Goal: Feedback & Contribution: Leave review/rating

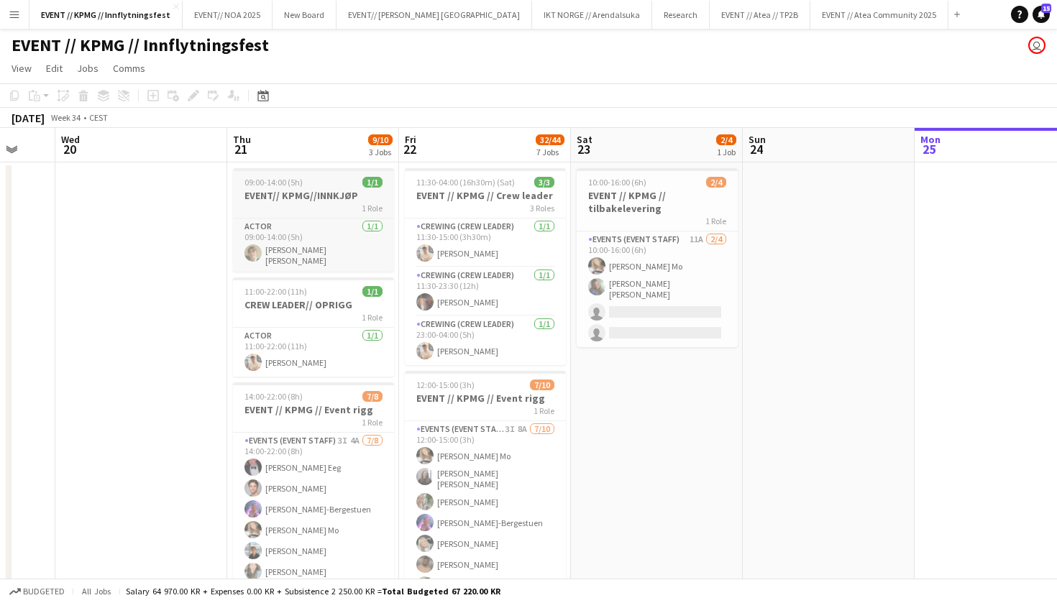
click at [347, 197] on h3 "EVENT// KPMG//INNKJØP" at bounding box center [313, 195] width 161 height 13
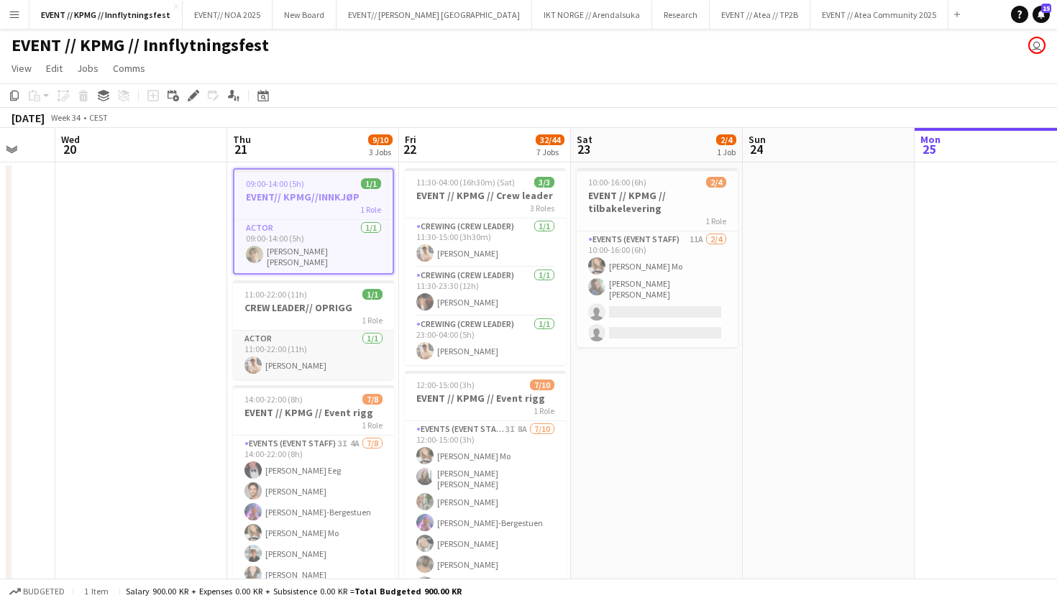
click at [338, 331] on app-card-role "Actor 1/1 11:00-22:00 (11h) Alban Idrizi" at bounding box center [313, 355] width 161 height 49
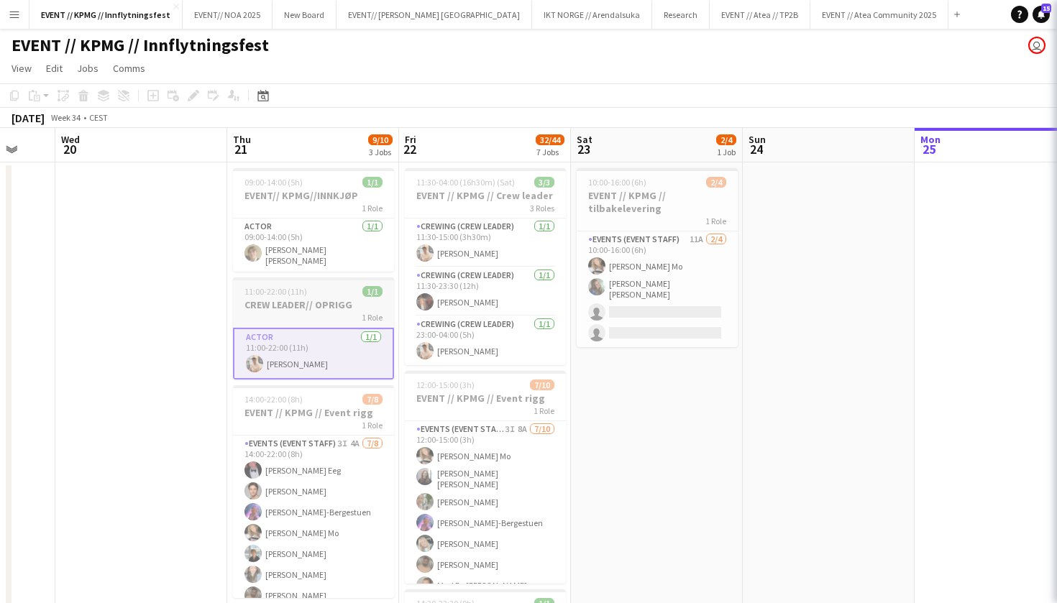
click at [341, 299] on h3 "CREW LEADER// OPRIGG" at bounding box center [313, 304] width 161 height 13
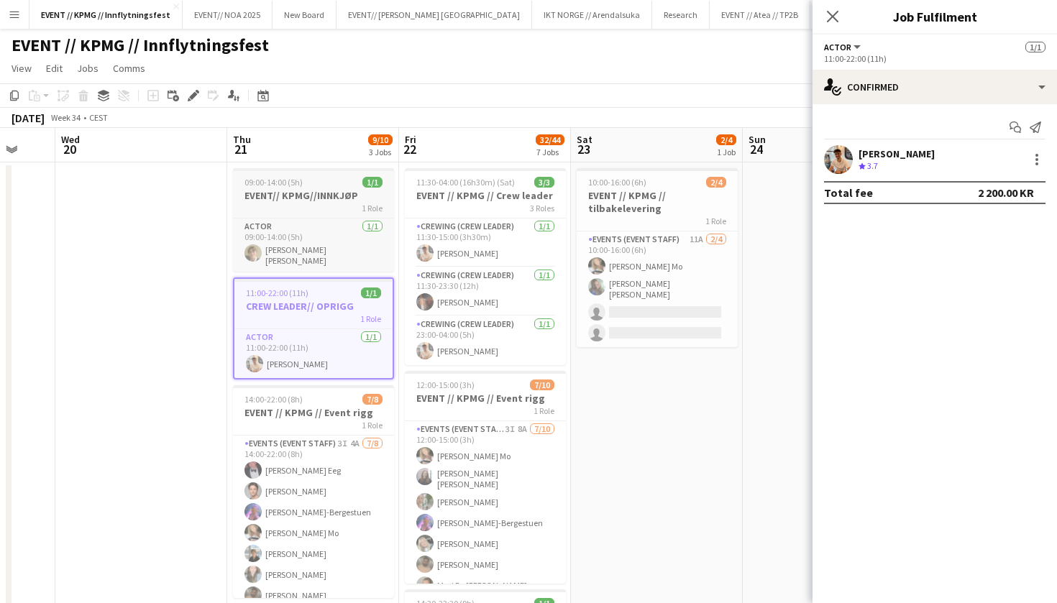
click at [348, 201] on h3 "EVENT// KPMG//INNKJØP" at bounding box center [313, 195] width 161 height 13
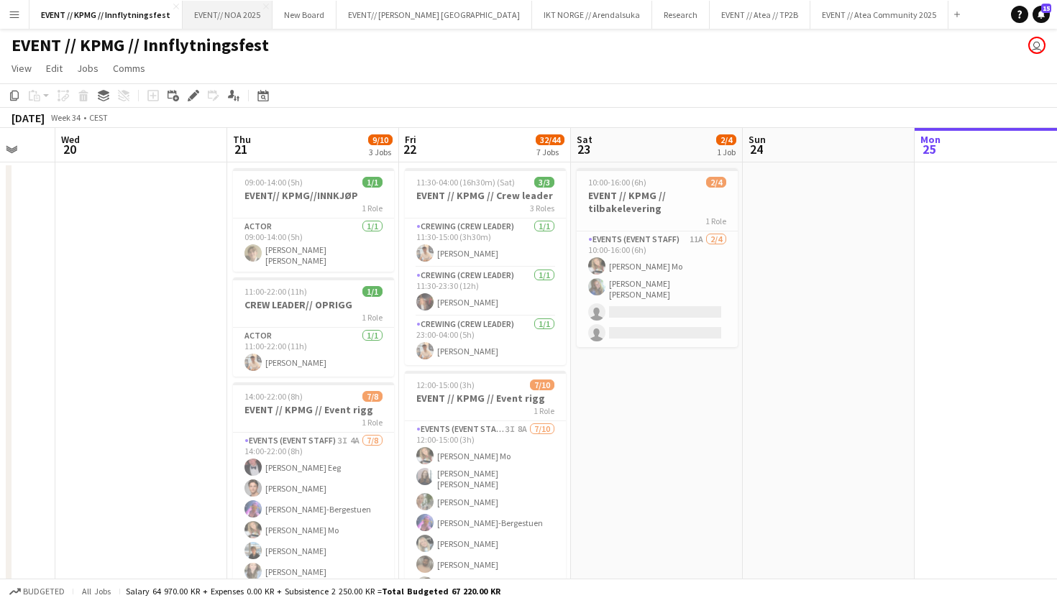
click at [224, 24] on button "EVENT// NOA 2025 Close" at bounding box center [228, 15] width 90 height 28
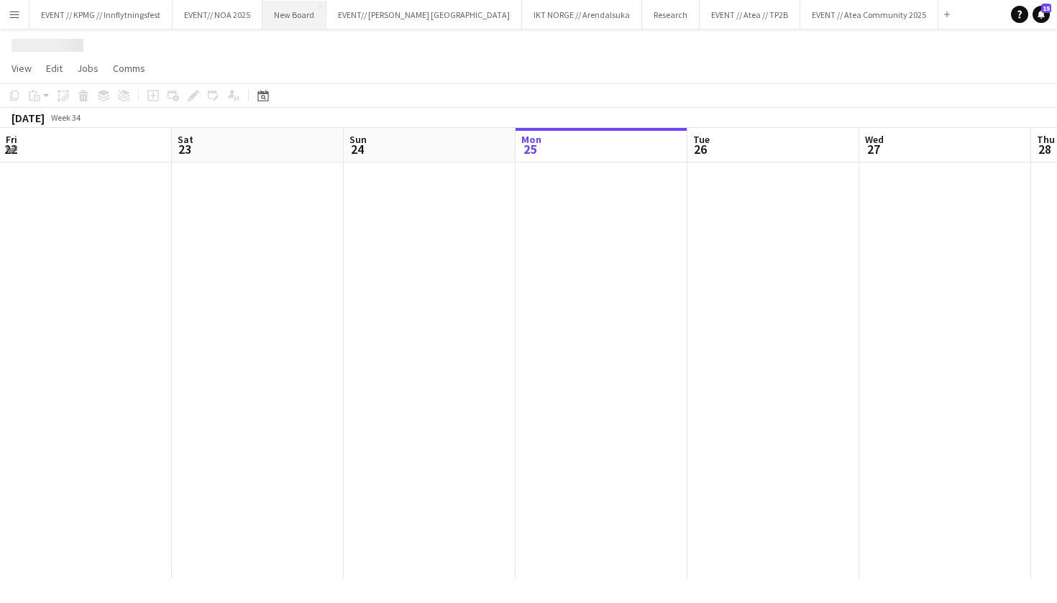
scroll to position [0, 344]
click at [318, 23] on button "New Board Close" at bounding box center [294, 15] width 64 height 28
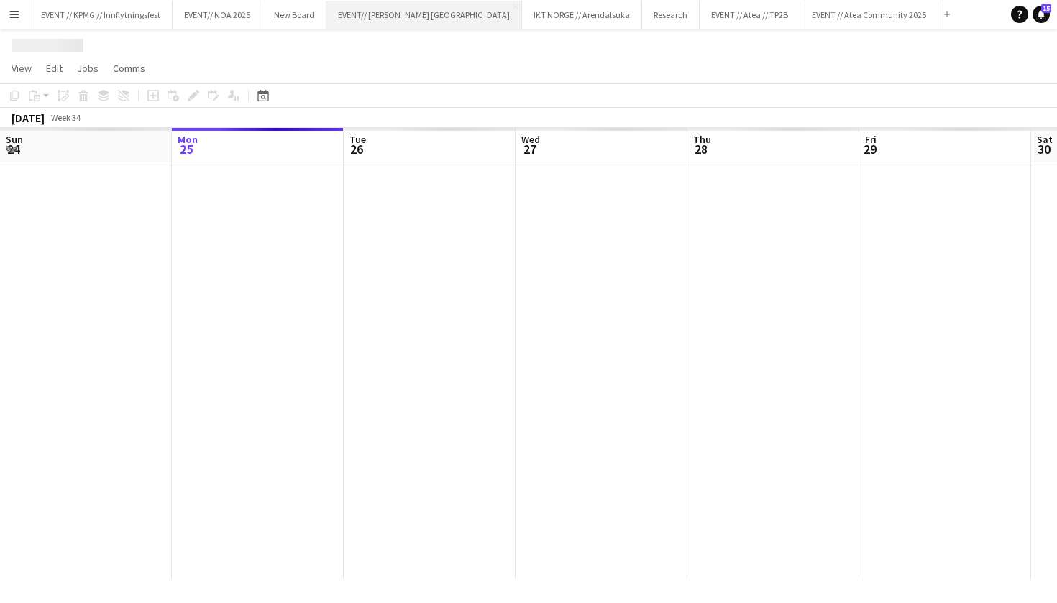
click at [397, 22] on button "EVENT// SIRK NORGE Close" at bounding box center [424, 15] width 196 height 28
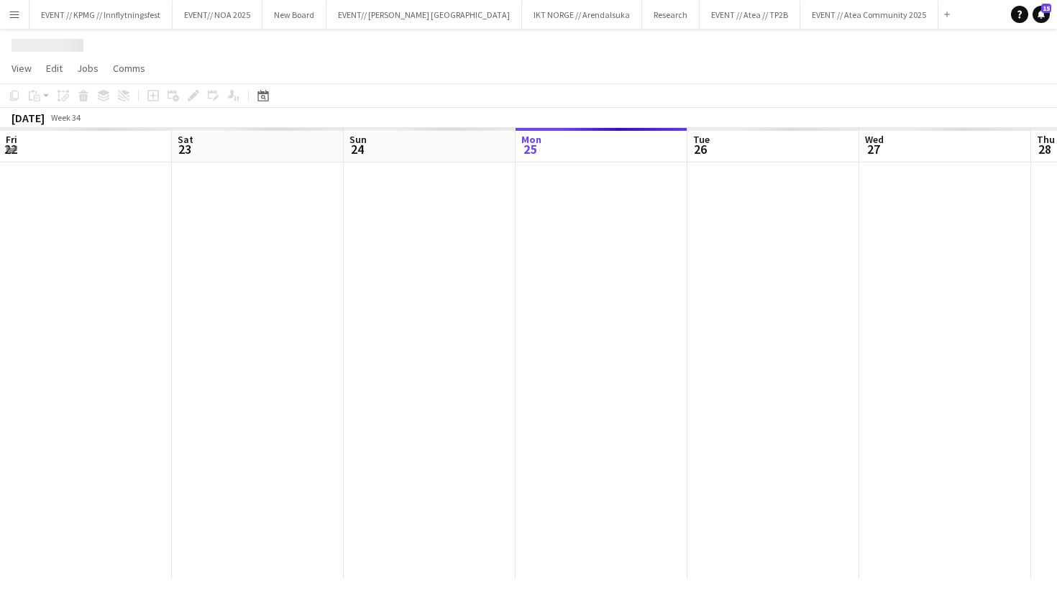
scroll to position [0, 344]
click at [528, 31] on div at bounding box center [528, 42] width 1057 height 27
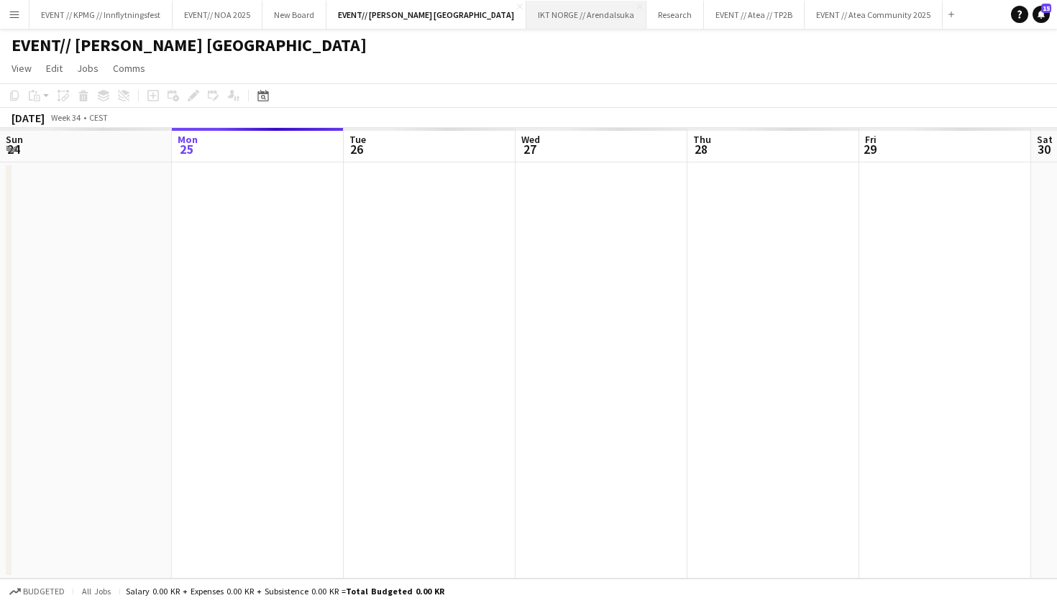
click at [526, 8] on button "IKT NORGE // Arendalsuka Close" at bounding box center [586, 15] width 120 height 28
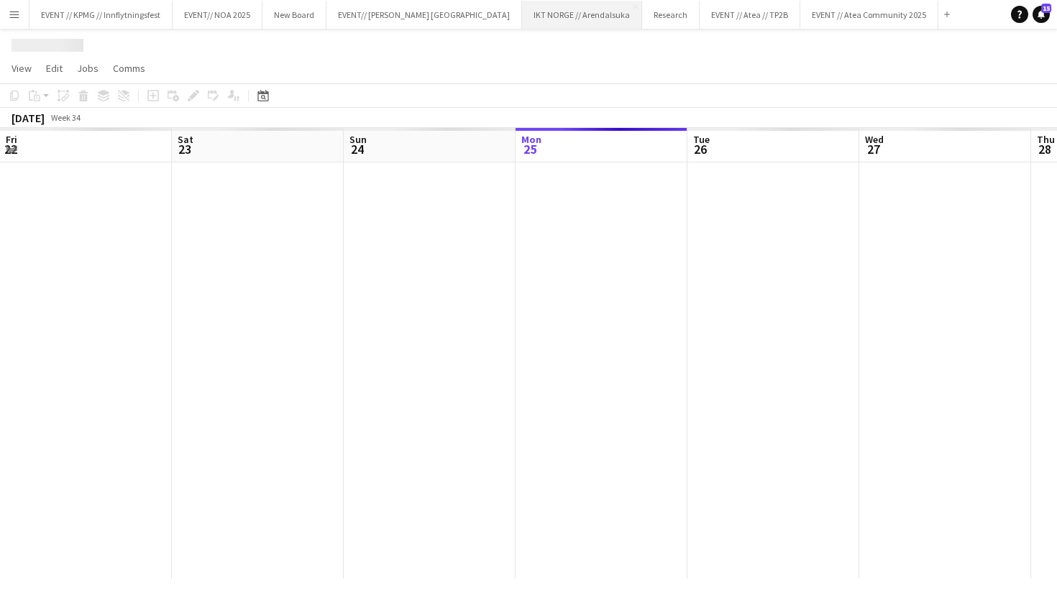
scroll to position [0, 344]
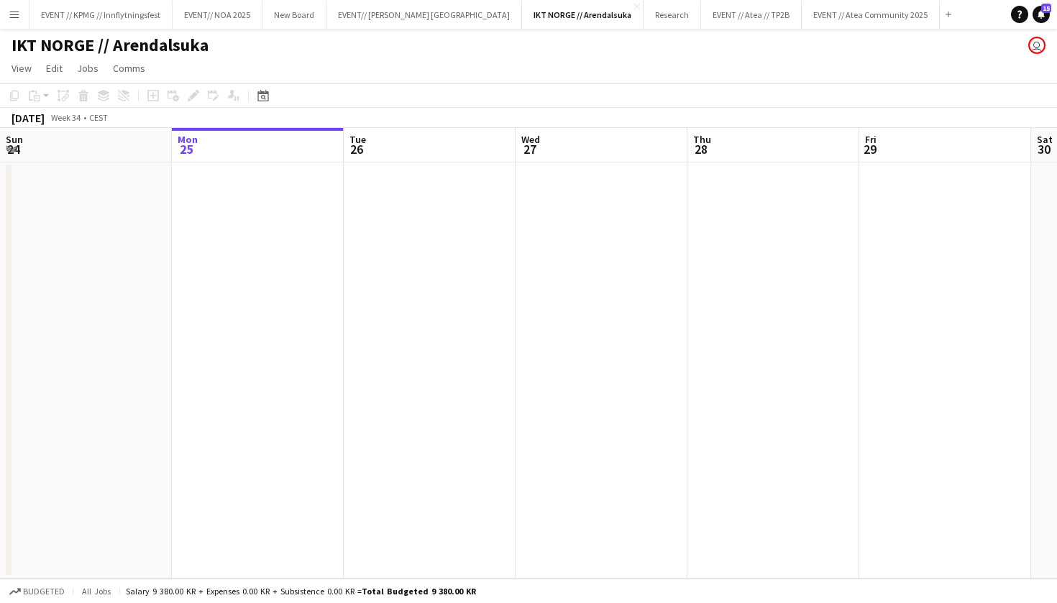
click at [12, 5] on button "Menu" at bounding box center [14, 14] width 29 height 29
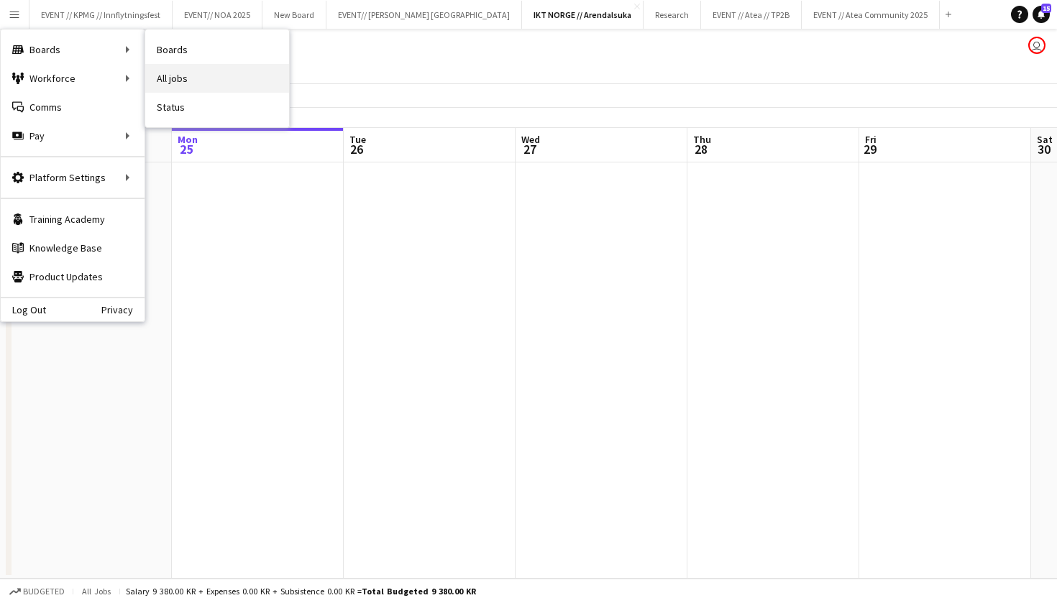
click at [191, 81] on link "All jobs" at bounding box center [217, 78] width 144 height 29
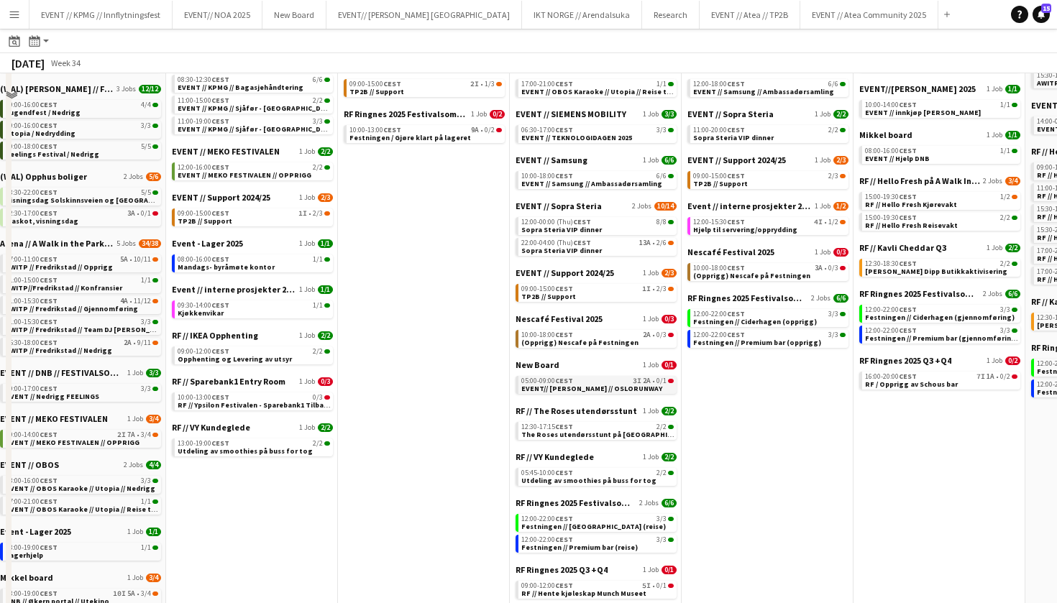
scroll to position [230, 0]
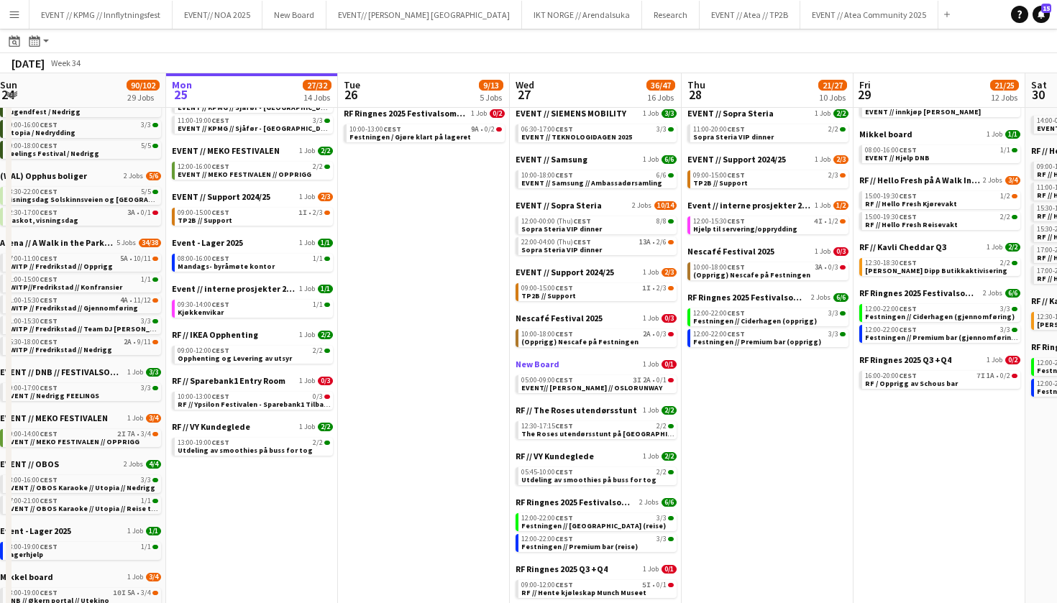
click at [544, 363] on span "New Board" at bounding box center [537, 364] width 44 height 11
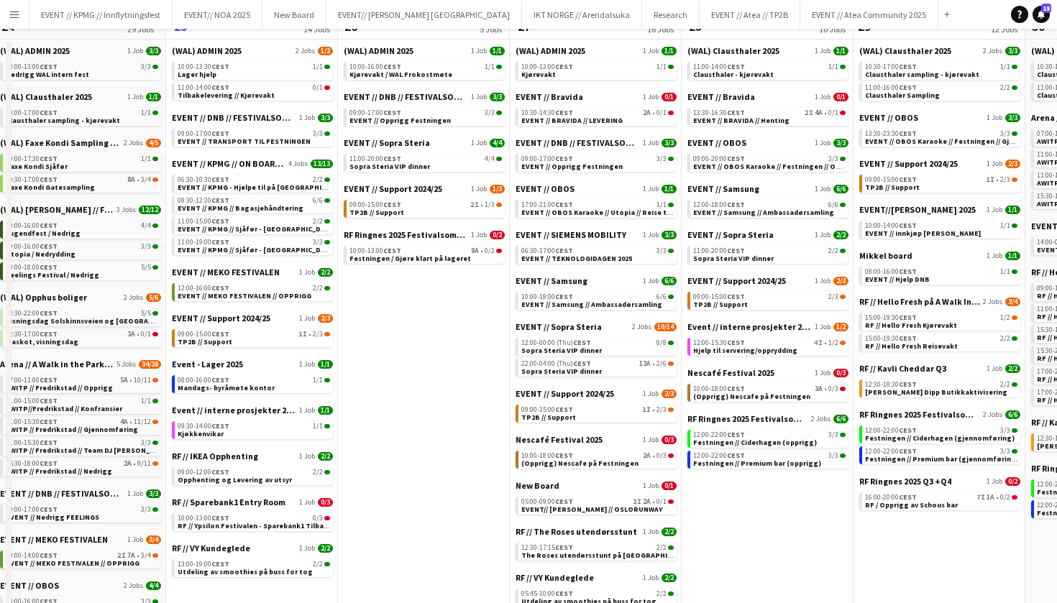
scroll to position [13, 0]
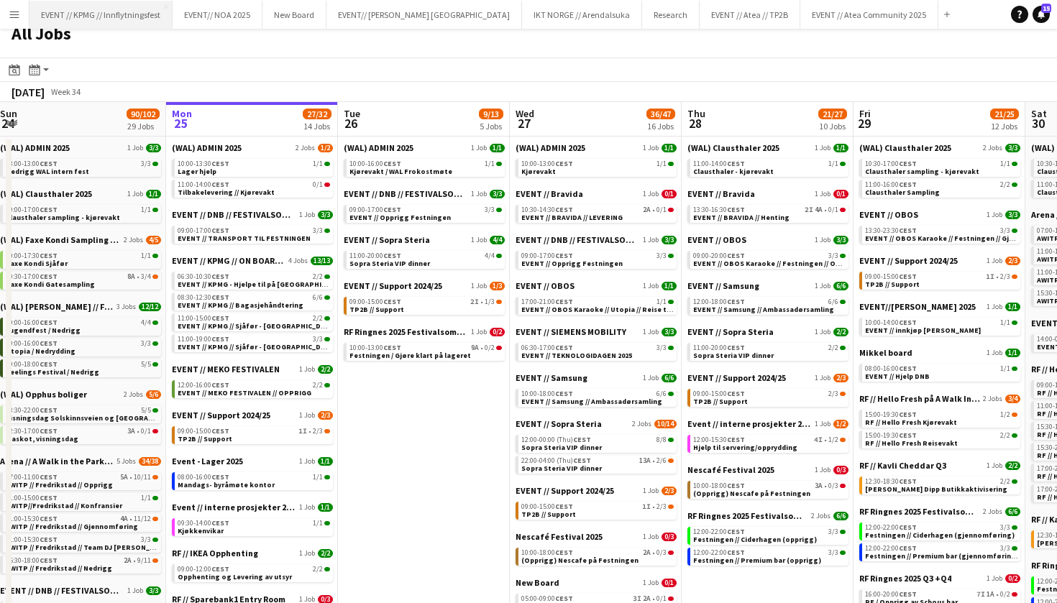
click at [137, 19] on button "EVENT // KPMG // Innflytningsfest Close" at bounding box center [100, 15] width 143 height 28
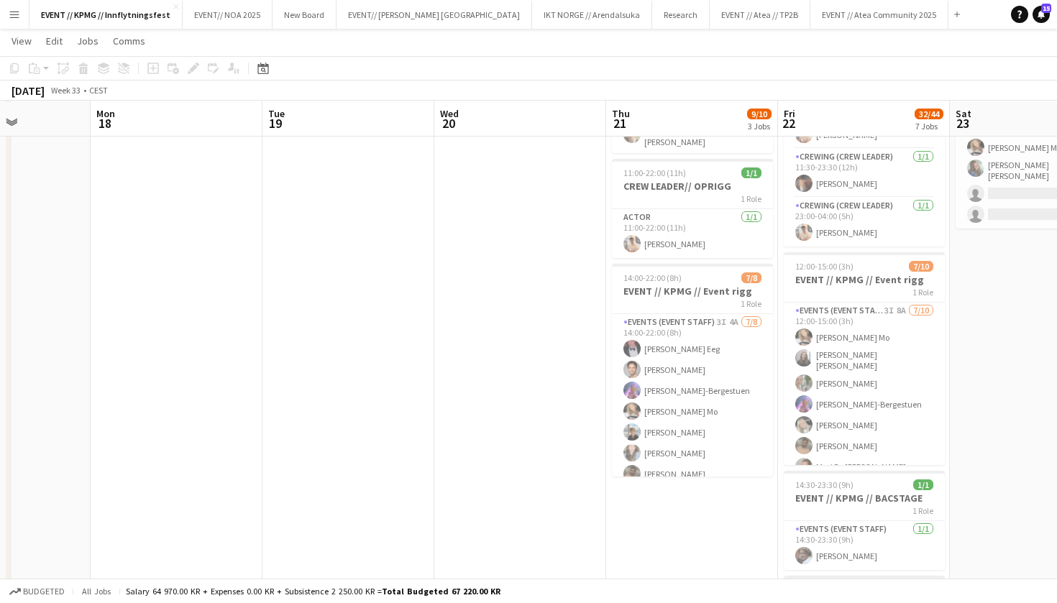
scroll to position [119, 0]
click at [663, 356] on app-card-role "Events (Event Staff) 3I 4A 7/8 14:00-22:00 (8h) Birk Eeg Ulrik Eeg Fredrikke Ty…" at bounding box center [692, 410] width 161 height 195
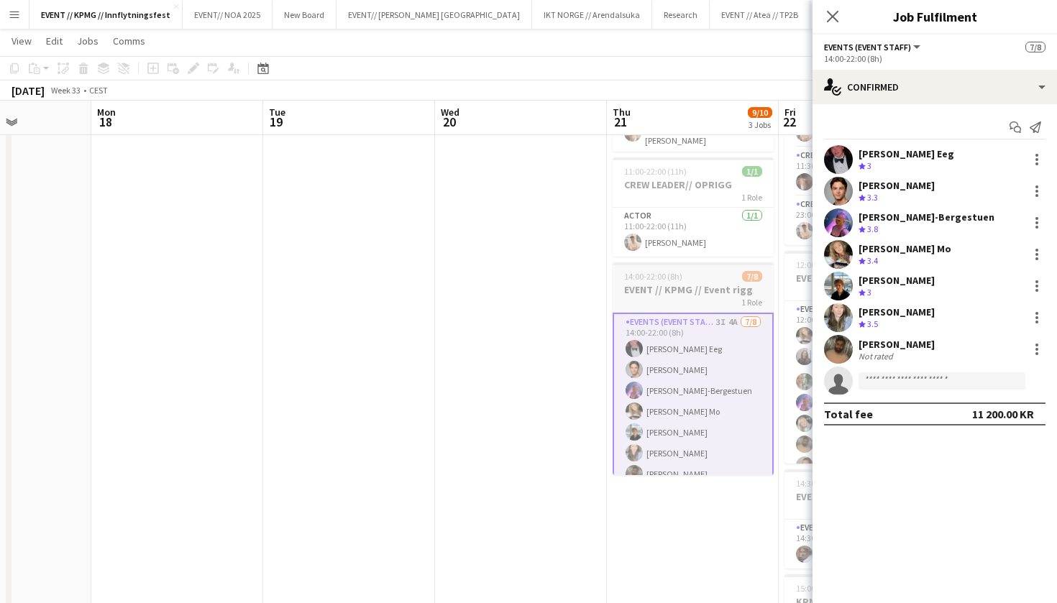
click at [685, 283] on h3 "EVENT // KPMG // Event rigg" at bounding box center [692, 289] width 161 height 13
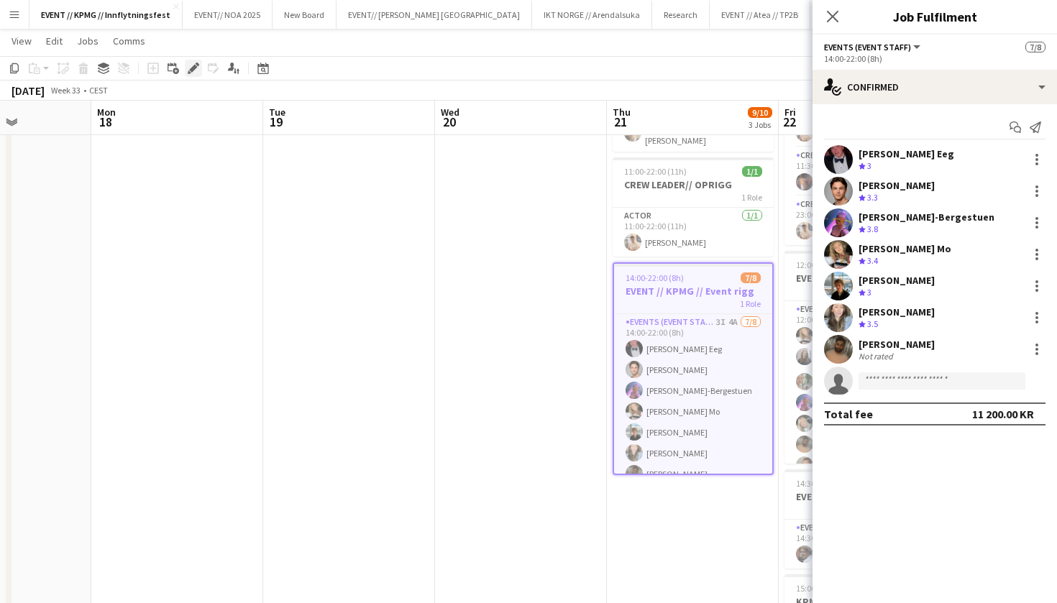
click at [192, 70] on icon at bounding box center [193, 69] width 8 height 8
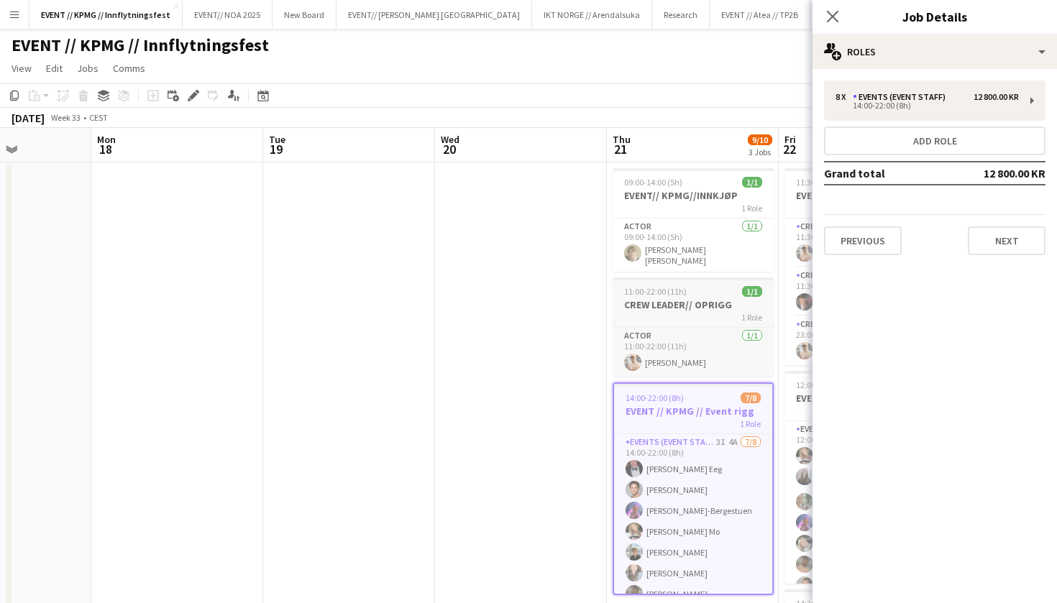
scroll to position [0, 0]
click at [689, 305] on h3 "CREW LEADER// OPRIGG" at bounding box center [692, 304] width 161 height 13
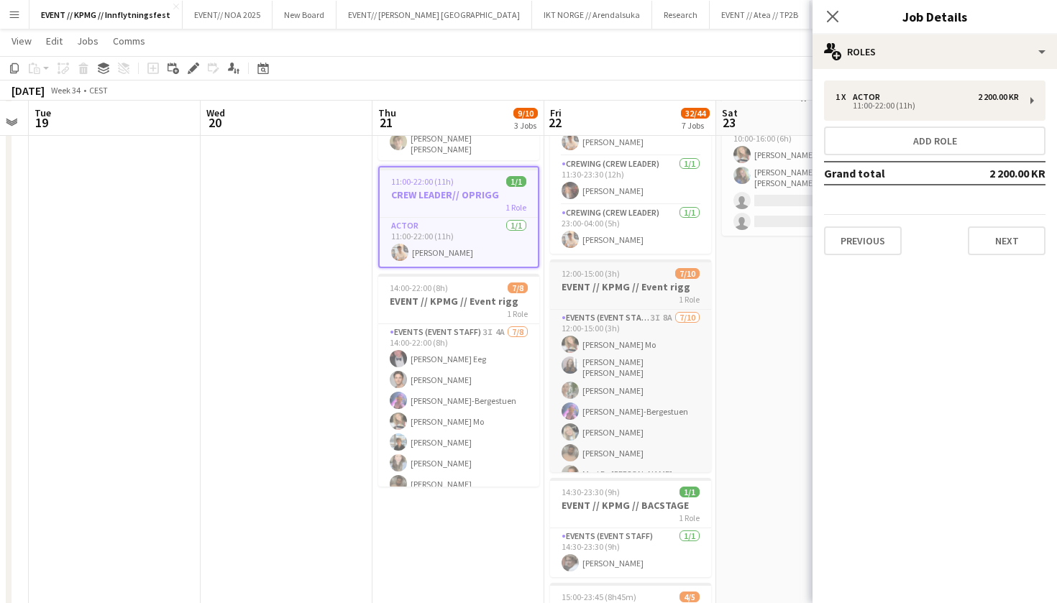
scroll to position [111, 0]
click at [620, 329] on app-card-role "Events (Event Staff) 3I 8A 7/10 12:00-15:00 (3h) Marte Jensen Mo Helene Sofie B…" at bounding box center [630, 429] width 161 height 241
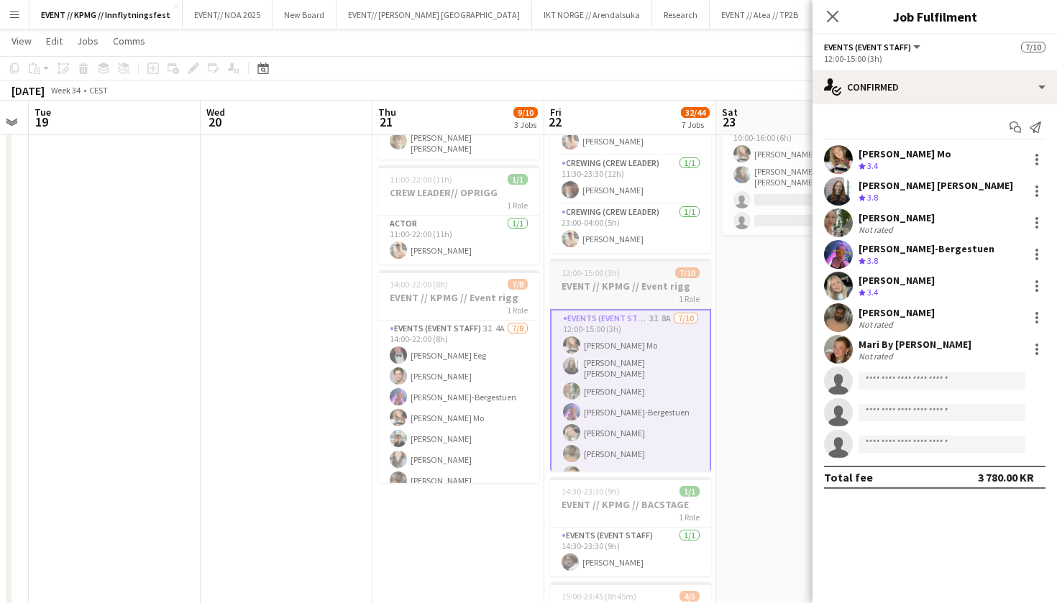
click at [648, 297] on div "1 Role" at bounding box center [630, 299] width 161 height 12
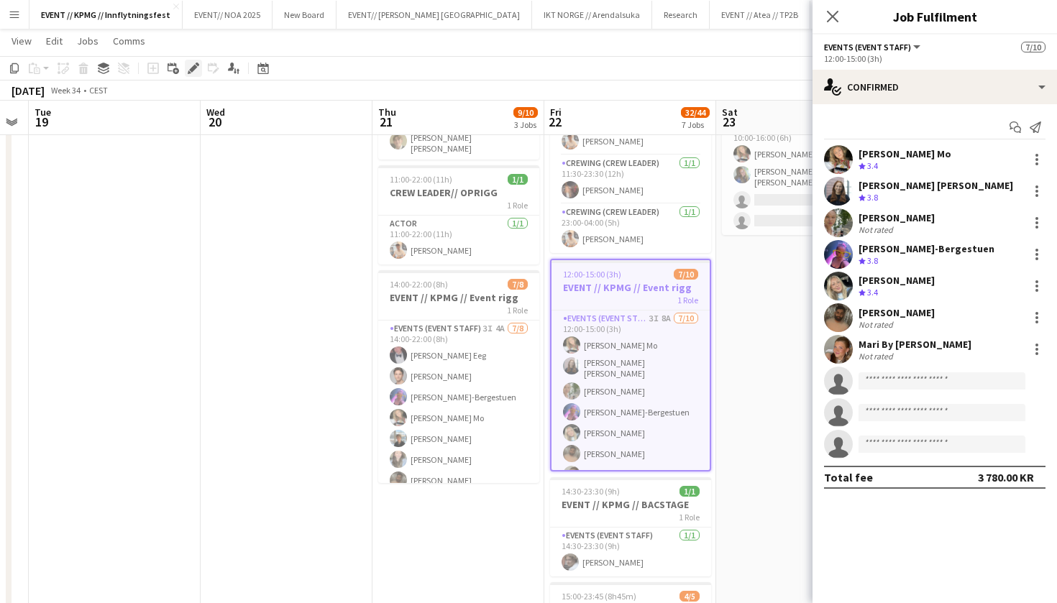
click at [193, 72] on icon "Edit" at bounding box center [194, 69] width 12 height 12
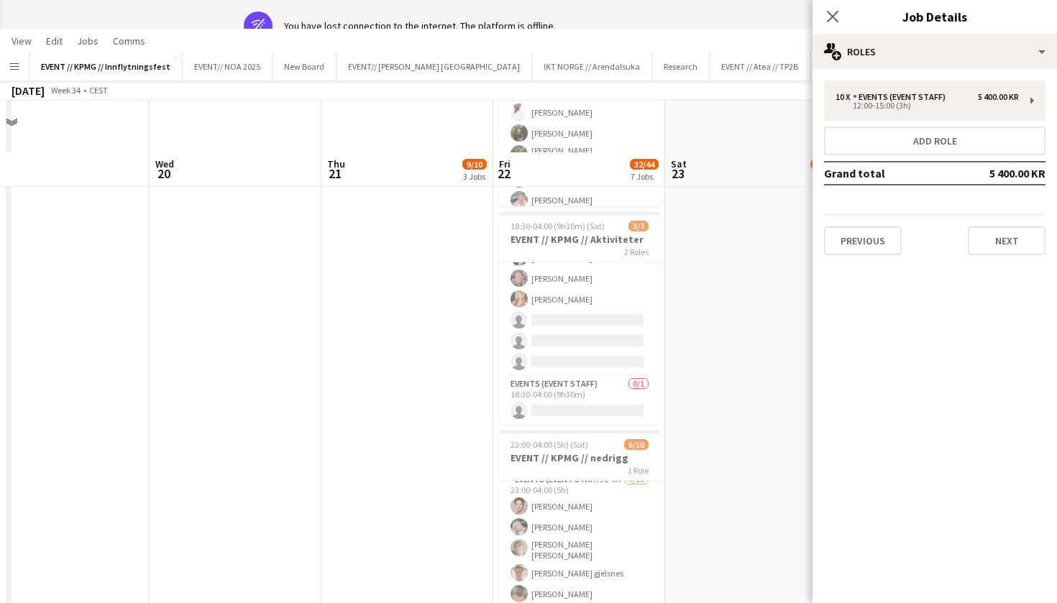
scroll to position [0, 0]
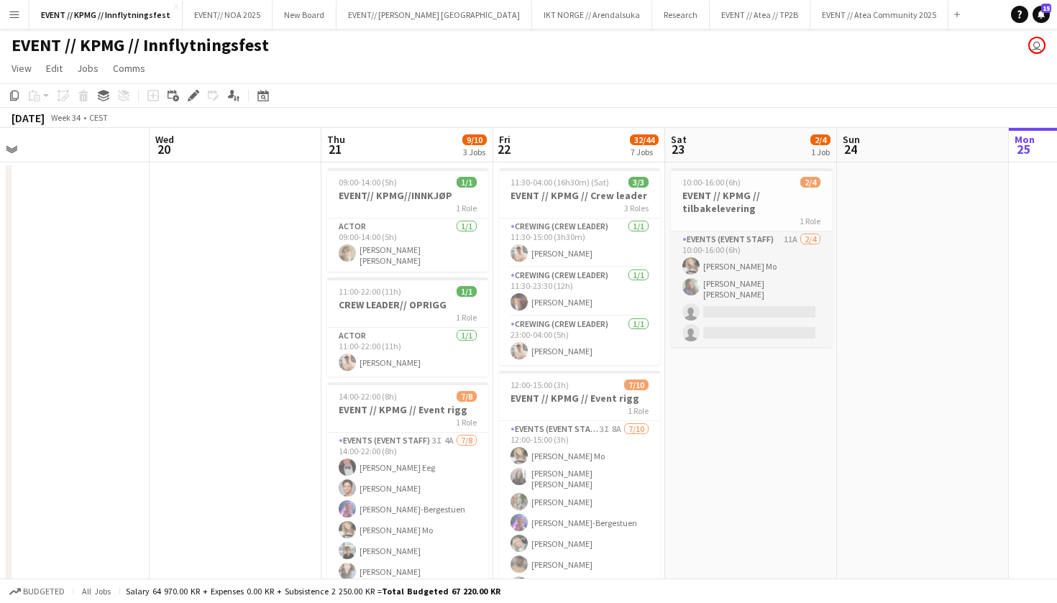
click at [807, 303] on app-card-role "Events (Event Staff) 11A 2/4 10:00-16:00 (6h) Marte Jensen Mo Hennie Marie Nord…" at bounding box center [751, 289] width 161 height 116
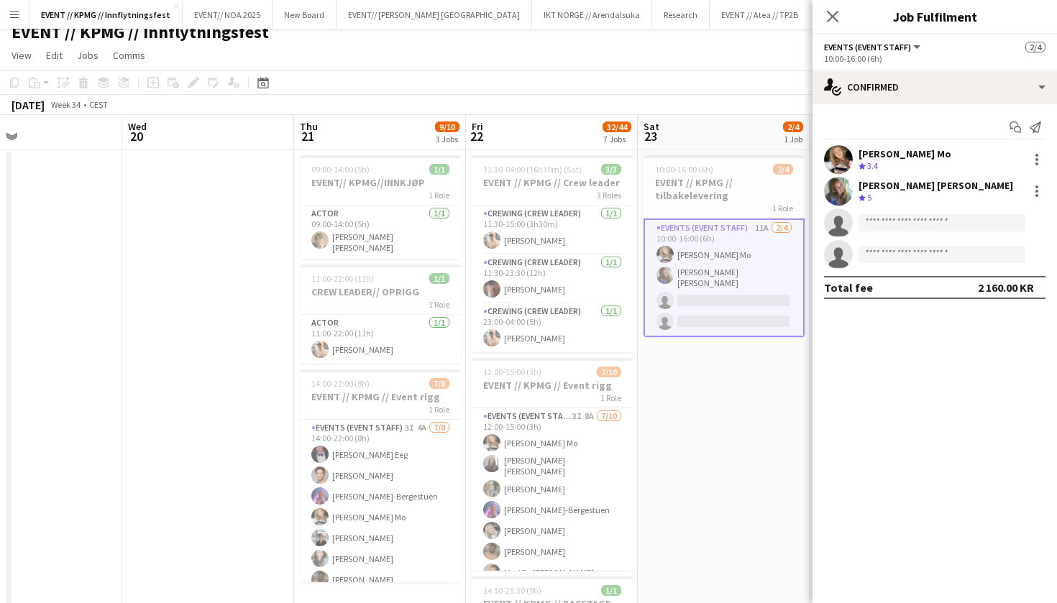
scroll to position [0, 405]
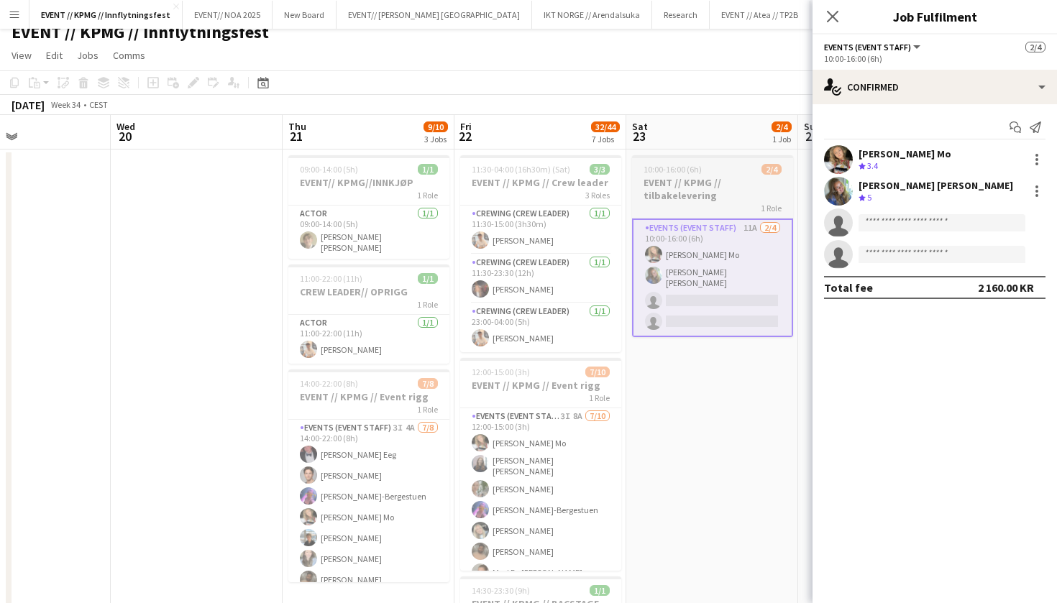
click at [702, 194] on h3 "EVENT // KPMG // tilbakelevering" at bounding box center [712, 189] width 161 height 26
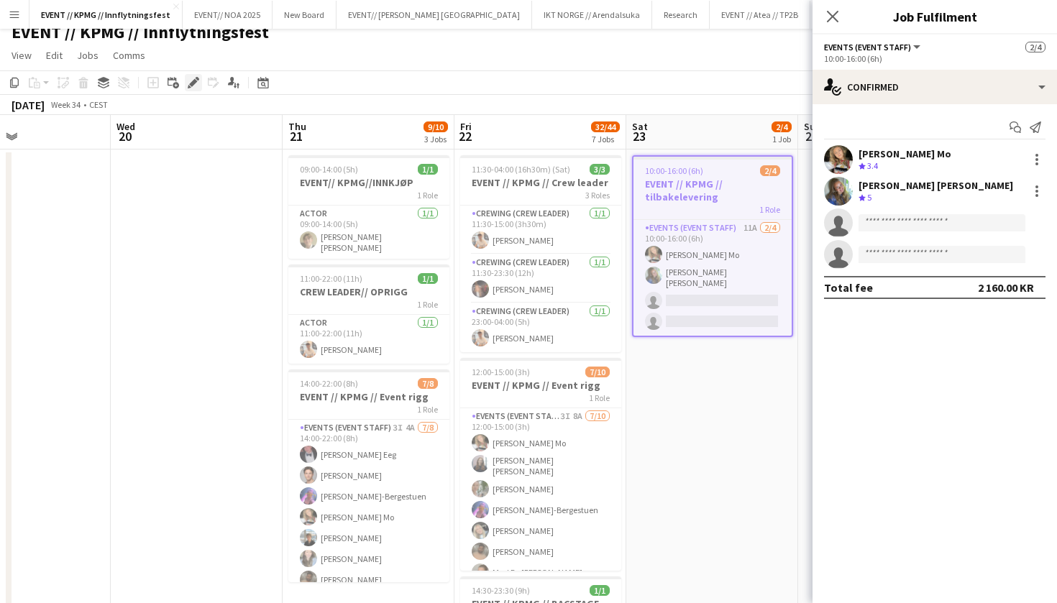
click at [198, 78] on icon at bounding box center [198, 79] width 4 height 4
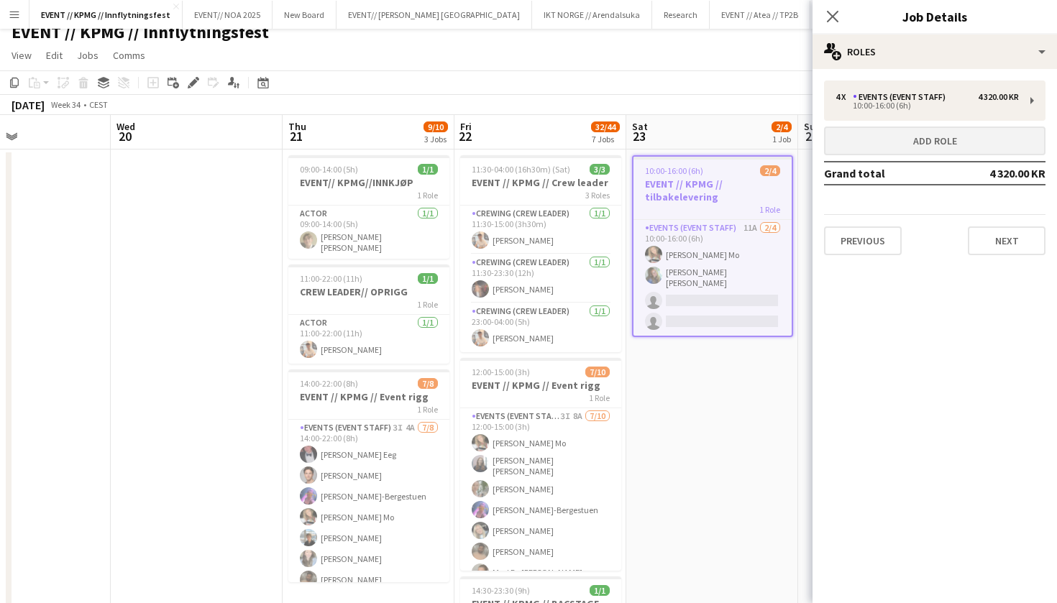
click at [974, 145] on button "Add role" at bounding box center [934, 141] width 221 height 29
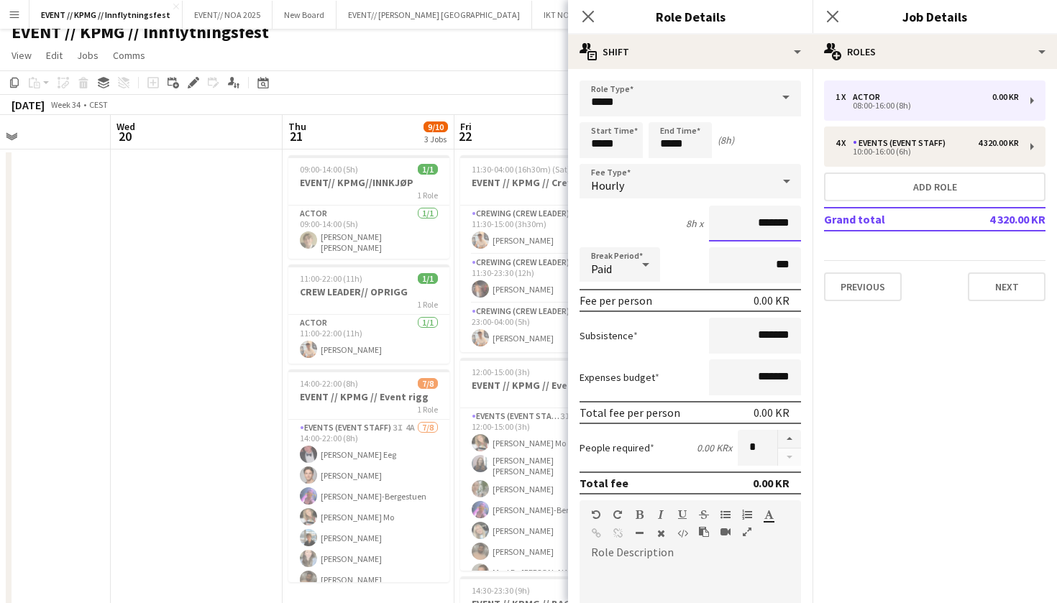
click at [757, 219] on input "*******" at bounding box center [755, 224] width 92 height 36
click at [771, 219] on input "*******" at bounding box center [755, 224] width 92 height 36
type input "****"
type input "******"
click at [603, 142] on input "*****" at bounding box center [610, 140] width 63 height 36
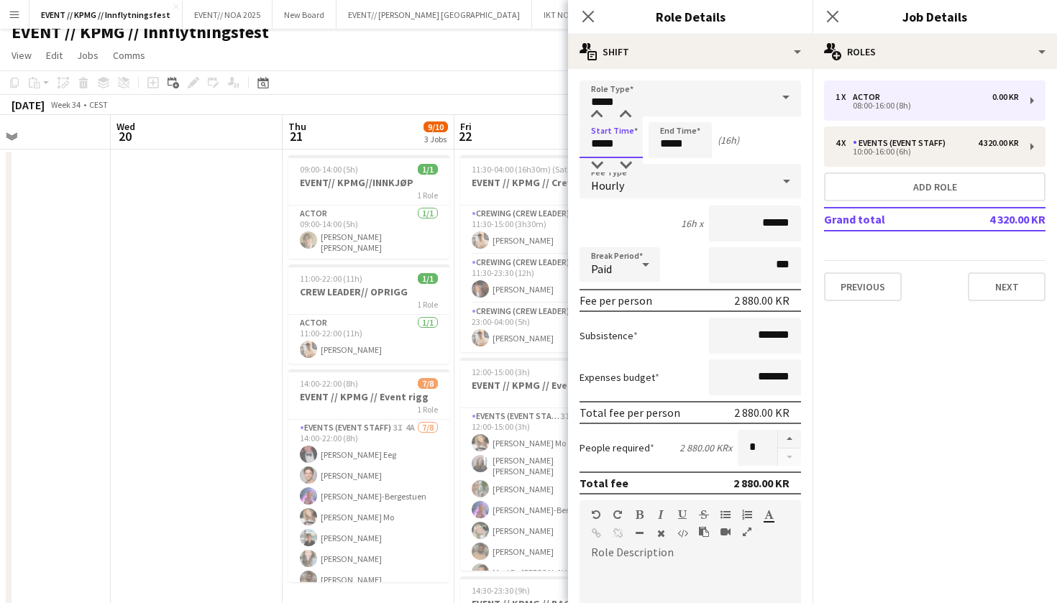
type input "*****"
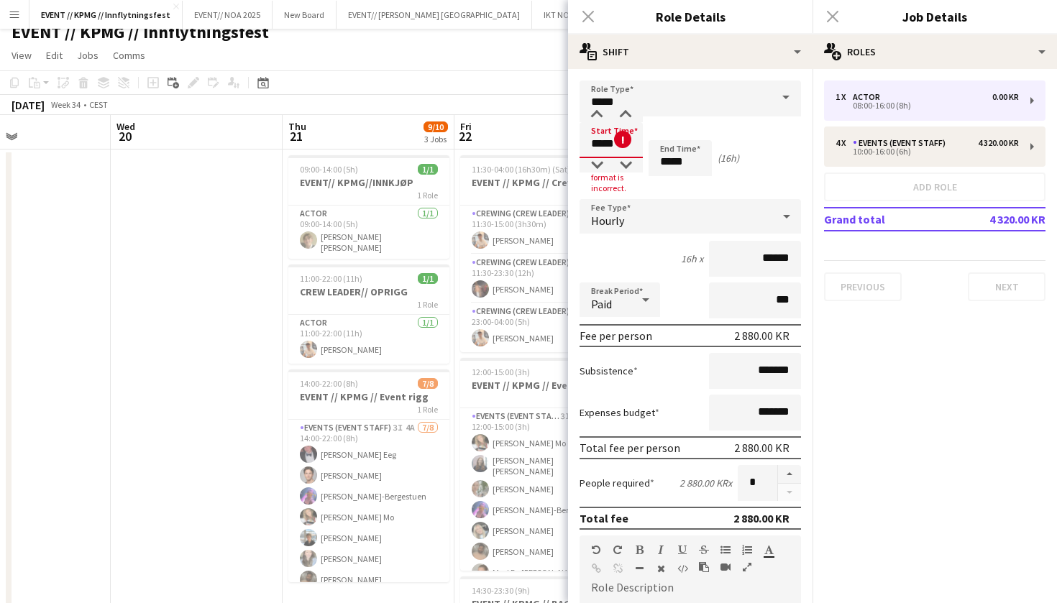
type input "*****"
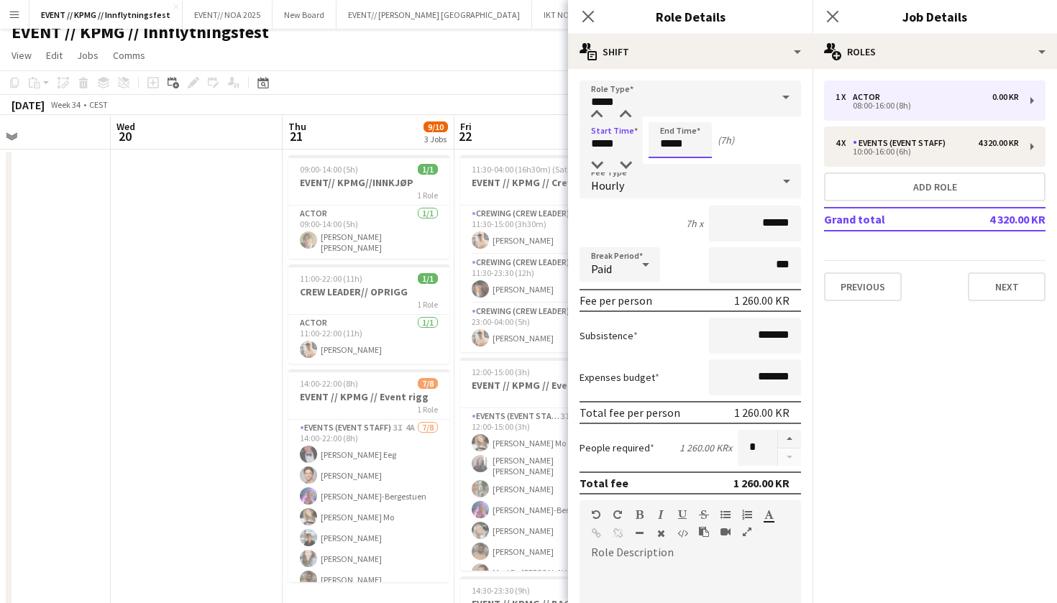
click at [675, 141] on input "*****" at bounding box center [679, 140] width 63 height 36
click at [671, 142] on input "*****" at bounding box center [679, 140] width 63 height 36
type input "*****"
click at [615, 142] on input "*****" at bounding box center [610, 140] width 63 height 36
type input "*****"
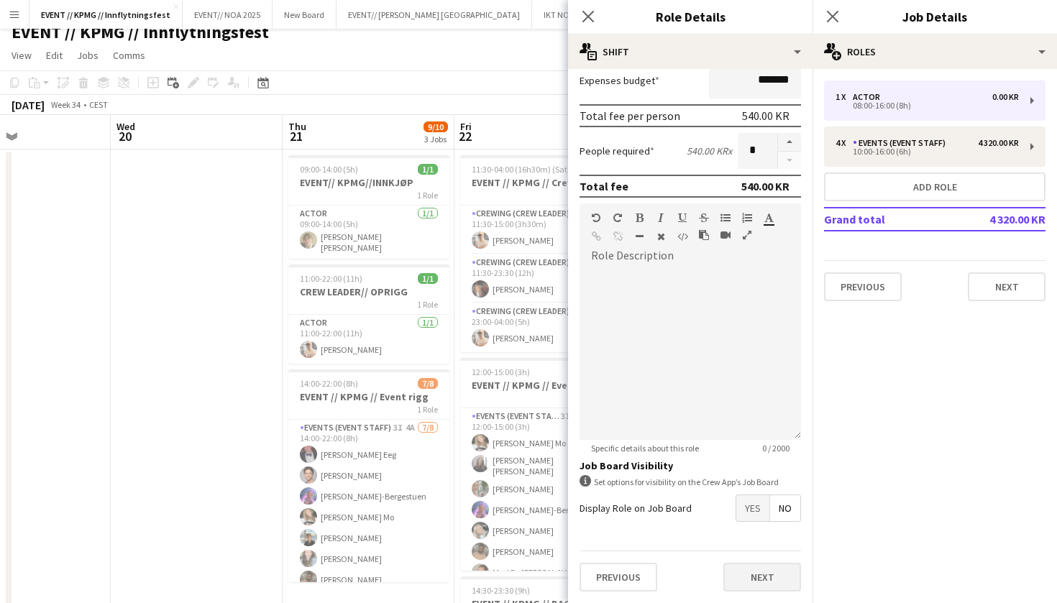
scroll to position [297, 0]
click at [758, 569] on button "Next" at bounding box center [762, 577] width 78 height 29
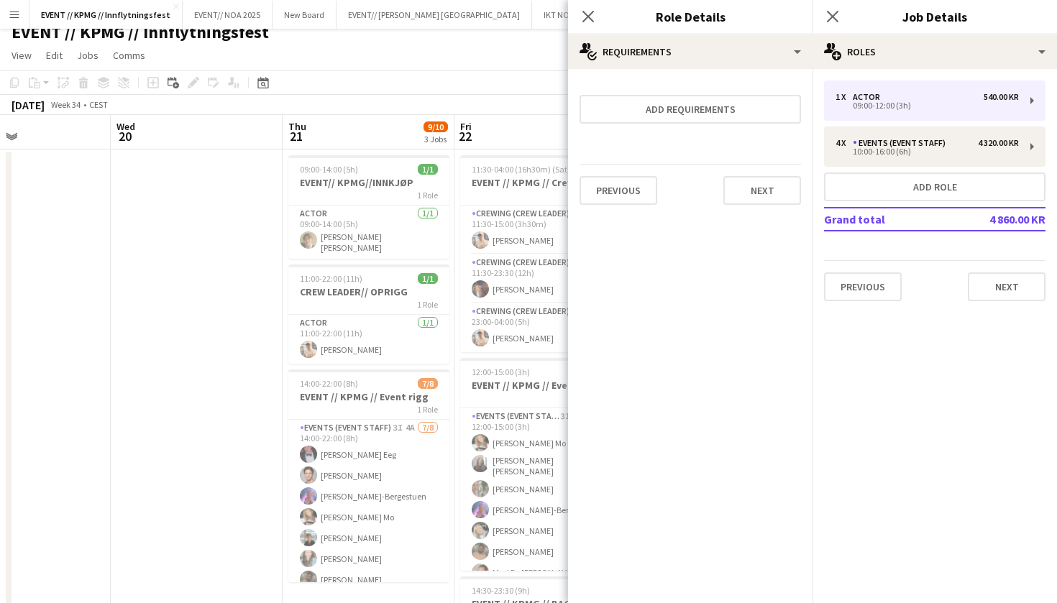
scroll to position [0, 0]
click at [769, 185] on button "Next" at bounding box center [762, 190] width 78 height 29
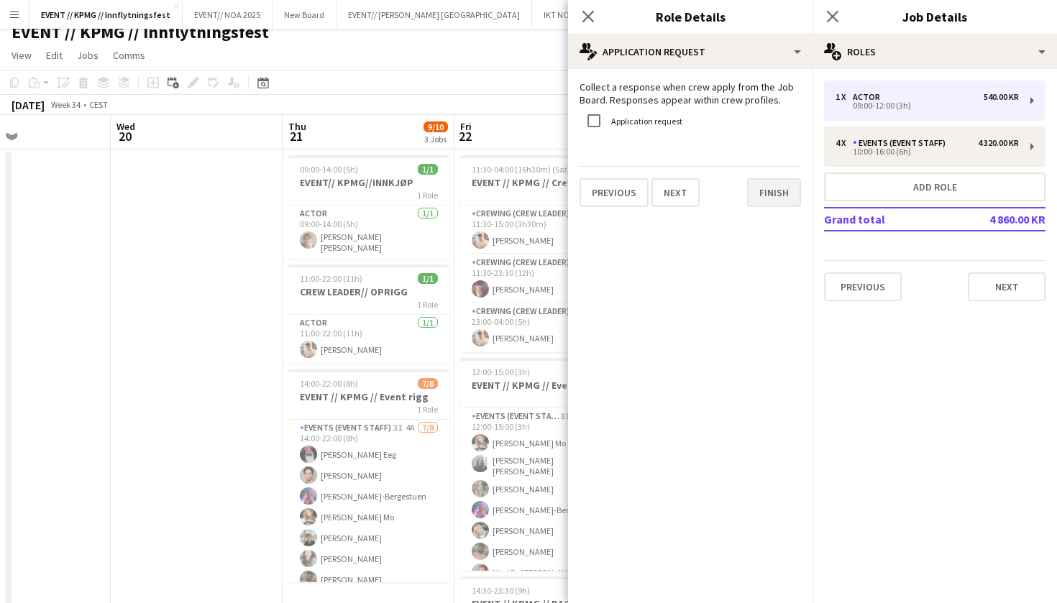
click at [769, 198] on button "Finish" at bounding box center [774, 192] width 54 height 29
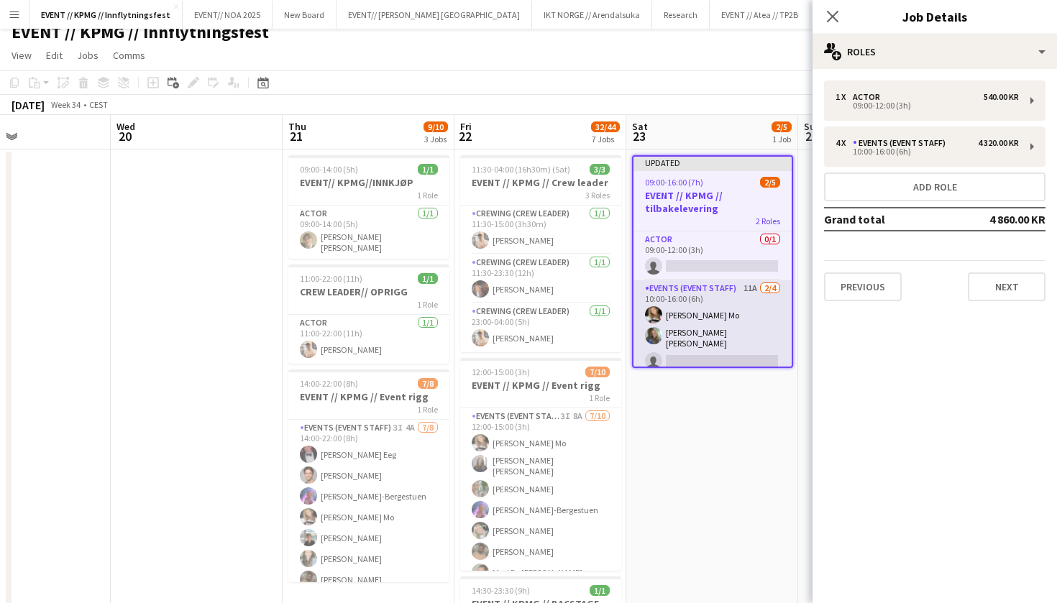
click at [733, 343] on app-card-role "Events (Event Staff) 11A 2/4 10:00-16:00 (6h) Marte Jensen Mo Hennie Marie Nord…" at bounding box center [712, 338] width 158 height 116
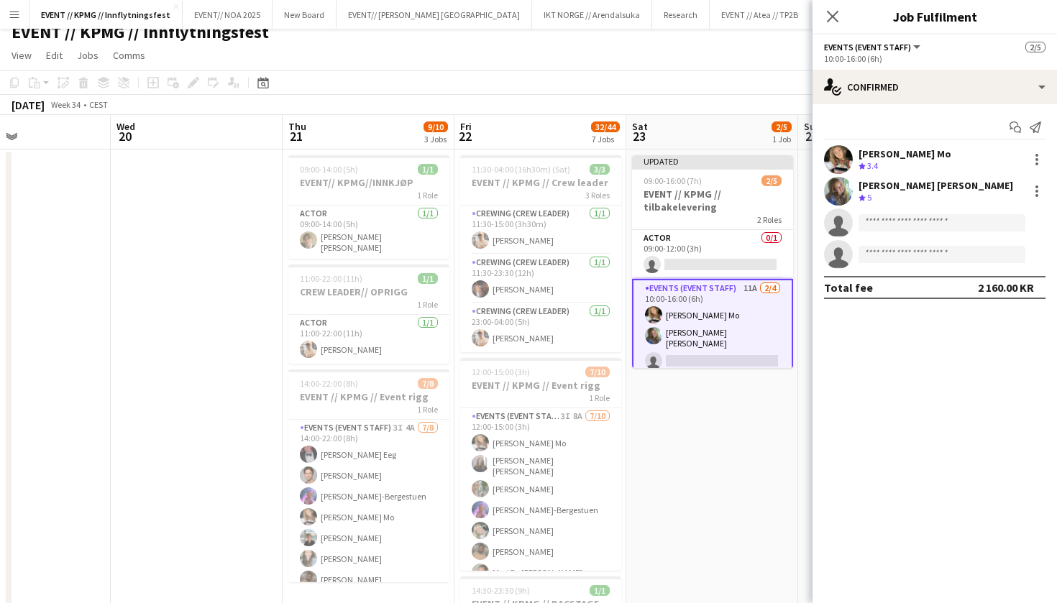
click at [709, 345] on app-card-role "Events (Event Staff) 11A 2/4 10:00-16:00 (6h) Marte Jensen Mo Hennie Marie Nord…" at bounding box center [712, 338] width 161 height 119
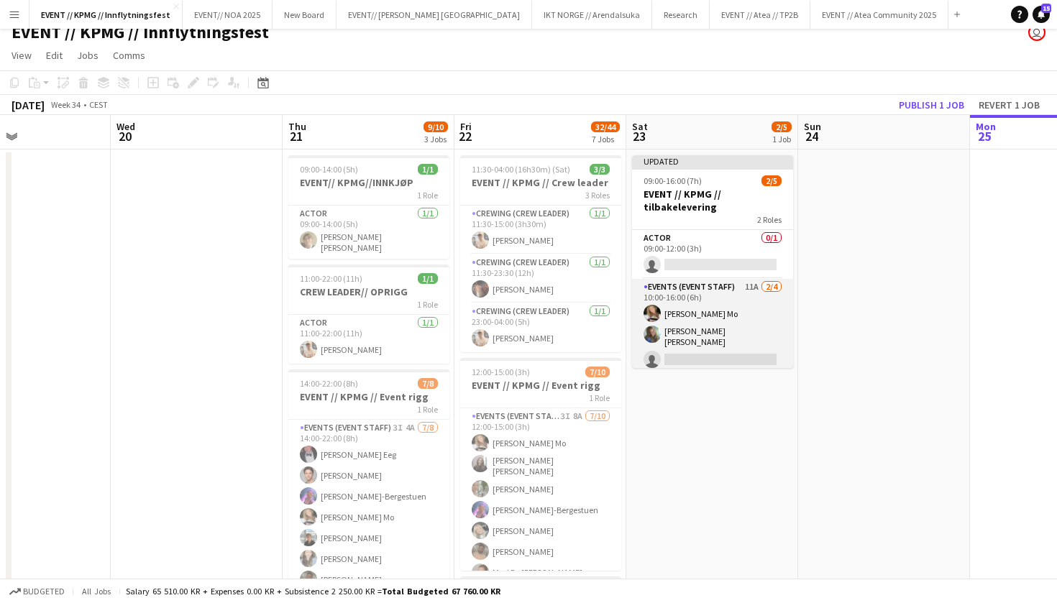
click at [723, 328] on app-card-role "Events (Event Staff) 11A 2/4 10:00-16:00 (6h) Marte Jensen Mo Hennie Marie Nord…" at bounding box center [712, 337] width 161 height 116
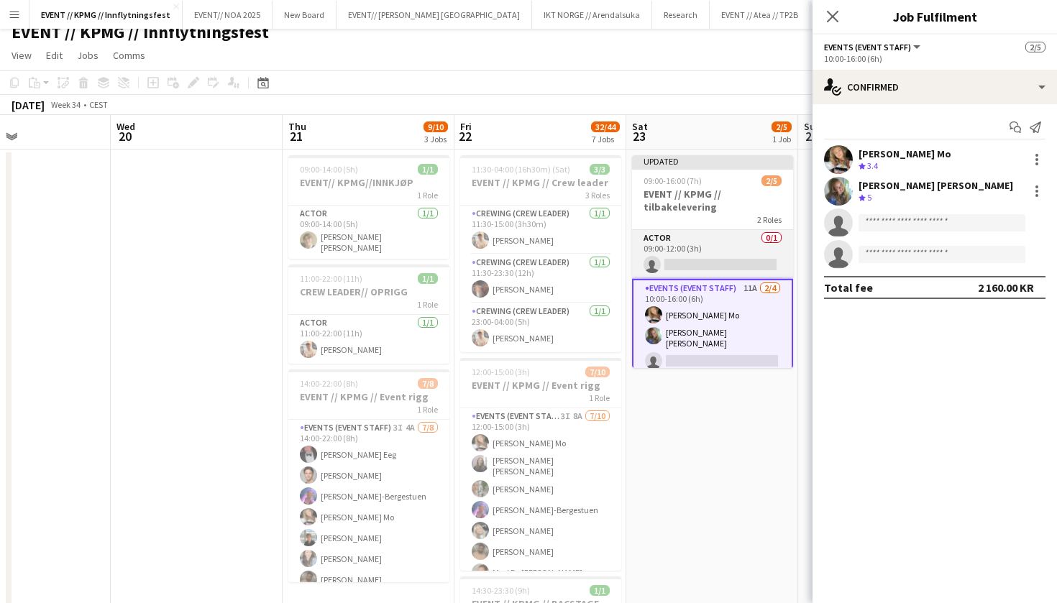
click at [671, 275] on app-card-role "Actor 0/1 09:00-12:00 (3h) single-neutral-actions" at bounding box center [712, 254] width 161 height 49
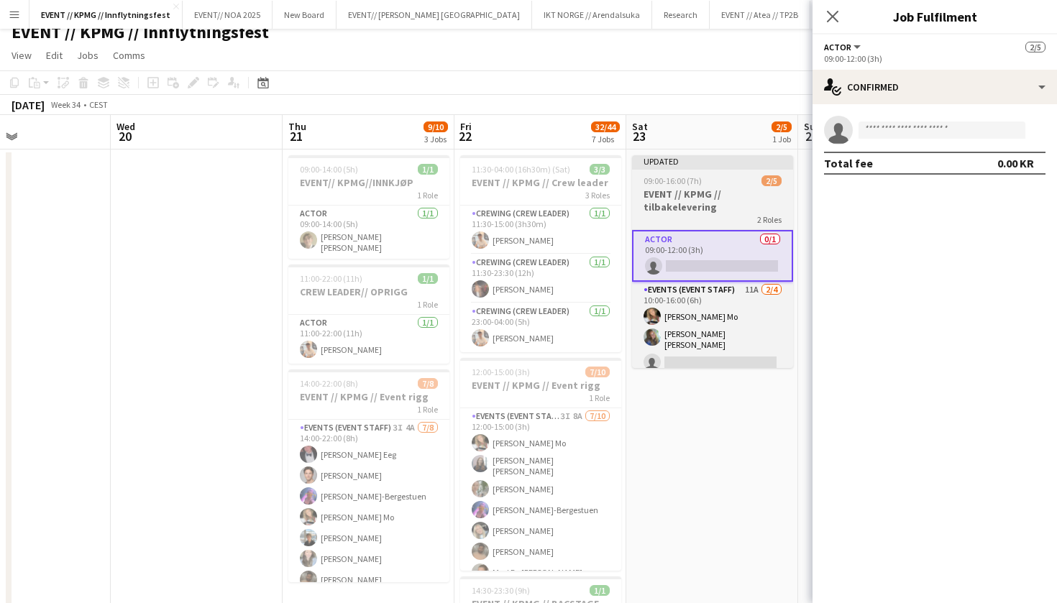
click at [698, 157] on div "Updated" at bounding box center [712, 161] width 161 height 12
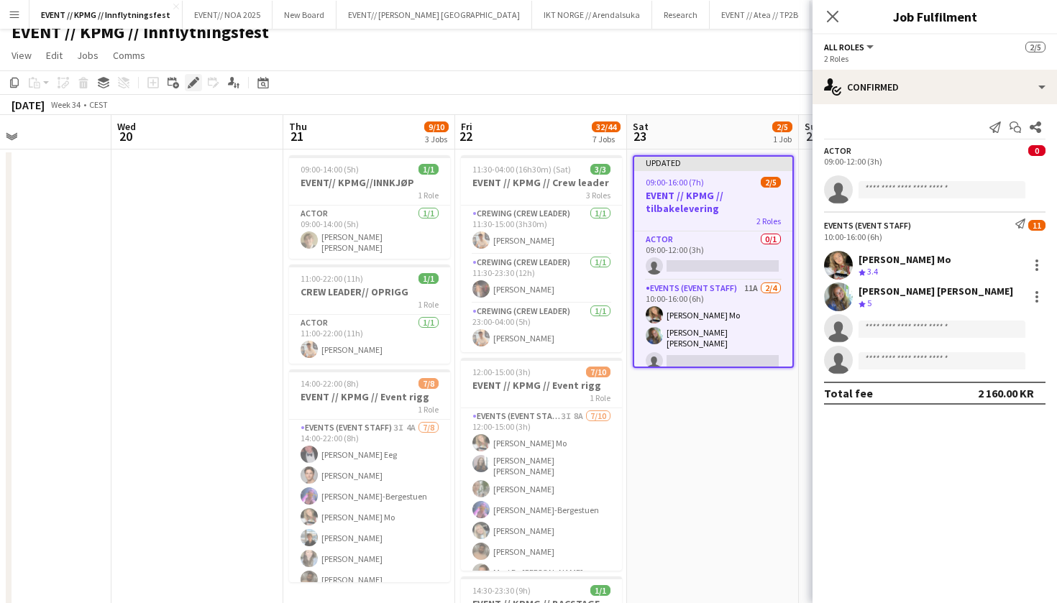
click at [200, 85] on div "Edit" at bounding box center [193, 82] width 17 height 17
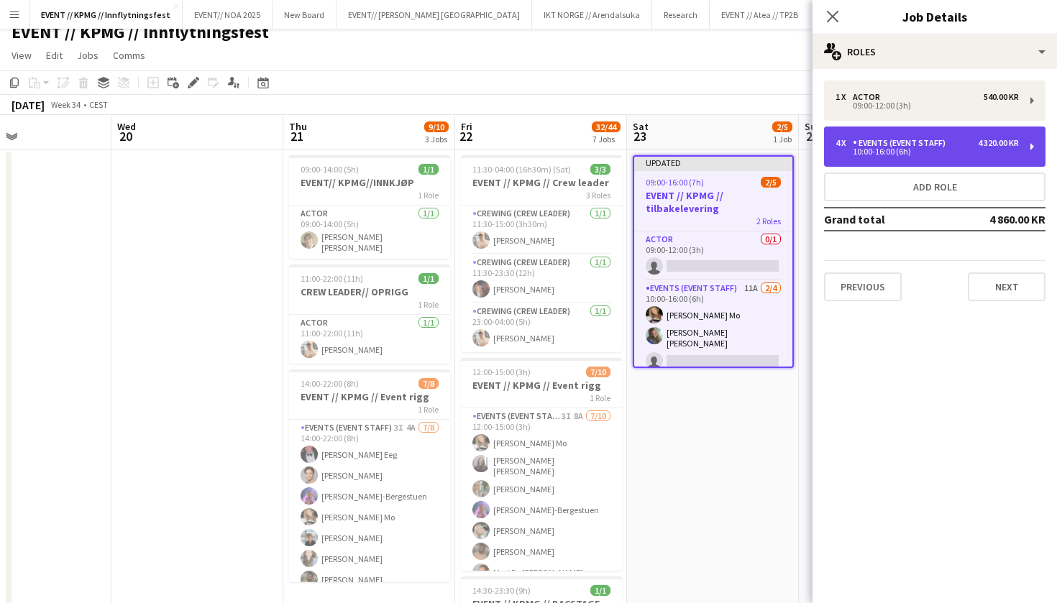
click at [935, 149] on div "10:00-16:00 (6h)" at bounding box center [926, 151] width 183 height 7
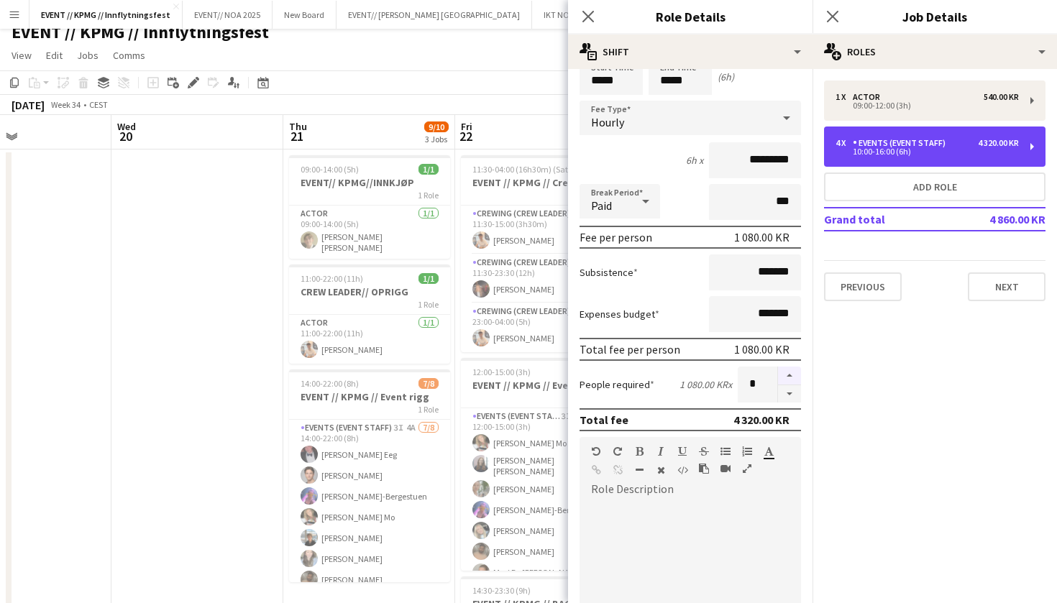
scroll to position [70, 0]
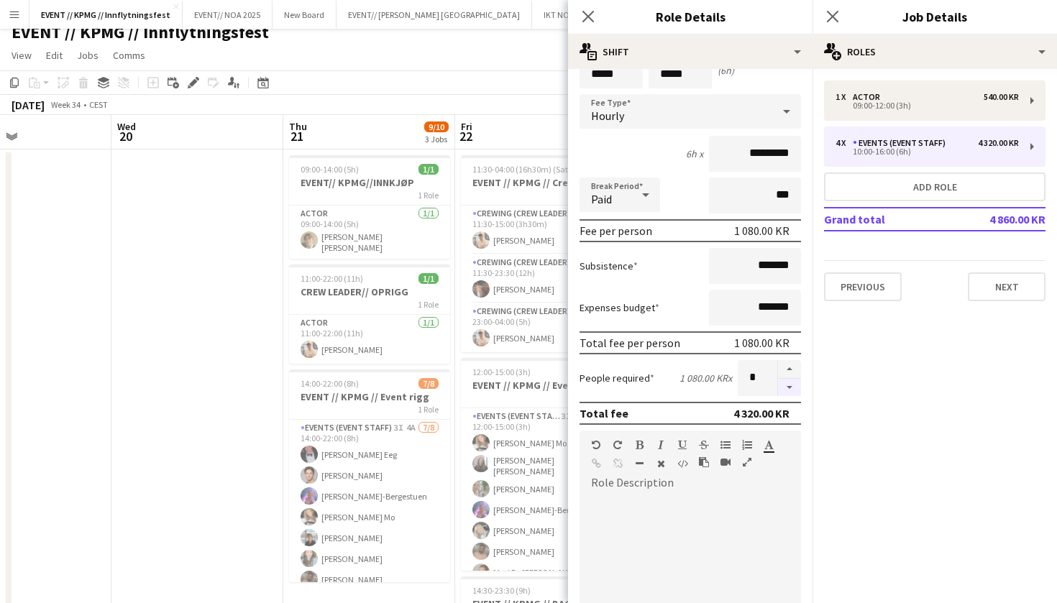
click at [793, 395] on button "button" at bounding box center [789, 388] width 23 height 18
click at [789, 362] on button "button" at bounding box center [789, 369] width 23 height 19
click at [792, 382] on button "button" at bounding box center [789, 388] width 23 height 18
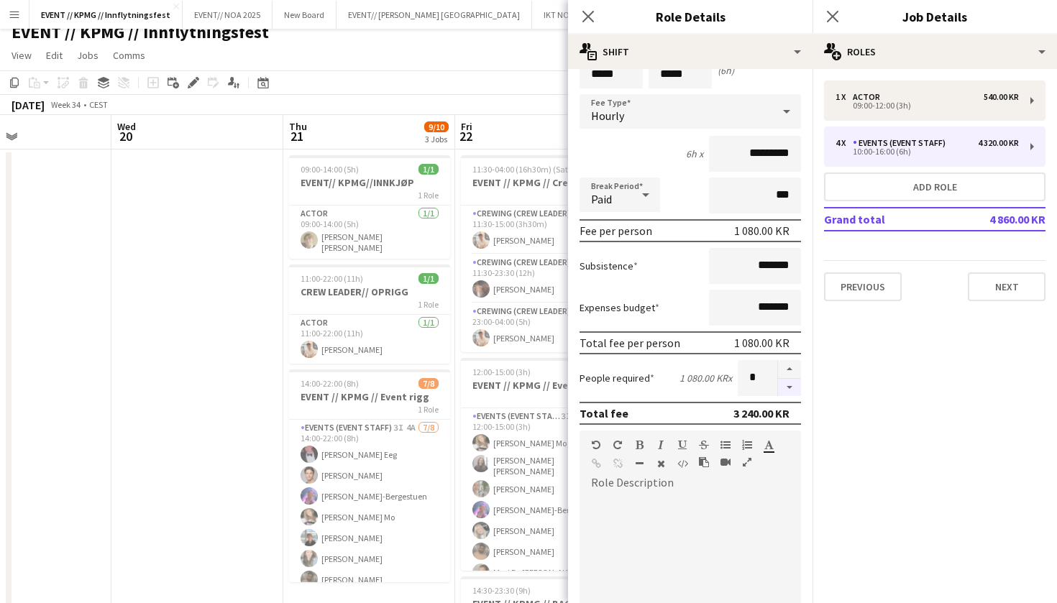
click at [792, 382] on button "button" at bounding box center [789, 388] width 23 height 18
type input "*"
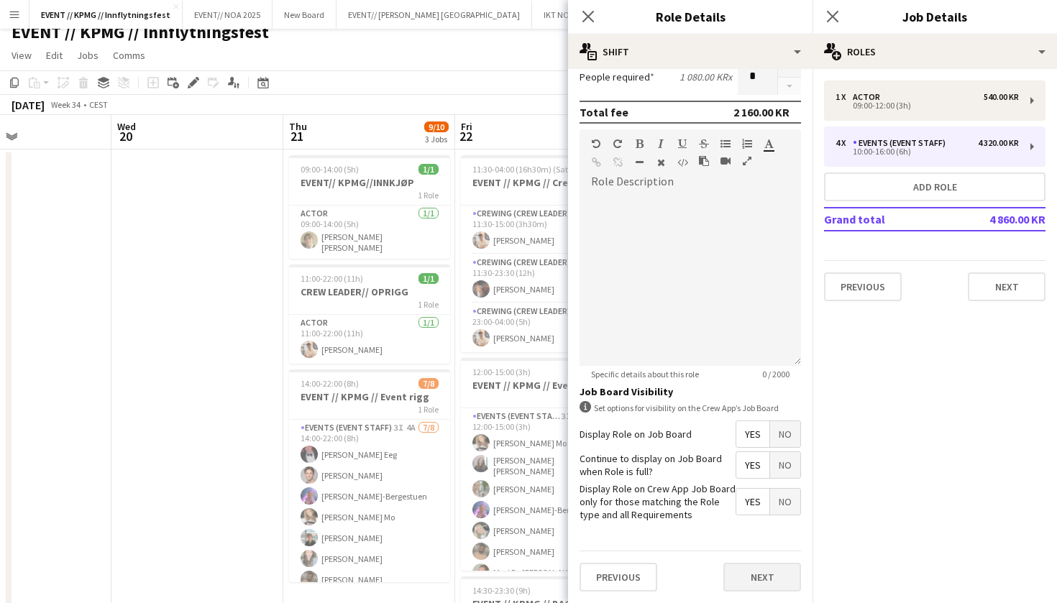
scroll to position [370, 0]
click at [758, 577] on button "Next" at bounding box center [762, 578] width 78 height 29
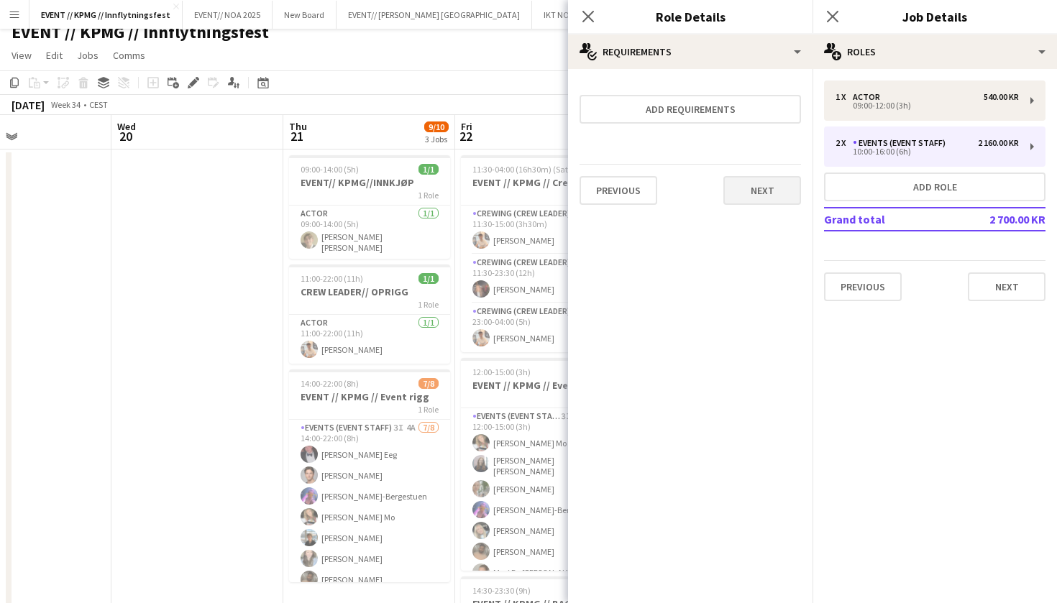
click at [768, 187] on button "Next" at bounding box center [762, 190] width 78 height 29
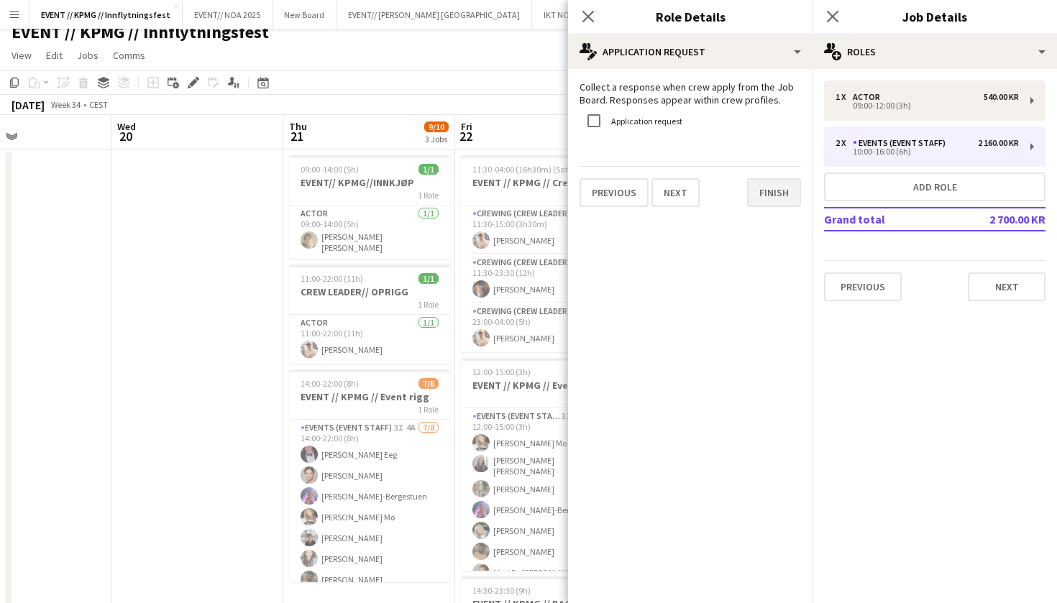
click at [768, 187] on button "Finish" at bounding box center [774, 192] width 54 height 29
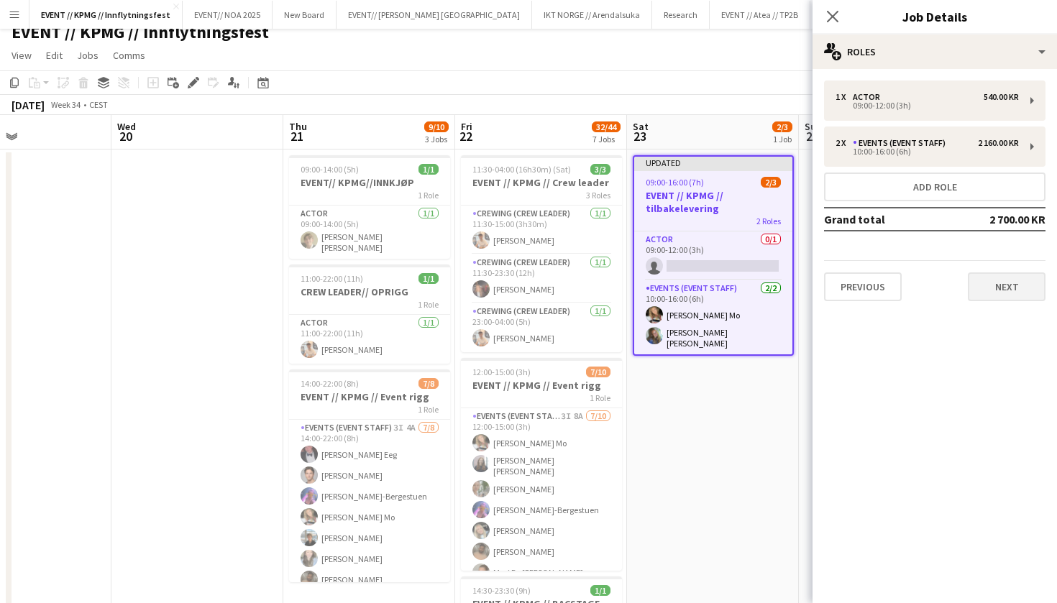
click at [1012, 290] on button "Next" at bounding box center [1006, 286] width 78 height 29
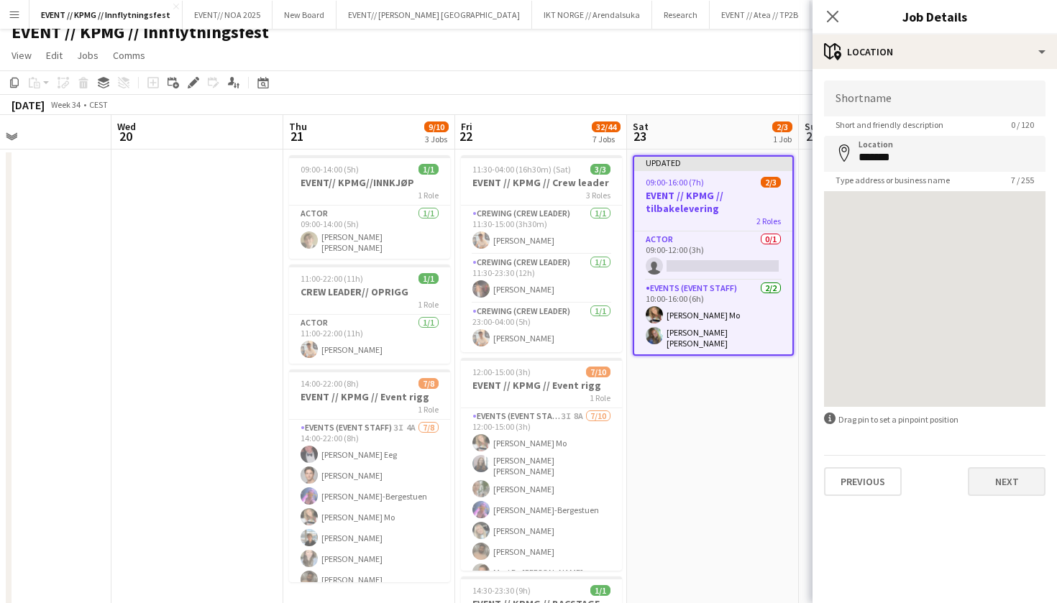
click at [1003, 485] on button "Next" at bounding box center [1006, 481] width 78 height 29
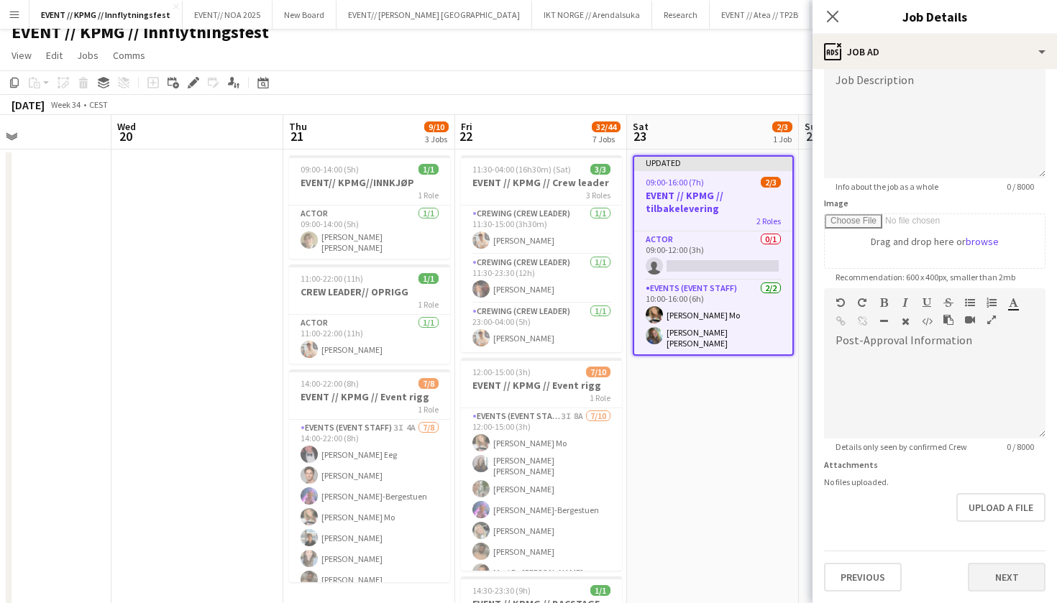
scroll to position [108, 0]
click at [996, 583] on button "Next" at bounding box center [1006, 577] width 78 height 29
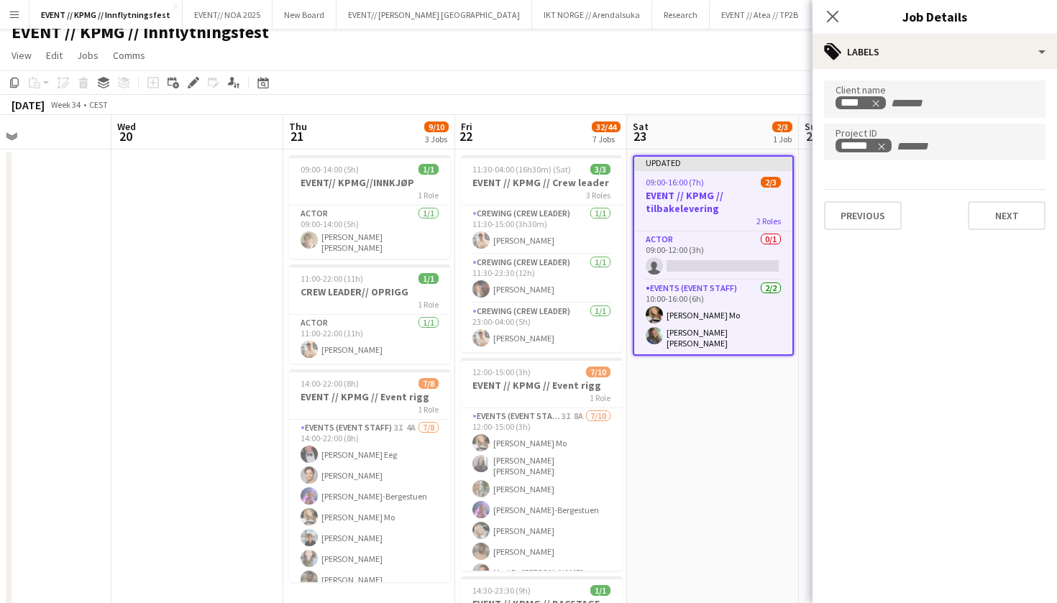
scroll to position [0, 0]
click at [715, 236] on app-card-role "Actor 0/1 09:00-12:00 (3h) single-neutral-actions" at bounding box center [713, 255] width 158 height 49
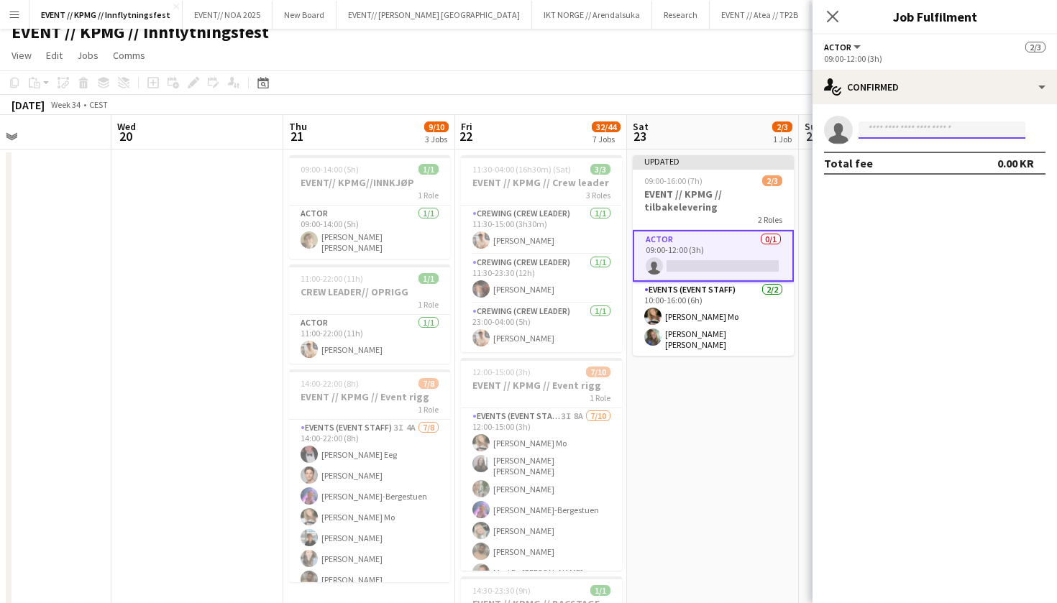
click at [914, 135] on input at bounding box center [941, 129] width 167 height 17
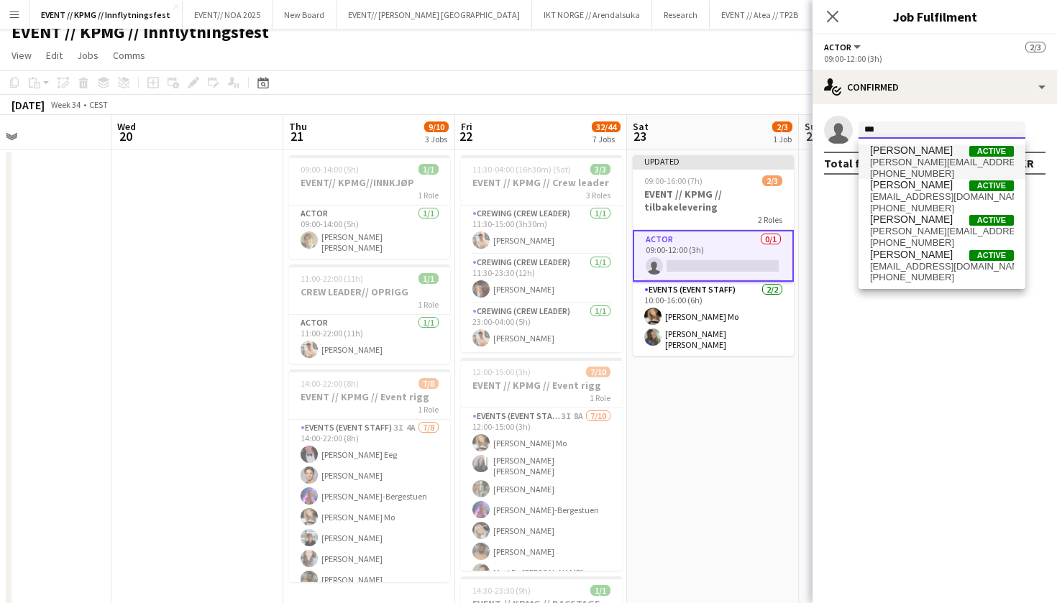
type input "***"
click at [924, 155] on span "[PERSON_NAME]" at bounding box center [911, 150] width 83 height 12
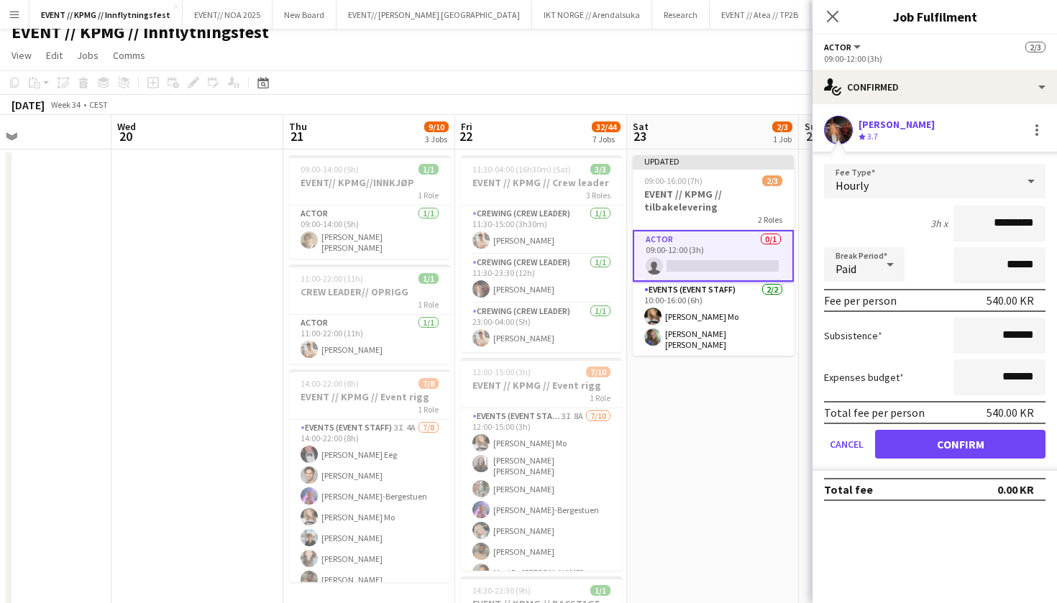
scroll to position [11, 0]
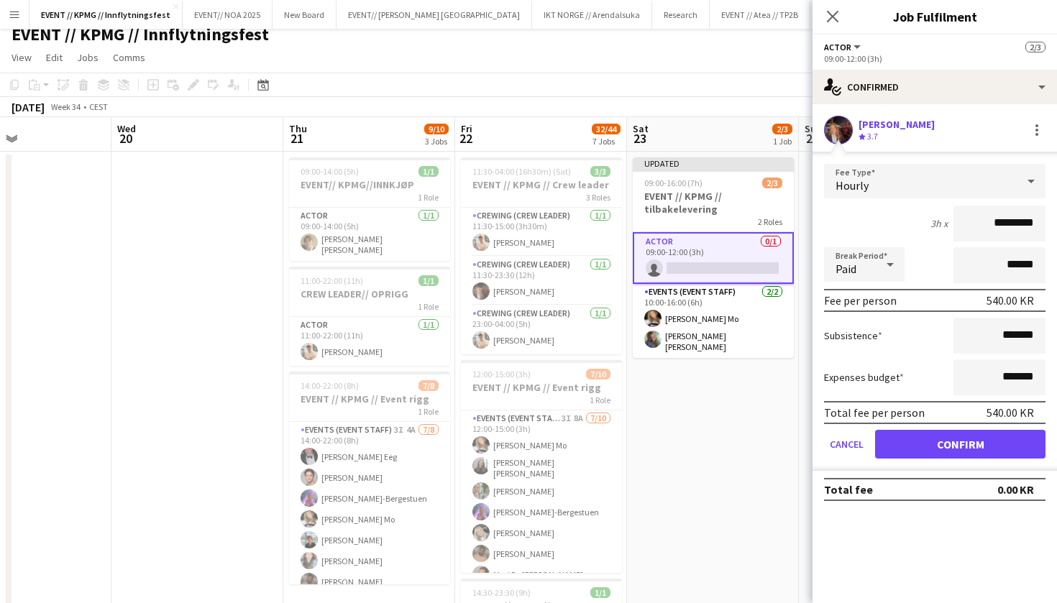
click at [944, 432] on button "Confirm" at bounding box center [960, 444] width 170 height 29
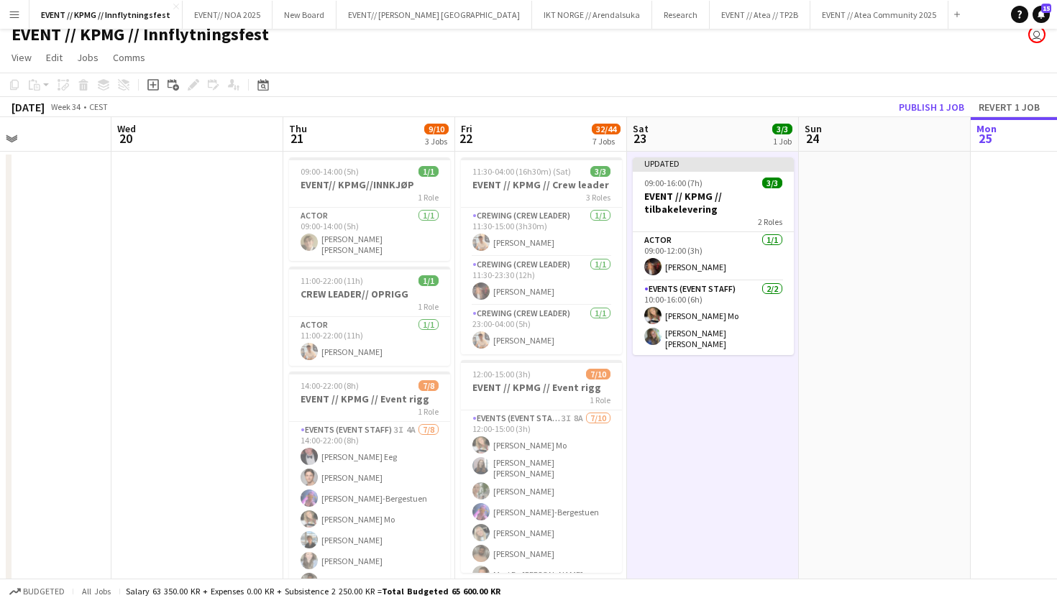
click at [913, 122] on app-board-header-date "Sun 24" at bounding box center [885, 134] width 172 height 35
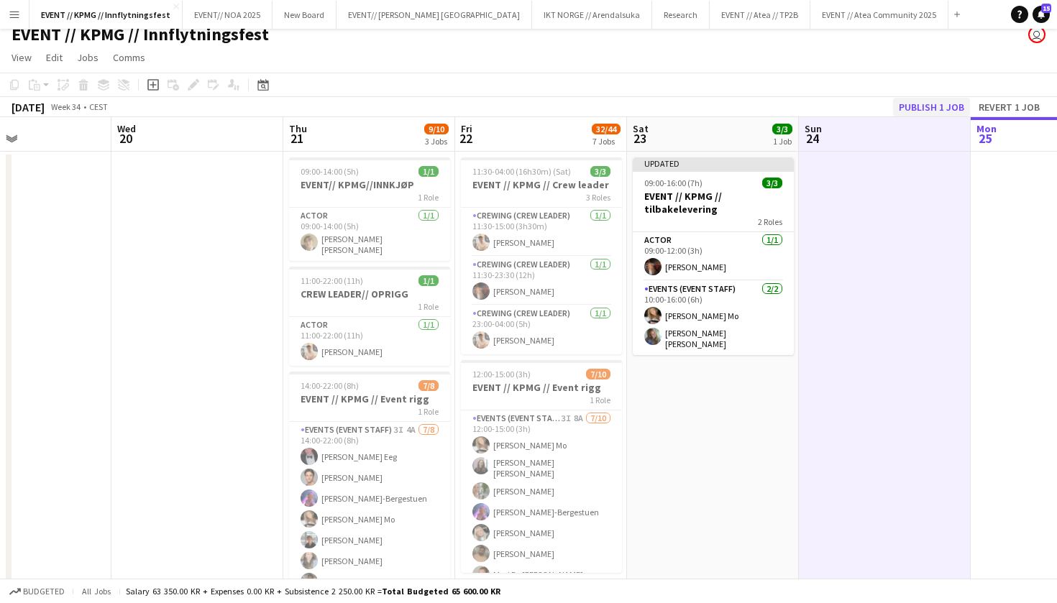
click at [919, 106] on button "Publish 1 job" at bounding box center [931, 107] width 77 height 19
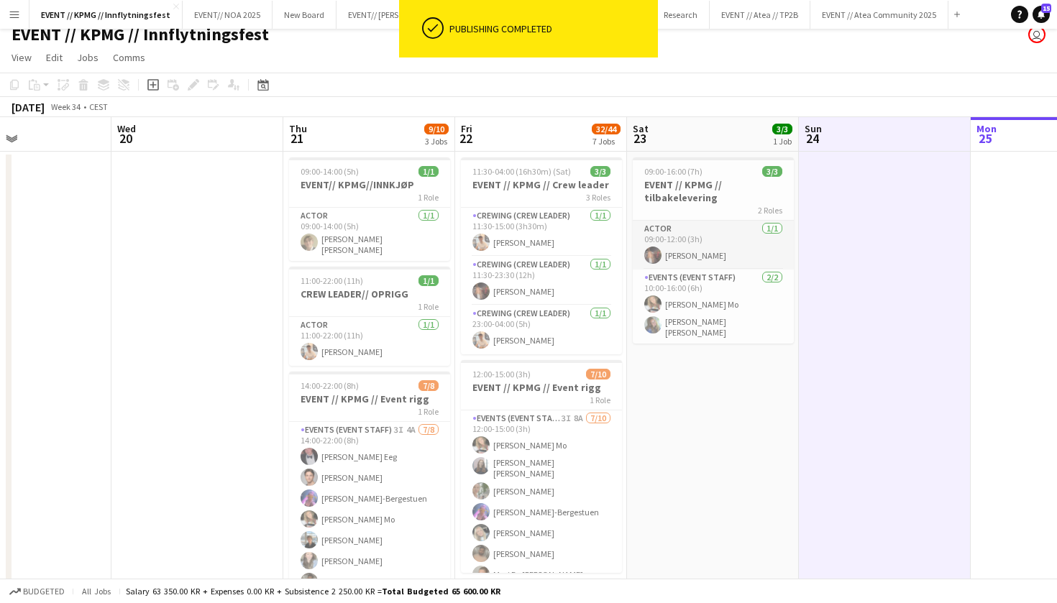
click at [690, 257] on app-card-role "Actor 1/1 09:00-12:00 (3h) Carla Broschè" at bounding box center [713, 245] width 161 height 49
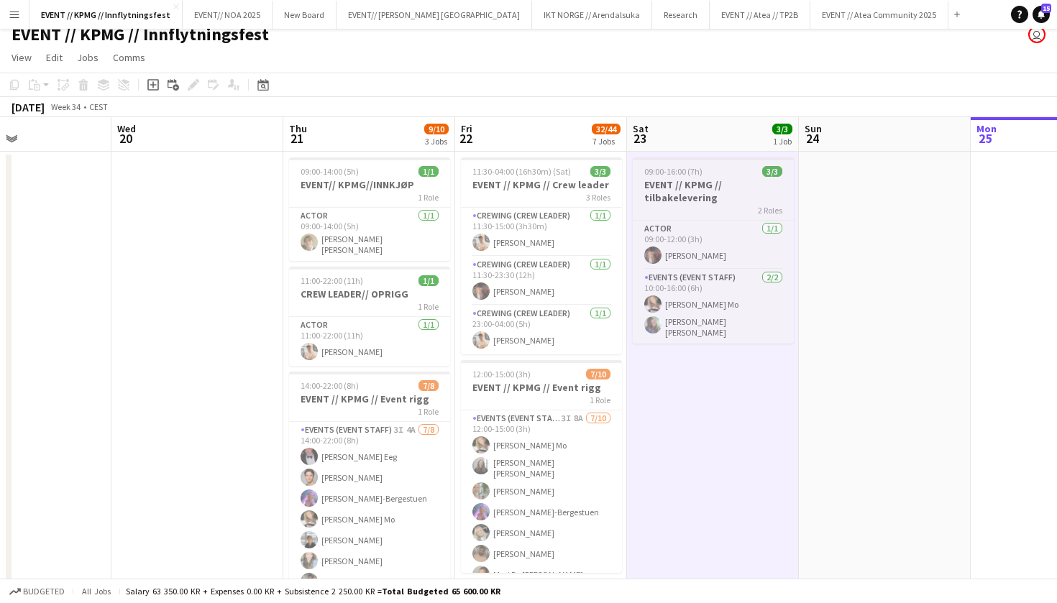
click at [712, 202] on h3 "EVENT // KPMG // tilbakelevering" at bounding box center [713, 191] width 161 height 26
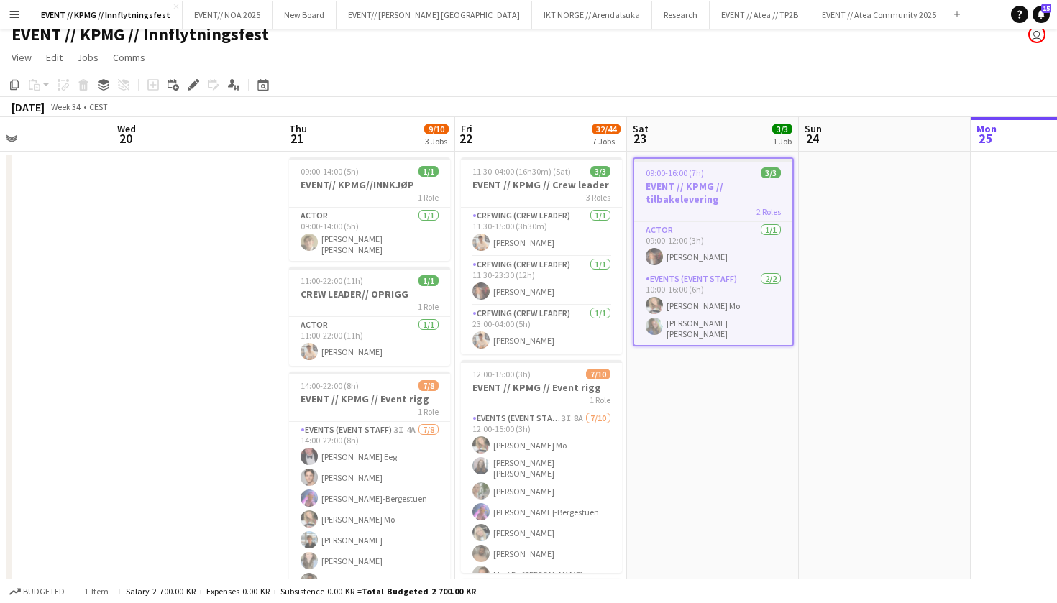
click at [719, 183] on h3 "EVENT // KPMG // tilbakelevering" at bounding box center [713, 193] width 158 height 26
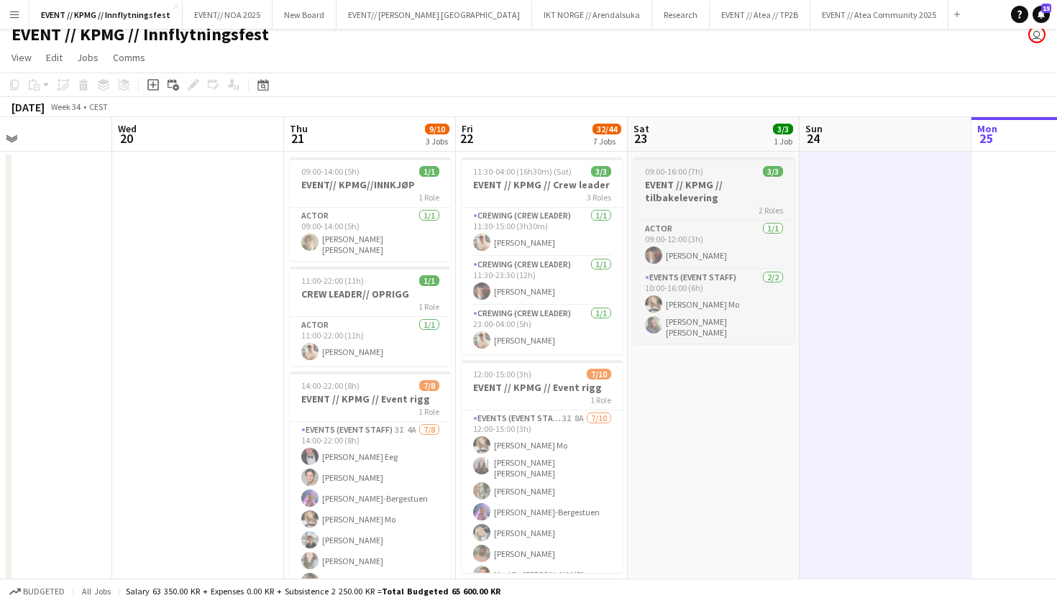
click at [678, 167] on span "09:00-16:00 (7h)" at bounding box center [674, 171] width 58 height 11
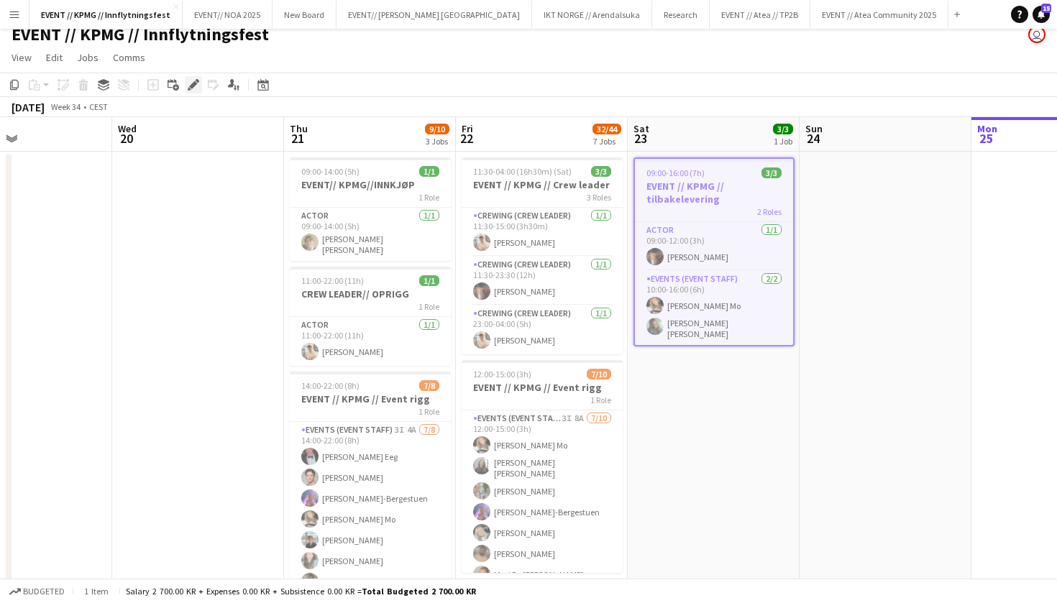
click at [198, 81] on icon at bounding box center [198, 81] width 4 height 4
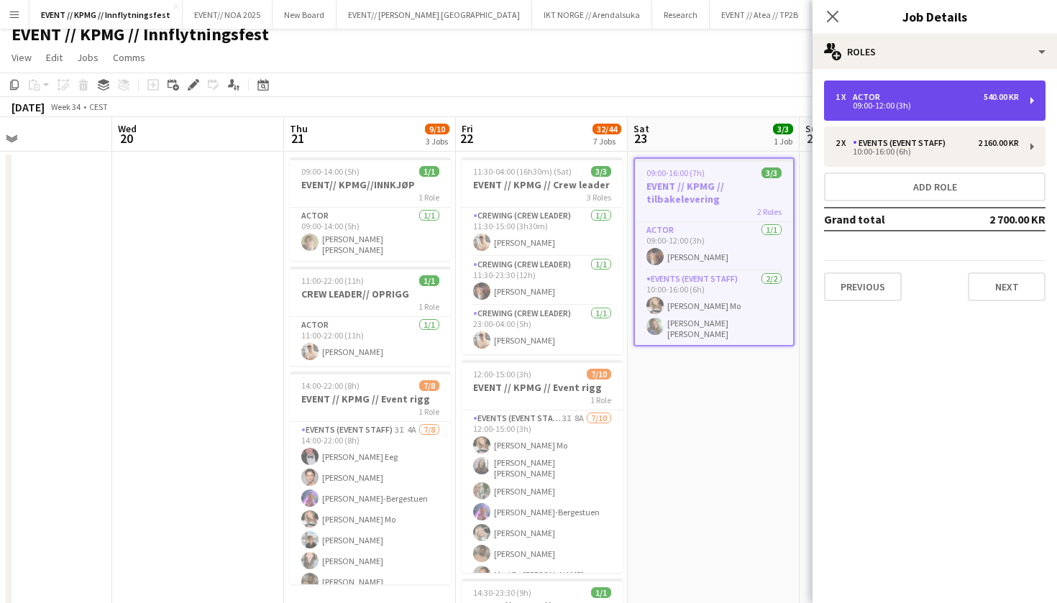
click at [865, 109] on div "09:00-12:00 (3h)" at bounding box center [926, 105] width 183 height 7
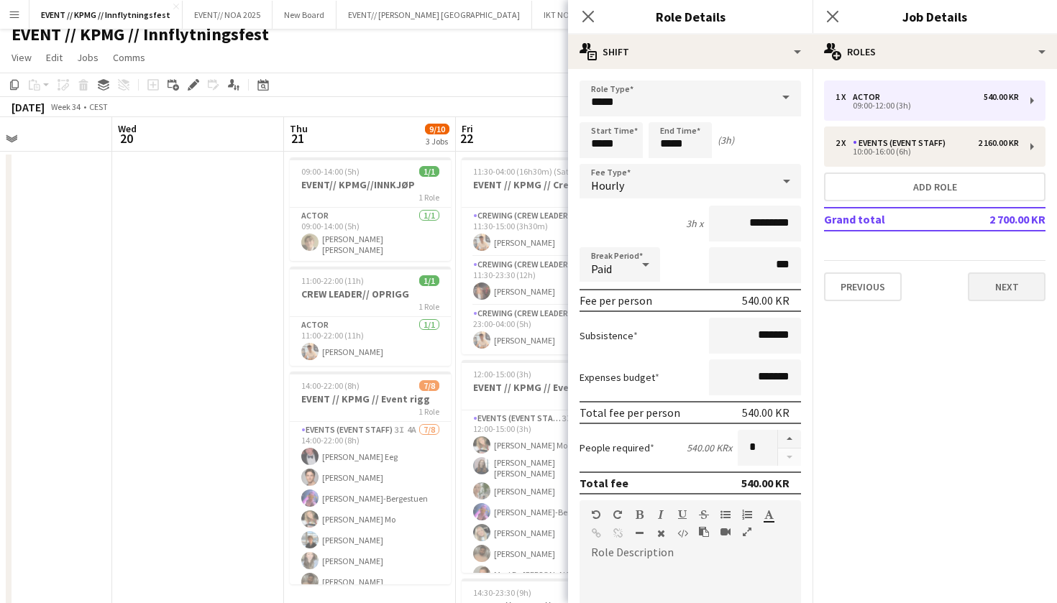
click at [990, 282] on button "Next" at bounding box center [1006, 286] width 78 height 29
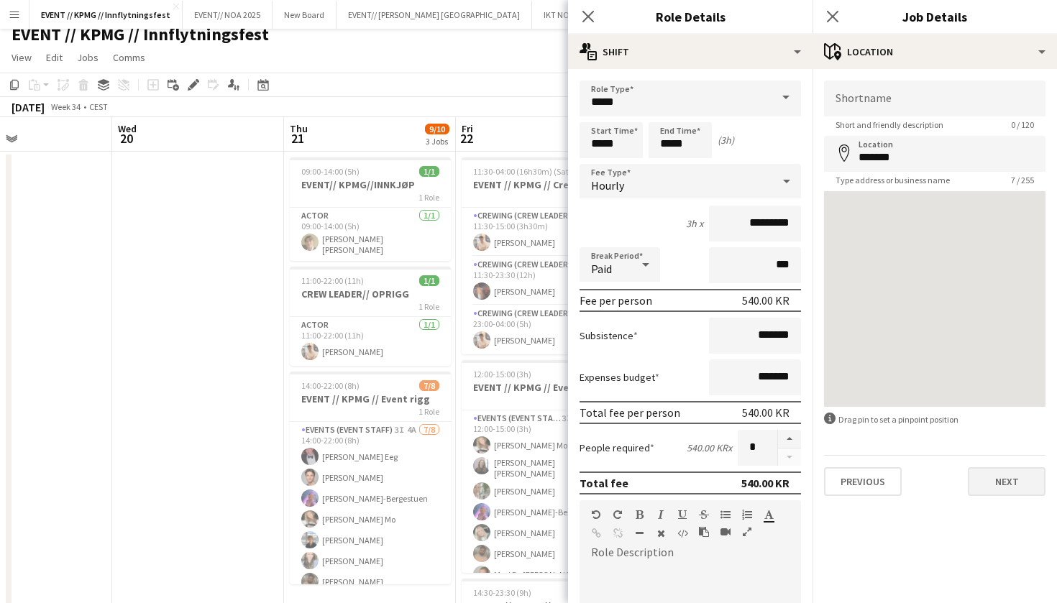
click at [1001, 469] on button "Next" at bounding box center [1006, 481] width 78 height 29
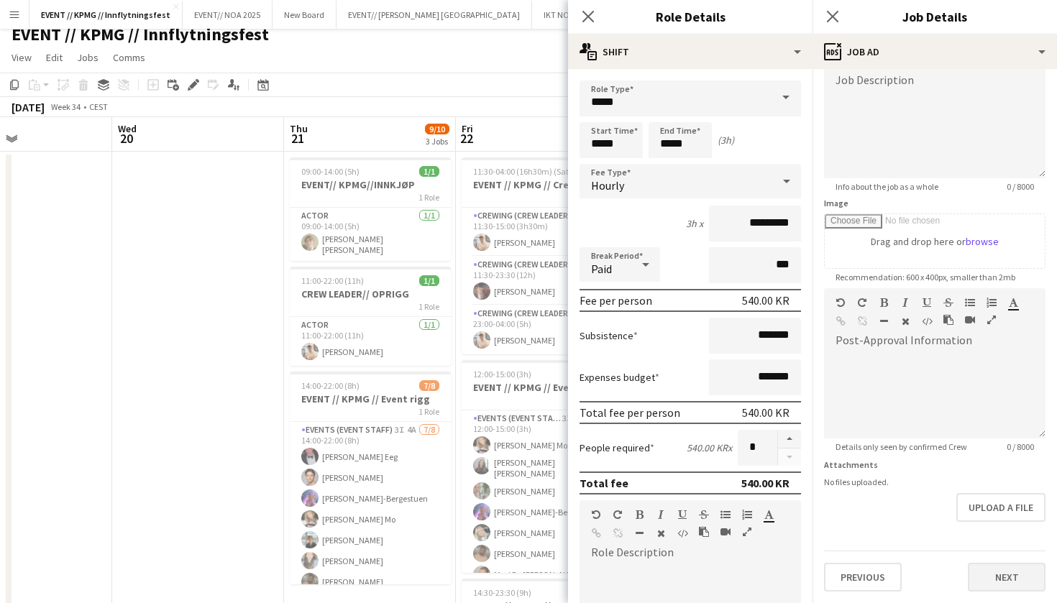
scroll to position [109, 0]
click at [990, 583] on button "Next" at bounding box center [1006, 577] width 78 height 29
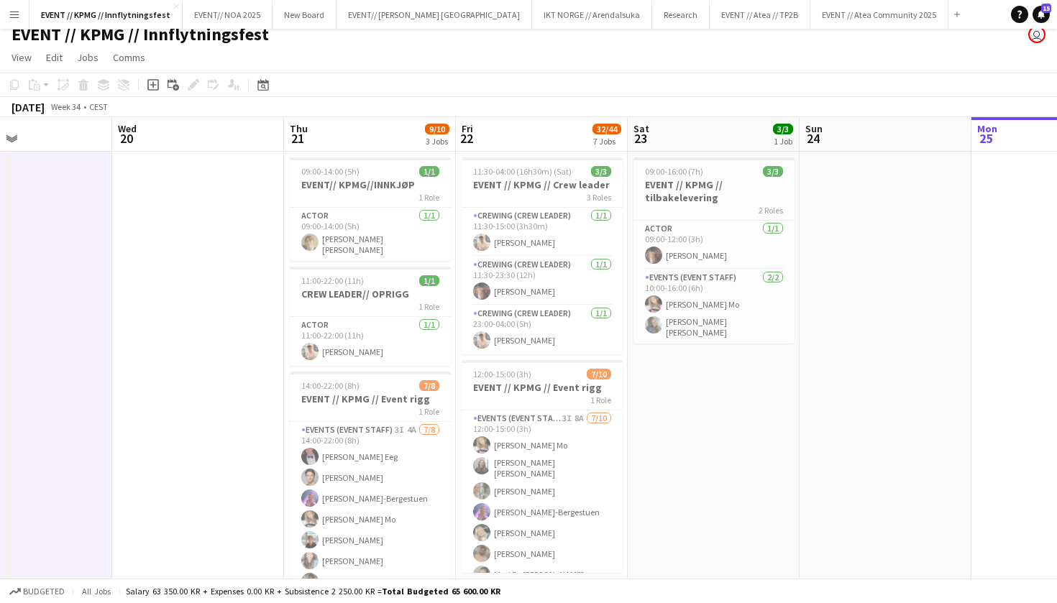
click at [13, 16] on app-icon "Menu" at bounding box center [15, 15] width 12 height 12
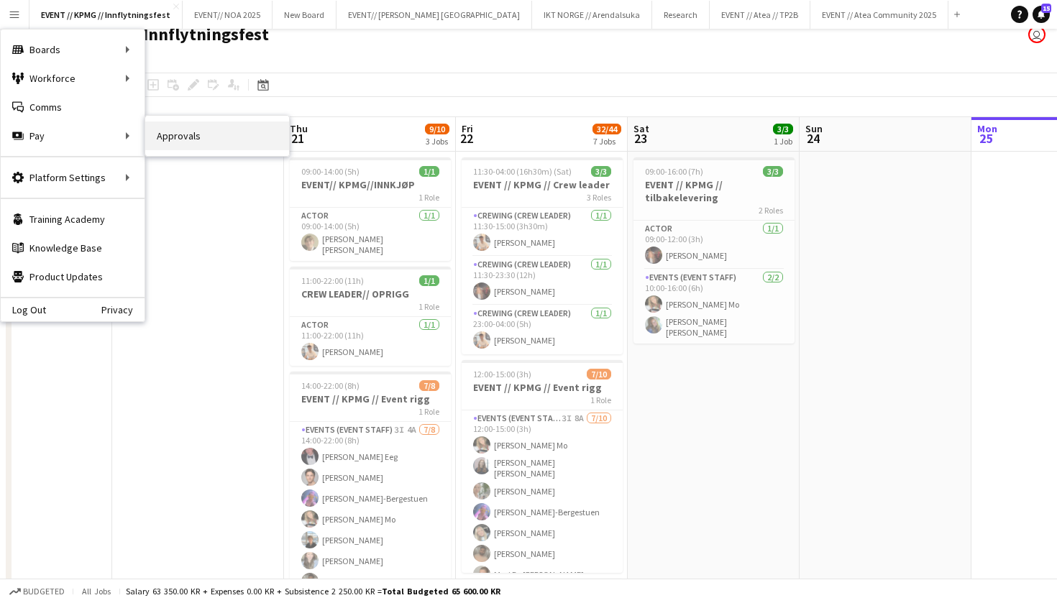
click at [212, 134] on link "Approvals" at bounding box center [217, 135] width 144 height 29
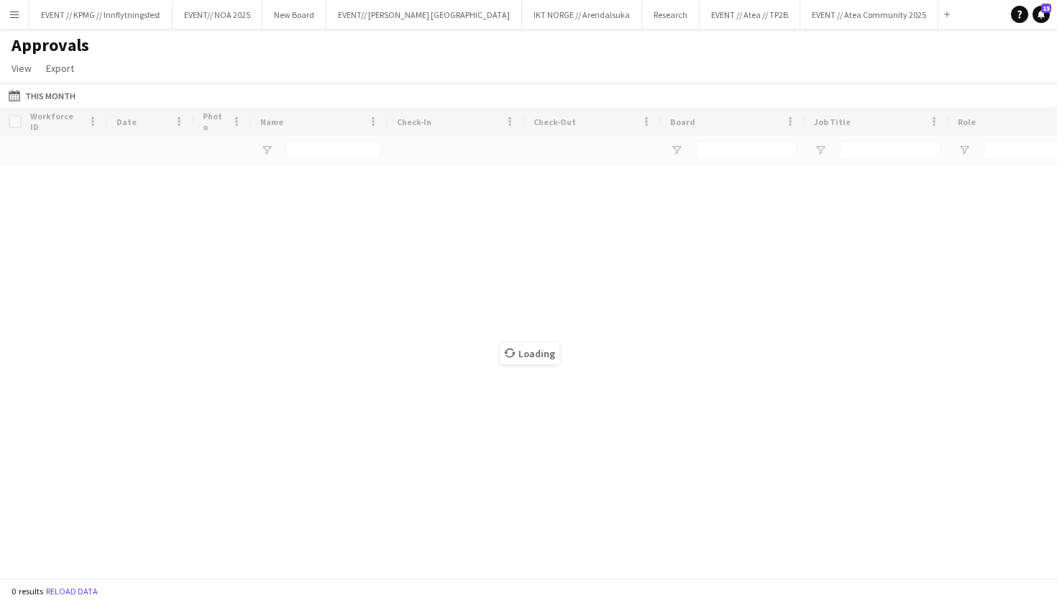
type input "****"
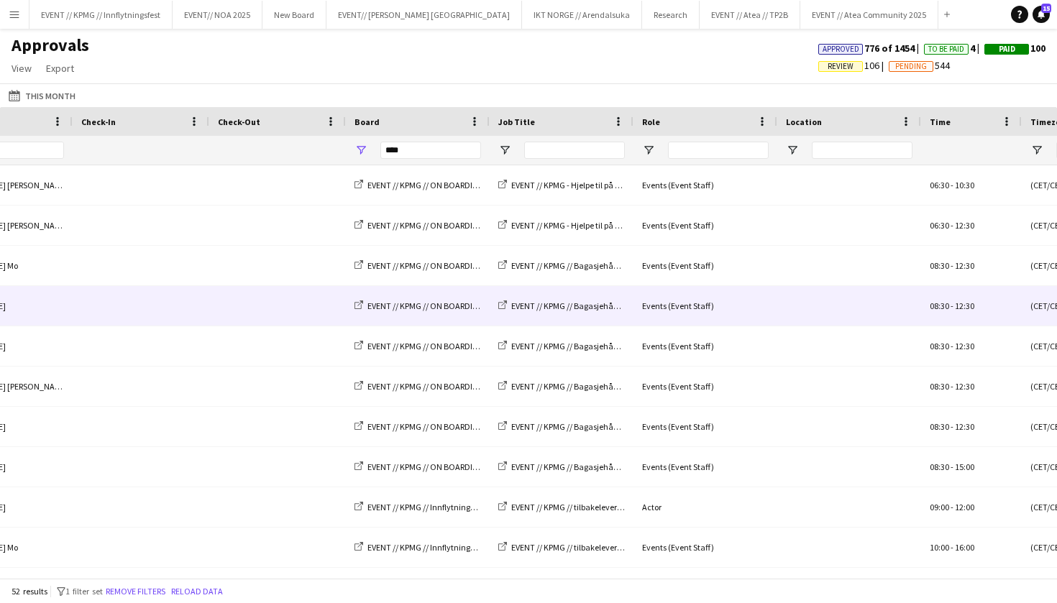
scroll to position [0, 513]
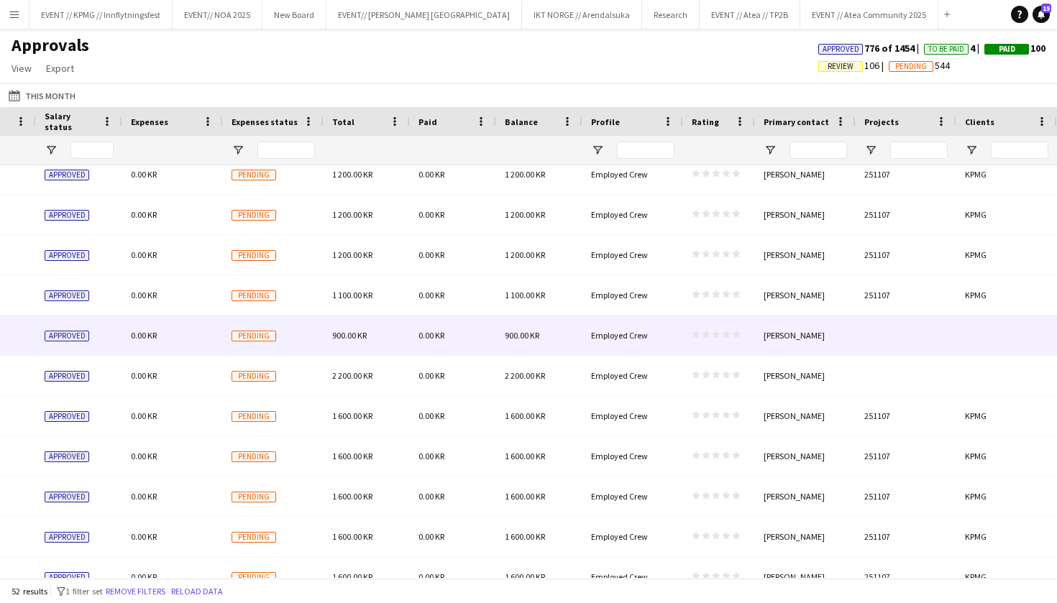
click at [873, 342] on div at bounding box center [905, 336] width 101 height 40
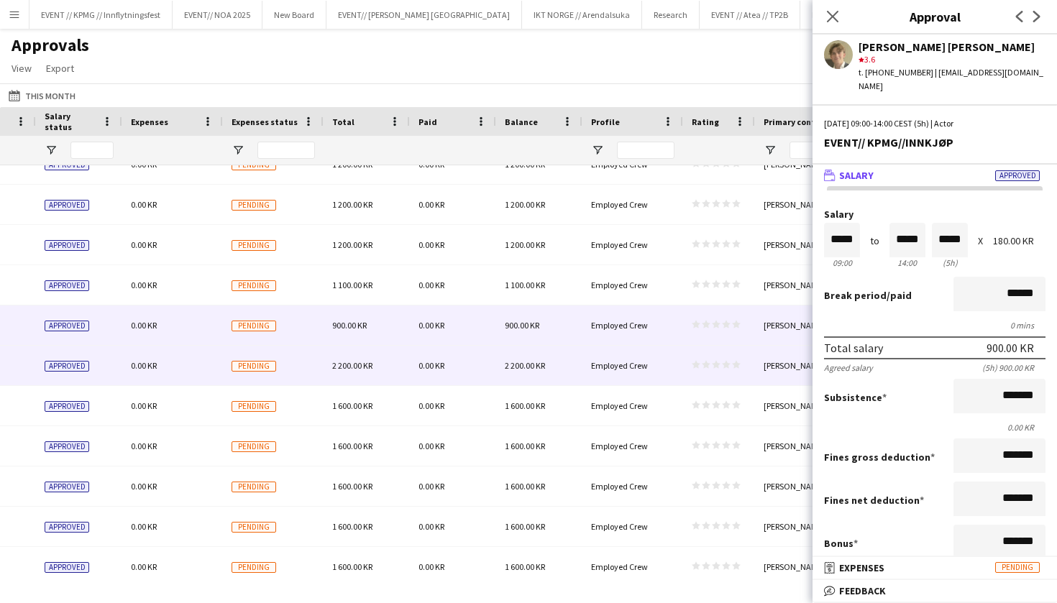
click at [760, 369] on div "Ylva Barane" at bounding box center [805, 366] width 101 height 40
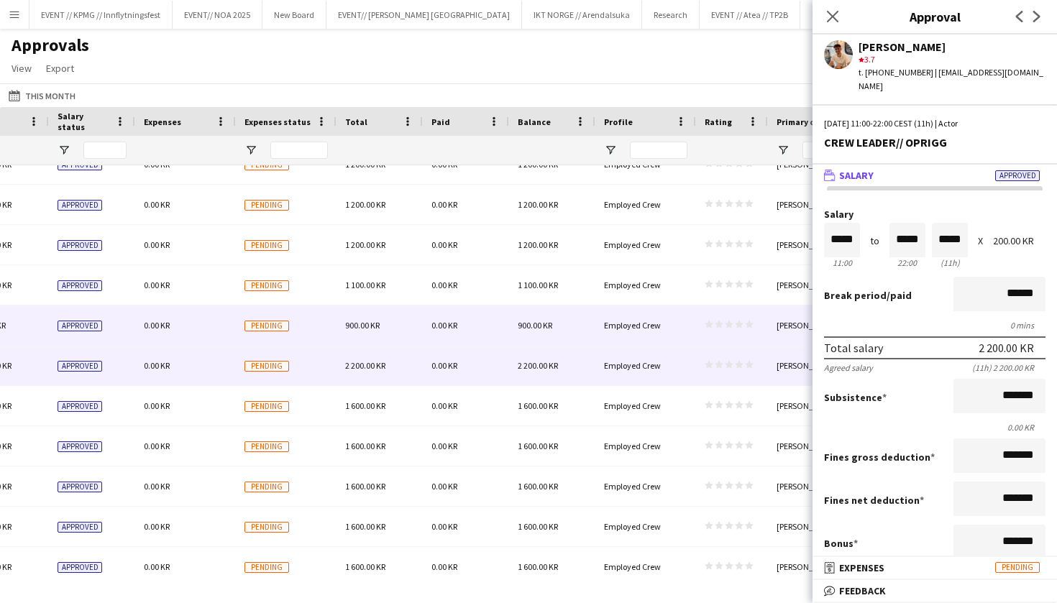
click at [716, 320] on icon "star" at bounding box center [718, 324] width 9 height 9
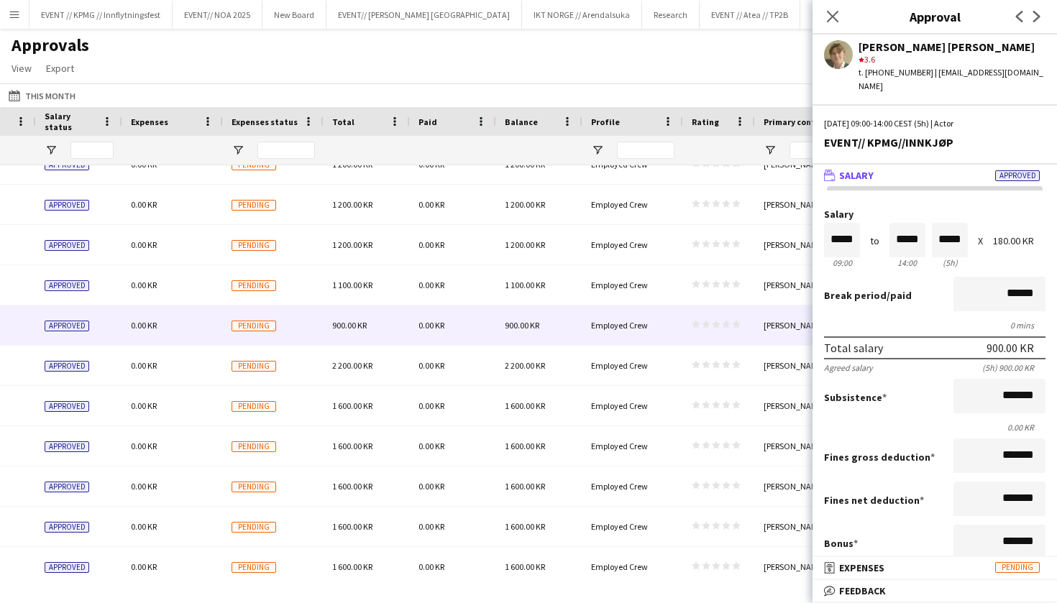
scroll to position [0, 1553]
click at [754, 61] on div "Approvals View Customise view Customise filters Reset Filters Reset View Reset …" at bounding box center [528, 59] width 1057 height 49
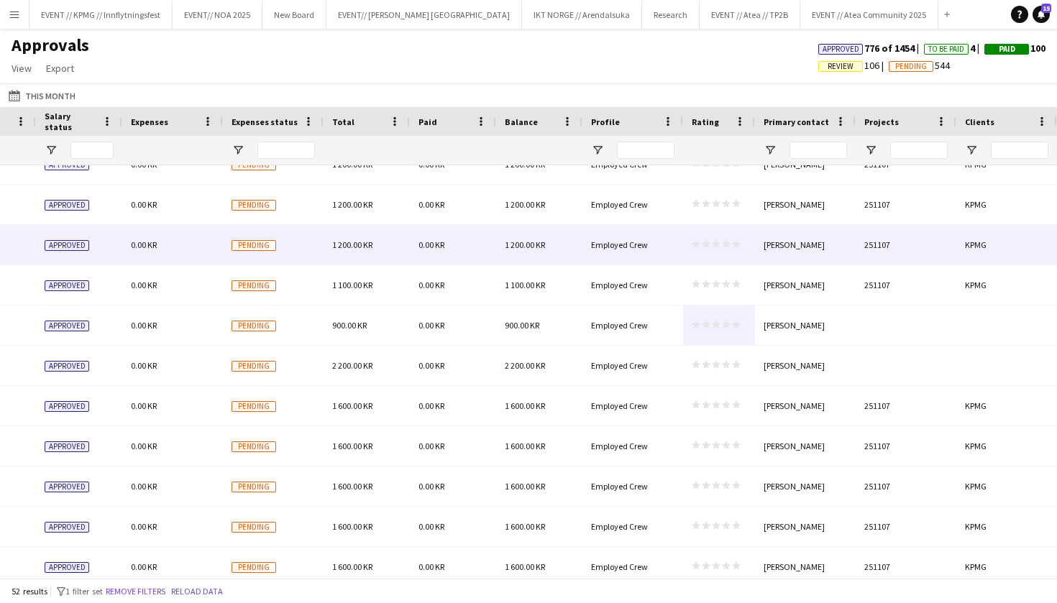
scroll to position [0, 0]
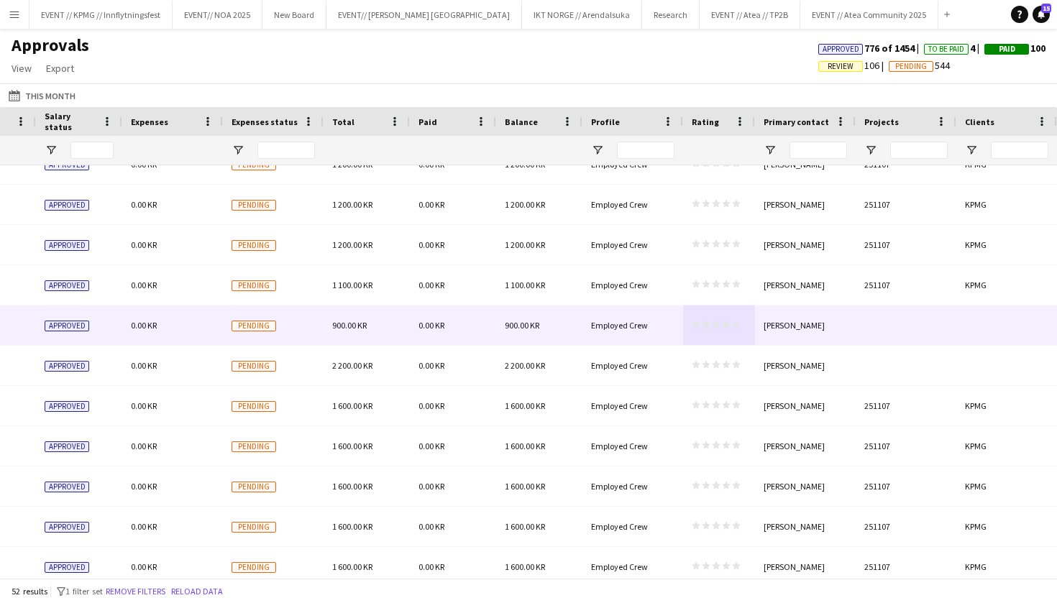
click at [852, 339] on div "Ylva Barane" at bounding box center [805, 325] width 101 height 40
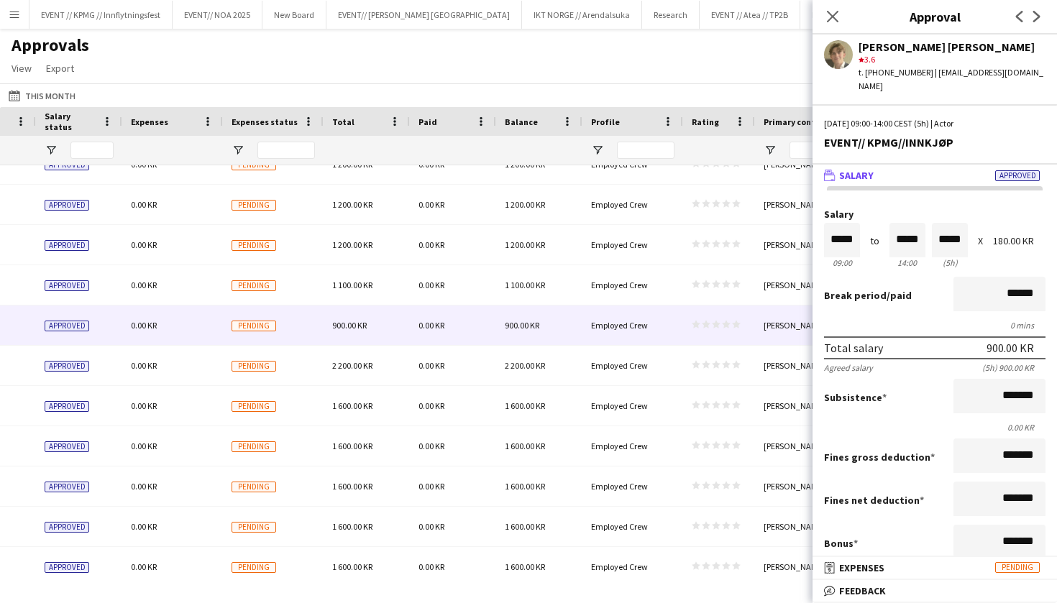
click at [652, 60] on div "Approvals View Customise view Customise filters Reset Filters Reset View Reset …" at bounding box center [528, 59] width 1057 height 49
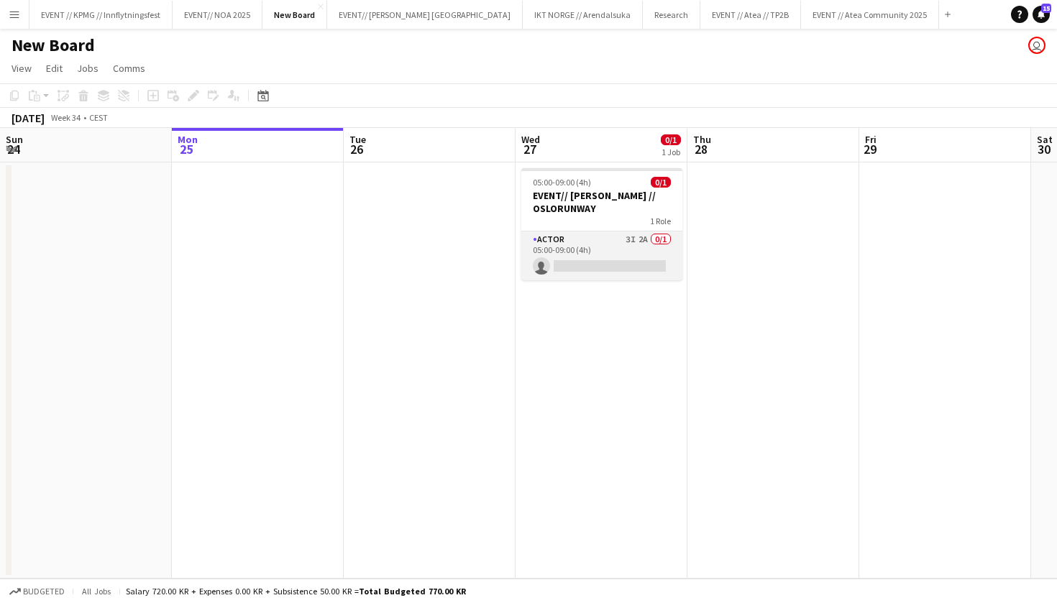
click at [630, 249] on app-card-role "Actor 3I 2A 0/1 05:00-09:00 (4h) single-neutral-actions" at bounding box center [601, 255] width 161 height 49
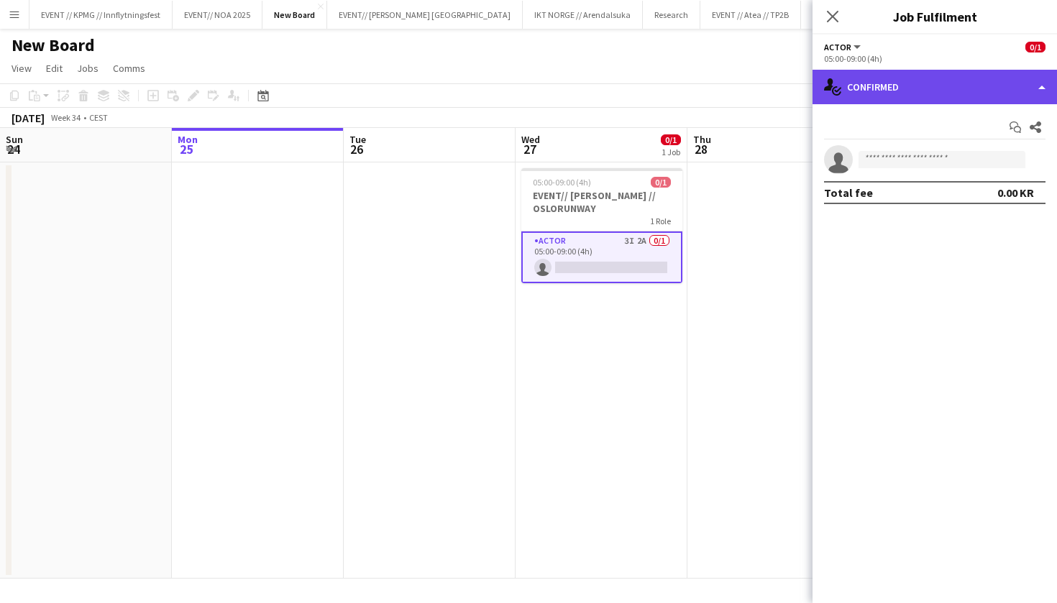
click at [872, 78] on div "single-neutral-actions-check-2 Confirmed" at bounding box center [934, 87] width 244 height 35
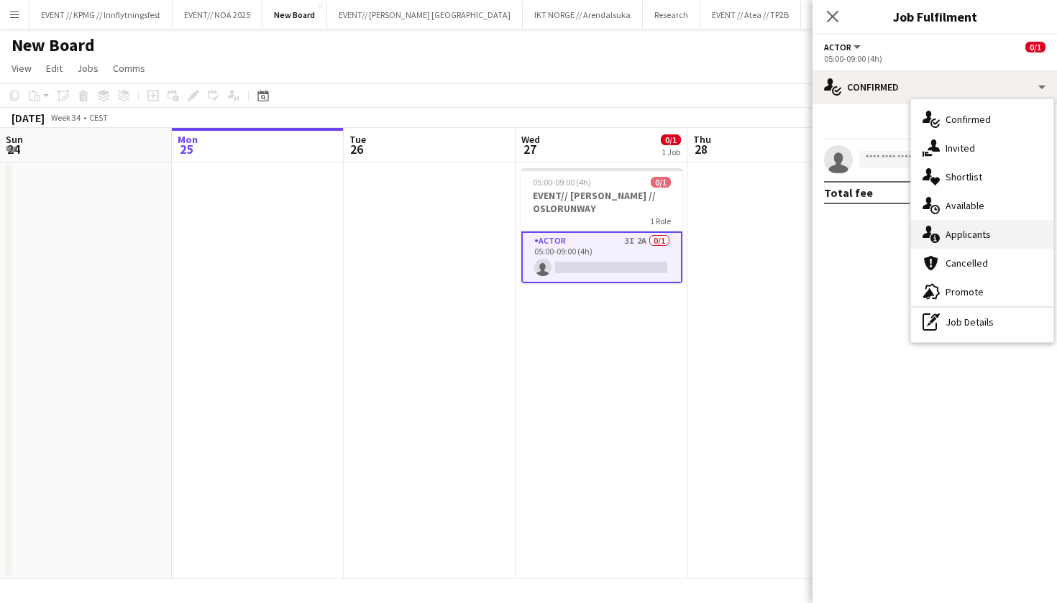
click at [994, 242] on div "single-neutral-actions-information Applicants" at bounding box center [982, 234] width 142 height 29
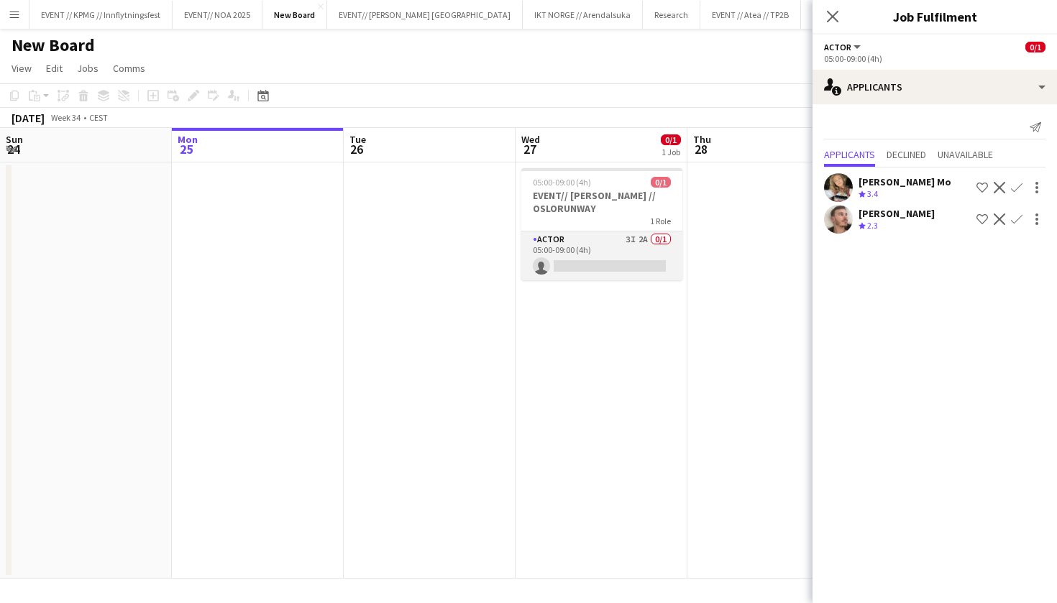
click at [597, 247] on app-card-role "Actor 3I 2A 0/1 05:00-09:00 (4h) single-neutral-actions" at bounding box center [601, 255] width 161 height 49
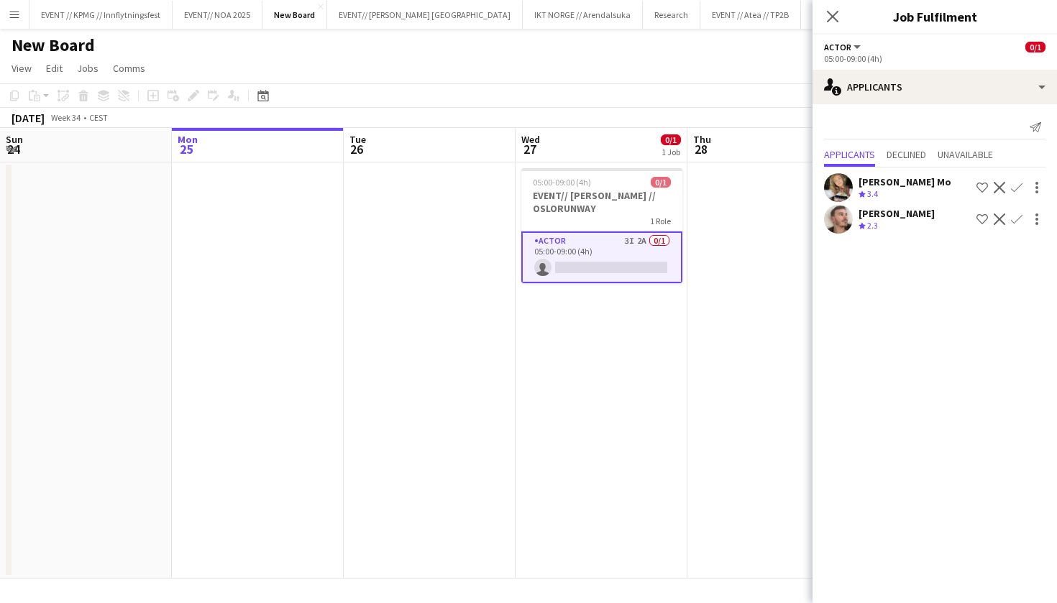
click at [759, 232] on app-date-cell at bounding box center [773, 370] width 172 height 416
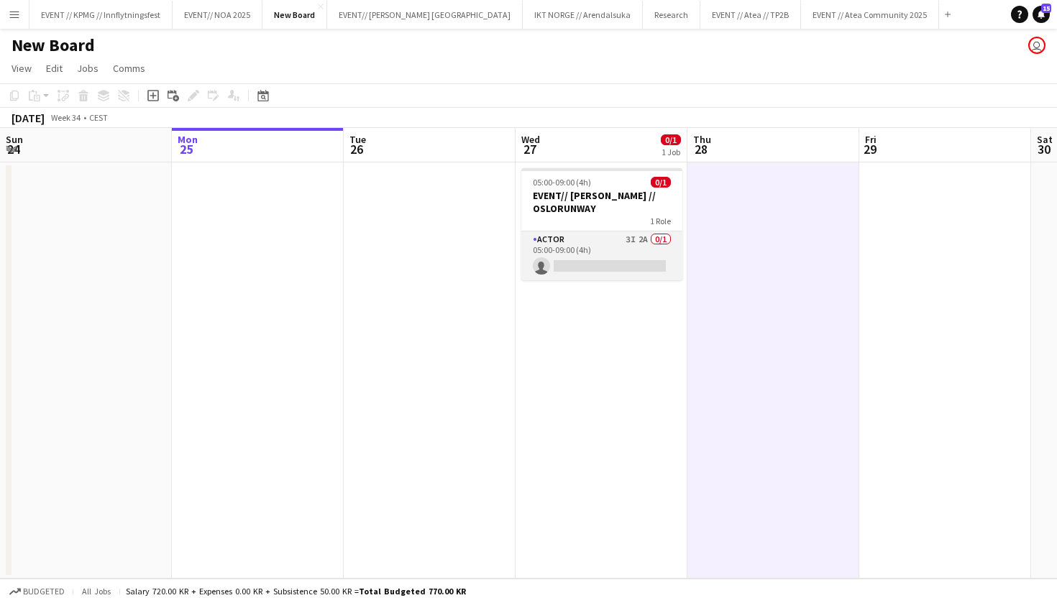
click at [535, 279] on app-card-role "Actor 3I 2A 0/1 05:00-09:00 (4h) single-neutral-actions" at bounding box center [601, 255] width 161 height 49
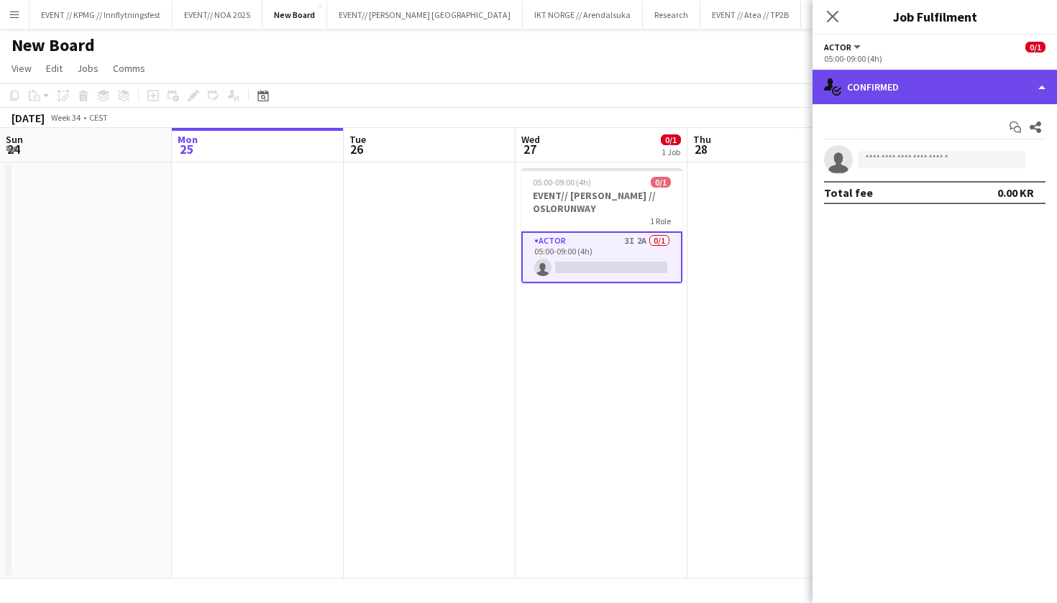
click at [903, 96] on div "single-neutral-actions-check-2 Confirmed" at bounding box center [934, 87] width 244 height 35
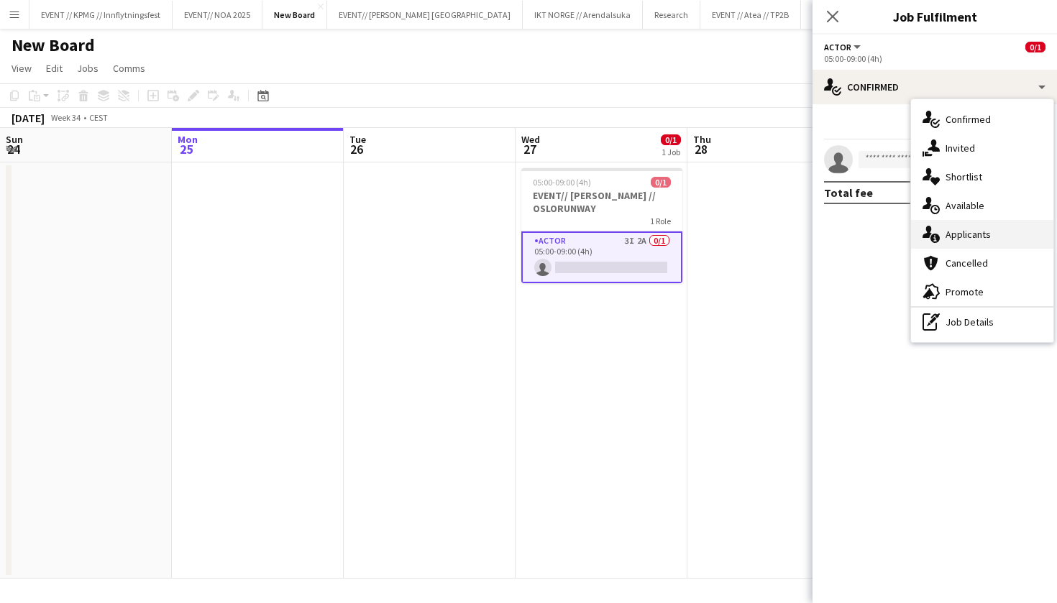
click at [978, 231] on div "single-neutral-actions-information Applicants" at bounding box center [982, 234] width 142 height 29
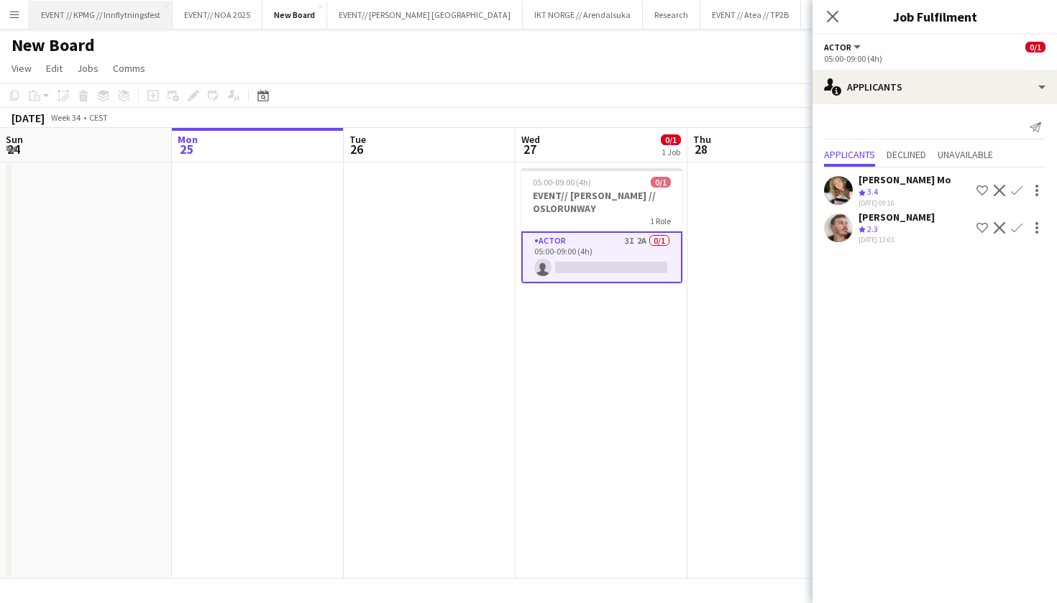
click at [109, 16] on button "EVENT // KPMG // Innflytningsfest Close" at bounding box center [100, 15] width 143 height 28
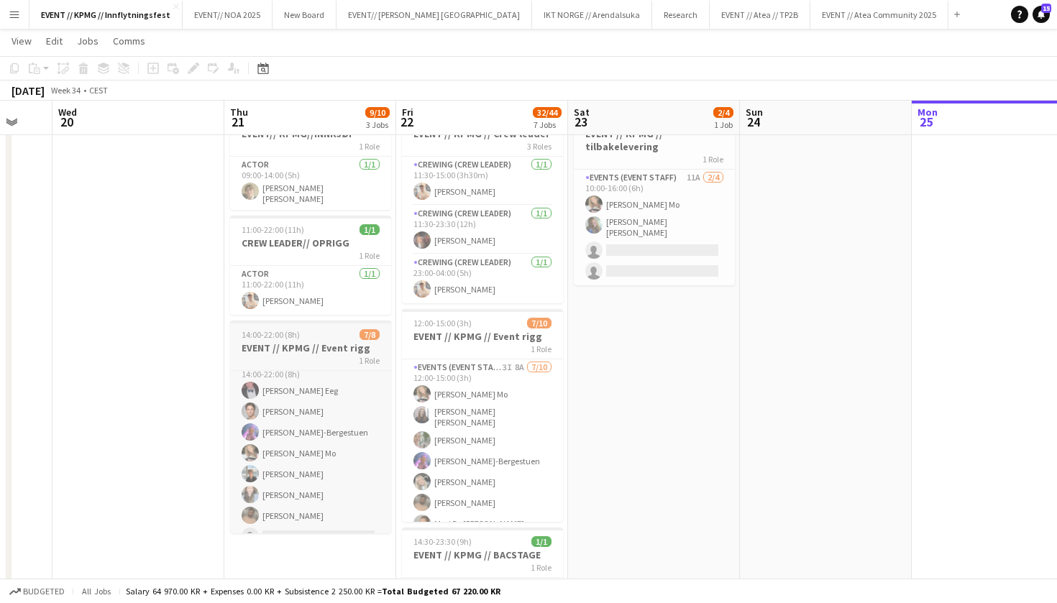
scroll to position [17, 0]
click at [319, 390] on app-card-role "Events (Event Staff) 3I 4A 7/8 14:00-22:00 (8h) Birk Eeg Ulrik Eeg Fredrikke Ty…" at bounding box center [310, 451] width 161 height 195
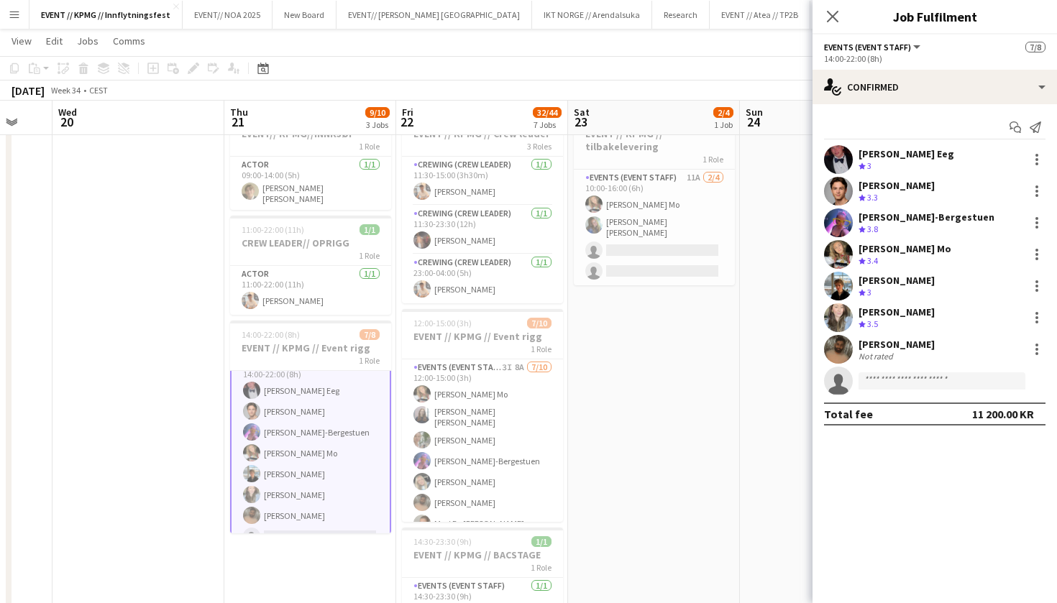
click at [319, 367] on app-card-role "Events (Event Staff) 3I 4A 7/8 14:00-22:00 (8h) Birk Eeg Ulrik Eeg Fredrikke Ty…" at bounding box center [310, 453] width 161 height 198
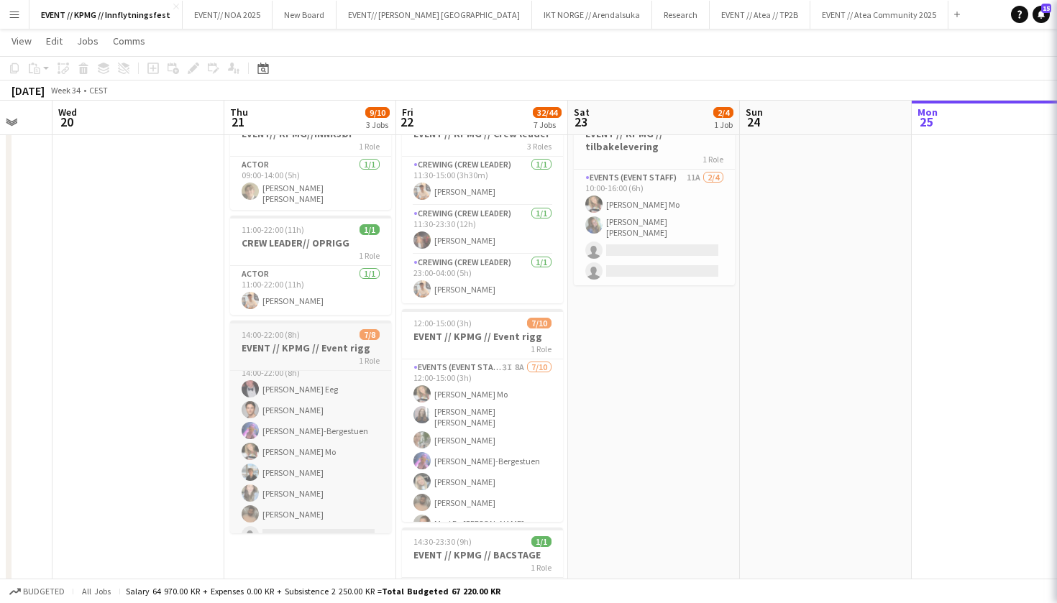
click at [323, 354] on div "1 Role" at bounding box center [310, 360] width 161 height 12
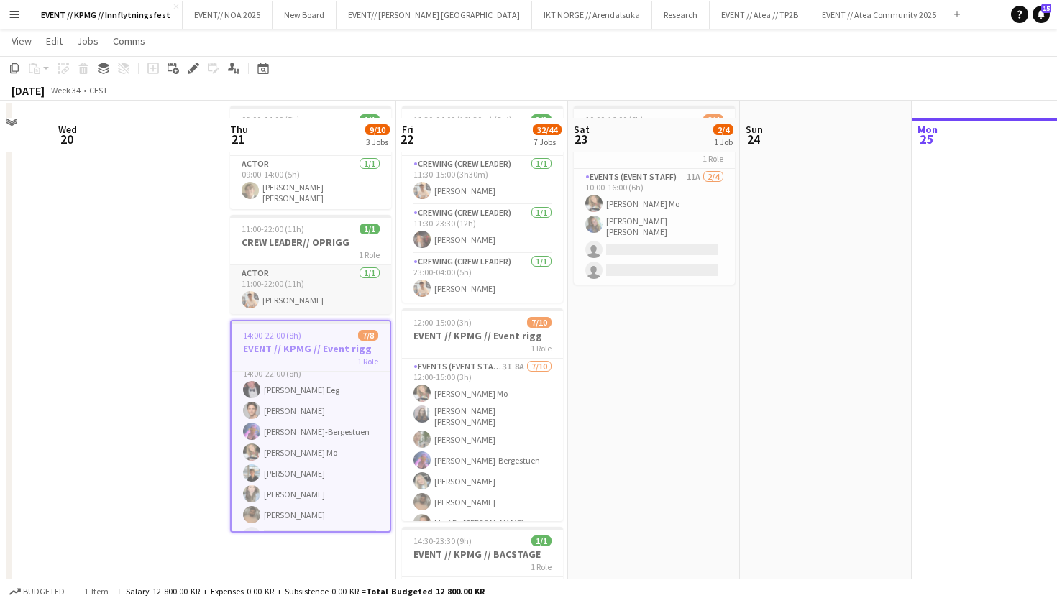
scroll to position [101, 0]
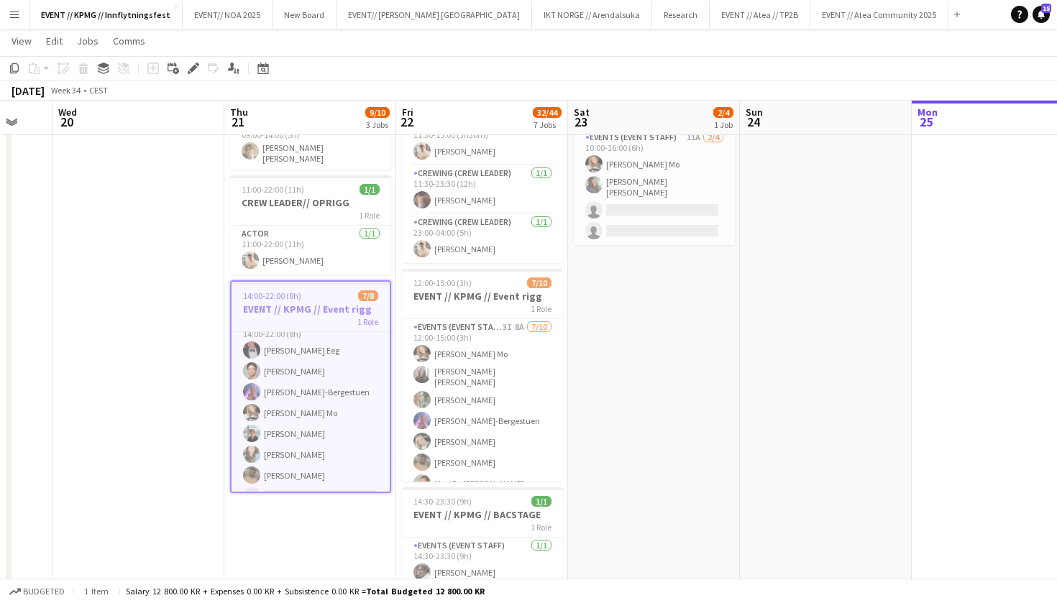
click at [341, 303] on h3 "EVENT // KPMG // Event rigg" at bounding box center [310, 309] width 158 height 13
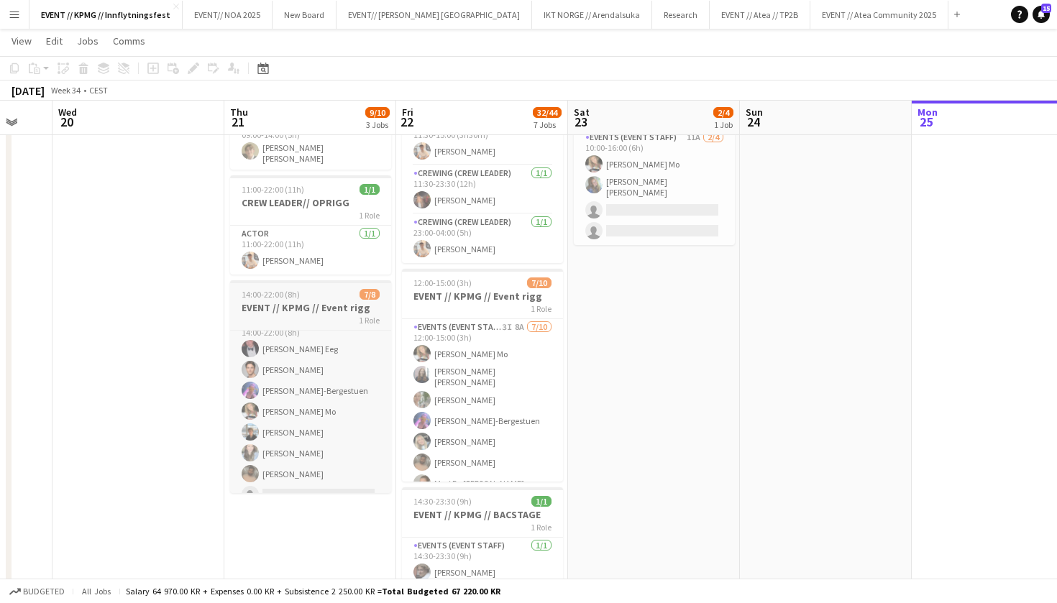
click at [341, 301] on h3 "EVENT // KPMG // Event rigg" at bounding box center [310, 307] width 161 height 13
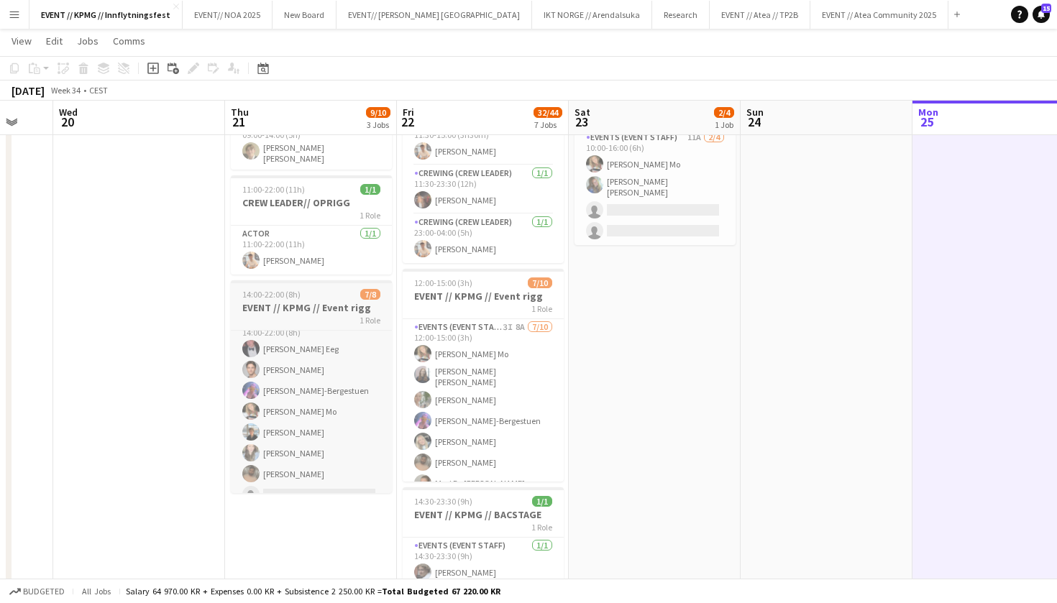
click at [326, 293] on div "14:00-22:00 (8h) 7/8" at bounding box center [311, 294] width 161 height 11
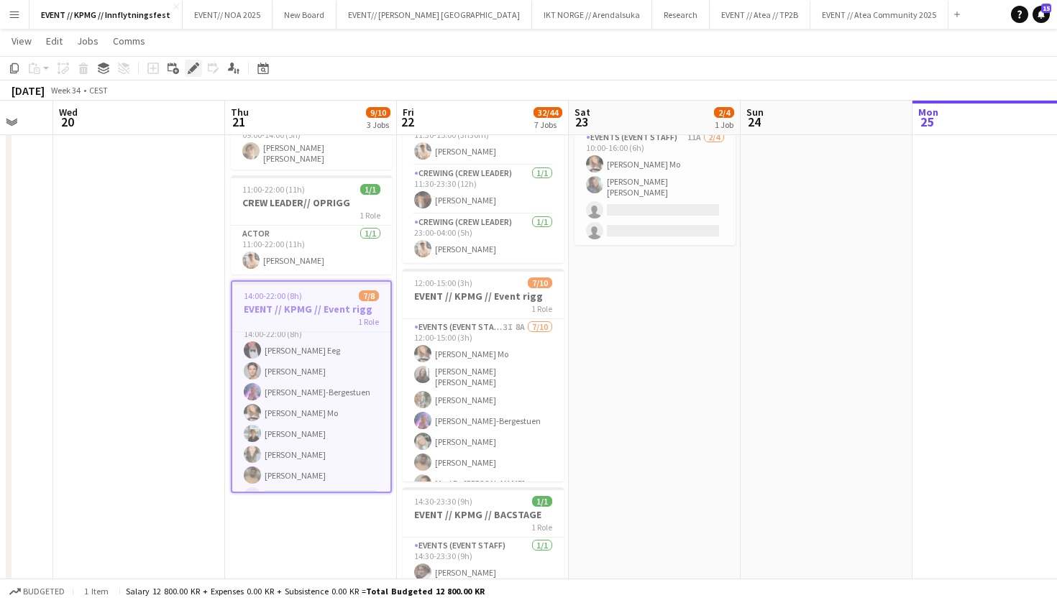
click at [193, 63] on icon "Edit" at bounding box center [194, 69] width 12 height 12
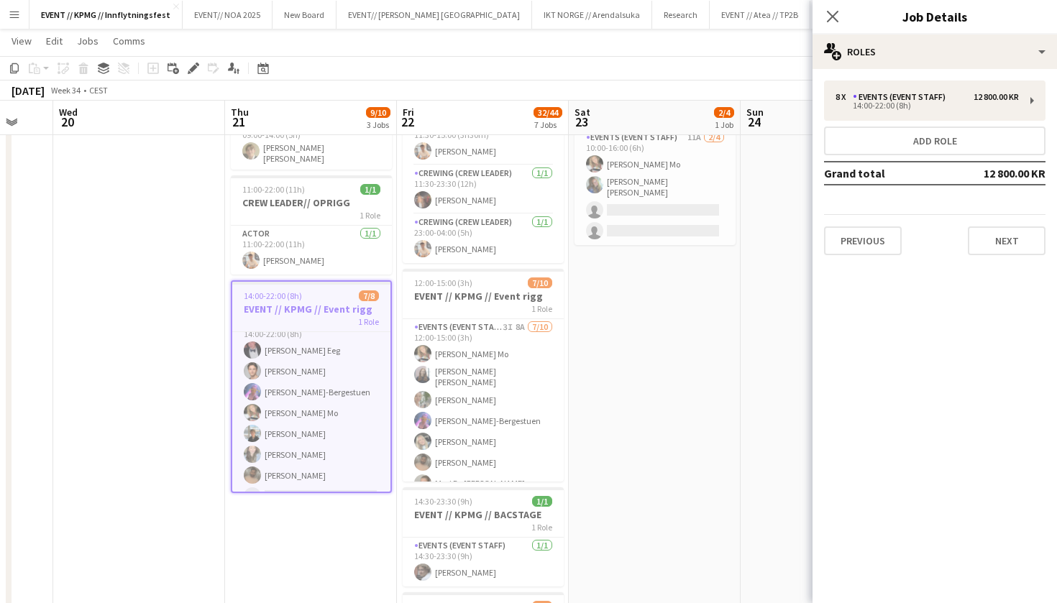
click at [19, 7] on button "Menu" at bounding box center [14, 14] width 29 height 29
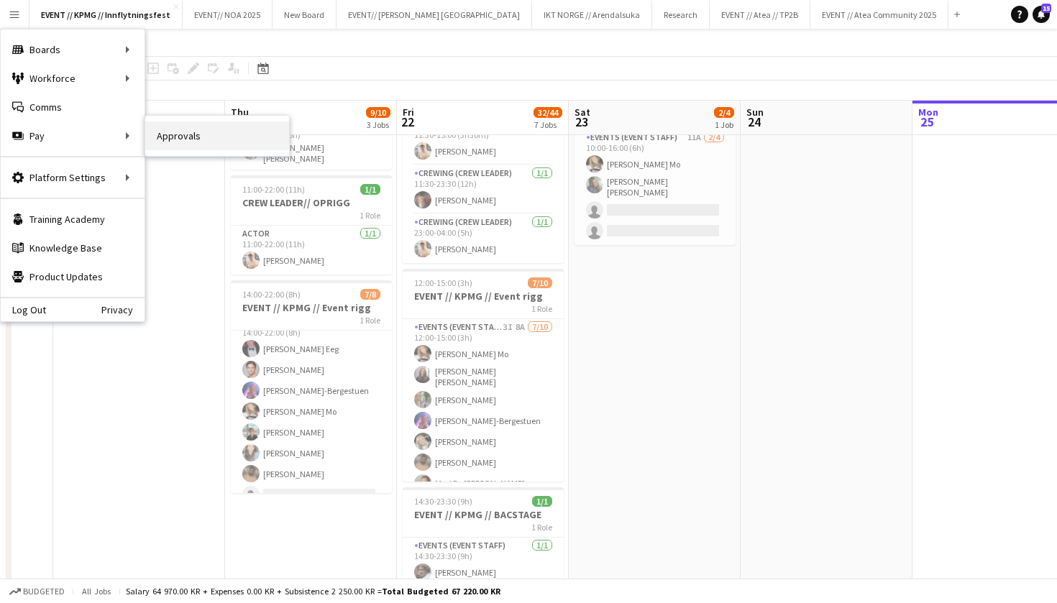
click at [229, 138] on link "Approvals" at bounding box center [217, 135] width 144 height 29
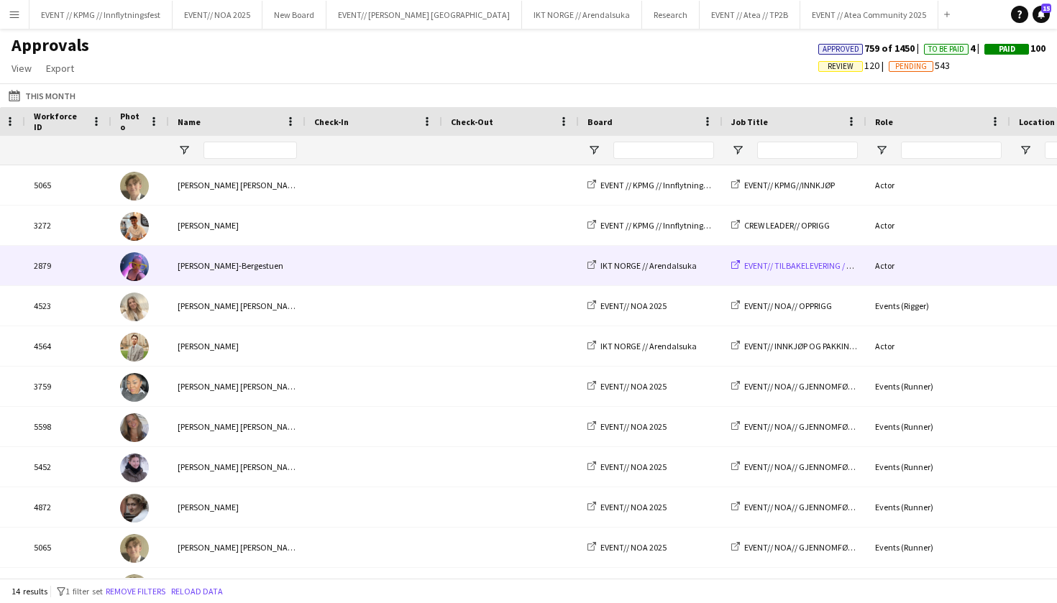
click at [750, 262] on span "EVENT// TILBAKELEVERING / LAGERET" at bounding box center [811, 265] width 135 height 11
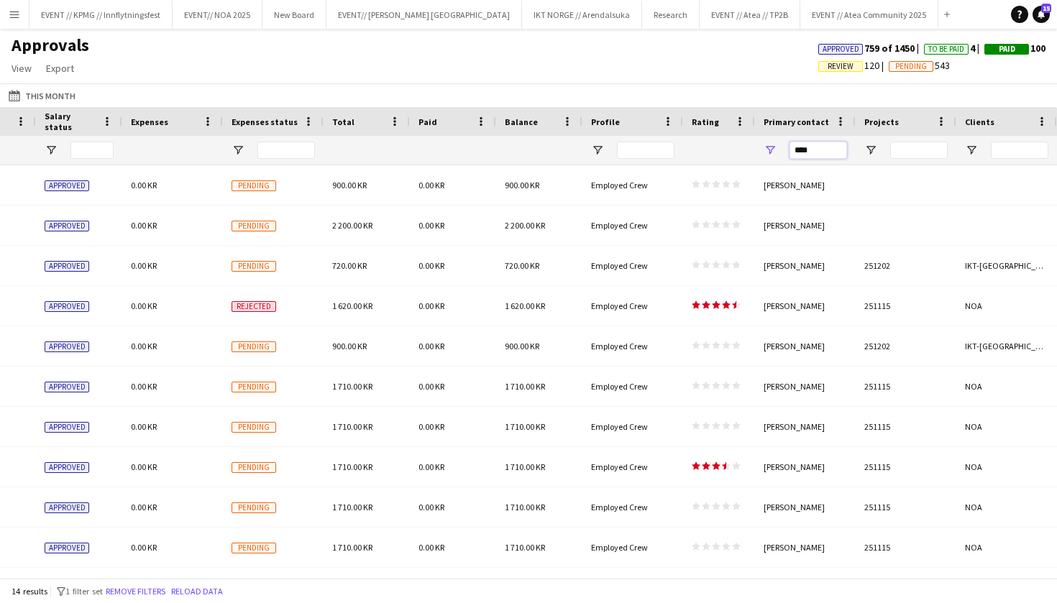
click at [822, 153] on input "****" at bounding box center [818, 150] width 58 height 17
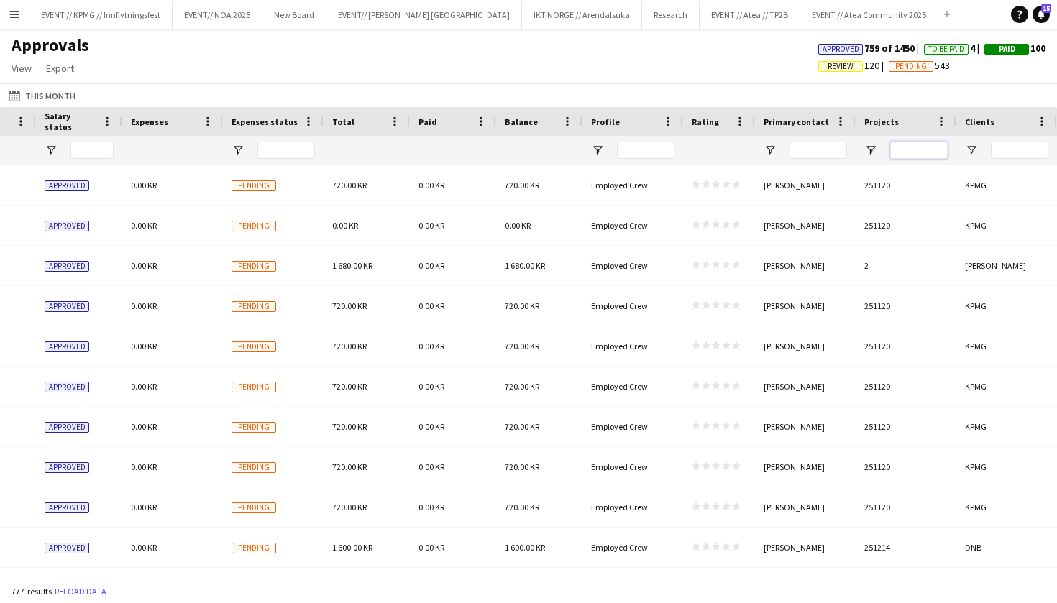
click at [945, 152] on input "Projects Filter Input" at bounding box center [919, 150] width 58 height 17
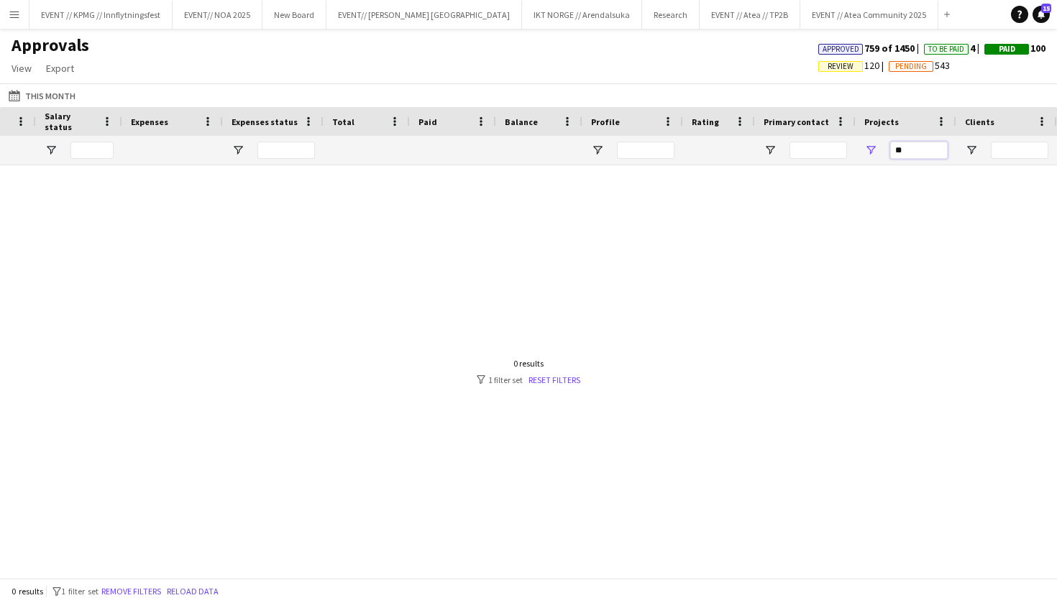
type input "*"
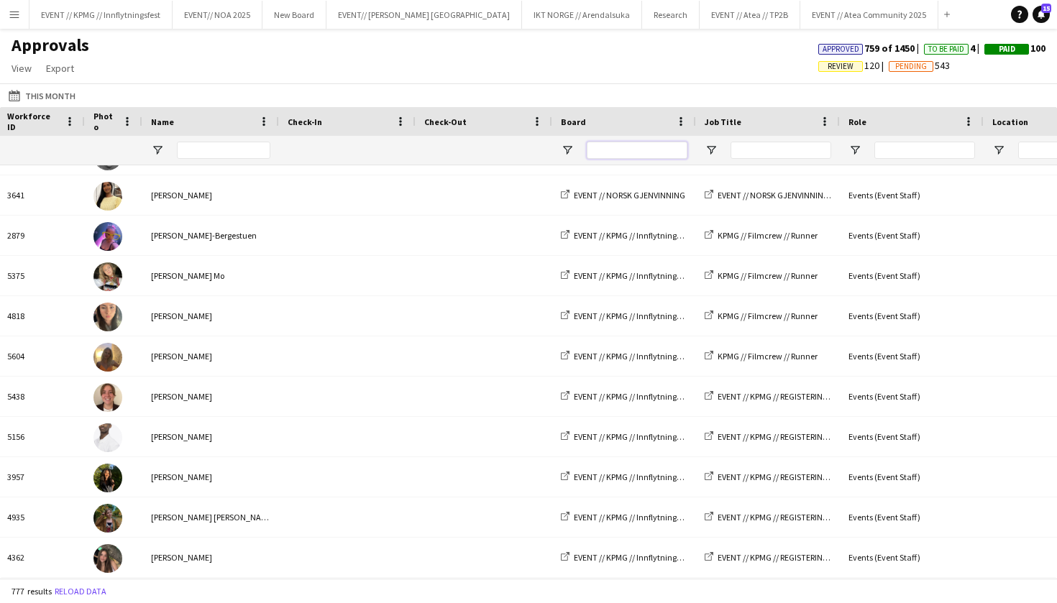
click at [627, 154] on input "Board Filter Input" at bounding box center [637, 150] width 101 height 17
type input "****"
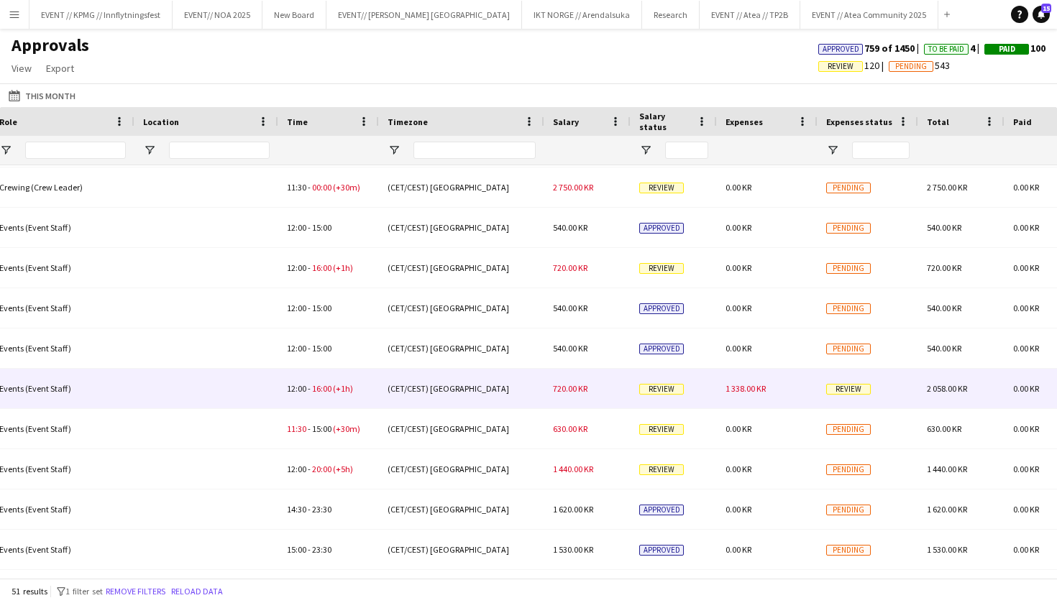
click at [772, 388] on div "1 338.00 KR" at bounding box center [767, 389] width 101 height 40
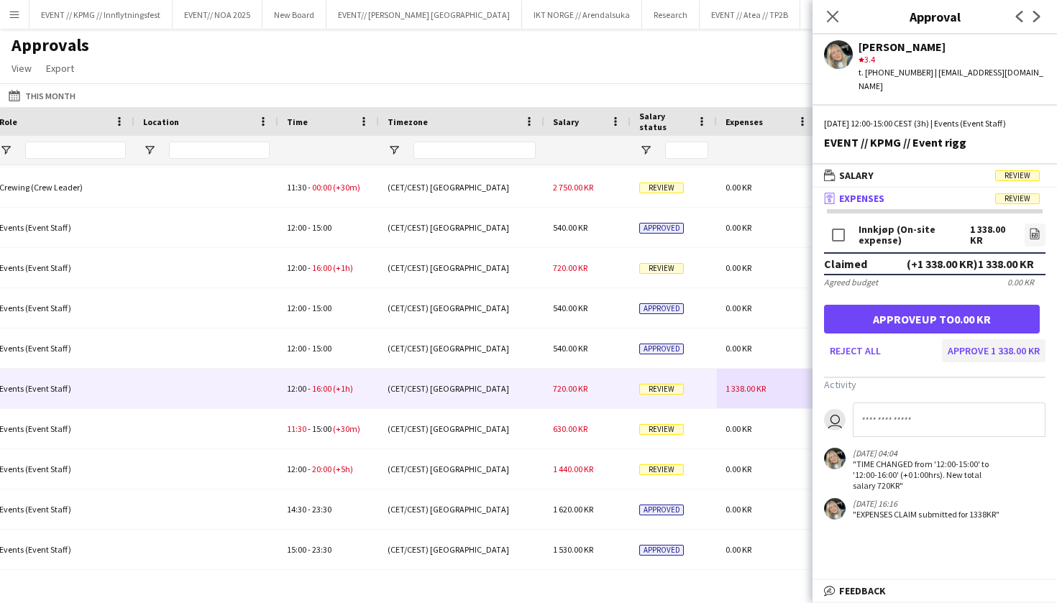
click at [1006, 343] on button "Approve 1 338.00 KR" at bounding box center [994, 350] width 104 height 23
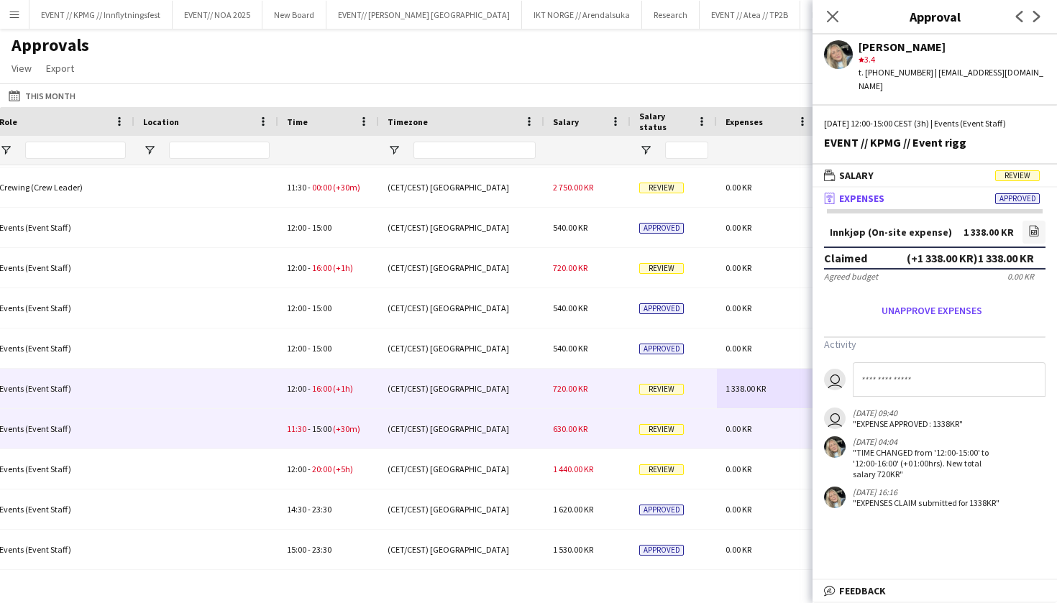
click at [565, 427] on span "630.00 KR" at bounding box center [570, 428] width 35 height 11
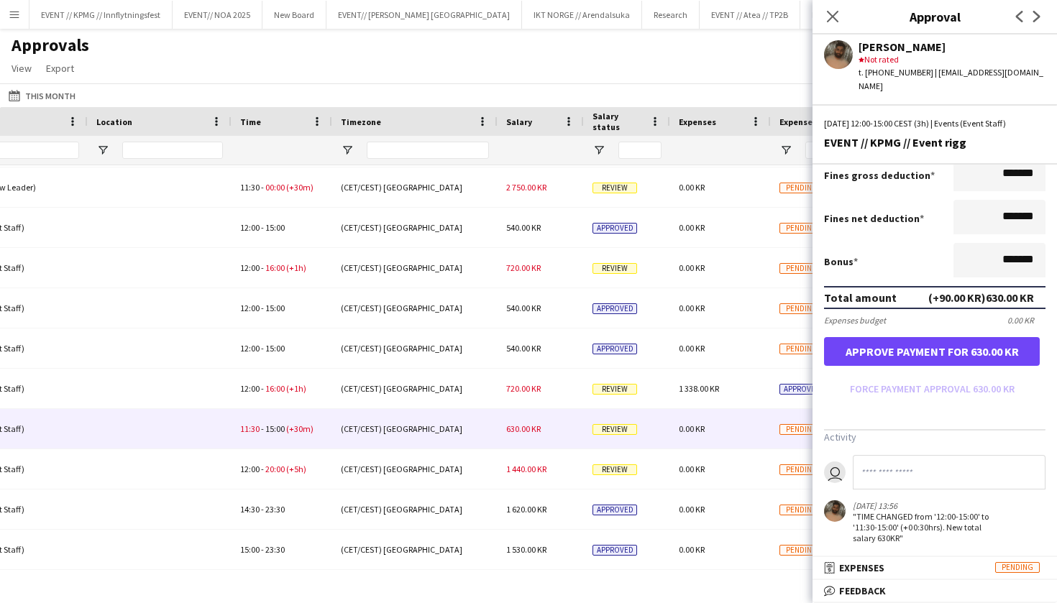
click at [973, 382] on form "Salary ***** 12:00 to ***** 15:00 ***** (3h) X 180.00 KR Break period /paid ***…" at bounding box center [934, 163] width 244 height 473
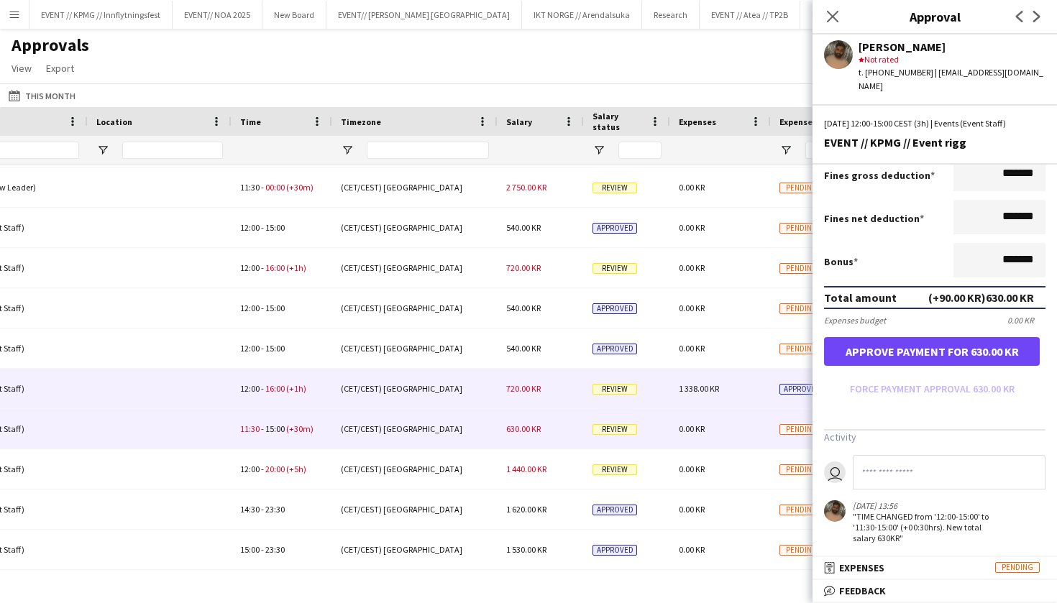
click at [558, 399] on div "720.00 KR" at bounding box center [540, 389] width 86 height 40
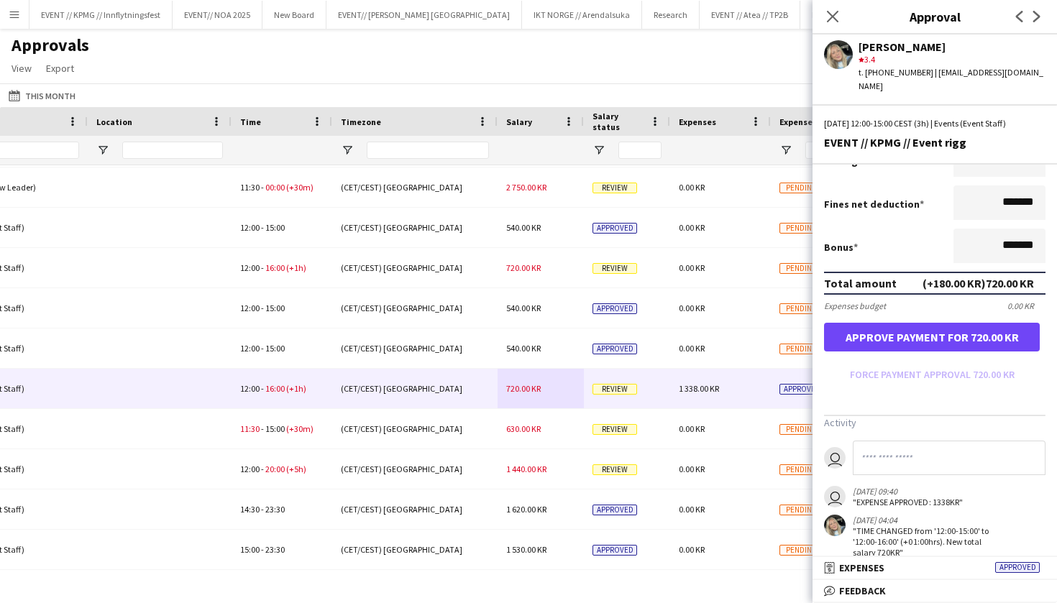
click at [994, 345] on form "Salary ***** 12:00 to ***** 15:00 ***** (3h) X 180.00 KR Break period /paid ***…" at bounding box center [934, 149] width 244 height 473
click at [998, 338] on button "Approve payment for 720.00 KR" at bounding box center [932, 337] width 216 height 29
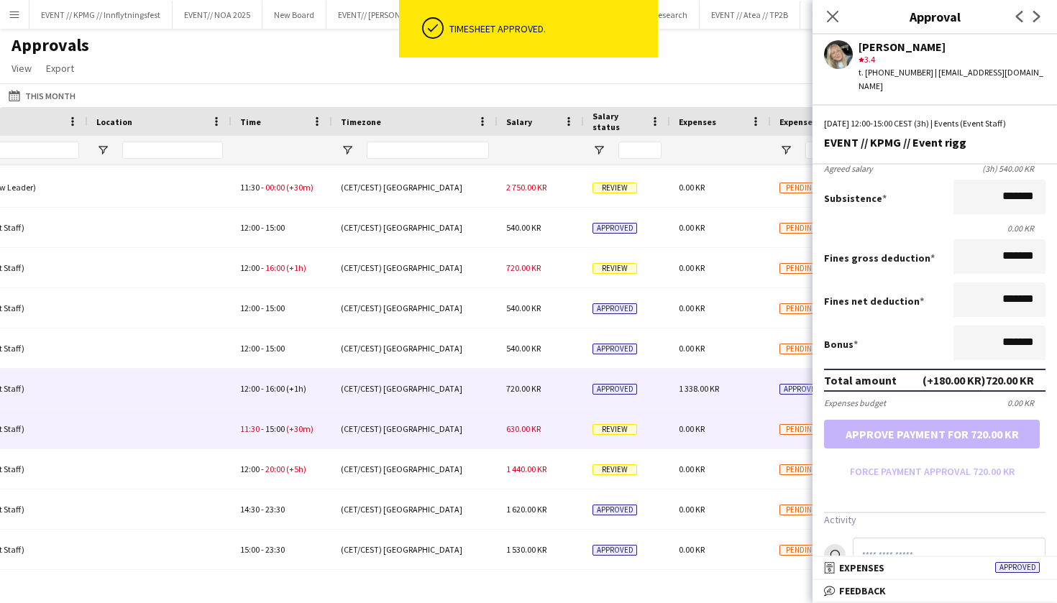
click at [530, 428] on span "630.00 KR" at bounding box center [523, 428] width 35 height 11
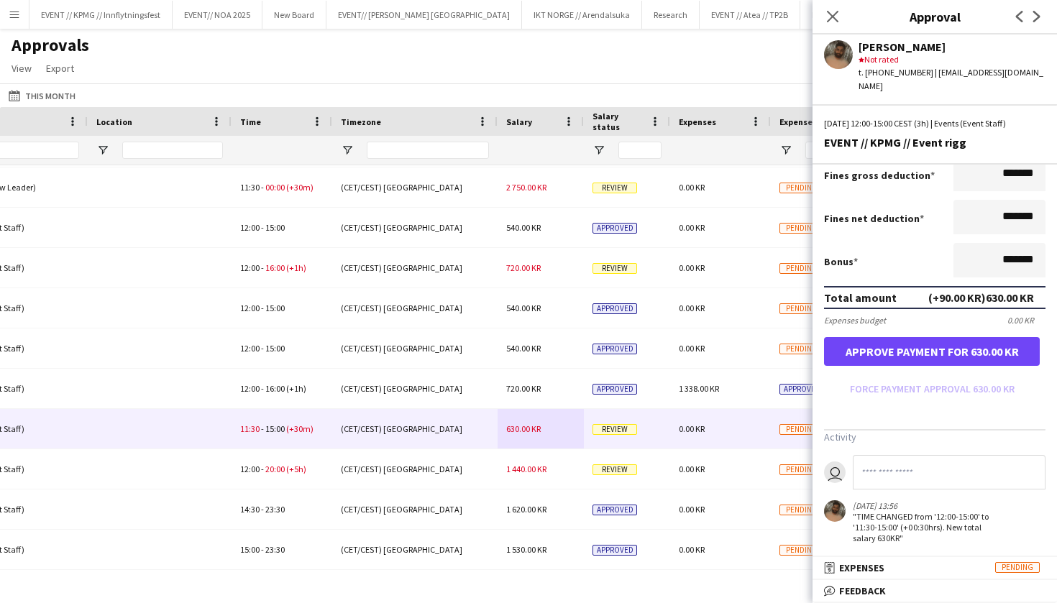
click at [974, 343] on button "Approve payment for 630.00 KR" at bounding box center [932, 351] width 216 height 29
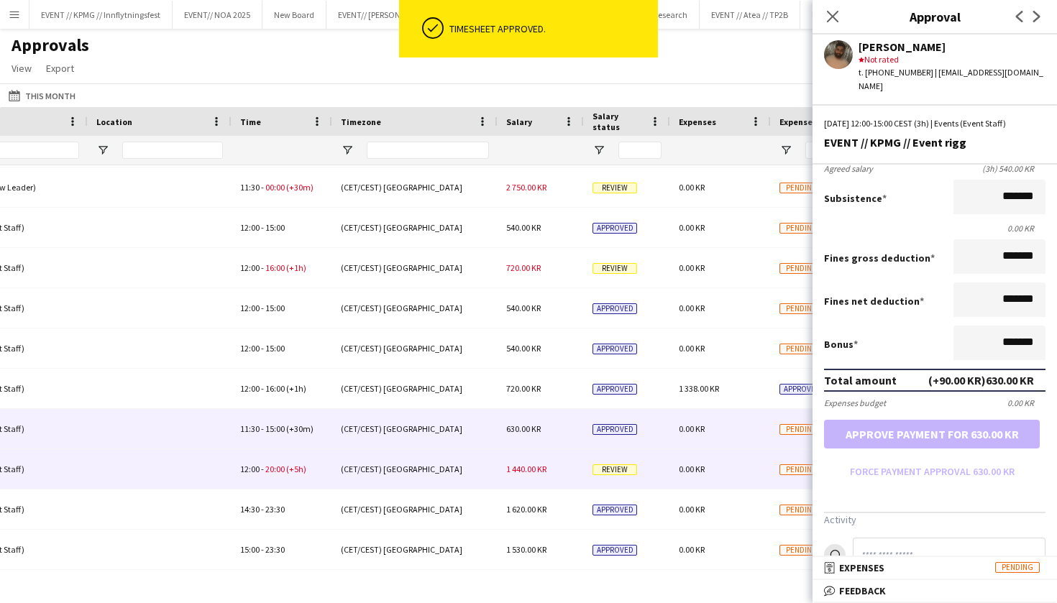
click at [528, 472] on span "1 440.00 KR" at bounding box center [526, 469] width 40 height 11
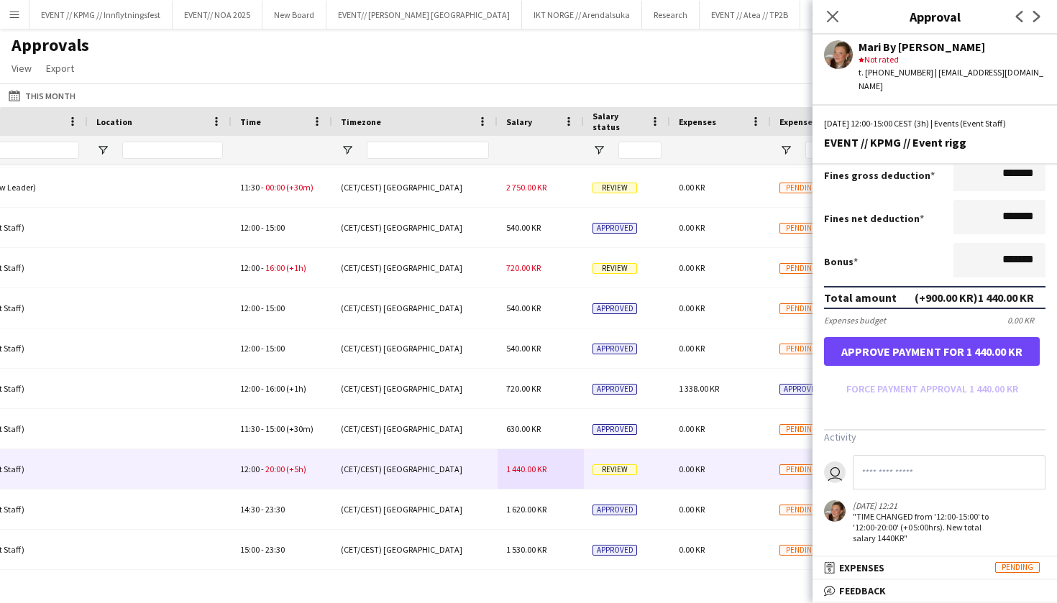
click at [967, 344] on button "Approve payment for 1 440.00 KR" at bounding box center [932, 351] width 216 height 29
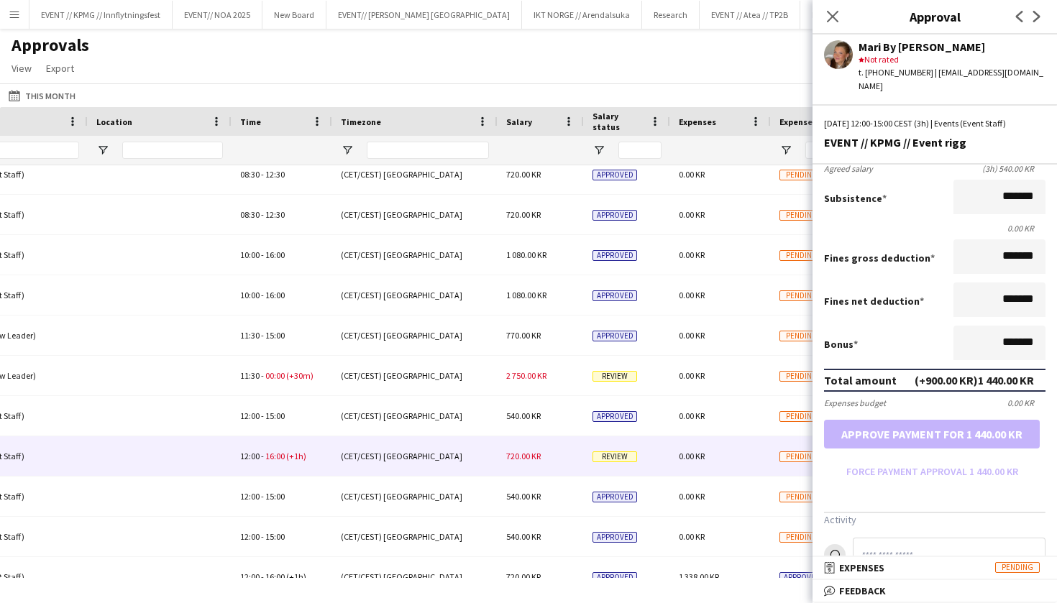
click at [504, 446] on div "720.00 KR" at bounding box center [540, 456] width 86 height 40
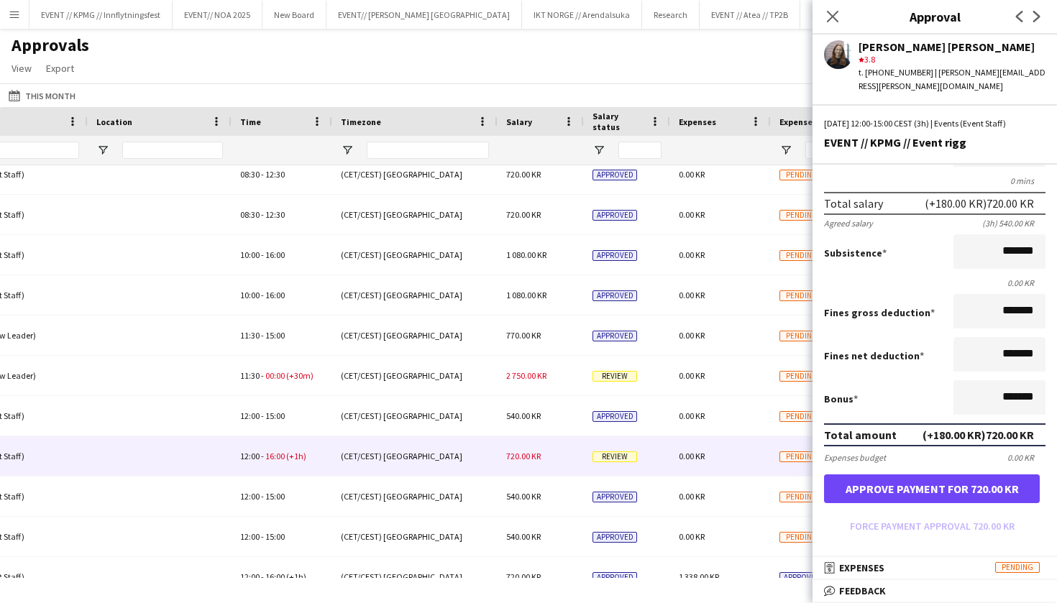
click at [937, 480] on button "Approve payment for 720.00 KR" at bounding box center [932, 488] width 216 height 29
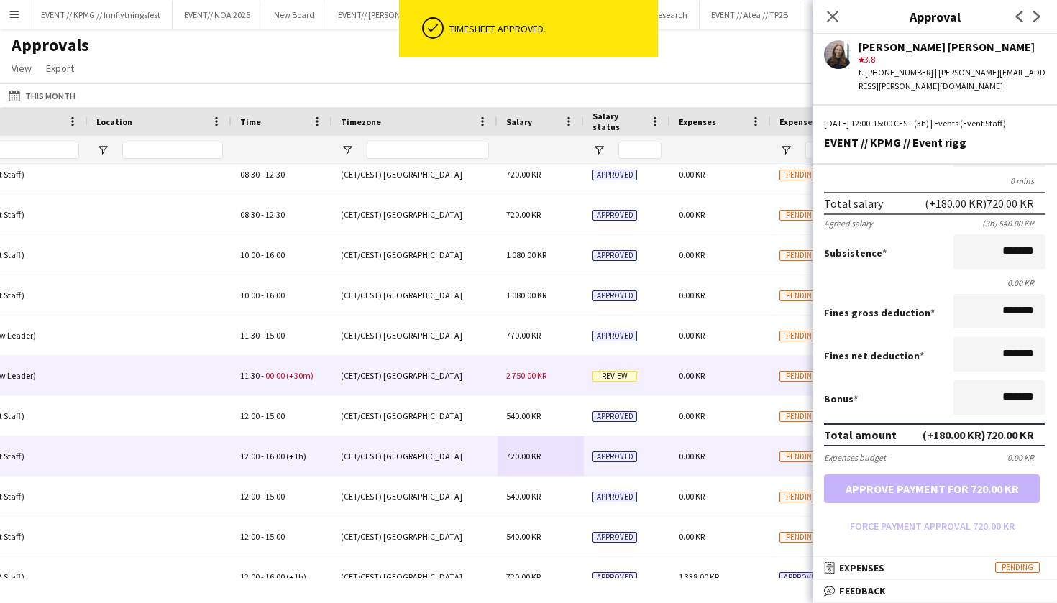
click at [533, 374] on span "2 750.00 KR" at bounding box center [526, 375] width 40 height 11
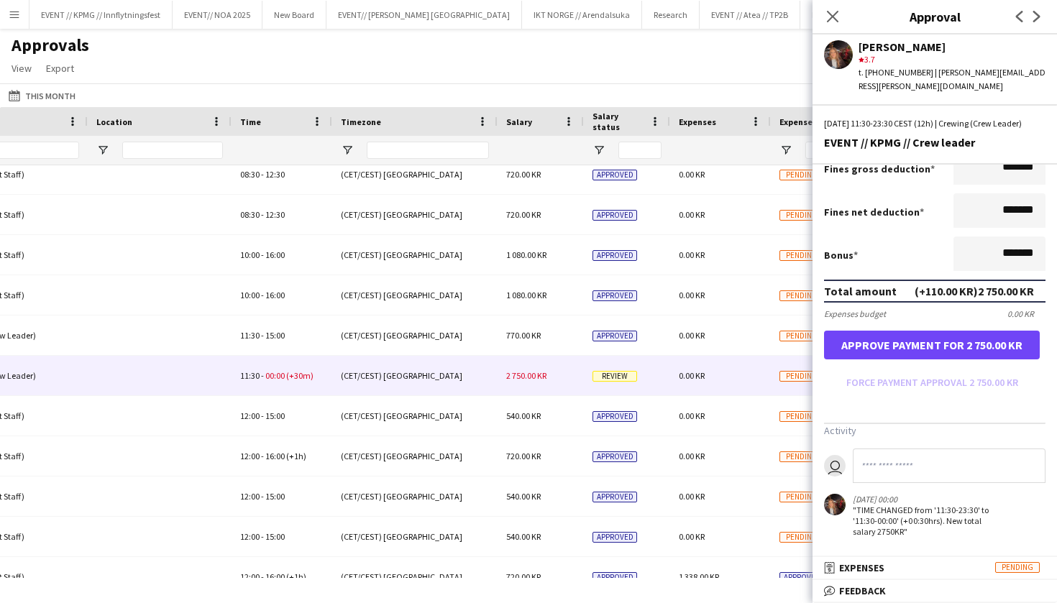
click at [976, 351] on button "Approve payment for 2 750.00 KR" at bounding box center [932, 345] width 216 height 29
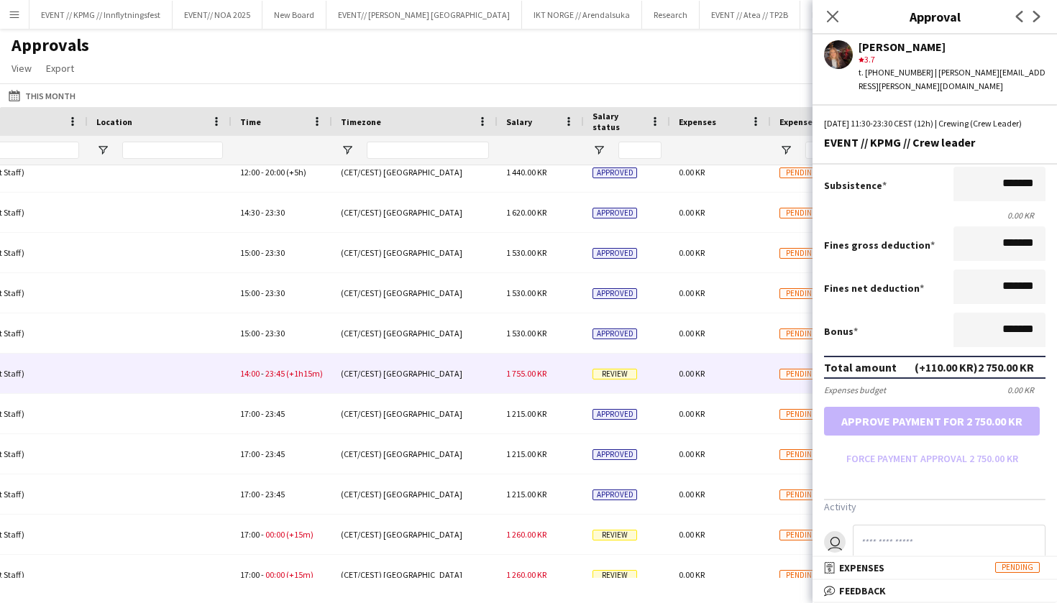
click at [509, 370] on span "1 755.00 KR" at bounding box center [526, 373] width 40 height 11
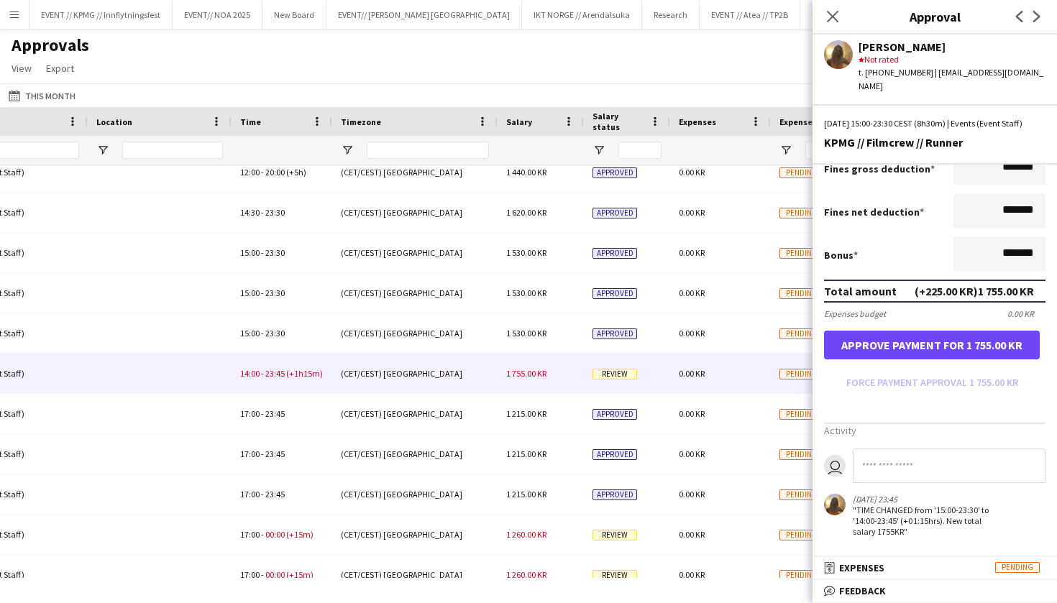
click at [967, 345] on button "Approve payment for 1 755.00 KR" at bounding box center [932, 345] width 216 height 29
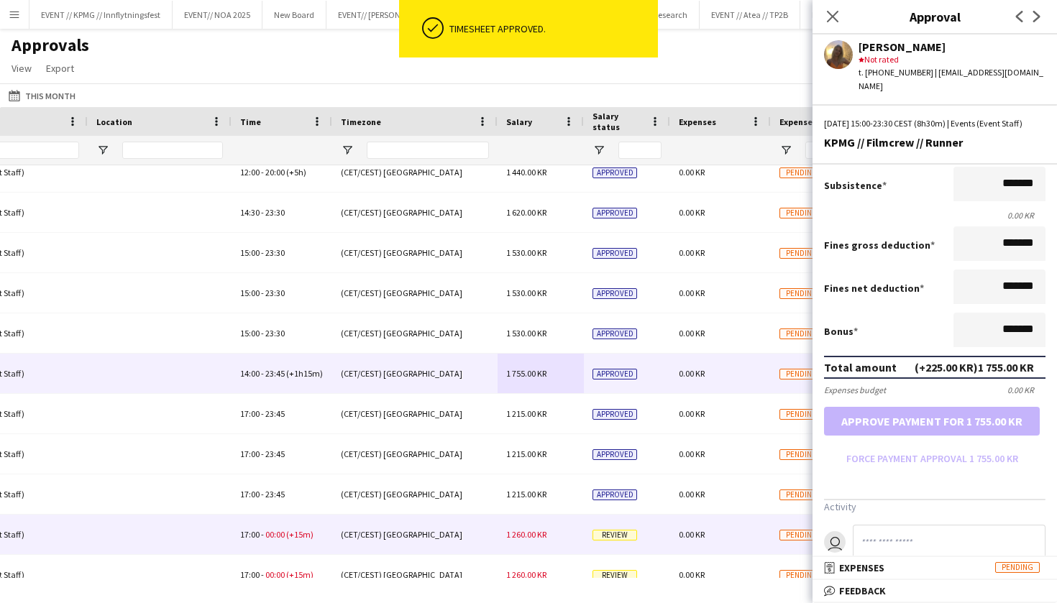
click at [528, 531] on span "1 260.00 KR" at bounding box center [526, 534] width 40 height 11
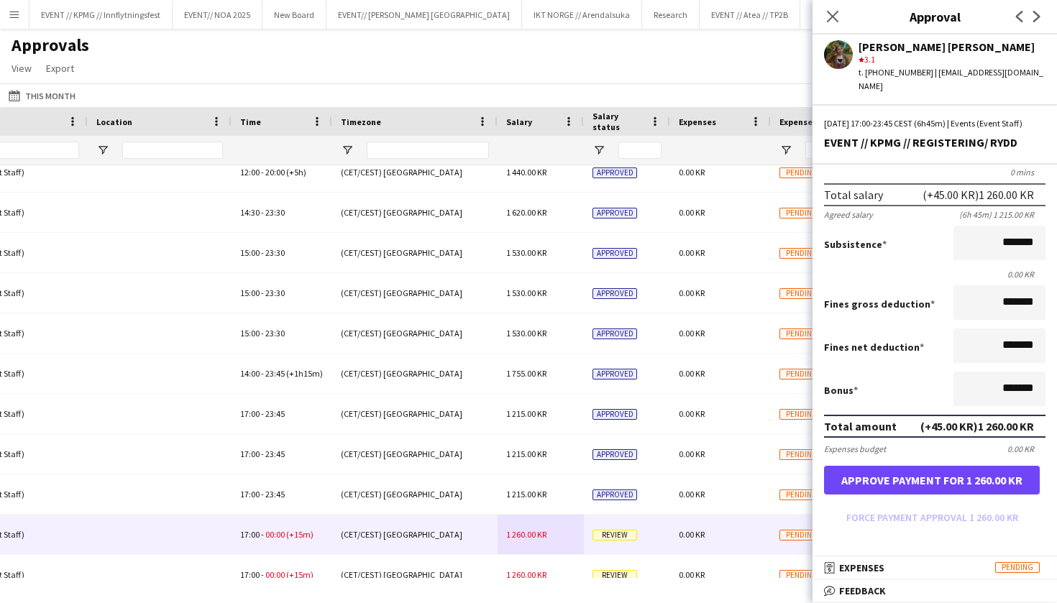
click at [960, 484] on button "Approve payment for 1 260.00 KR" at bounding box center [932, 480] width 216 height 29
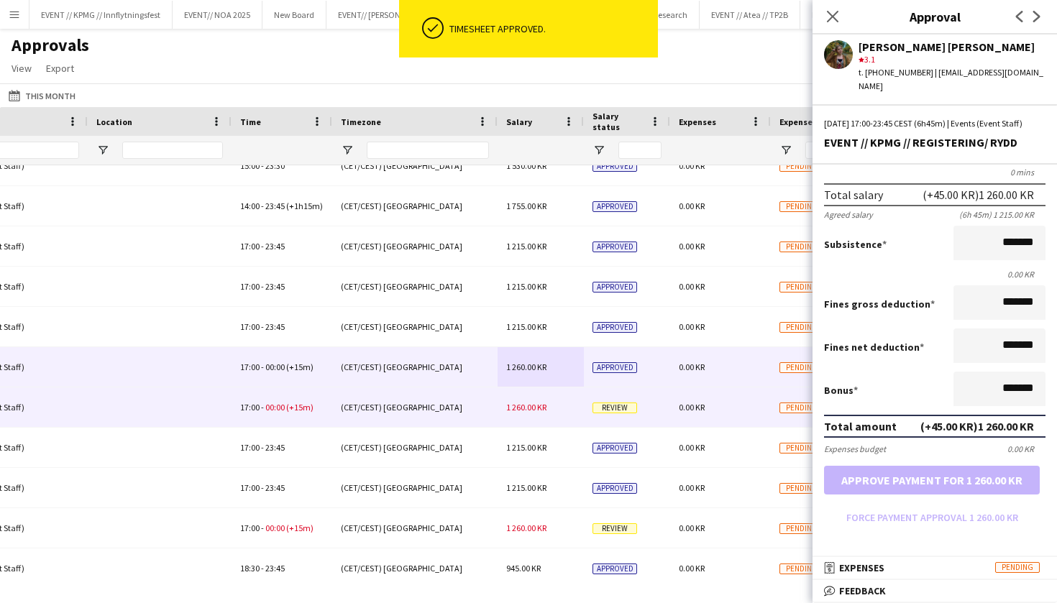
click at [543, 407] on span "1 260.00 KR" at bounding box center [526, 407] width 40 height 11
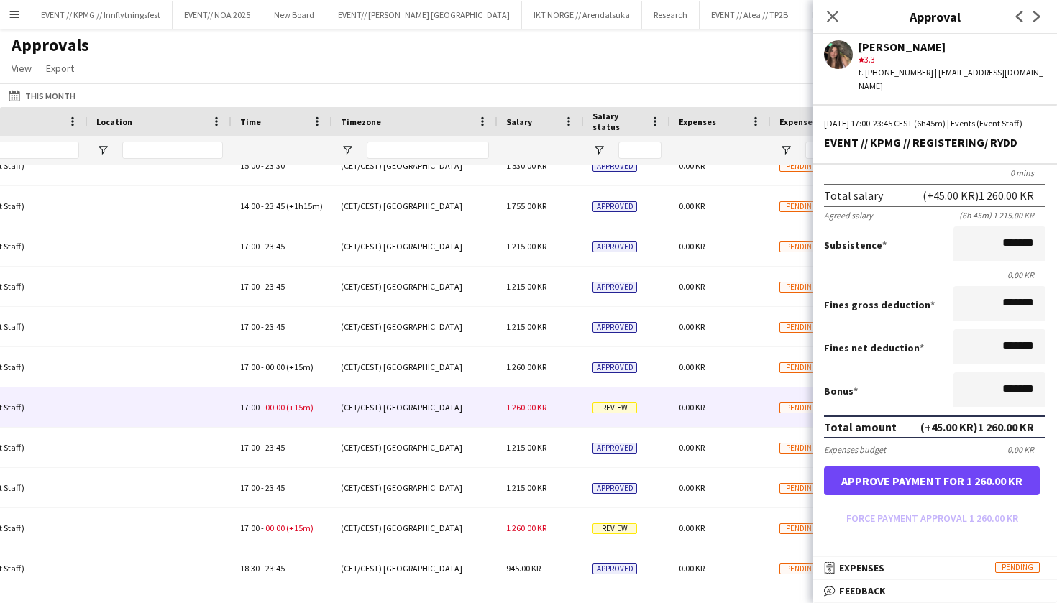
click at [949, 495] on button "Approve payment for 1 260.00 KR" at bounding box center [932, 480] width 216 height 29
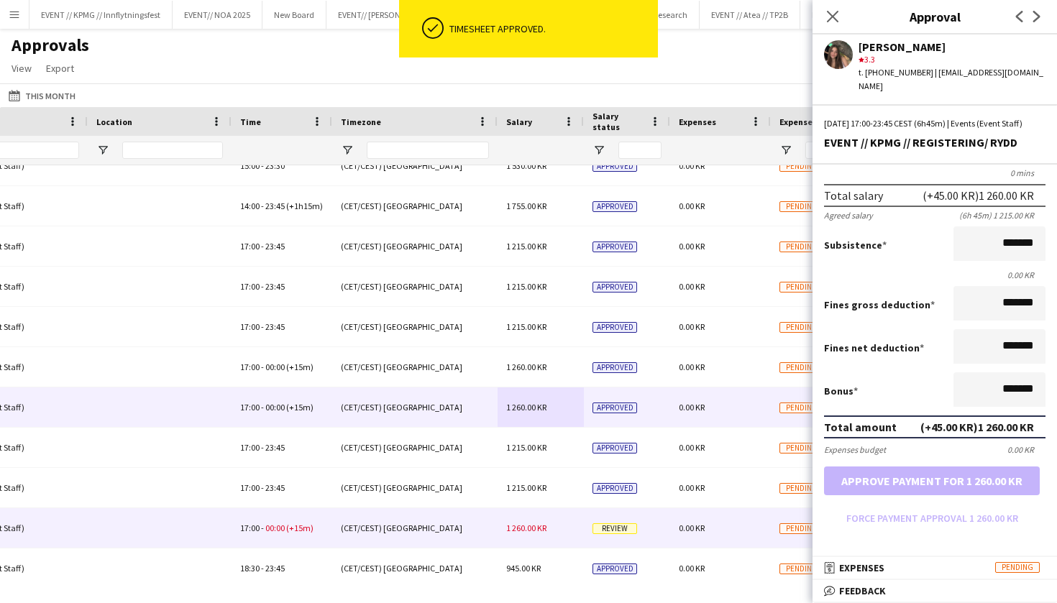
click at [542, 533] on span "1 260.00 KR" at bounding box center [526, 528] width 40 height 11
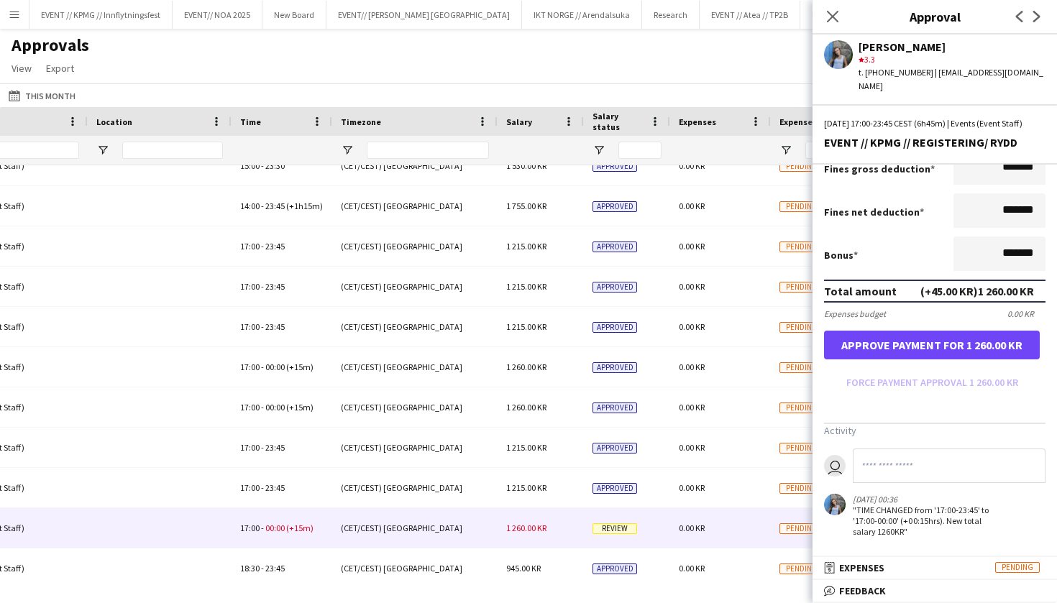
click at [971, 349] on button "Approve payment for 1 260.00 KR" at bounding box center [932, 345] width 216 height 29
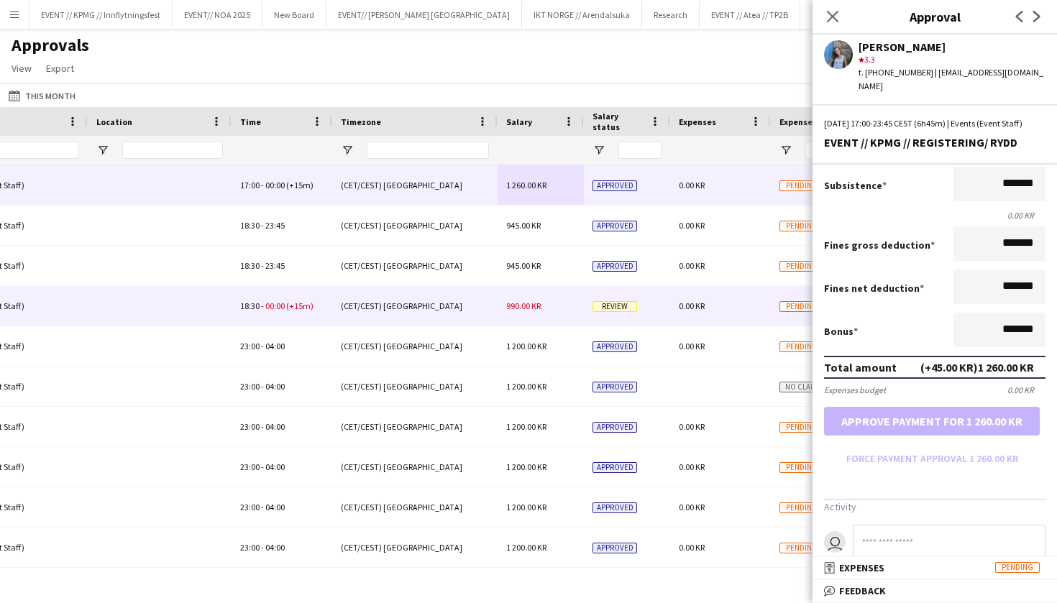
click at [515, 304] on span "990.00 KR" at bounding box center [523, 305] width 35 height 11
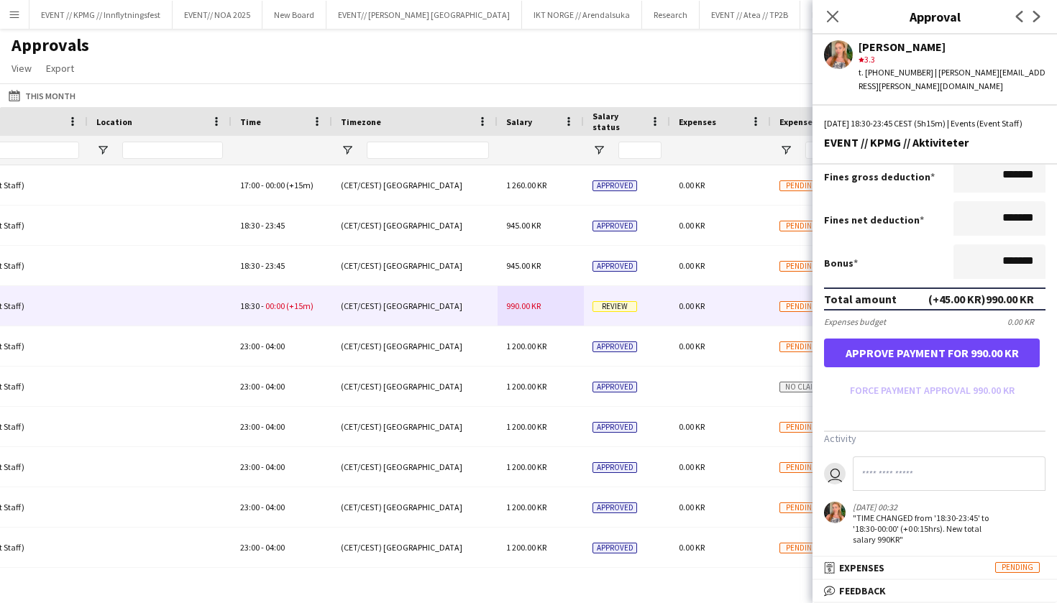
click at [972, 350] on button "Approve payment for 990.00 KR" at bounding box center [932, 353] width 216 height 29
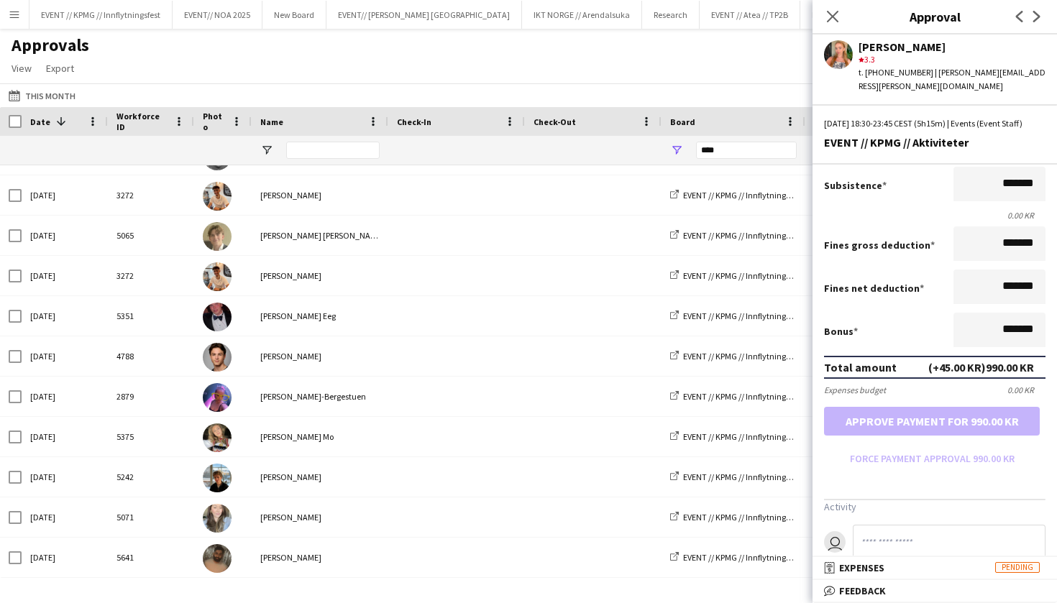
click at [500, 109] on div "Check-In" at bounding box center [456, 121] width 119 height 29
click at [510, 81] on div "Approvals View Customise view Customise filters Reset Filters Reset View Reset …" at bounding box center [528, 59] width 1057 height 49
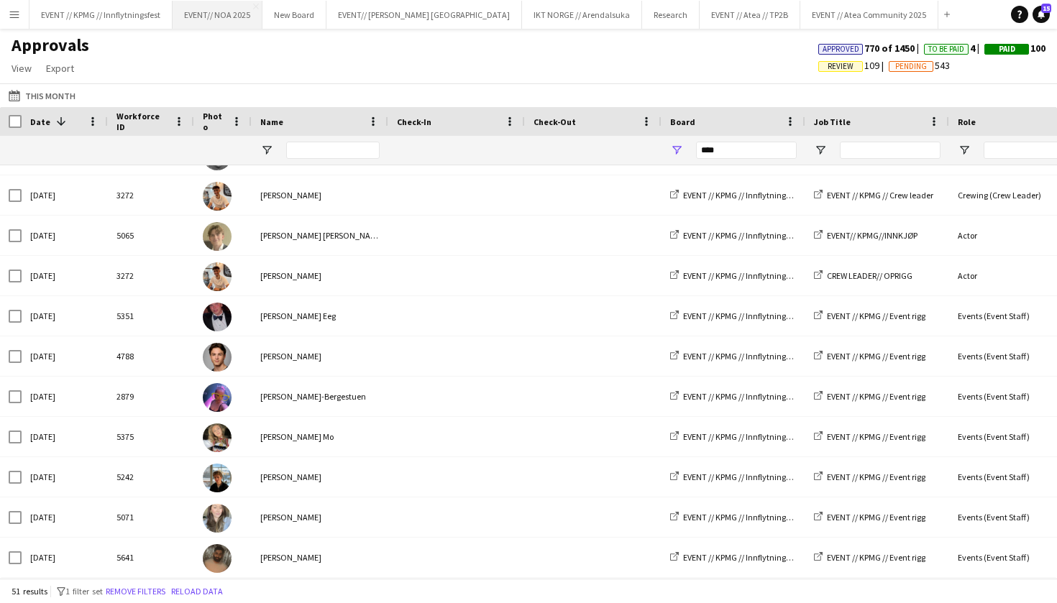
click at [244, 1] on button "EVENT// NOA 2025 Close" at bounding box center [218, 15] width 90 height 28
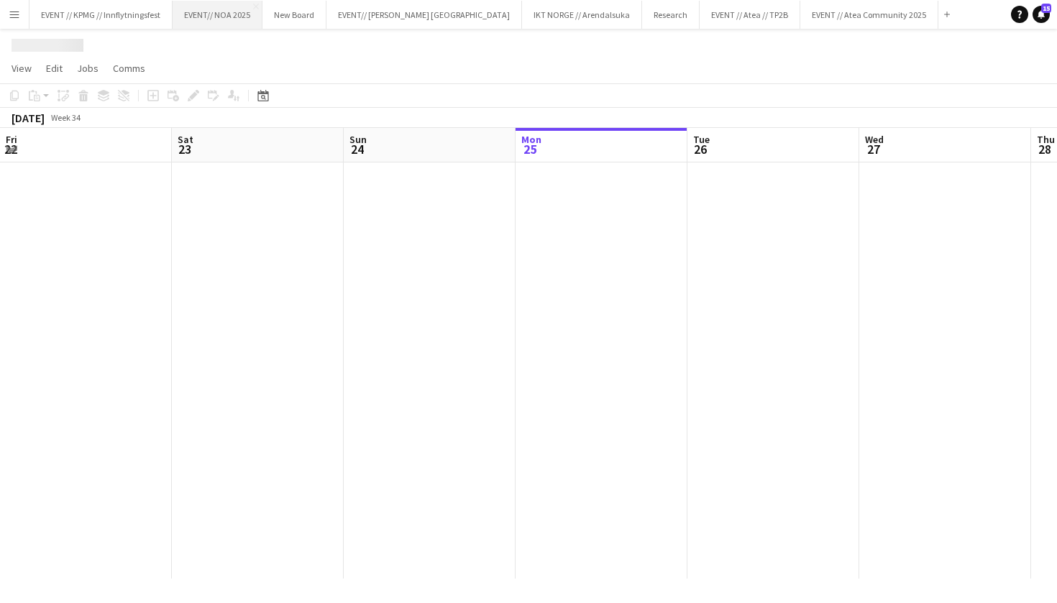
scroll to position [0, 344]
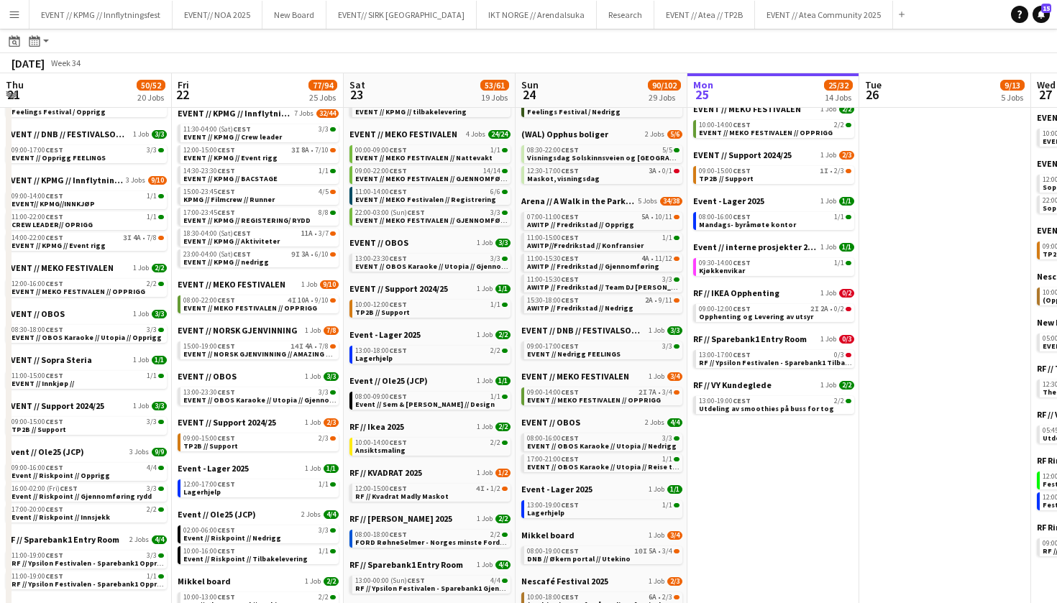
scroll to position [0, 343]
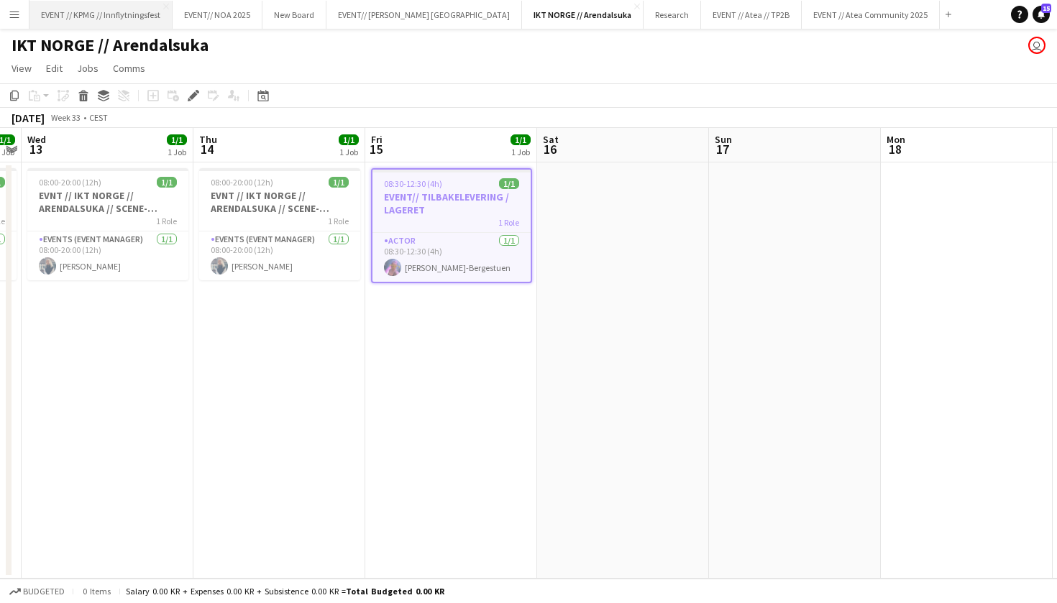
click at [134, 16] on button "EVENT // KPMG // Innflytningsfest Close" at bounding box center [100, 15] width 143 height 28
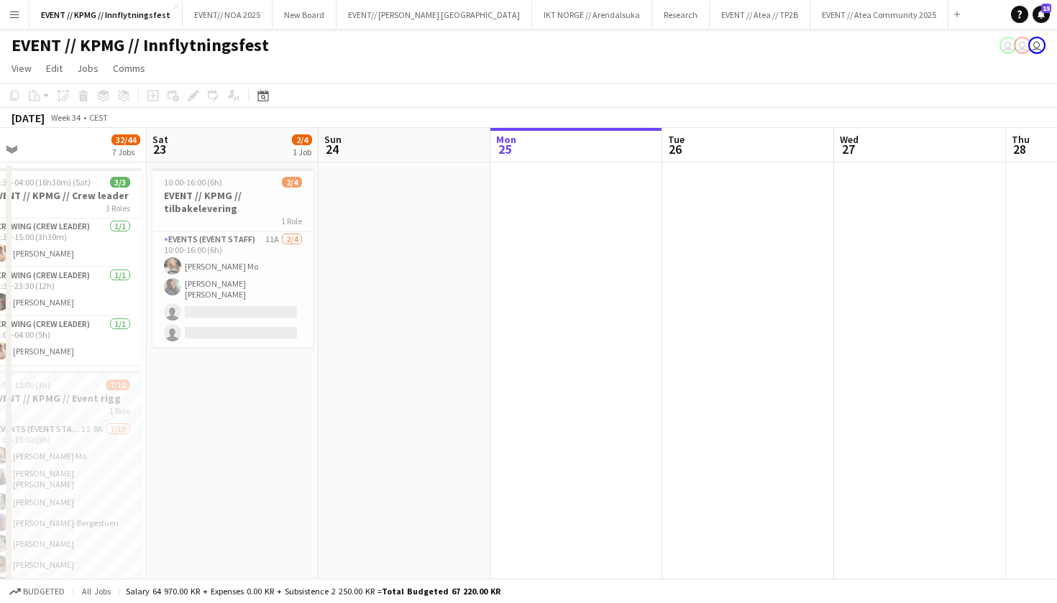
scroll to position [0, 369]
click at [215, 293] on app-card-role "Events (Event Staff) 11A 2/4 10:00-16:00 (6h) Marte Jensen Mo Hennie Marie Nord…" at bounding box center [232, 289] width 161 height 116
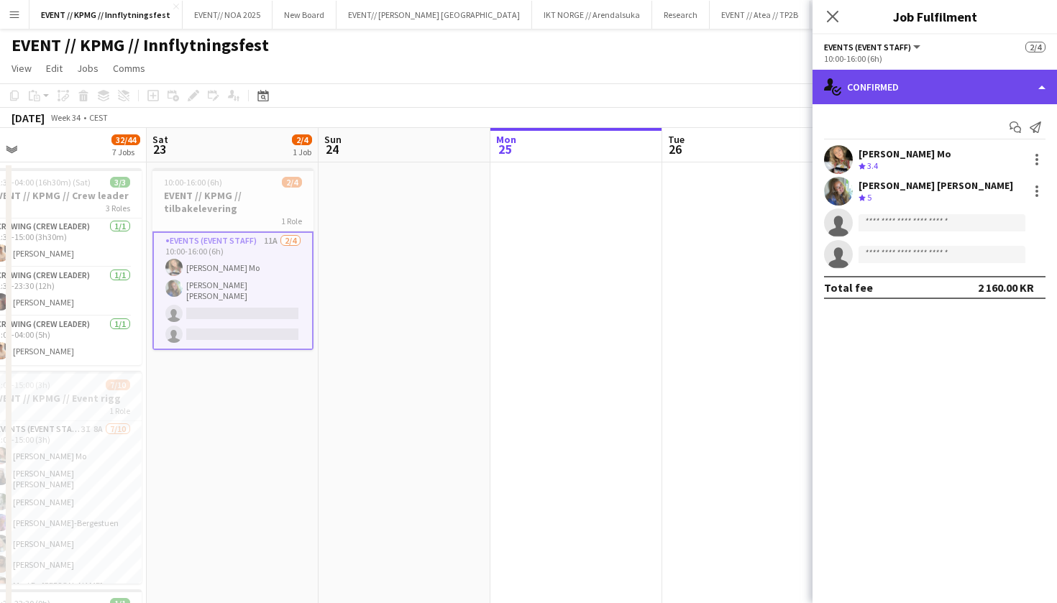
click at [932, 91] on div "single-neutral-actions-check-2 Confirmed" at bounding box center [934, 87] width 244 height 35
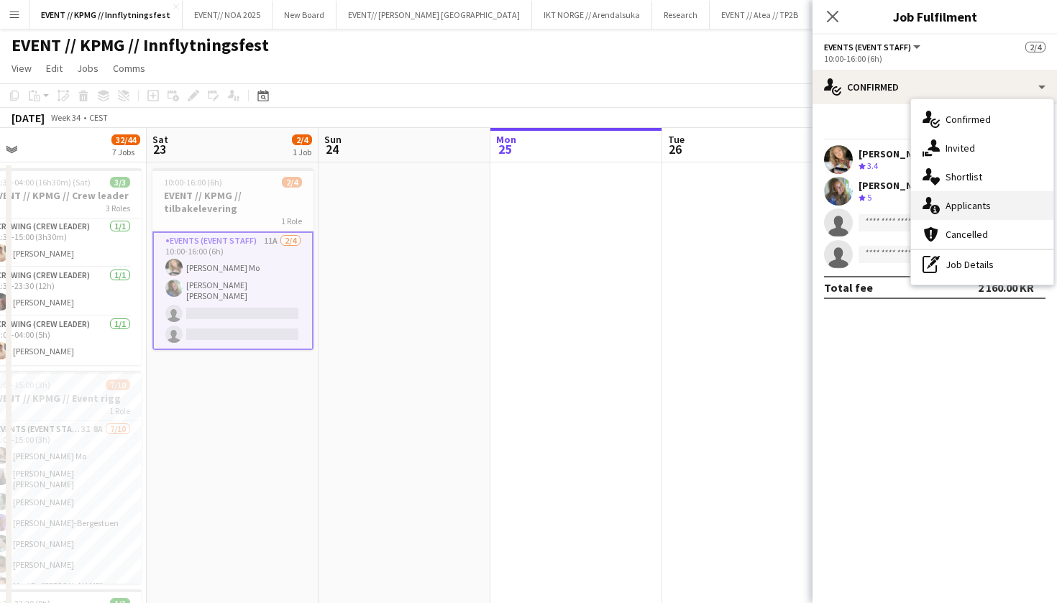
click at [995, 202] on div "single-neutral-actions-information Applicants" at bounding box center [982, 205] width 142 height 29
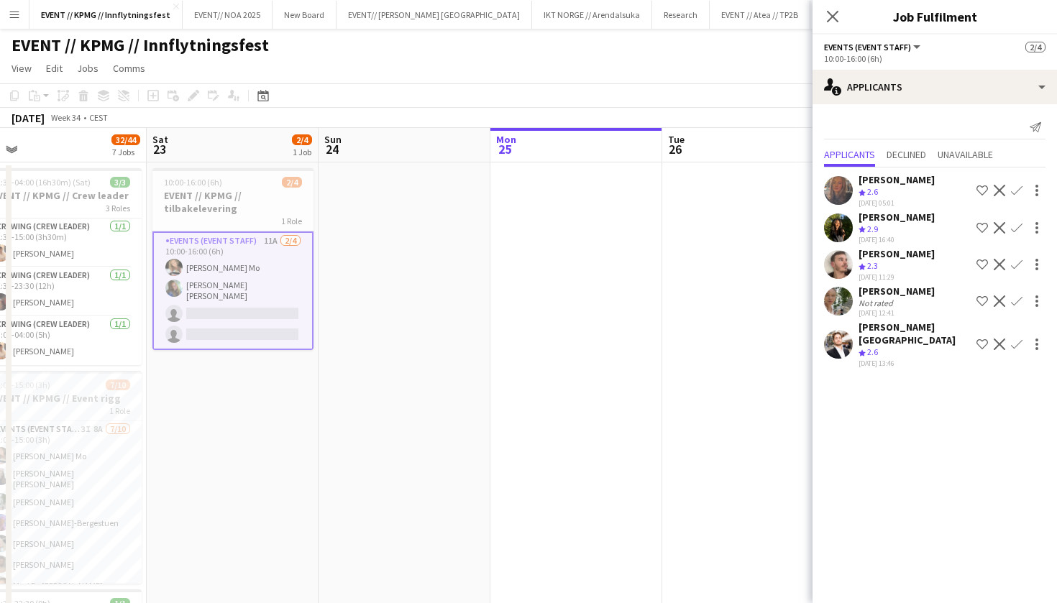
click at [253, 265] on app-card-role "Events (Event Staff) 11A 2/4 10:00-16:00 (6h) Marte Jensen Mo Hennie Marie Nord…" at bounding box center [232, 290] width 161 height 119
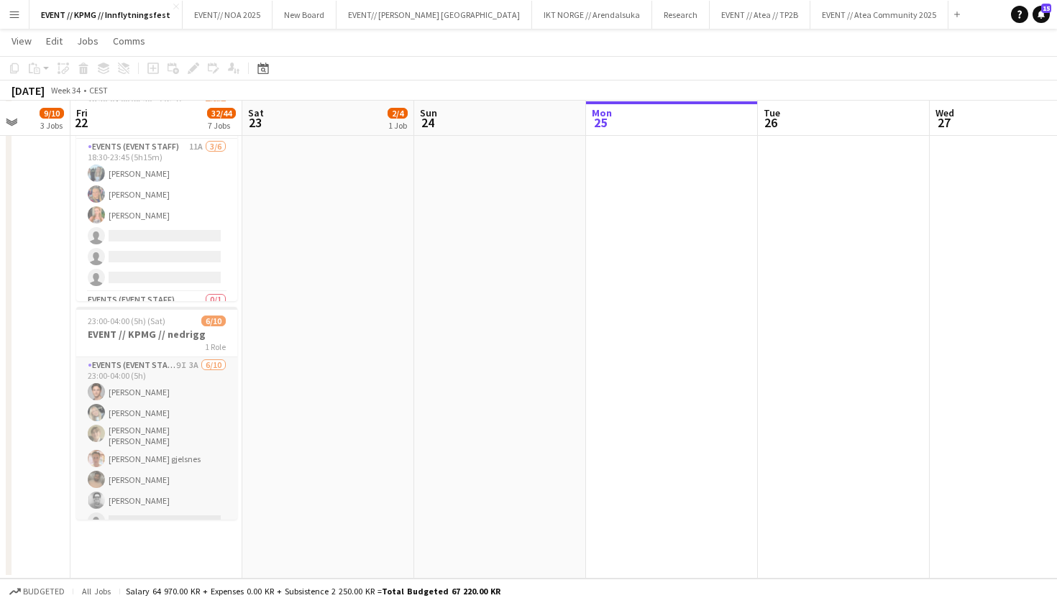
scroll to position [1039, 0]
click at [192, 408] on app-card-role "Events (Event Staff) 9I 3A 6/10 23:00-04:00 (5h) Ulrik Eeg Oda Hansson Bastian …" at bounding box center [156, 477] width 161 height 241
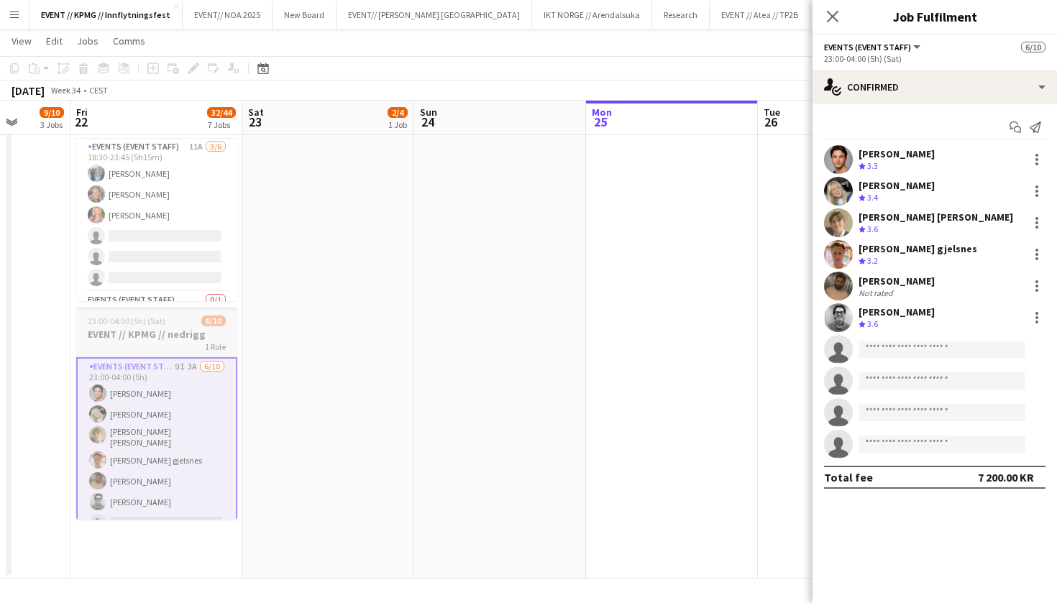
click at [190, 351] on div "1 Role" at bounding box center [156, 347] width 161 height 12
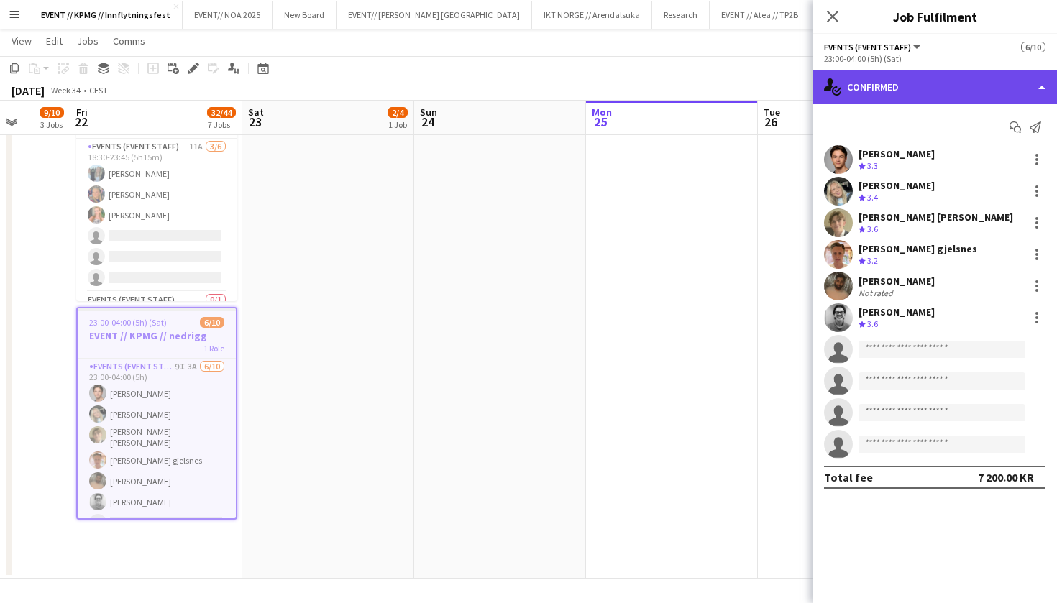
click at [873, 88] on div "single-neutral-actions-check-2 Confirmed" at bounding box center [934, 87] width 244 height 35
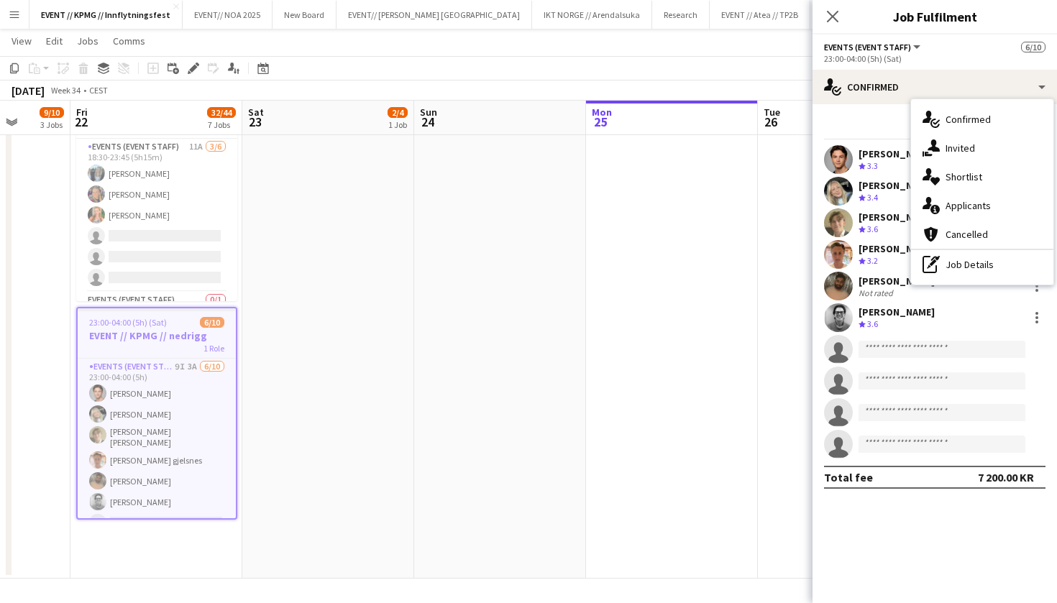
click at [194, 329] on h3 "EVENT // KPMG // nedrigg" at bounding box center [157, 335] width 158 height 13
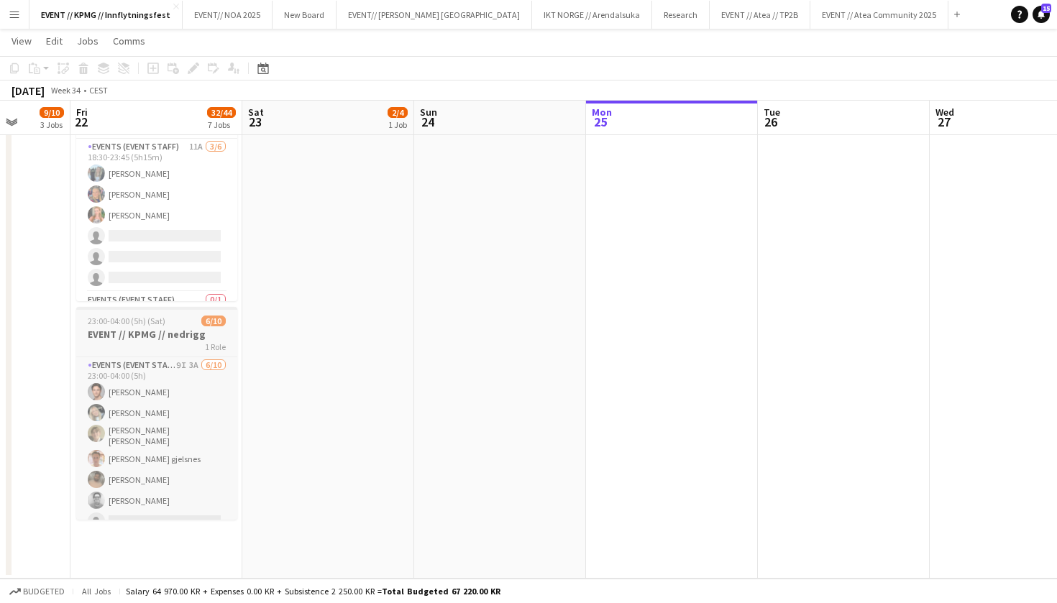
click at [155, 319] on span "23:00-04:00 (5h) (Sat)" at bounding box center [127, 321] width 78 height 11
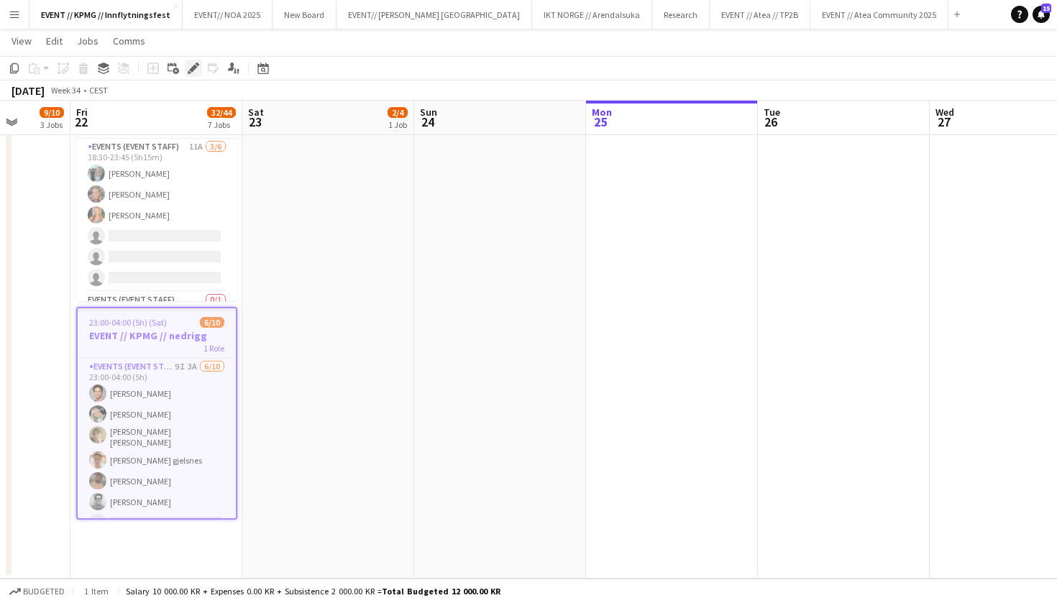
click at [190, 67] on icon "Edit" at bounding box center [194, 69] width 12 height 12
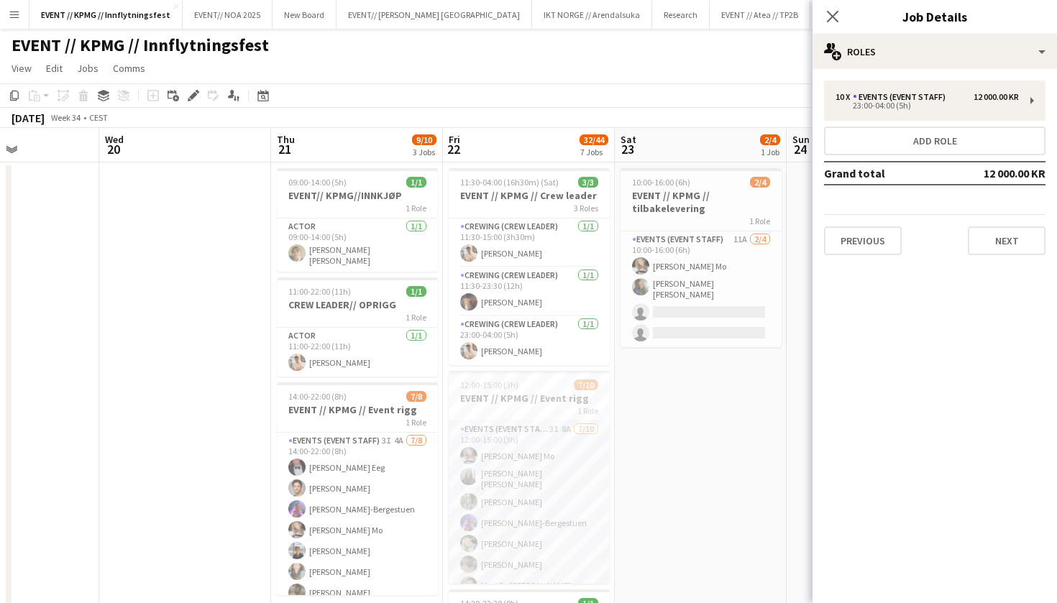
scroll to position [74, 0]
click at [397, 416] on div "1 Role" at bounding box center [357, 422] width 161 height 12
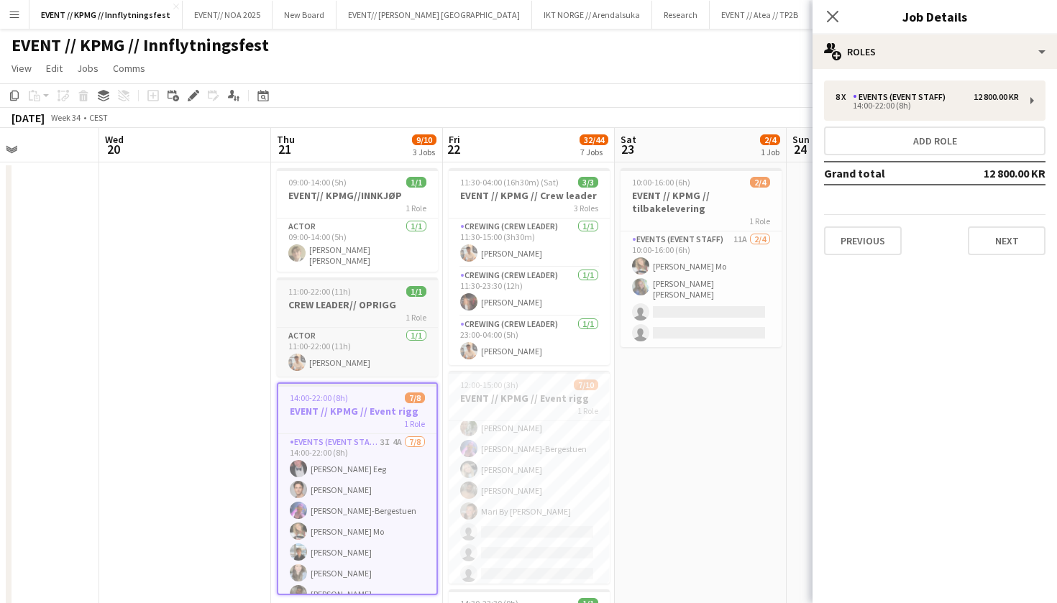
click at [377, 298] on h3 "CREW LEADER// OPRIGG" at bounding box center [357, 304] width 161 height 13
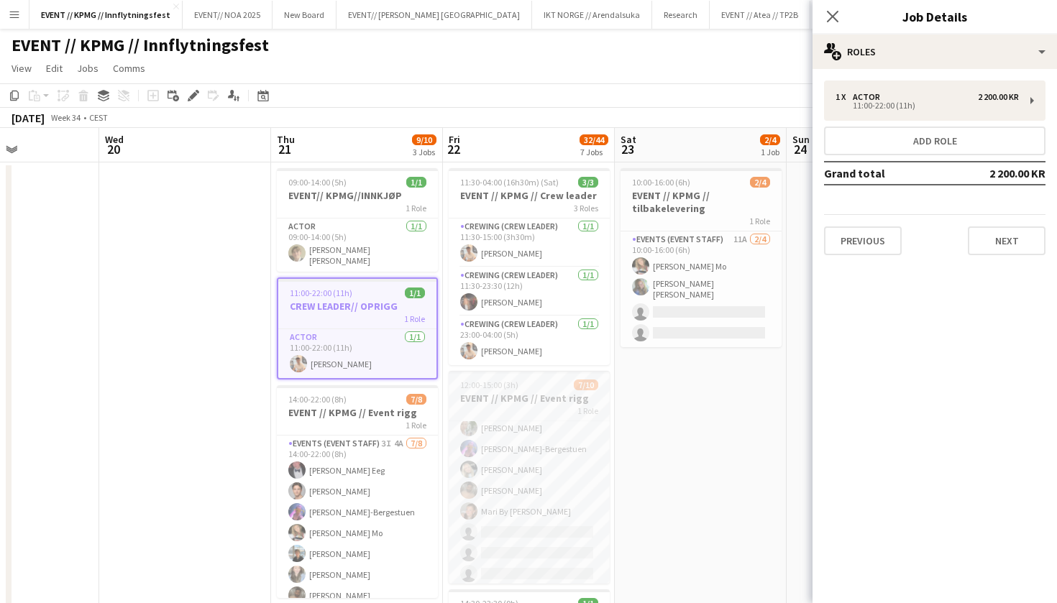
click at [541, 400] on h3 "EVENT // KPMG // Event rigg" at bounding box center [529, 398] width 161 height 13
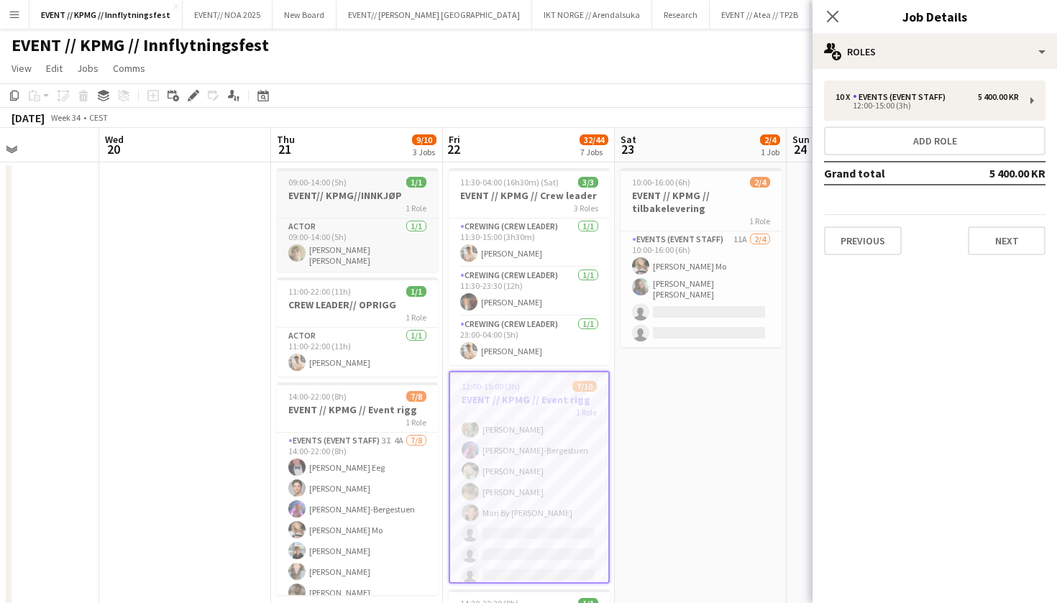
click at [363, 212] on div "1 Role" at bounding box center [357, 208] width 161 height 12
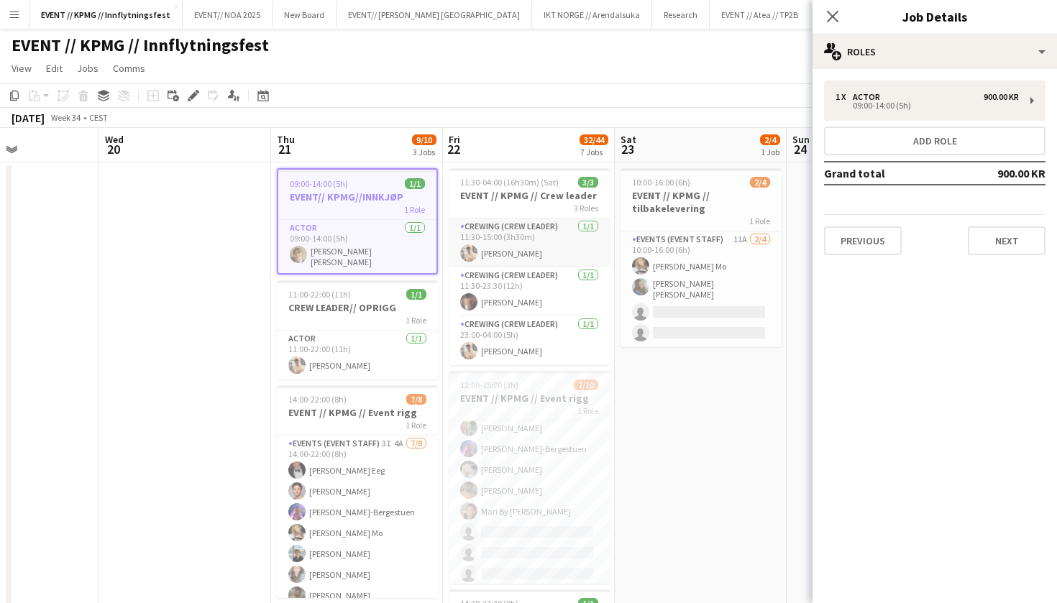
click at [485, 245] on app-card-role "Crewing (Crew Leader) 1/1 11:30-15:00 (3h30m) Alban Idrizi" at bounding box center [529, 243] width 161 height 49
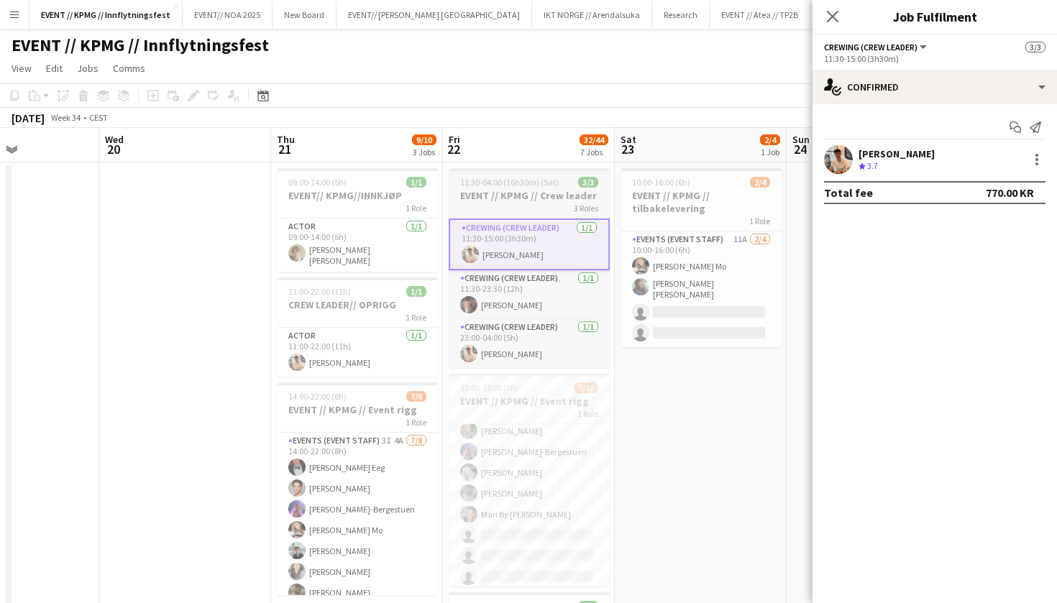
click at [519, 200] on h3 "EVENT // KPMG // Crew leader" at bounding box center [529, 195] width 161 height 13
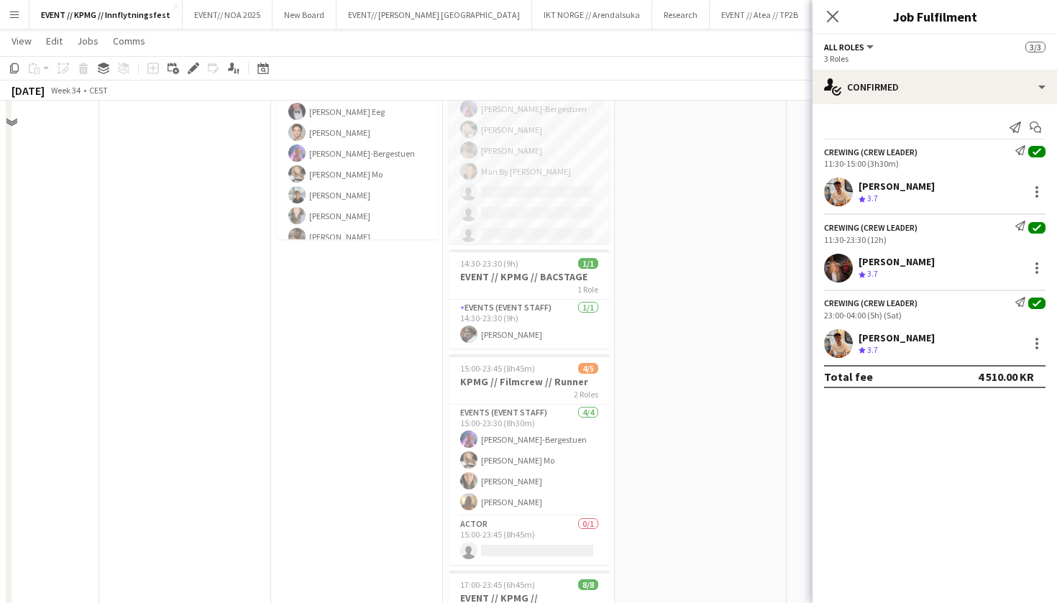
scroll to position [394, 0]
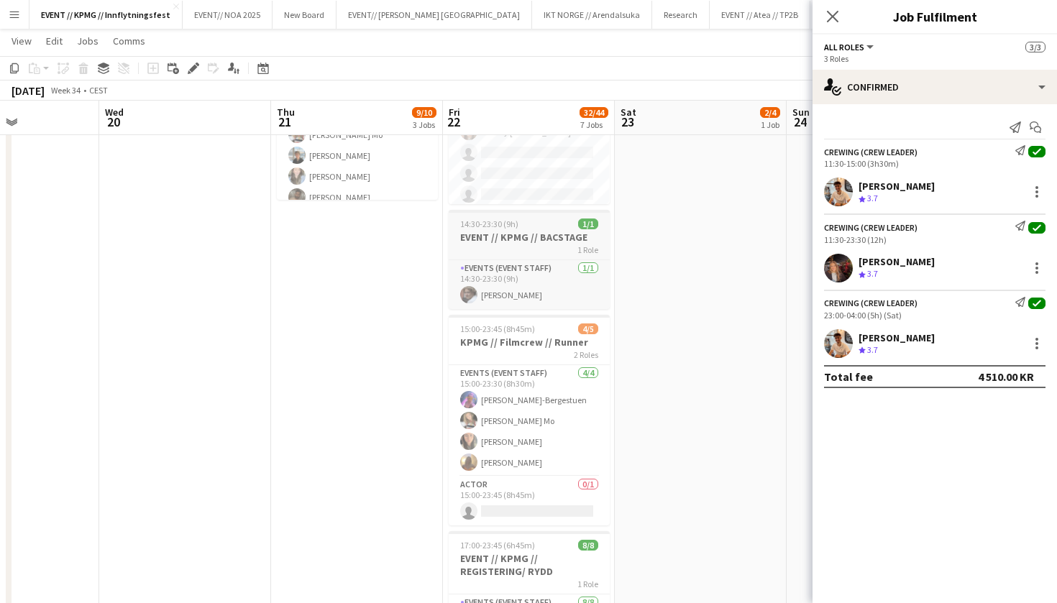
click at [543, 231] on h3 "EVENT // KPMG // BACSTAGE" at bounding box center [529, 237] width 161 height 13
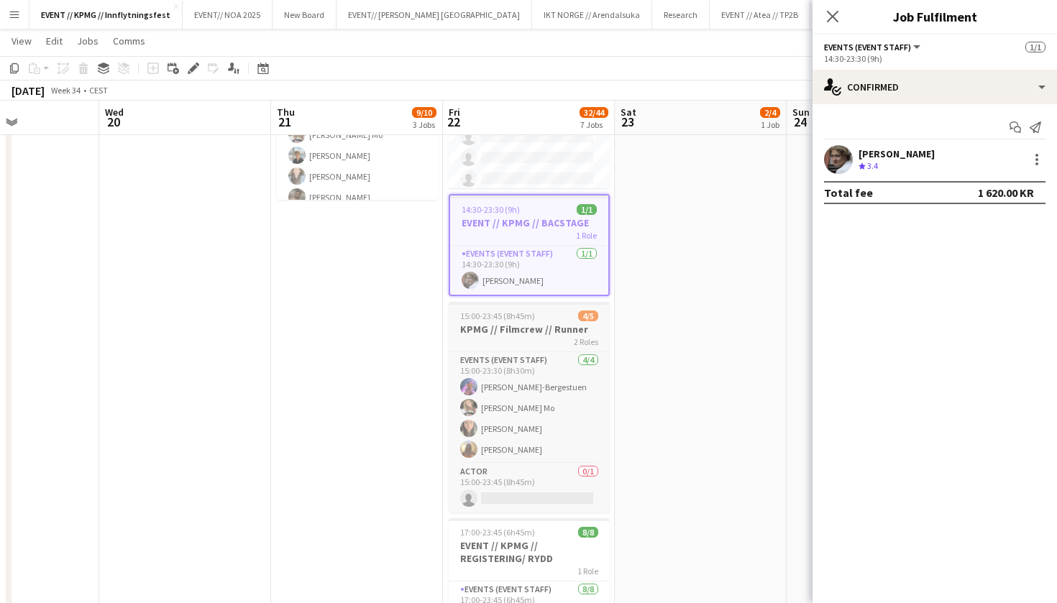
click at [539, 341] on div "2 Roles" at bounding box center [529, 342] width 161 height 12
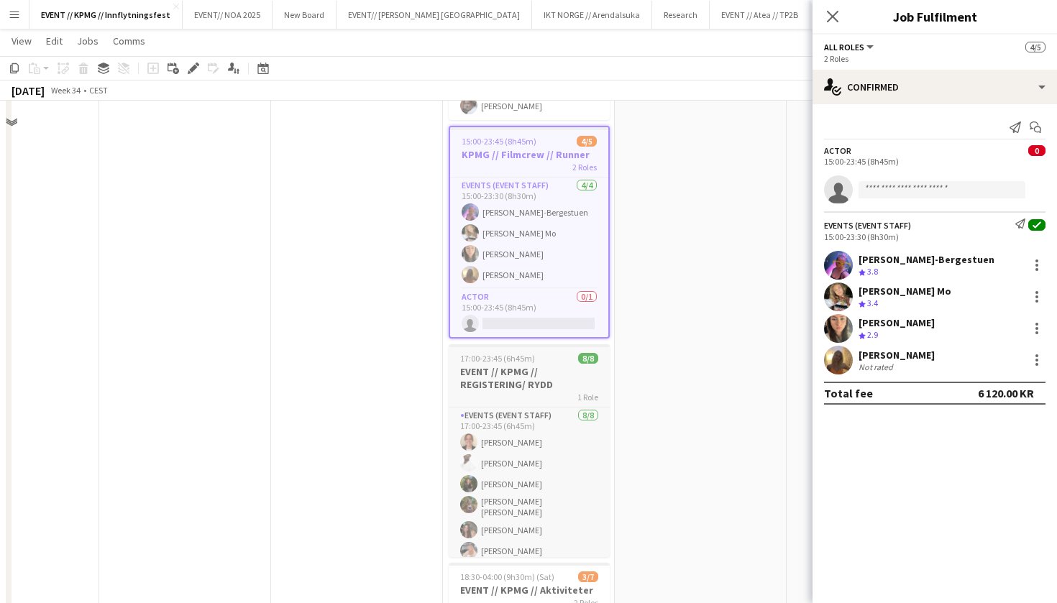
scroll to position [596, 0]
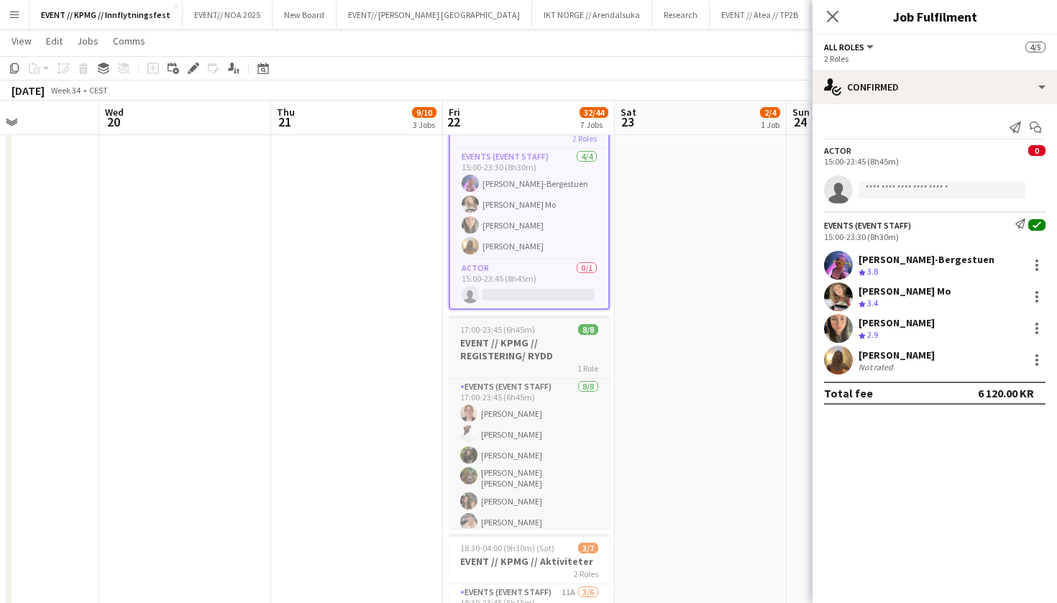
click at [525, 359] on h3 "EVENT // KPMG // REGISTERING/ RYDD" at bounding box center [529, 349] width 161 height 26
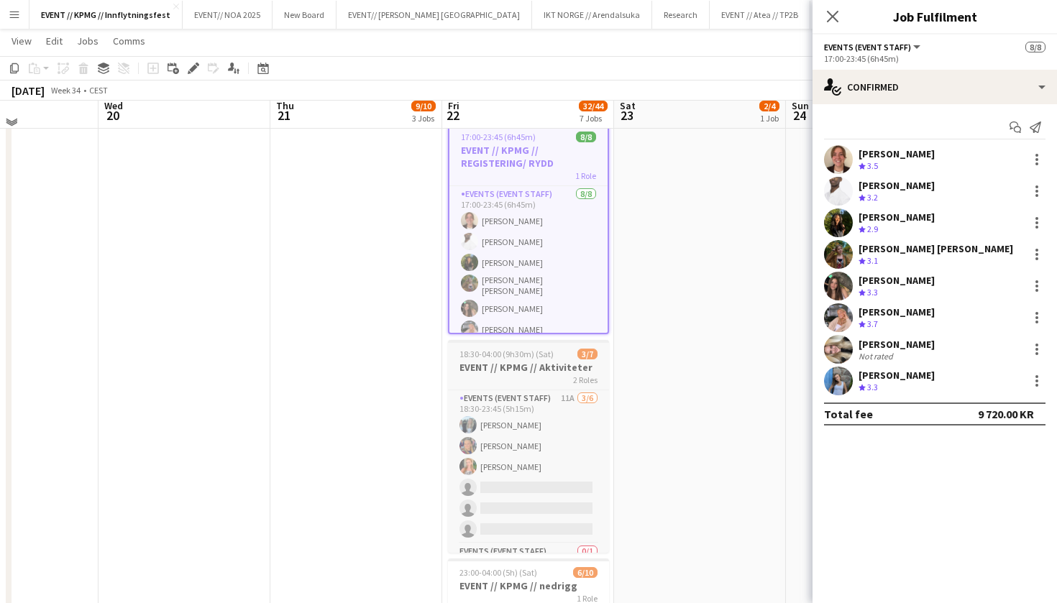
scroll to position [789, 0]
click at [527, 362] on h3 "EVENT // KPMG // Aktiviteter" at bounding box center [528, 365] width 161 height 13
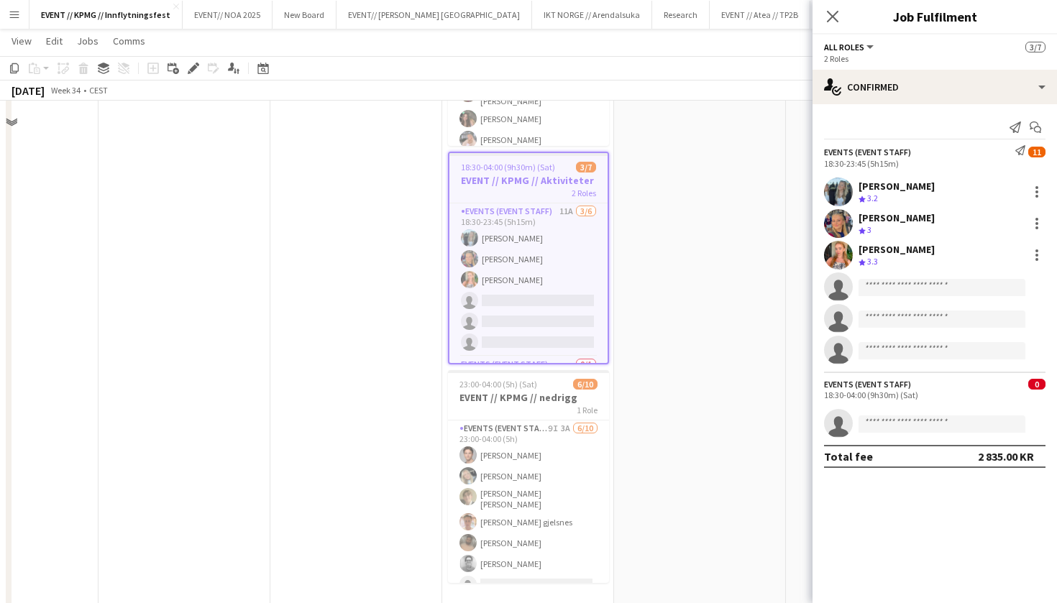
scroll to position [1039, 0]
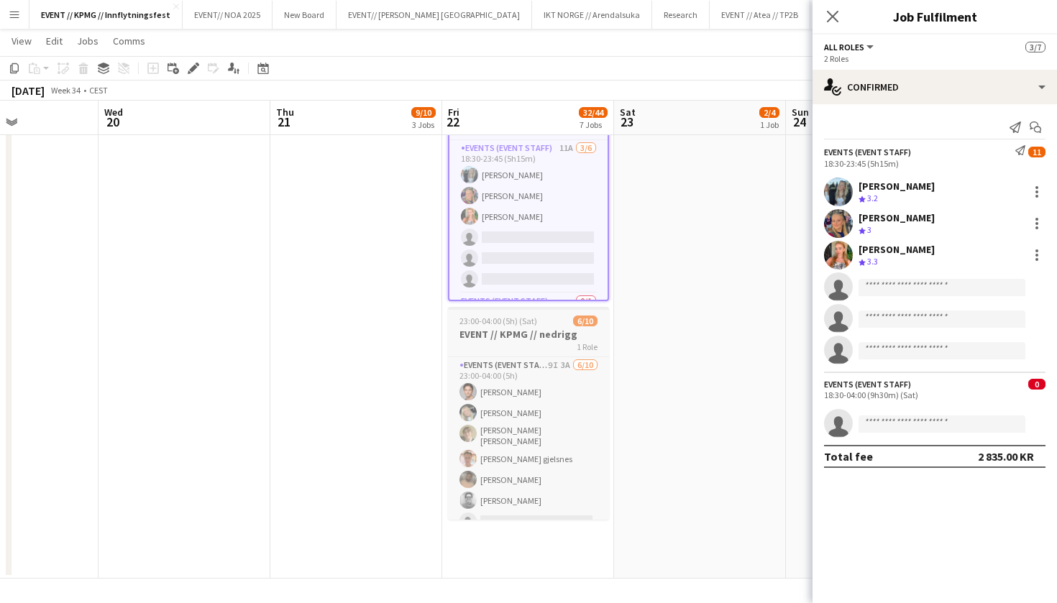
click at [532, 337] on h3 "EVENT // KPMG // nedrigg" at bounding box center [528, 334] width 161 height 13
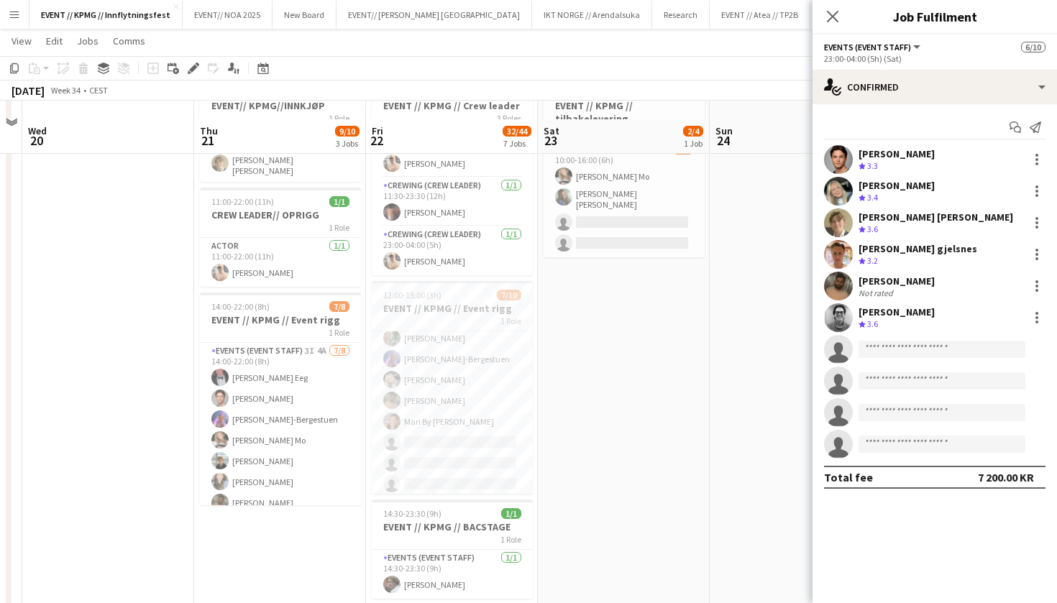
scroll to position [109, 0]
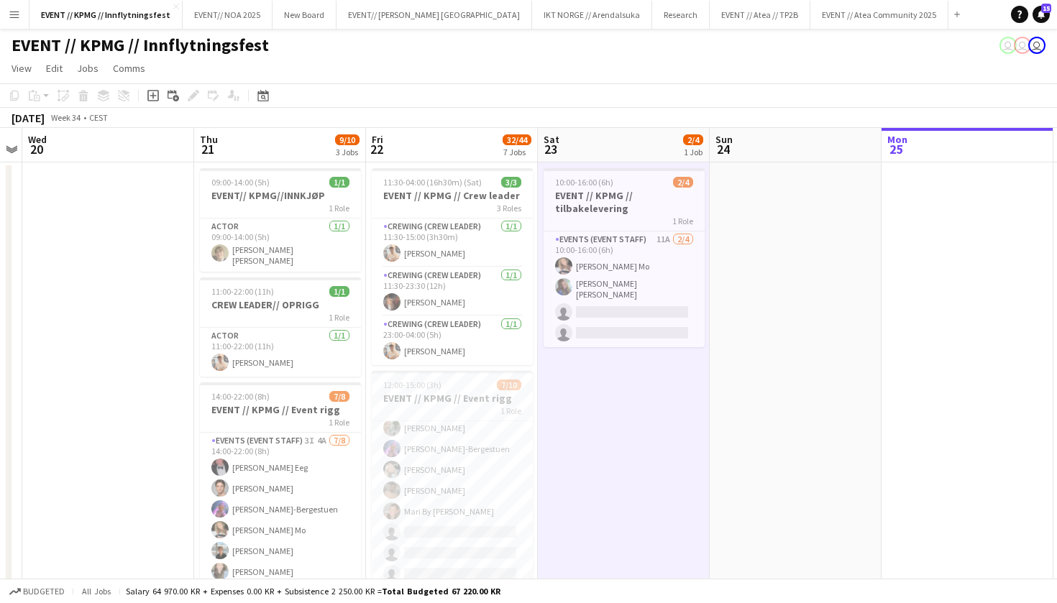
scroll to position [0, 0]
click at [407, 15] on button "EVENT// SIRK NORGE Close" at bounding box center [434, 15] width 196 height 28
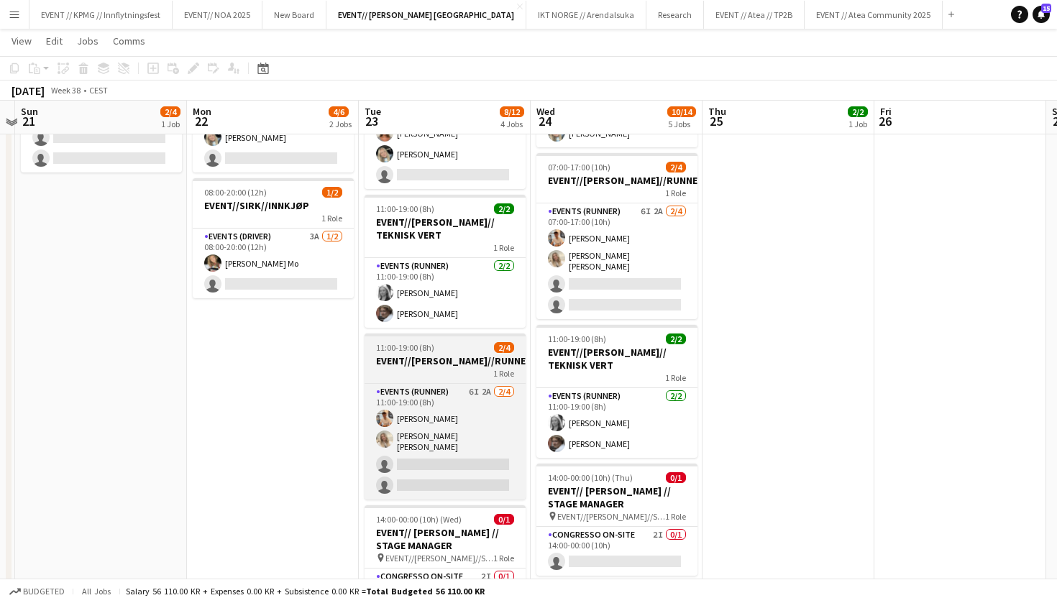
scroll to position [160, 0]
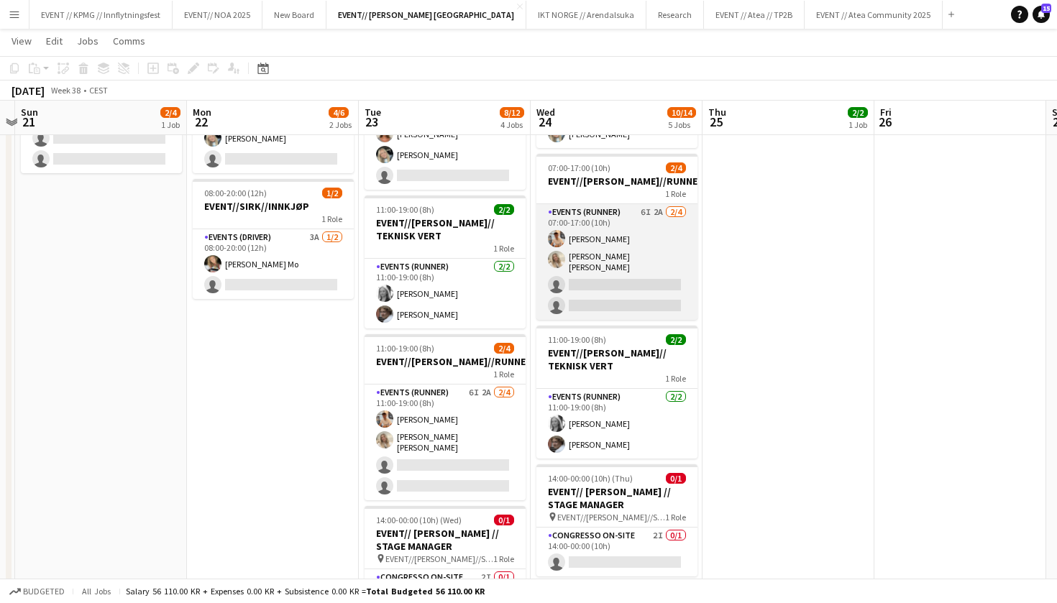
click at [612, 252] on app-card-role "Events (Runner) 6I 2A 2/4 07:00-17:00 (10h) Alban Idrizi Vanessa Riise Naas sin…" at bounding box center [616, 262] width 161 height 116
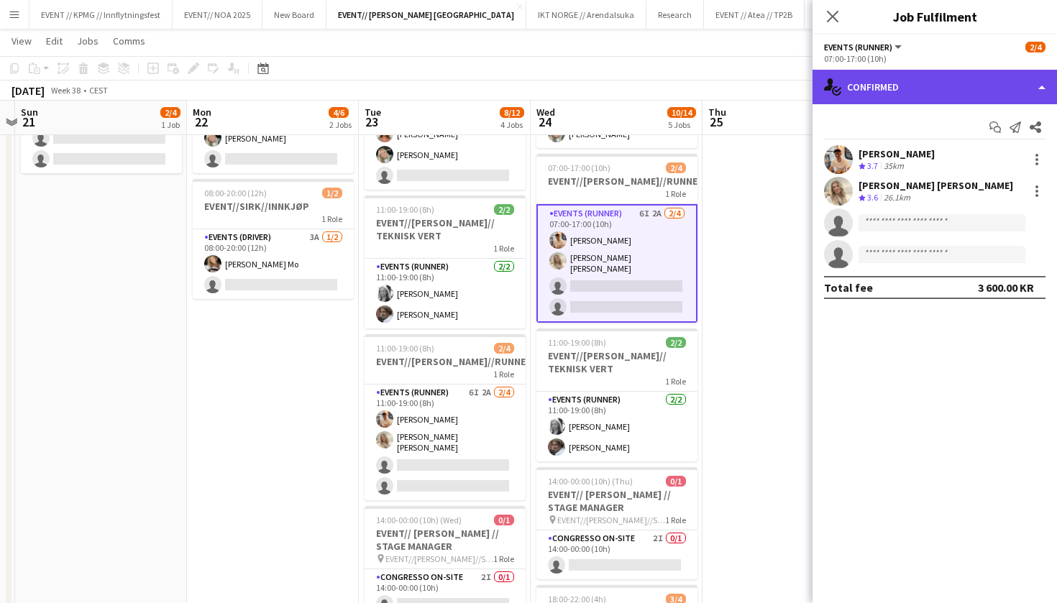
click at [906, 71] on div "single-neutral-actions-check-2 Confirmed" at bounding box center [934, 87] width 244 height 35
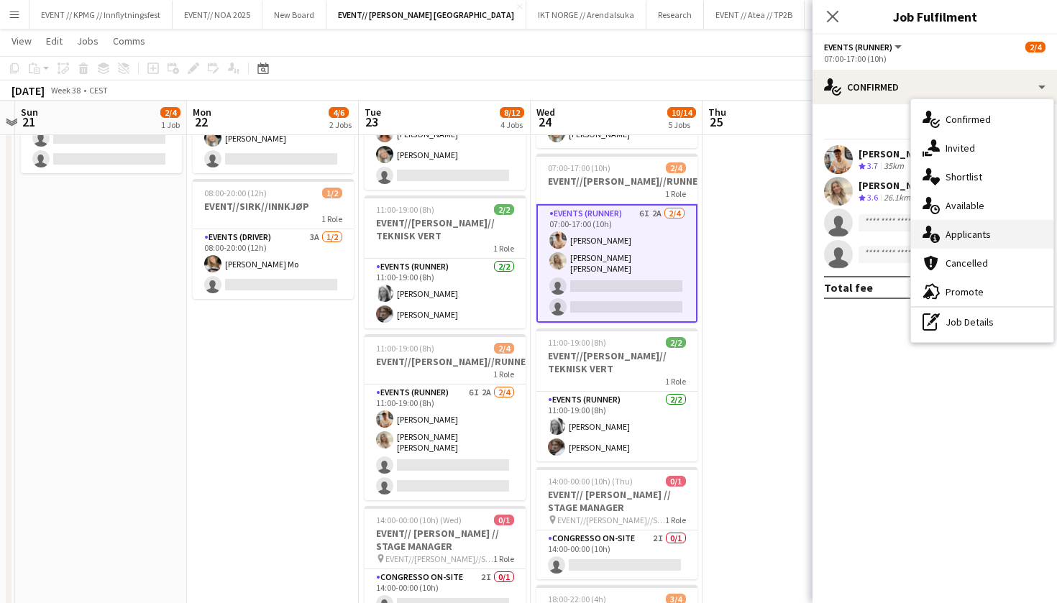
click at [948, 226] on div "single-neutral-actions-information Applicants" at bounding box center [982, 234] width 142 height 29
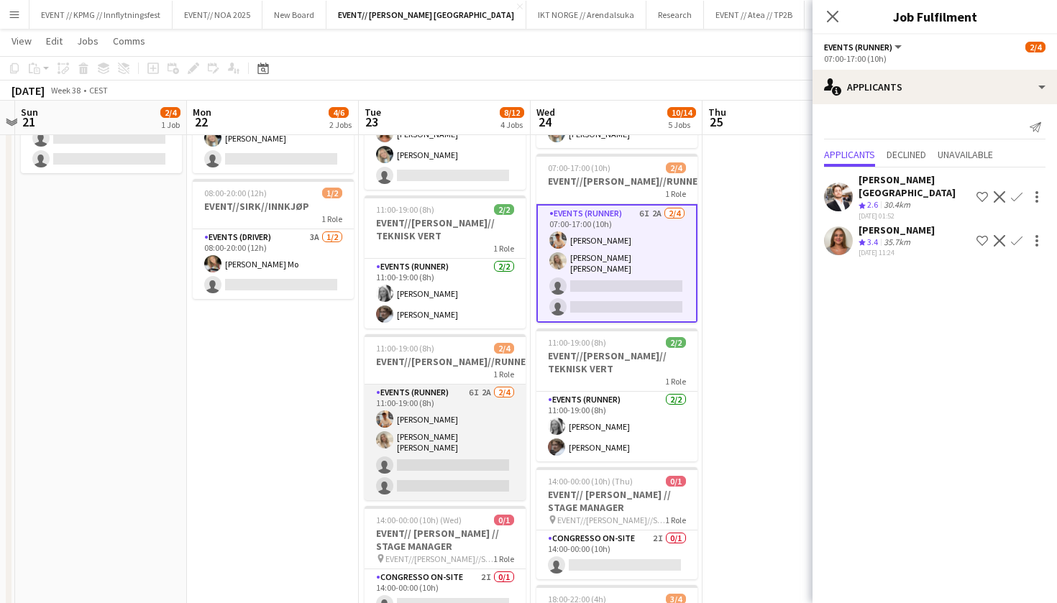
click at [464, 454] on app-card-role "Events (Runner) 6I 2A 2/4 11:00-19:00 (8h) Alban Idrizi Vanessa Riise Naas sing…" at bounding box center [444, 443] width 161 height 116
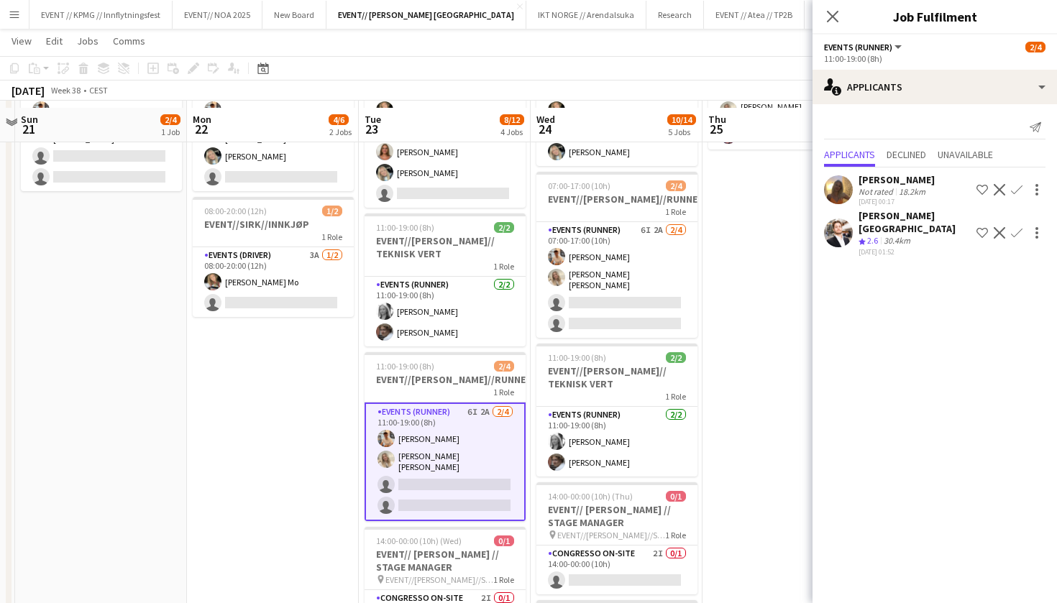
scroll to position [145, 0]
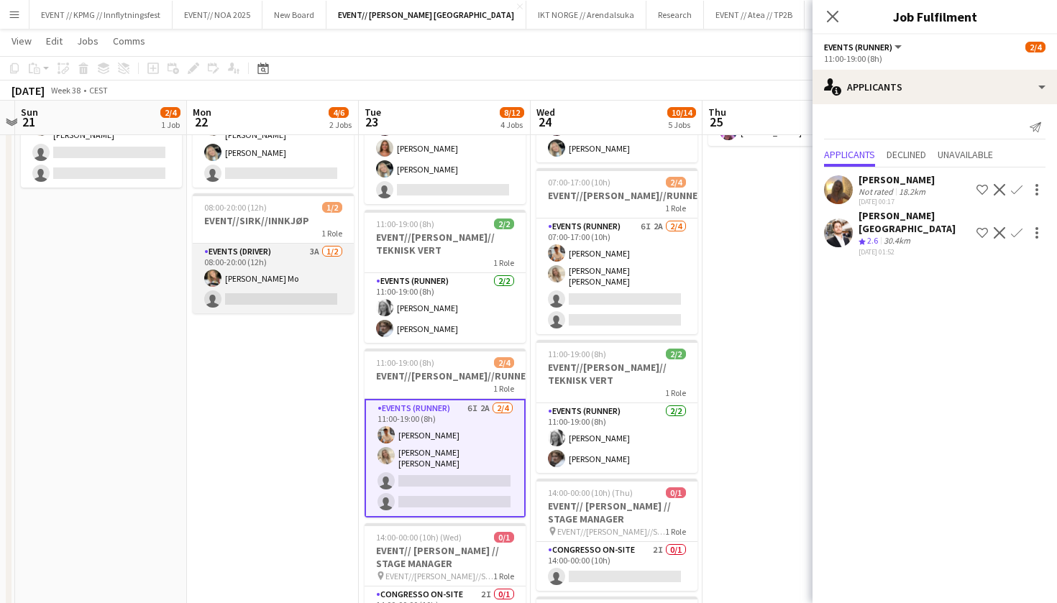
click at [280, 290] on app-card-role "Events (Driver) 3A 1/2 08:00-20:00 (12h) Marte Jensen Mo single-neutral-actions" at bounding box center [273, 279] width 161 height 70
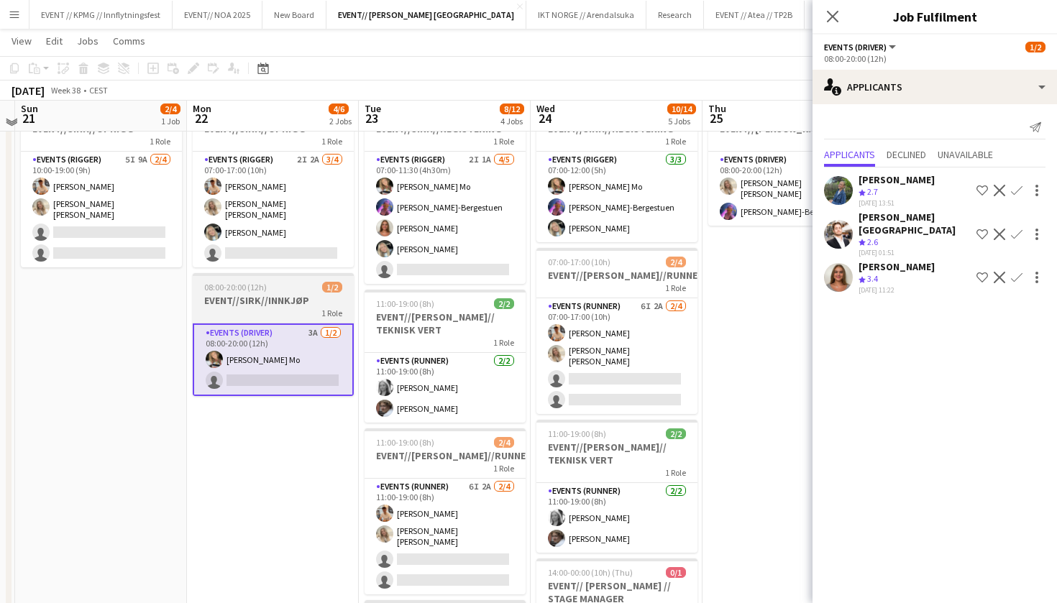
scroll to position [61, 0]
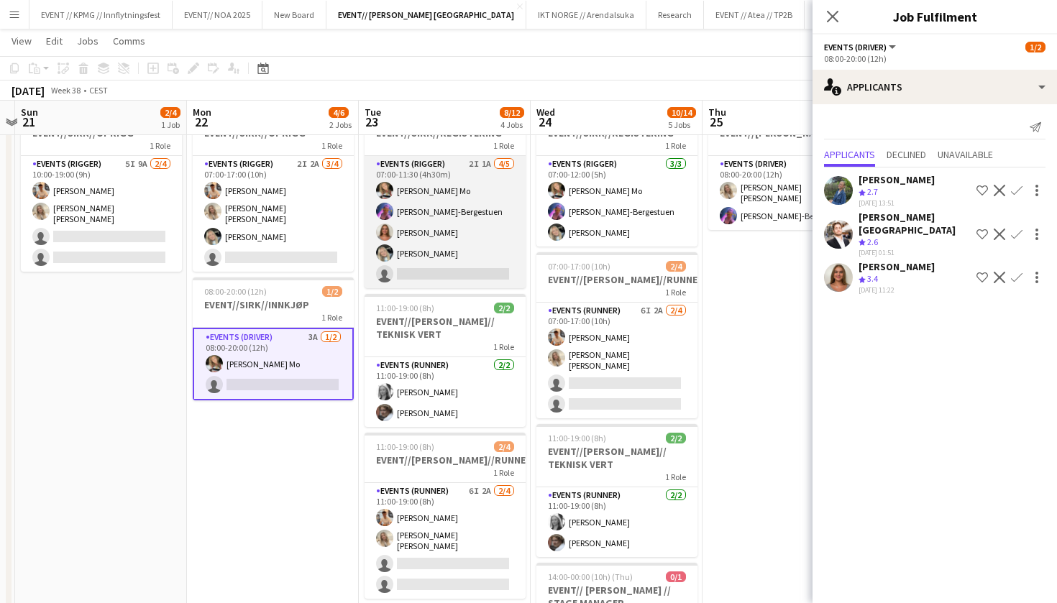
click at [448, 254] on app-card-role "Events (Rigger) 2I 1A 4/5 07:00-11:30 (4h30m) Marte Jensen Mo Fredrikke Tynning…" at bounding box center [444, 222] width 161 height 132
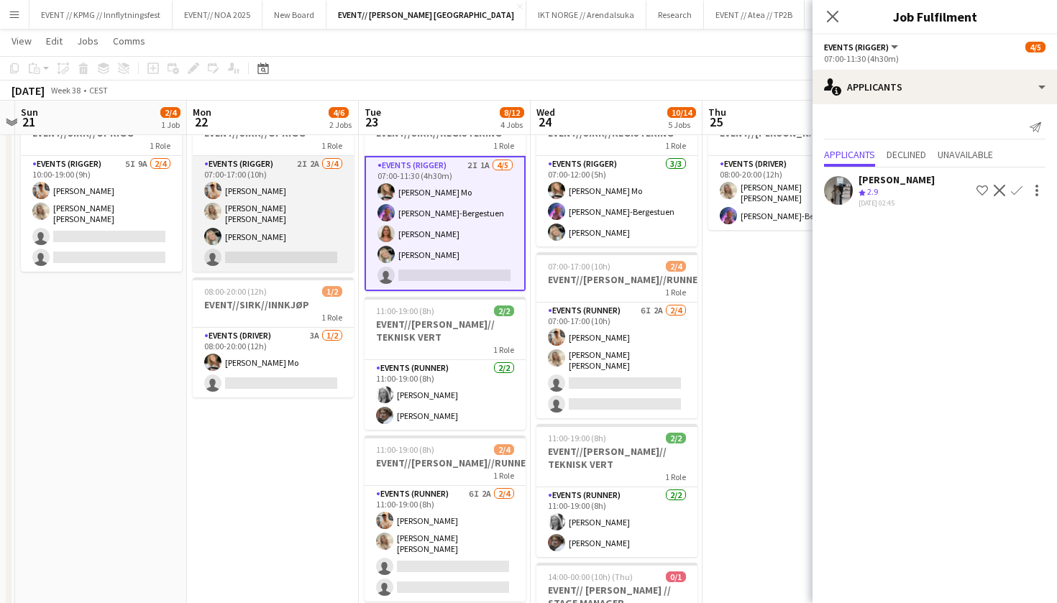
click at [254, 232] on app-card-role "Events (Rigger) 2I 2A 3/4 07:00-17:00 (10h) Alban Idrizi Vanessa Riise Naas Oda…" at bounding box center [273, 214] width 161 height 116
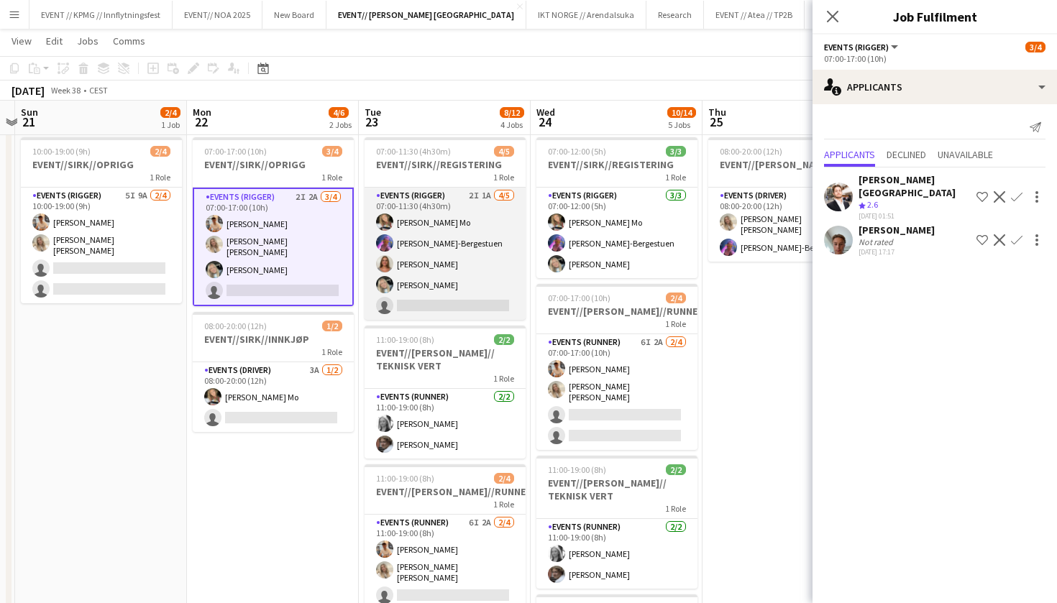
scroll to position [29, 0]
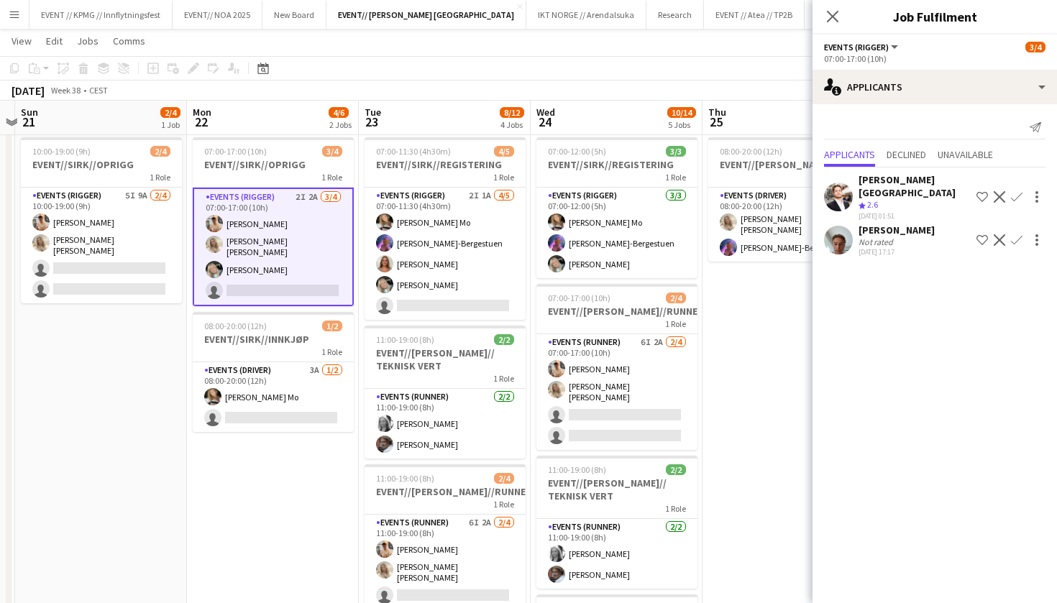
click at [858, 231] on div "Andreas Kjeldsberg Not rated 24-08-2025 17:17 Shortlist crew Decline Confirm" at bounding box center [934, 240] width 244 height 33
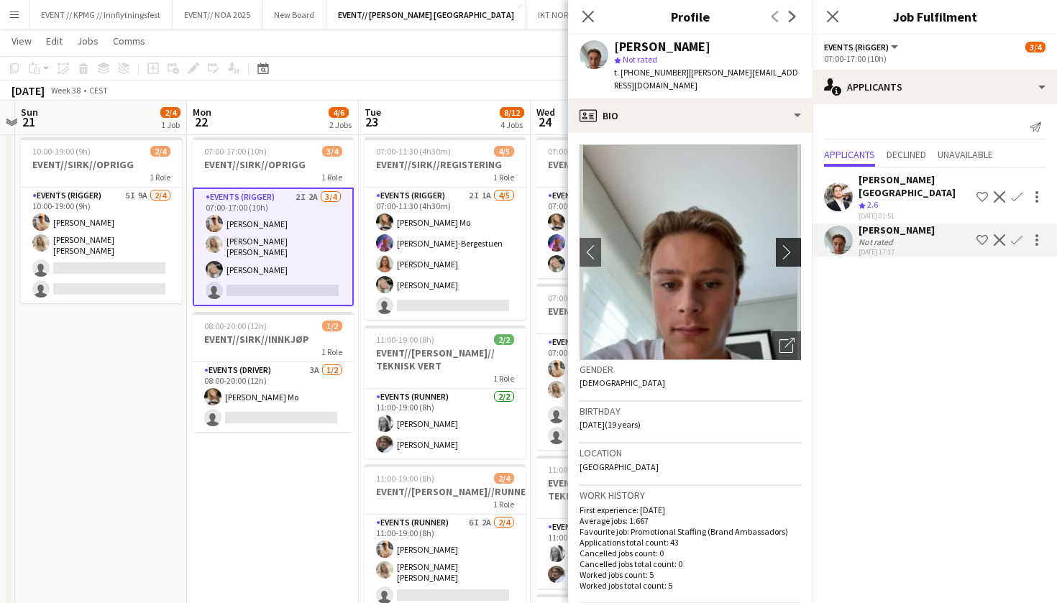
click at [796, 244] on app-icon "chevron-right" at bounding box center [790, 251] width 22 height 15
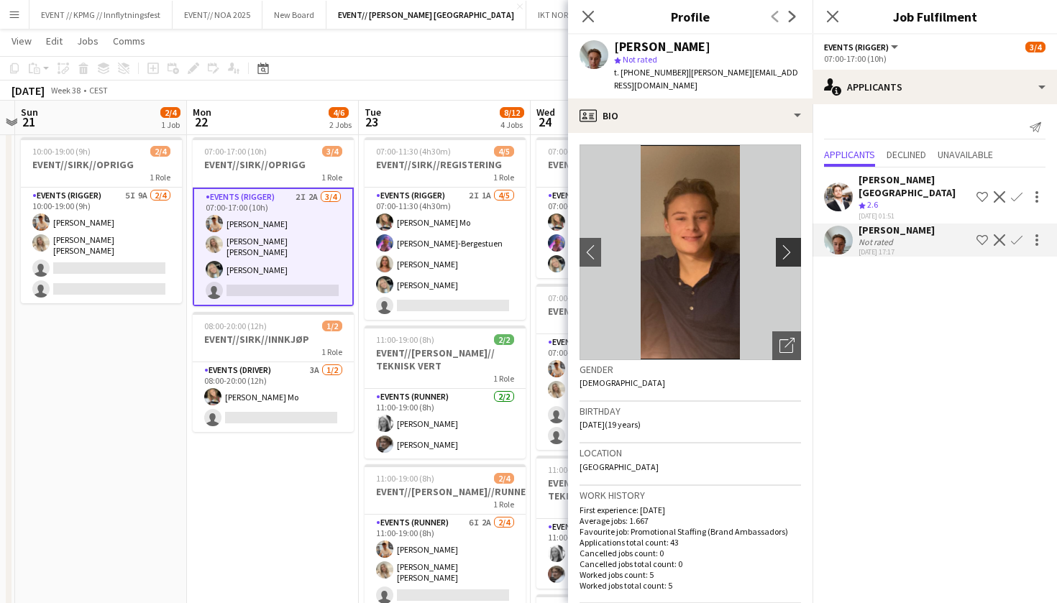
click at [789, 244] on app-icon "chevron-right" at bounding box center [790, 251] width 22 height 15
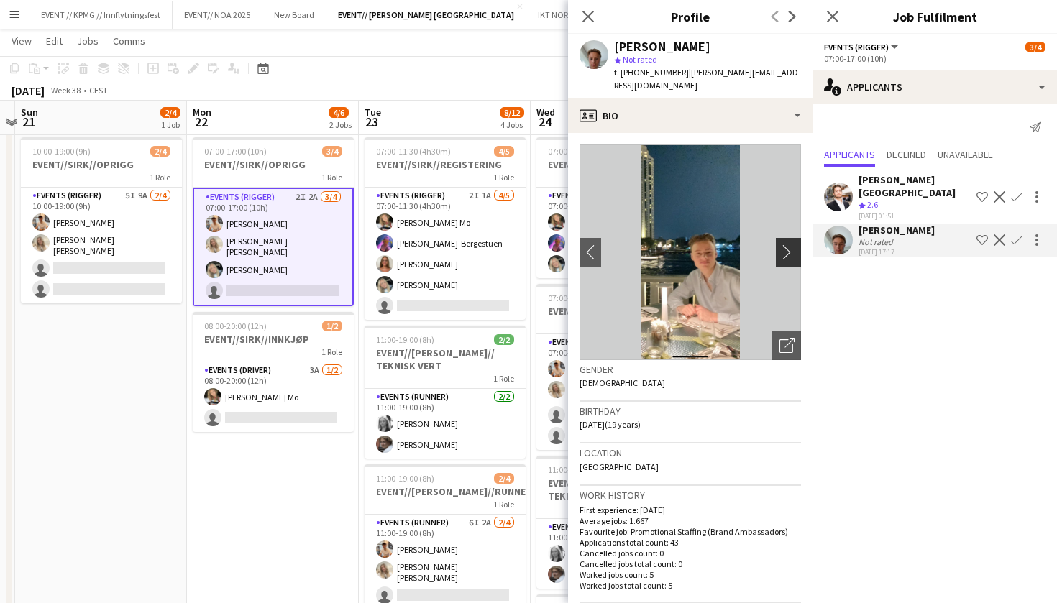
click at [789, 244] on app-icon "chevron-right" at bounding box center [790, 251] width 22 height 15
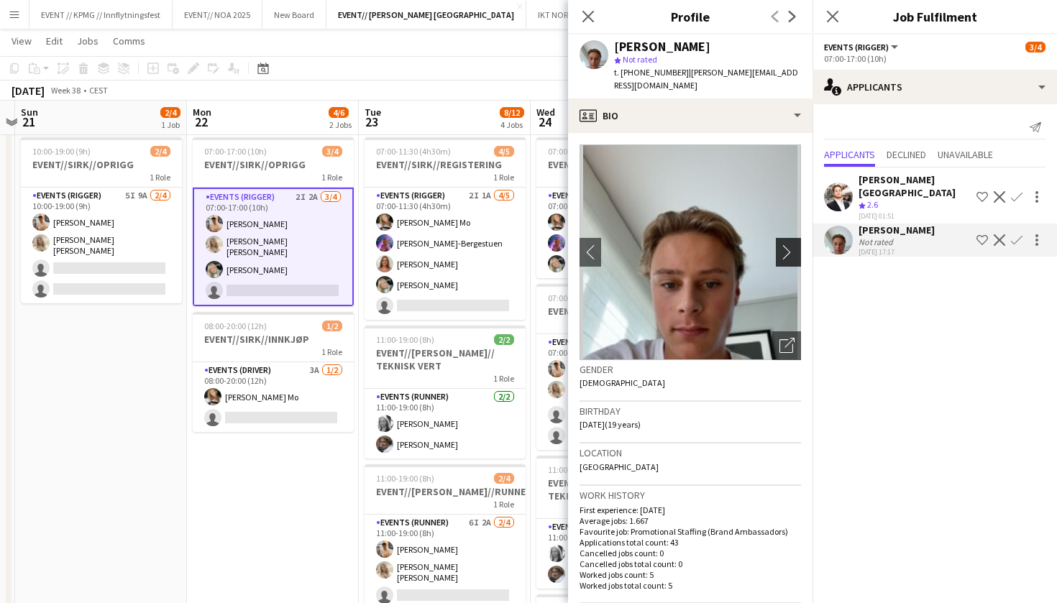
click at [789, 244] on app-icon "chevron-right" at bounding box center [790, 251] width 22 height 15
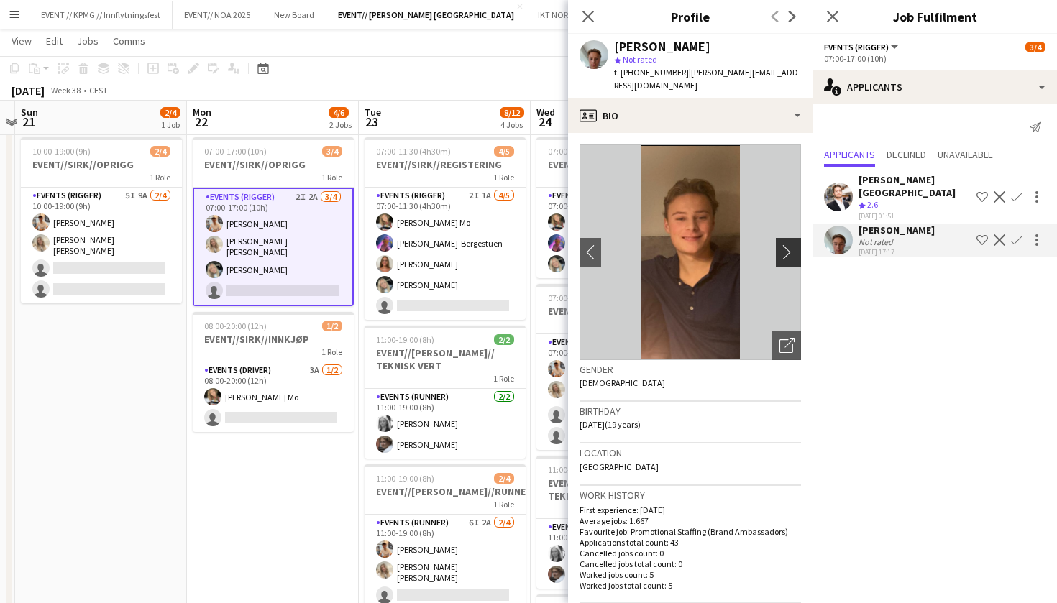
click at [781, 244] on app-icon "chevron-right" at bounding box center [790, 251] width 22 height 15
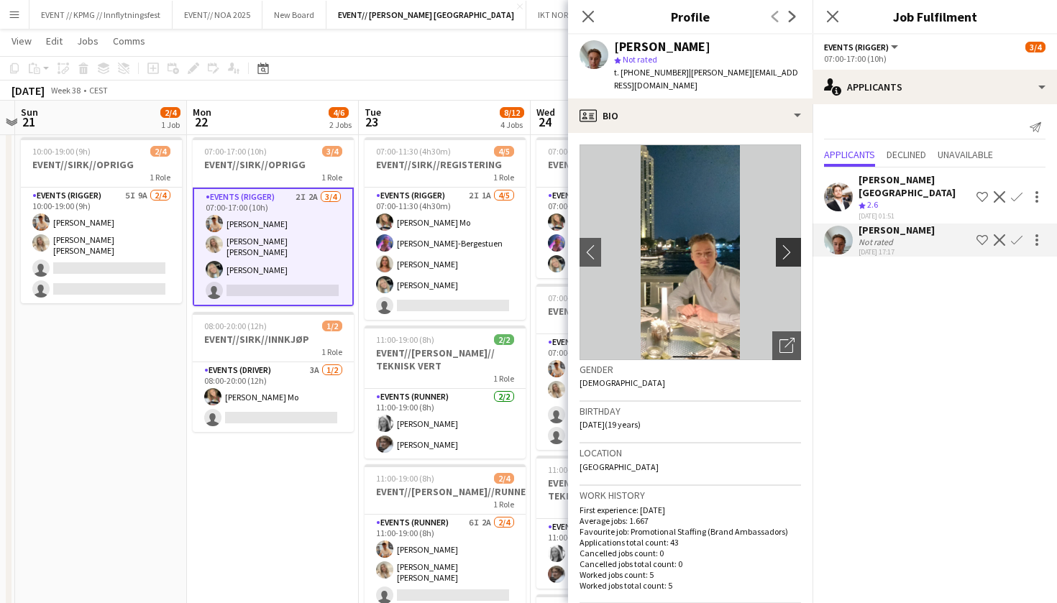
click at [781, 244] on app-icon "chevron-right" at bounding box center [790, 251] width 22 height 15
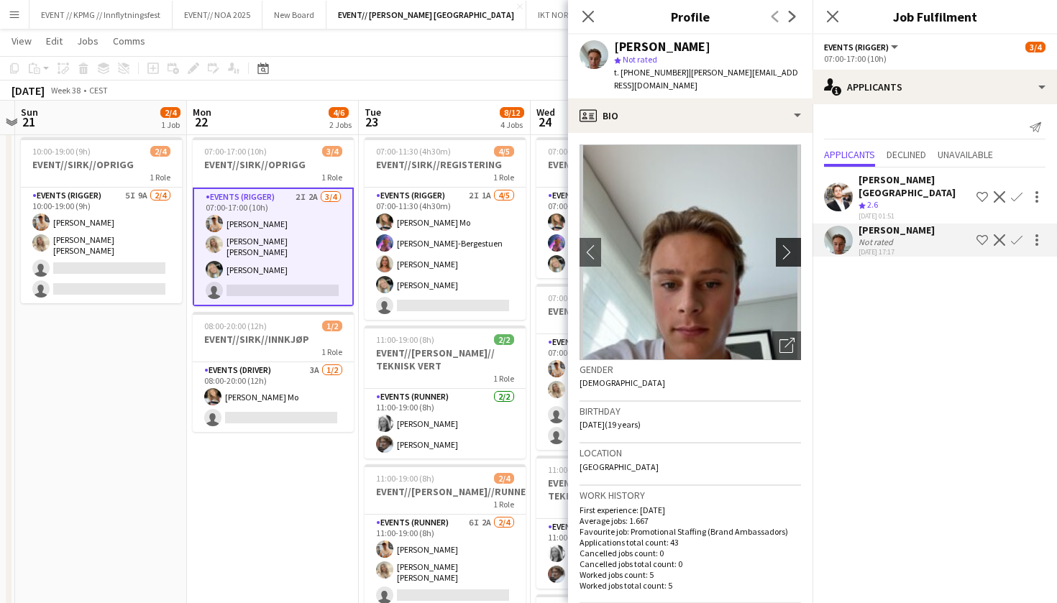
click at [781, 244] on app-icon "chevron-right" at bounding box center [790, 251] width 22 height 15
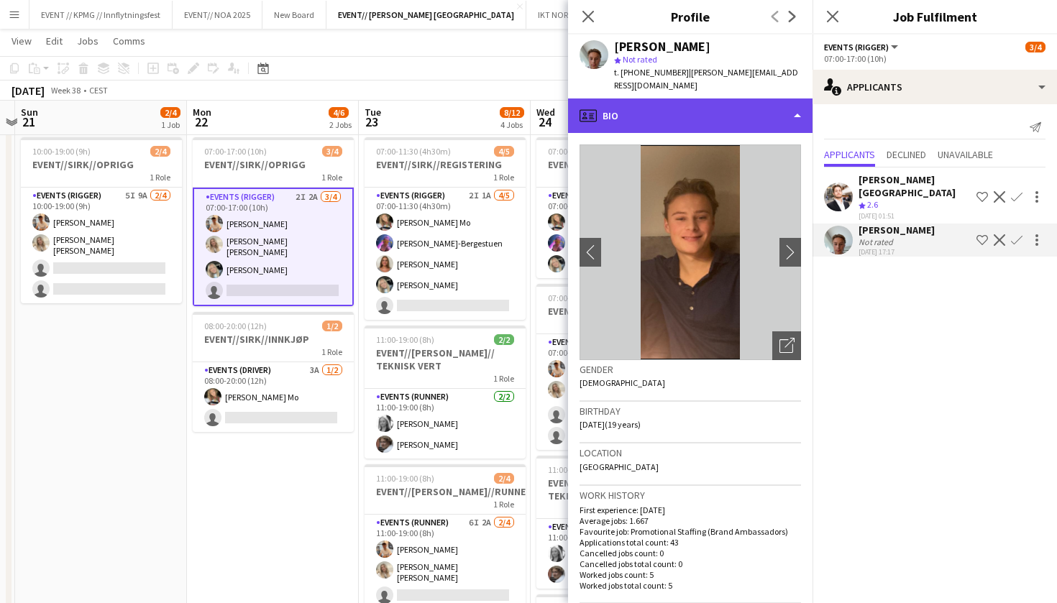
click at [668, 114] on div "profile Bio" at bounding box center [690, 115] width 244 height 35
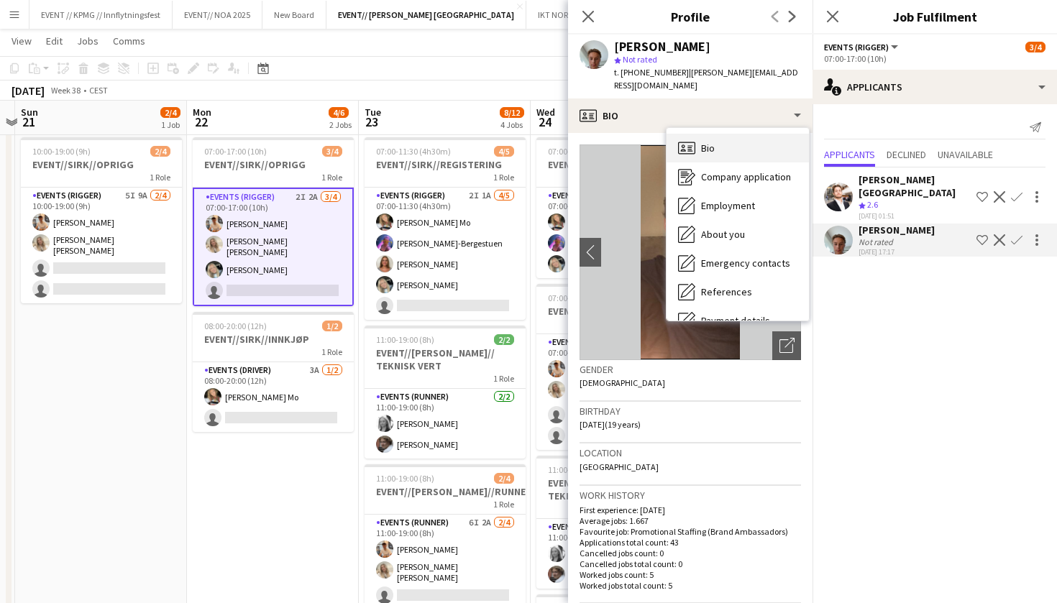
click at [720, 142] on div "Bio Bio" at bounding box center [737, 148] width 142 height 29
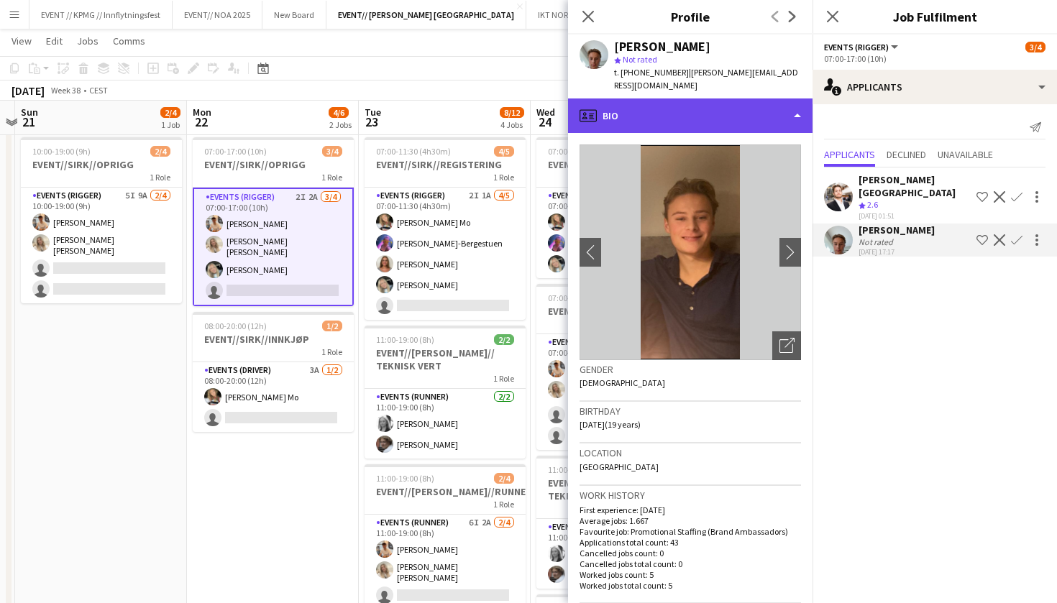
click at [728, 109] on div "profile Bio" at bounding box center [690, 115] width 244 height 35
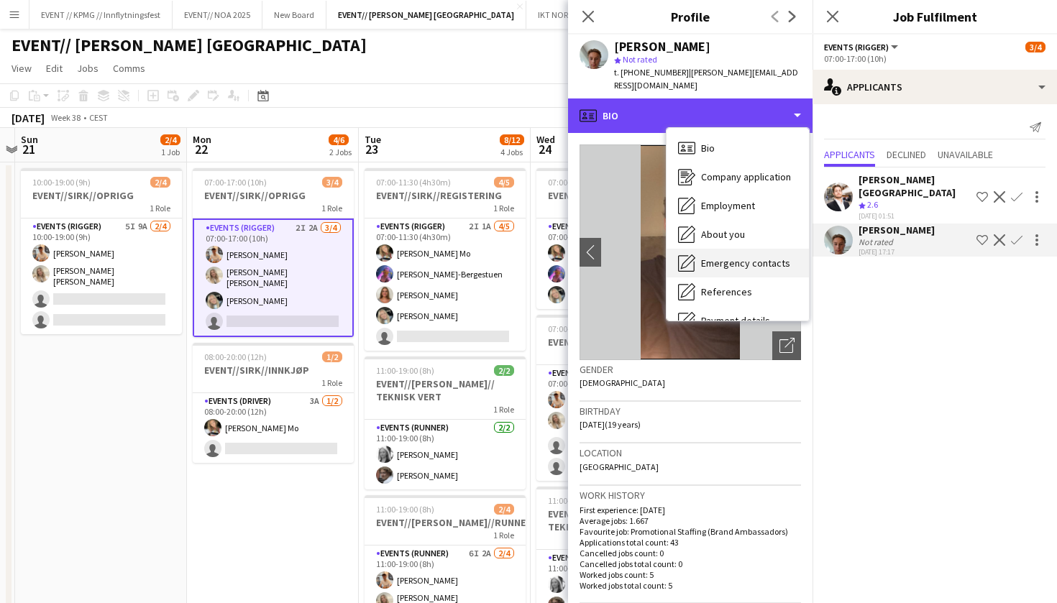
scroll to position [0, 0]
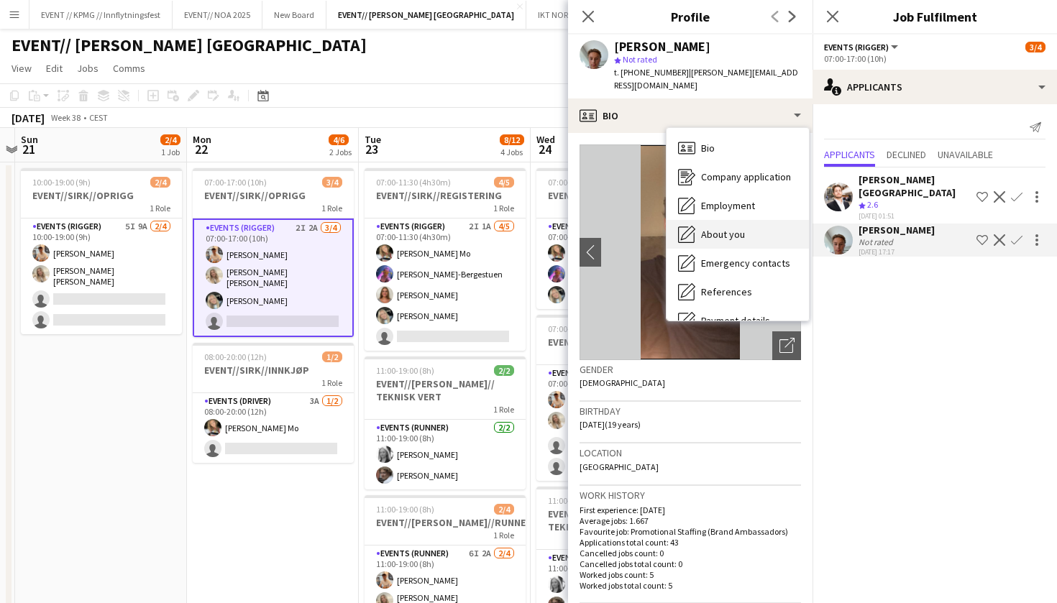
click at [733, 220] on div "About you About you" at bounding box center [737, 234] width 142 height 29
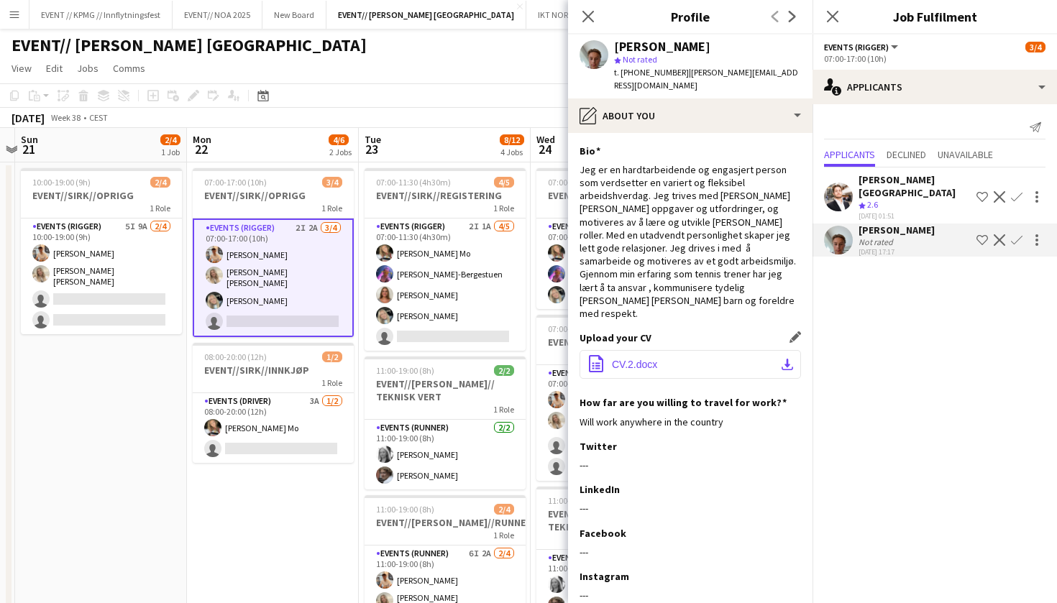
click at [649, 359] on span "CV.2.docx" at bounding box center [634, 365] width 45 height 12
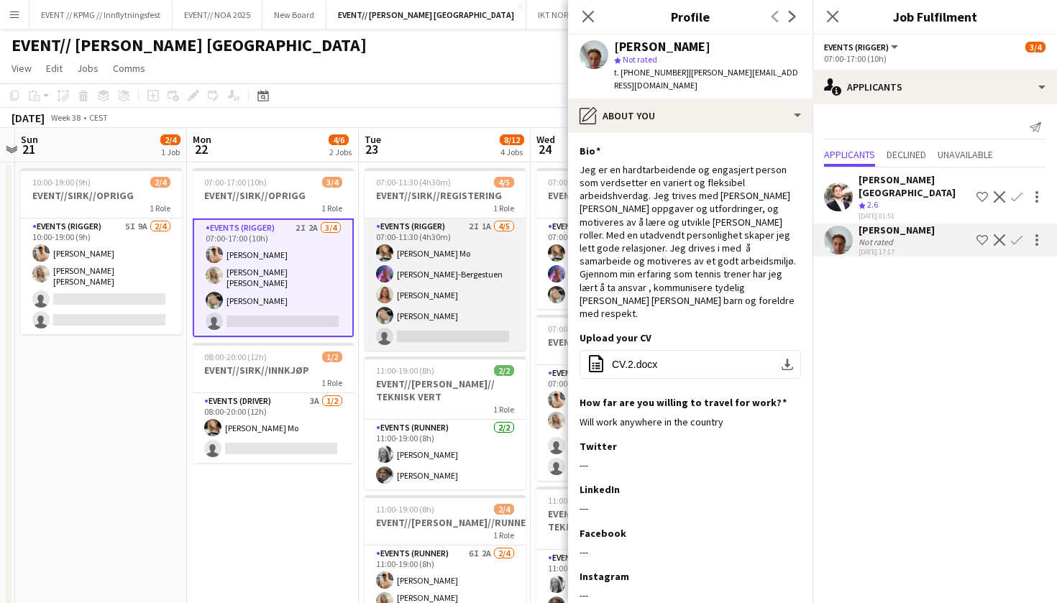
click at [436, 298] on app-card-role "Events (Rigger) 2I 1A 4/5 07:00-11:30 (4h30m) Marte Jensen Mo Fredrikke Tynning…" at bounding box center [444, 285] width 161 height 132
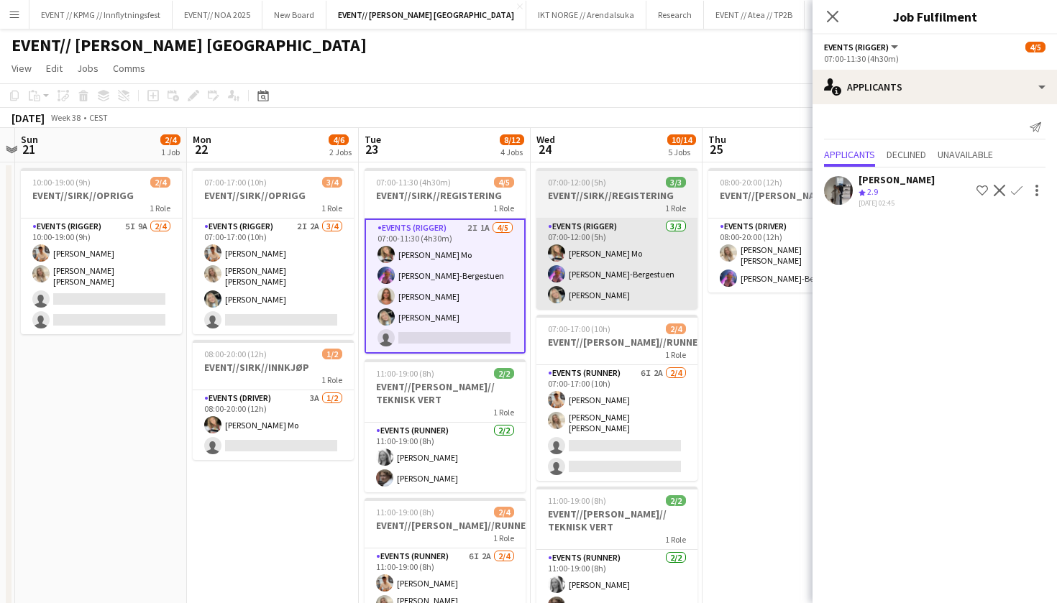
click at [566, 297] on app-card-role "Events (Rigger) 3/3 07:00-12:00 (5h) Marte Jensen Mo Fredrikke Tynning-Bergestu…" at bounding box center [616, 264] width 161 height 91
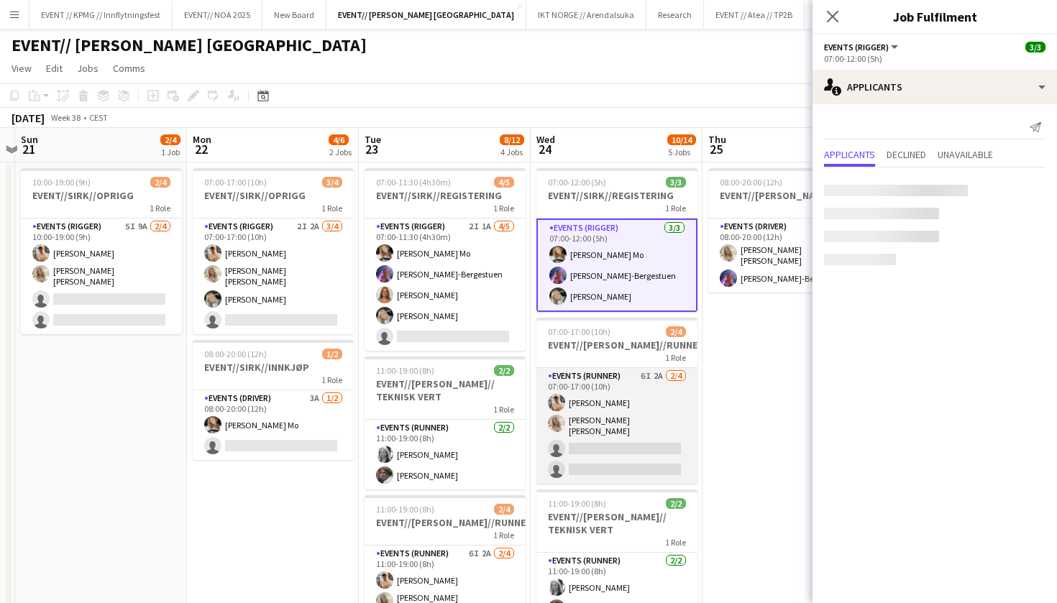
click at [604, 404] on app-card-role "Events (Runner) 6I 2A 2/4 07:00-17:00 (10h) Alban Idrizi Vanessa Riise Naas sin…" at bounding box center [616, 426] width 161 height 116
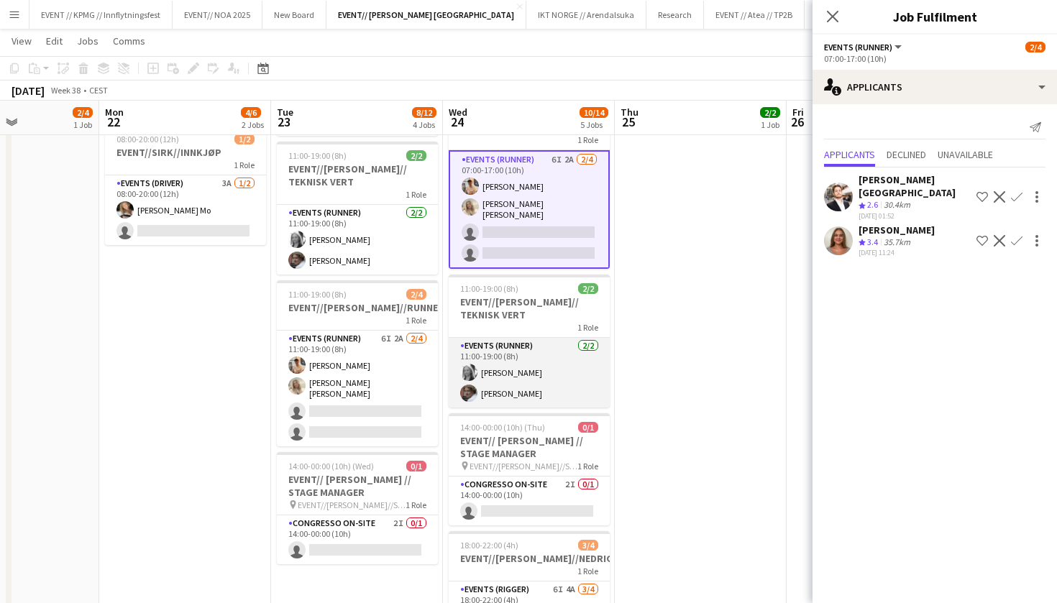
scroll to position [220, 0]
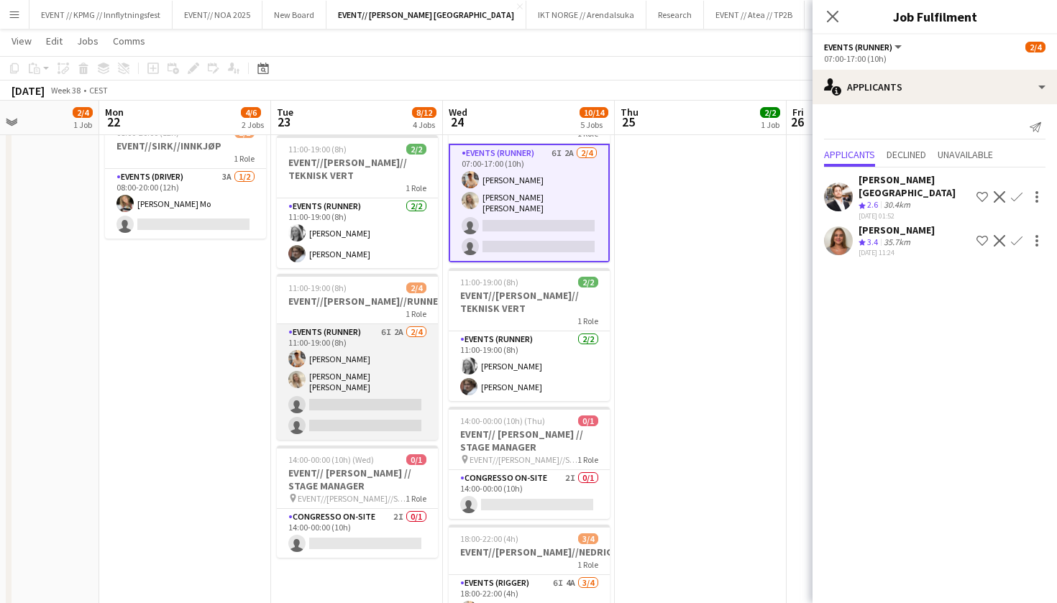
click at [388, 369] on app-card-role "Events (Runner) 6I 2A 2/4 11:00-19:00 (8h) Alban Idrizi Vanessa Riise Naas sing…" at bounding box center [357, 382] width 161 height 116
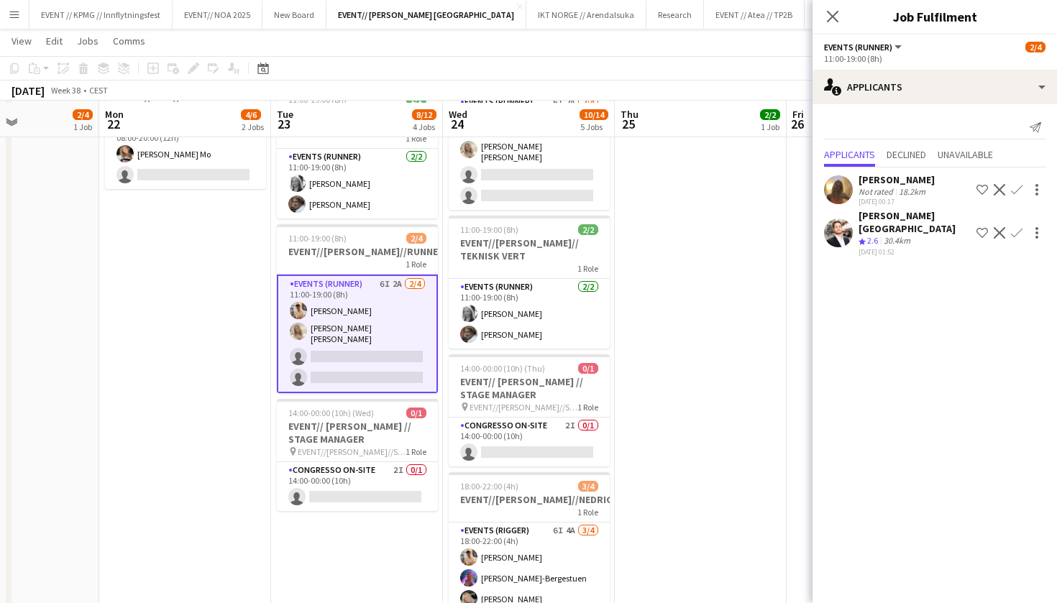
scroll to position [272, 0]
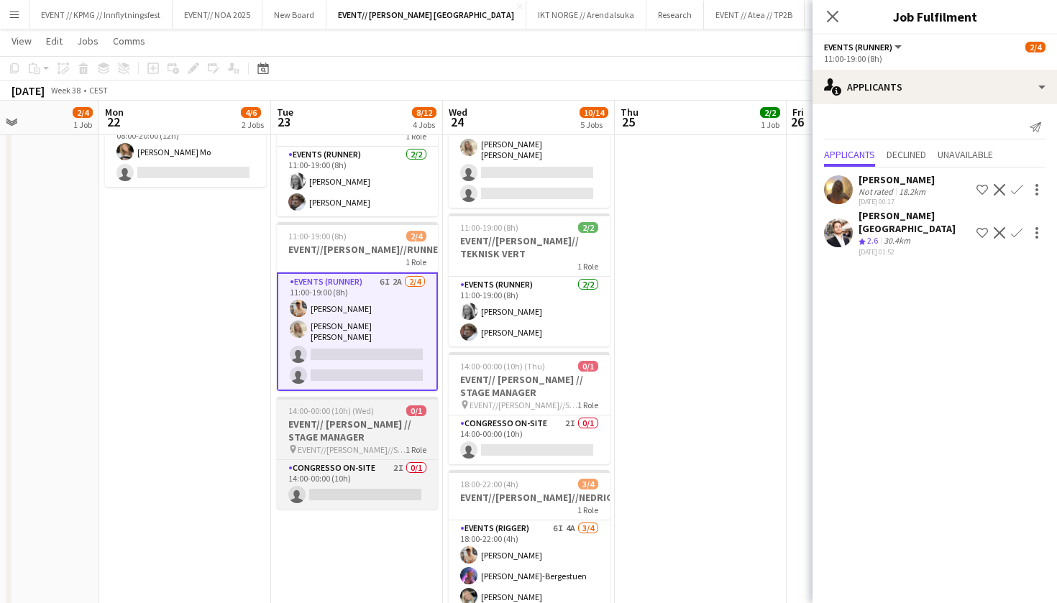
click at [381, 444] on span "EVENT//WILHELMSEN//STAGE MANAGER" at bounding box center [352, 449] width 108 height 11
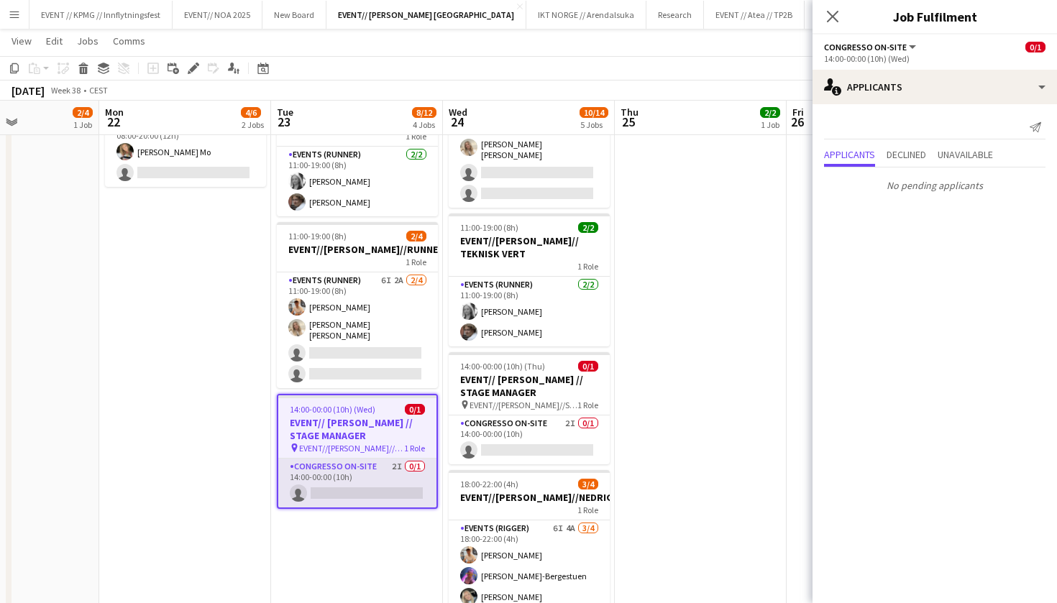
click at [381, 468] on app-card-role "Congresso On-site 2I 0/1 14:00-00:00 (10h) single-neutral-actions" at bounding box center [357, 483] width 158 height 49
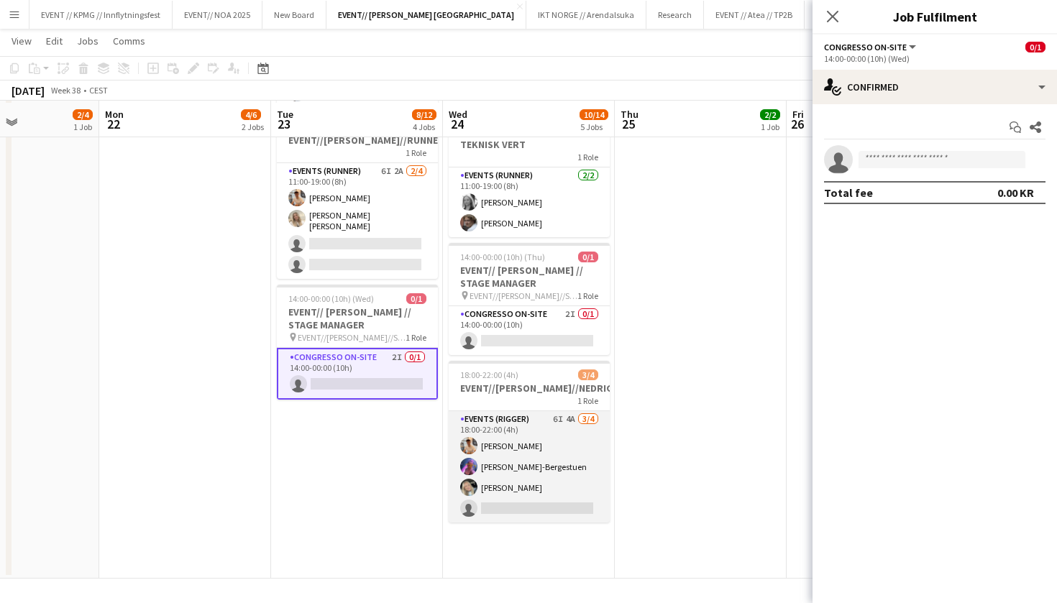
scroll to position [381, 0]
click at [533, 447] on app-card-role "Events (Rigger) 6I 4A 3/4 18:00-22:00 (4h) Alban Idrizi Fredrikke Tynning-Berge…" at bounding box center [529, 466] width 161 height 111
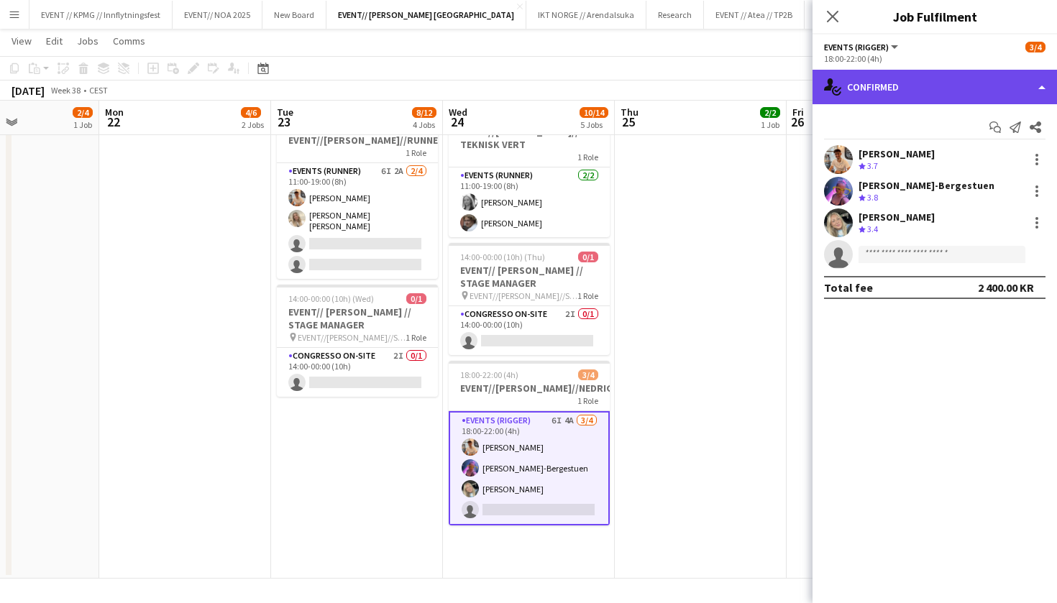
click at [897, 98] on div "single-neutral-actions-check-2 Confirmed" at bounding box center [934, 87] width 244 height 35
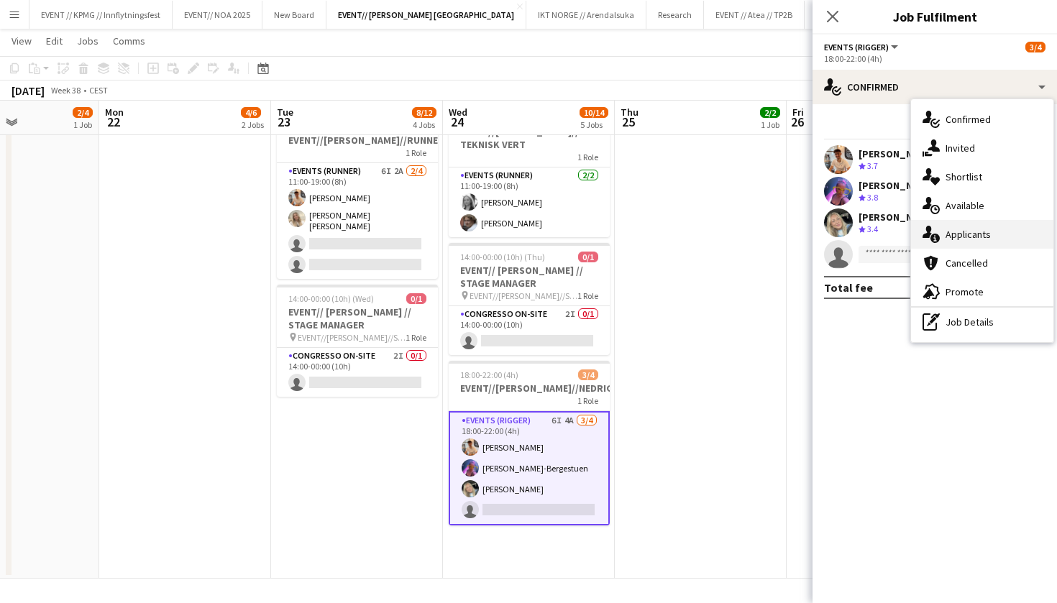
click at [985, 236] on div "single-neutral-actions-information Applicants" at bounding box center [982, 234] width 142 height 29
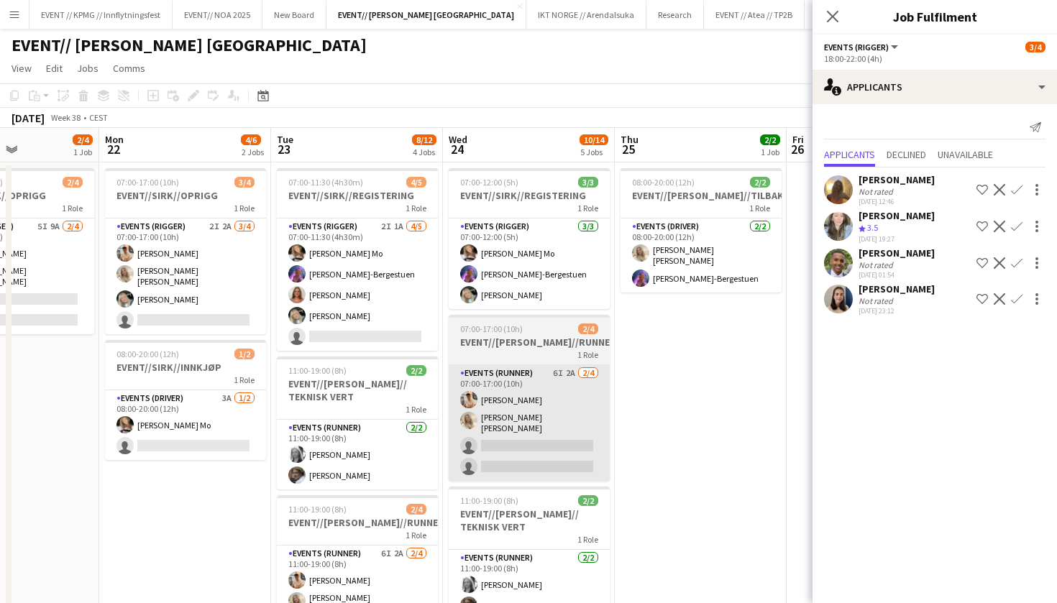
scroll to position [0, 0]
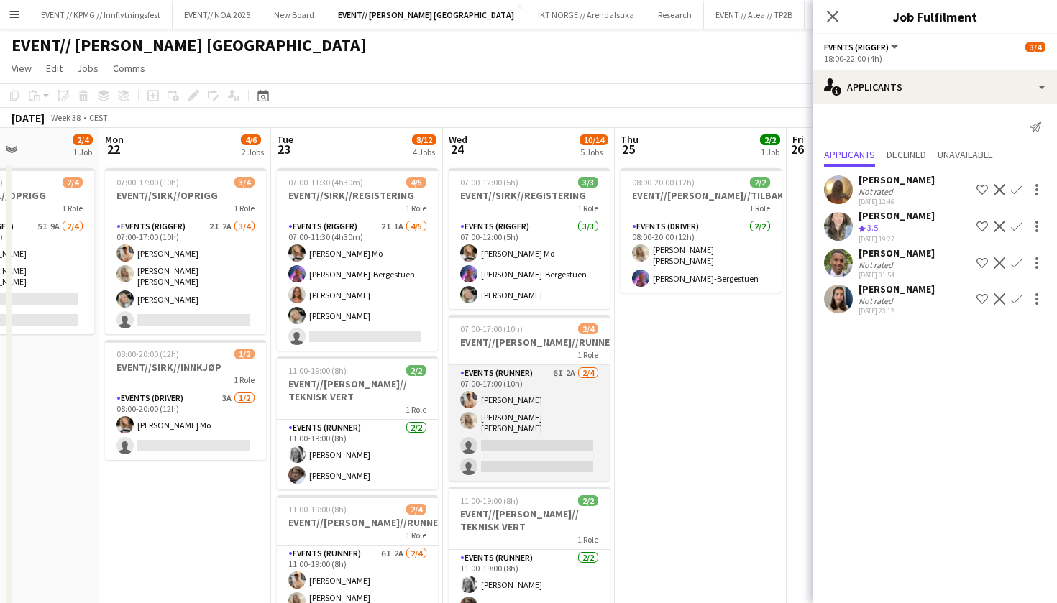
click at [501, 444] on app-card-role "Events (Runner) 6I 2A 2/4 07:00-17:00 (10h) Alban Idrizi Vanessa Riise Naas sin…" at bounding box center [529, 423] width 161 height 116
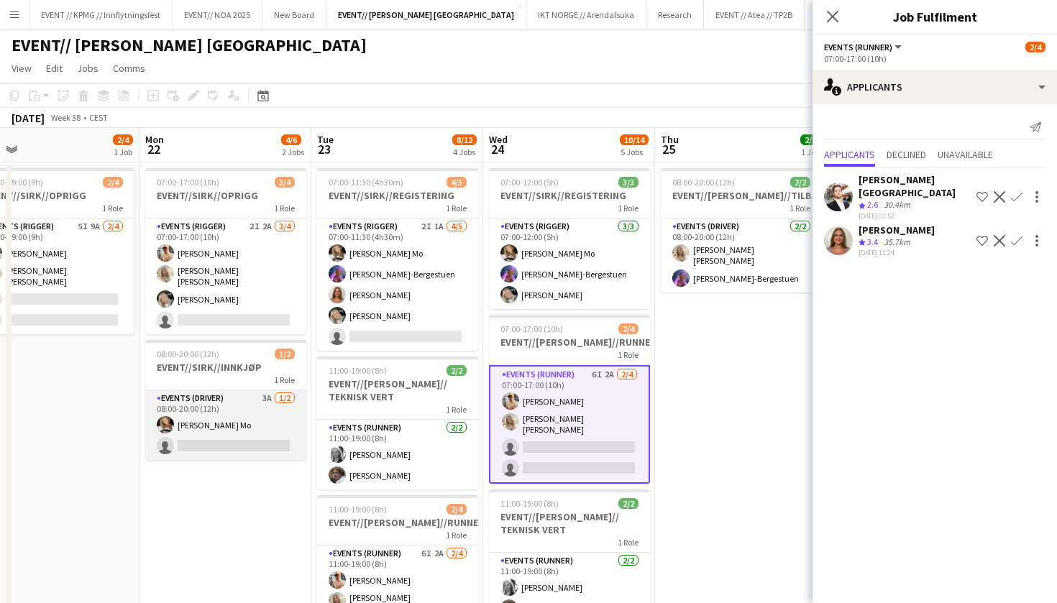
scroll to position [0, 366]
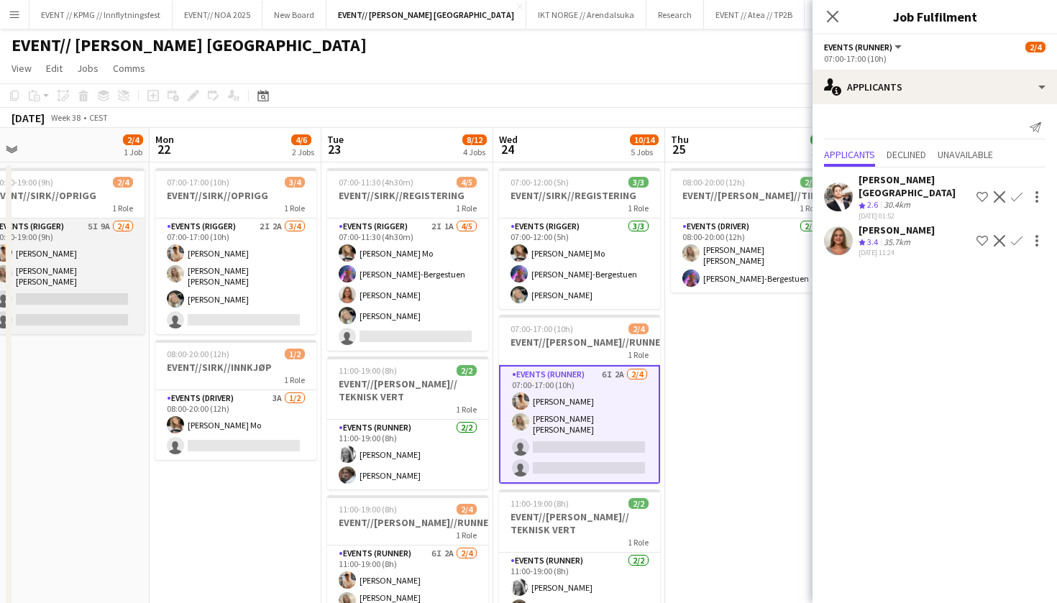
click at [86, 273] on app-card-role "Events (Rigger) 5I 9A 2/4 10:00-19:00 (9h) Alban Idrizi Vanessa Riise Naas sing…" at bounding box center [63, 277] width 161 height 116
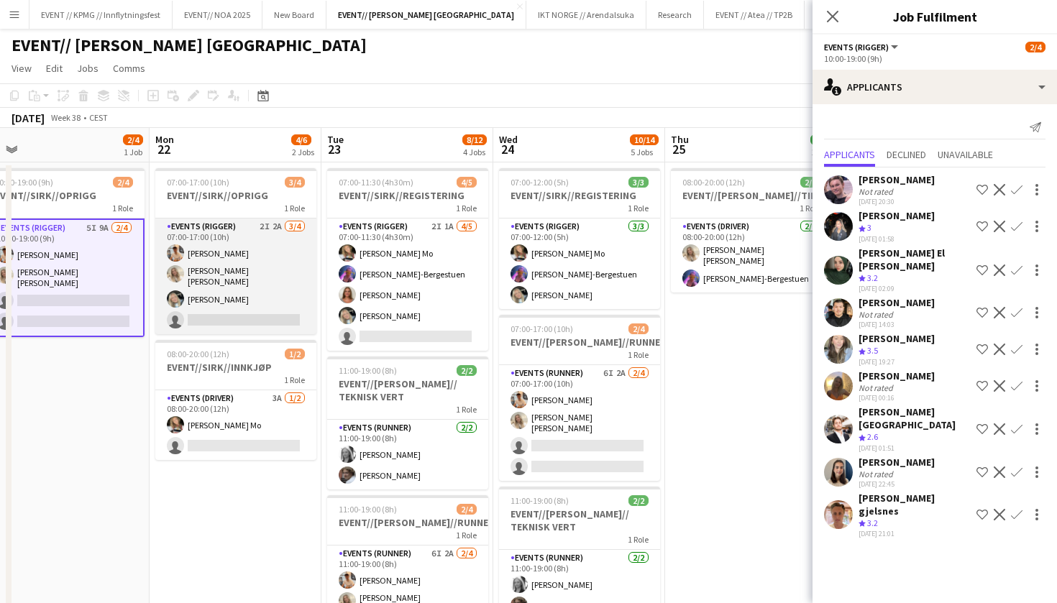
click at [280, 288] on app-card-role "Events (Rigger) 2I 2A 3/4 07:00-17:00 (10h) Alban Idrizi Vanessa Riise Naas Oda…" at bounding box center [235, 277] width 161 height 116
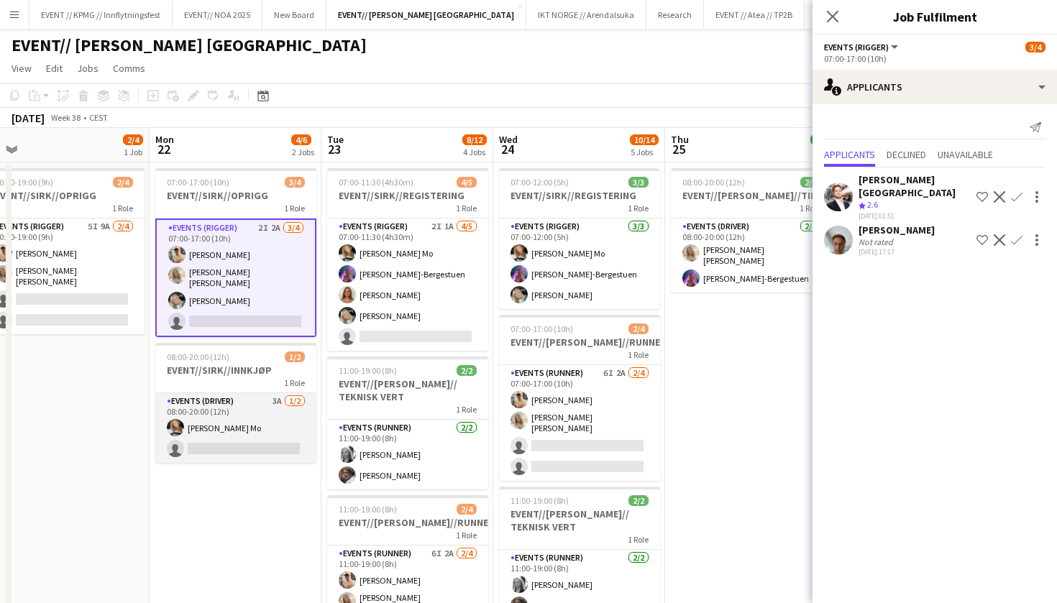
click at [260, 420] on app-card-role "Events (Driver) 3A 1/2 08:00-20:00 (12h) Marte Jensen Mo single-neutral-actions" at bounding box center [235, 428] width 161 height 70
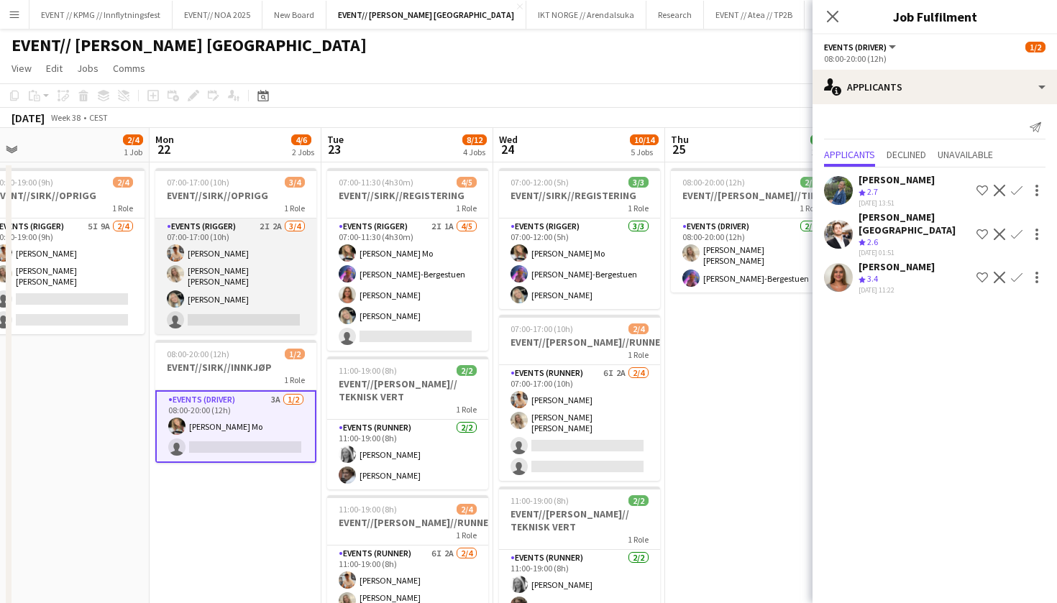
click at [259, 283] on app-card-role "Events (Rigger) 2I 2A 3/4 07:00-17:00 (10h) Alban Idrizi Vanessa Riise Naas Oda…" at bounding box center [235, 277] width 161 height 116
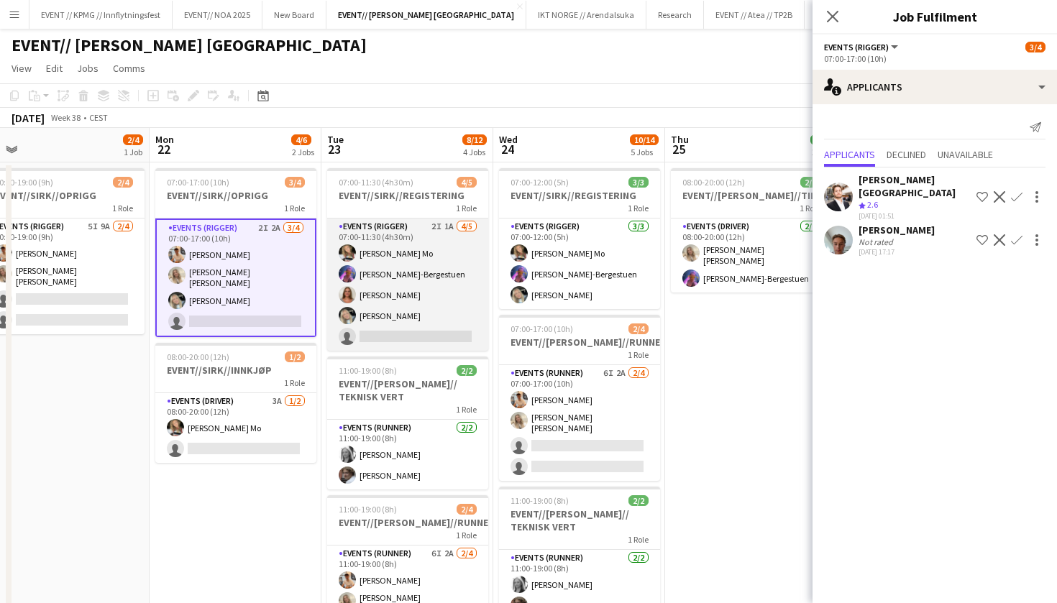
scroll to position [0, 367]
click at [401, 305] on app-card-role "Events (Rigger) 2I 1A 4/5 07:00-11:30 (4h30m) Marte Jensen Mo Fredrikke Tynning…" at bounding box center [406, 285] width 161 height 132
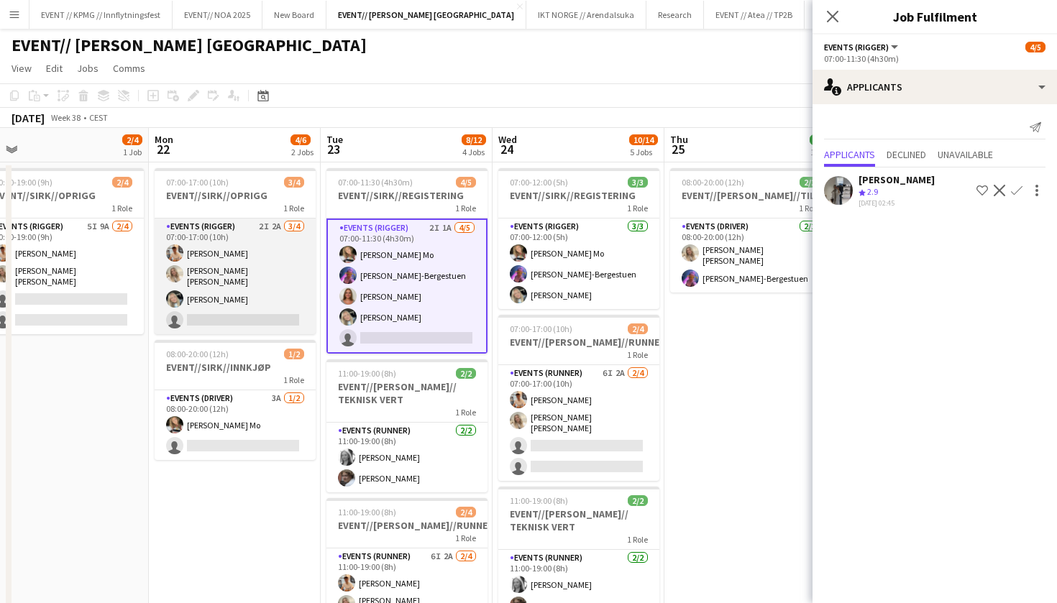
click at [284, 271] on app-card-role "Events (Rigger) 2I 2A 3/4 07:00-17:00 (10h) Alban Idrizi Vanessa Riise Naas Oda…" at bounding box center [235, 277] width 161 height 116
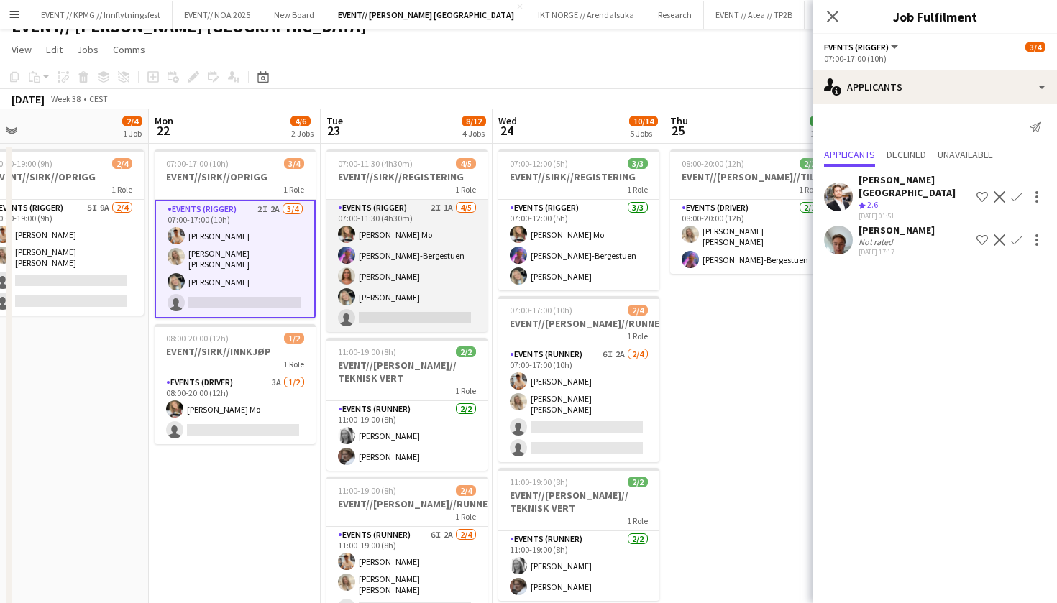
scroll to position [24, 0]
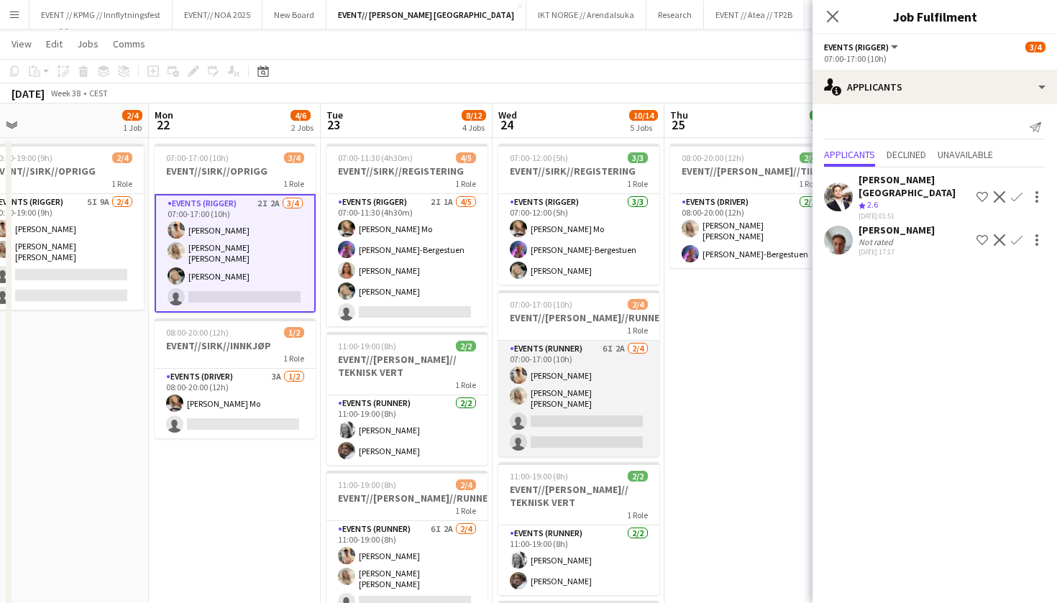
click at [550, 417] on app-card-role "Events (Runner) 6I 2A 2/4 07:00-17:00 (10h) Alban Idrizi Vanessa Riise Naas sin…" at bounding box center [578, 399] width 161 height 116
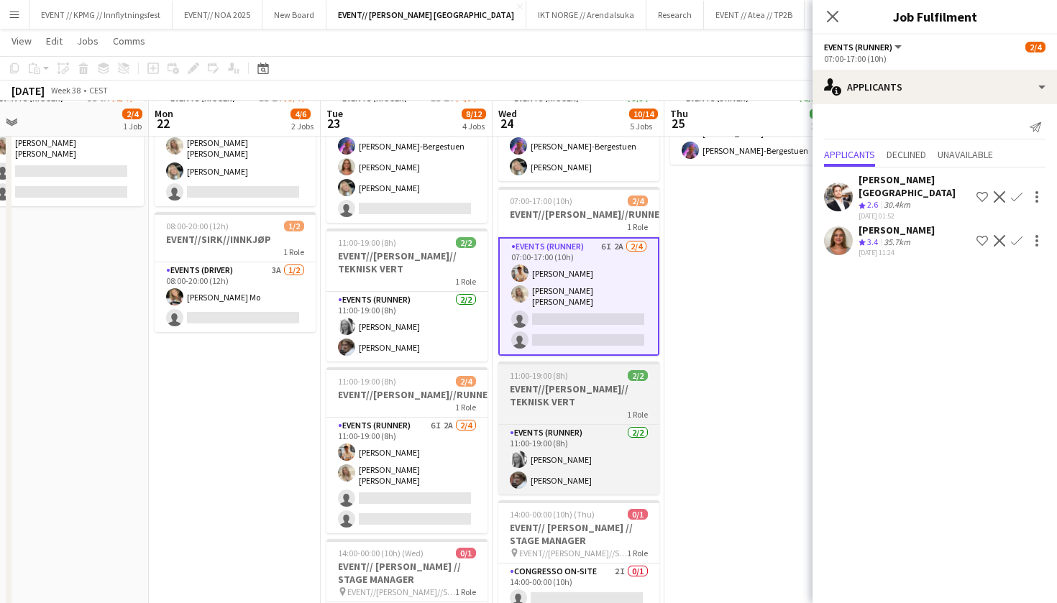
scroll to position [128, 0]
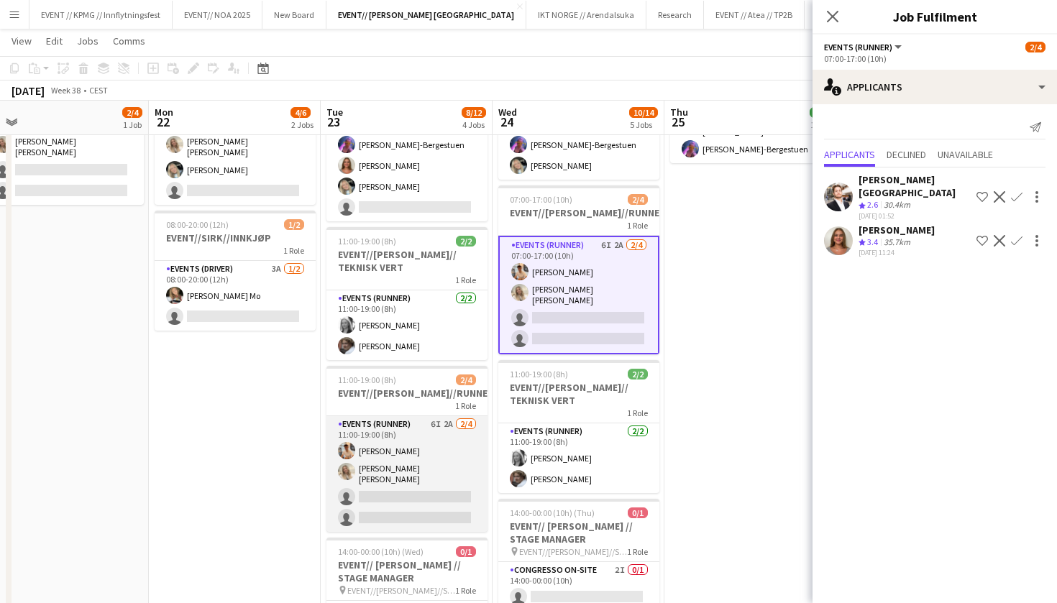
click at [432, 478] on app-card-role "Events (Runner) 6I 2A 2/4 11:00-19:00 (8h) Alban Idrizi Vanessa Riise Naas sing…" at bounding box center [406, 474] width 161 height 116
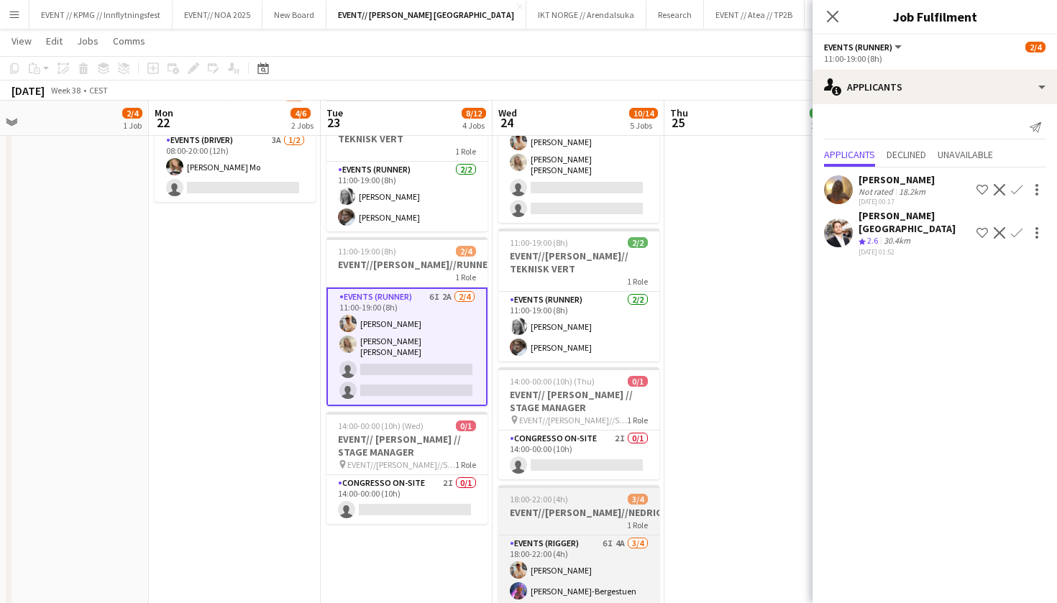
scroll to position [381, 0]
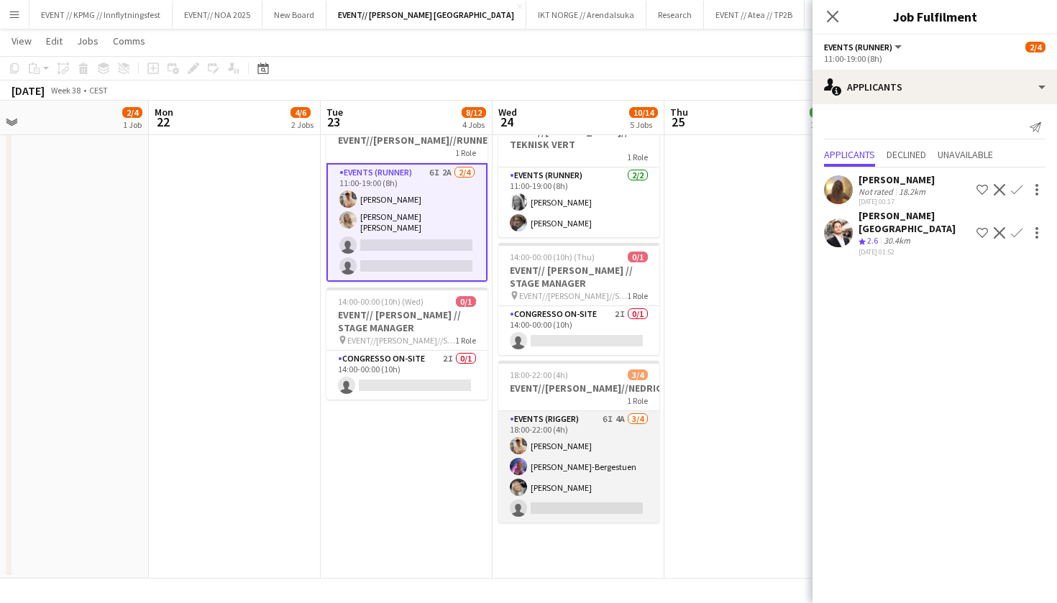
click at [556, 447] on app-card-role "Events (Rigger) 6I 4A 3/4 18:00-22:00 (4h) Alban Idrizi Fredrikke Tynning-Berge…" at bounding box center [578, 466] width 161 height 111
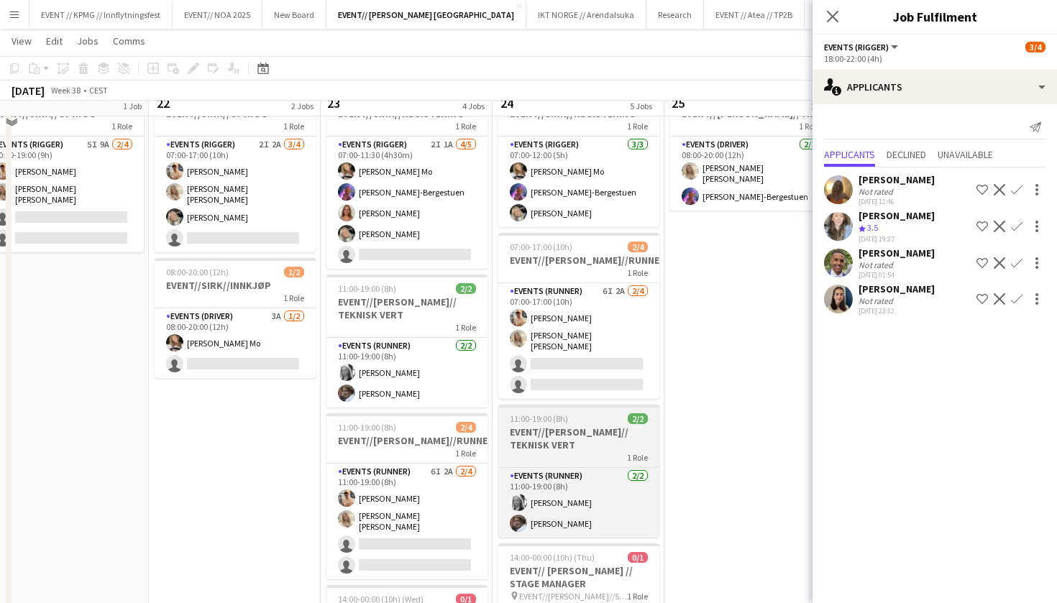
scroll to position [59, 0]
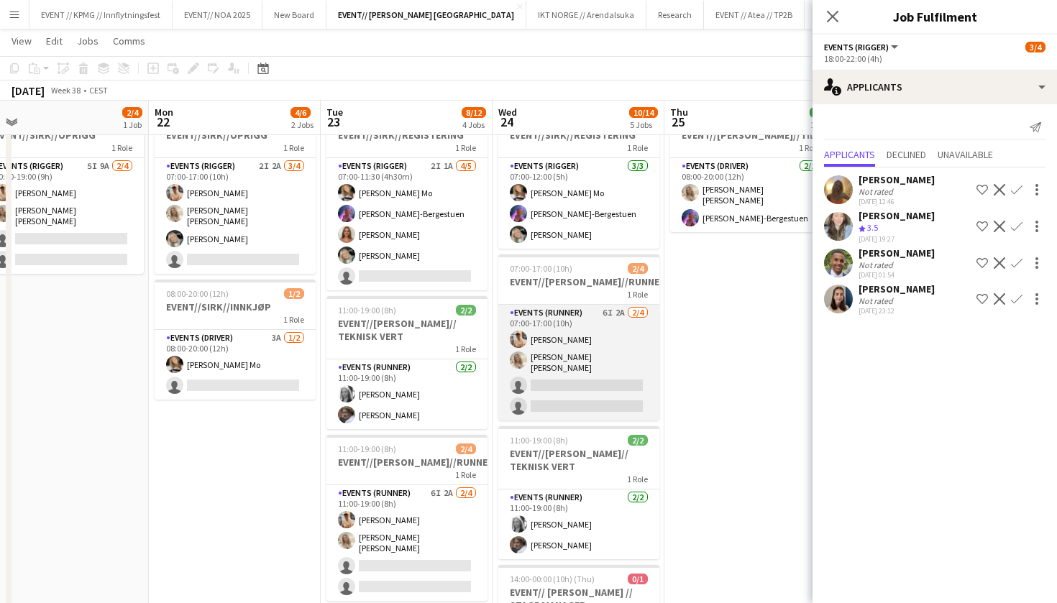
click at [589, 336] on app-card-role "Events (Runner) 6I 2A 2/4 07:00-17:00 (10h) Alban Idrizi Vanessa Riise Naas sin…" at bounding box center [578, 363] width 161 height 116
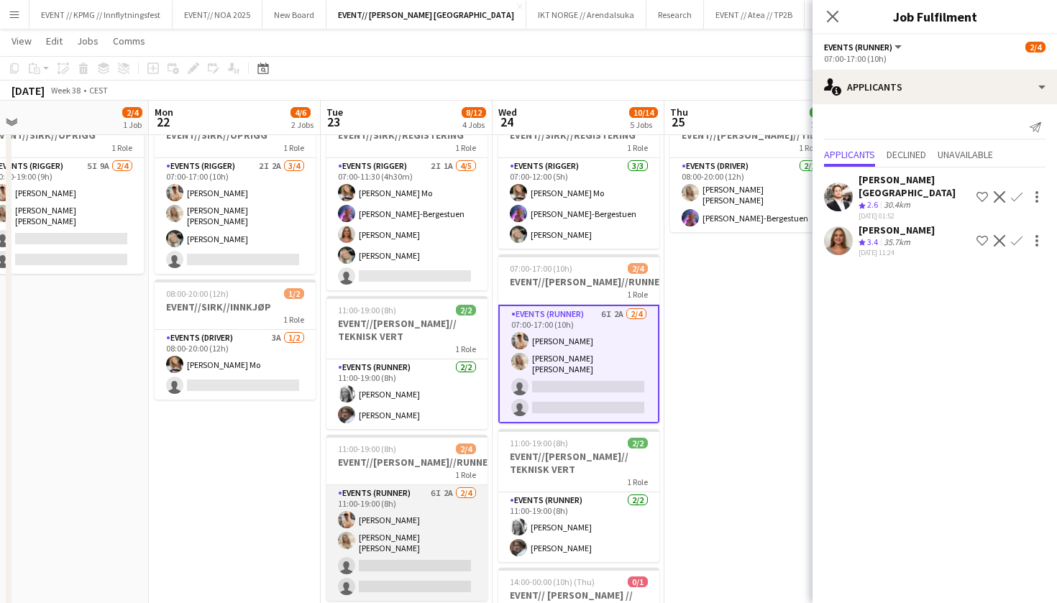
click at [390, 536] on app-card-role "Events (Runner) 6I 2A 2/4 11:00-19:00 (8h) Alban Idrizi Vanessa Riise Naas sing…" at bounding box center [406, 543] width 161 height 116
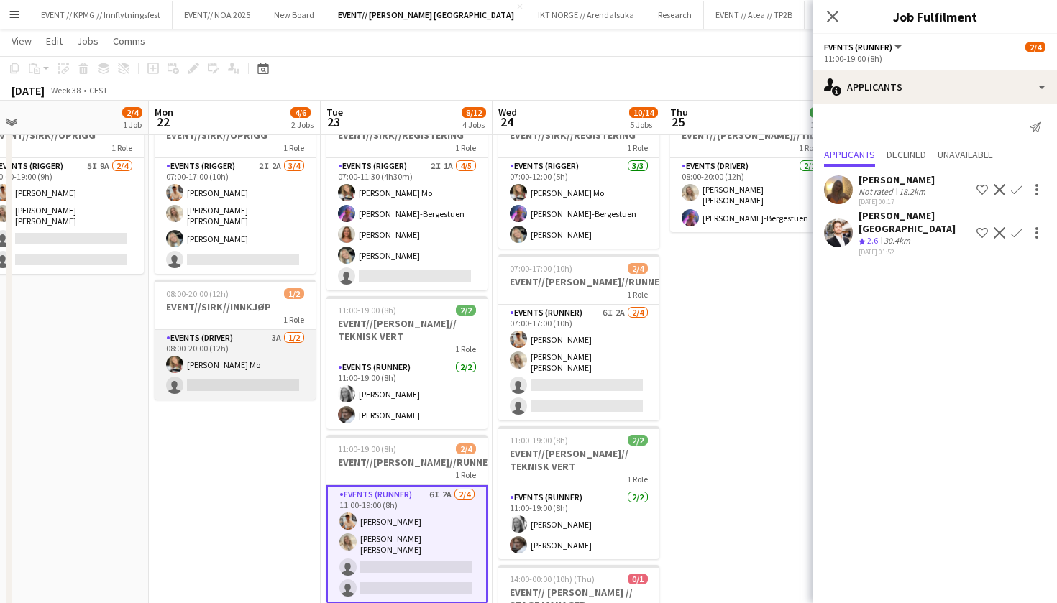
click at [259, 351] on app-card-role "Events (Driver) 3A 1/2 08:00-20:00 (12h) Marte Jensen Mo single-neutral-actions" at bounding box center [235, 365] width 161 height 70
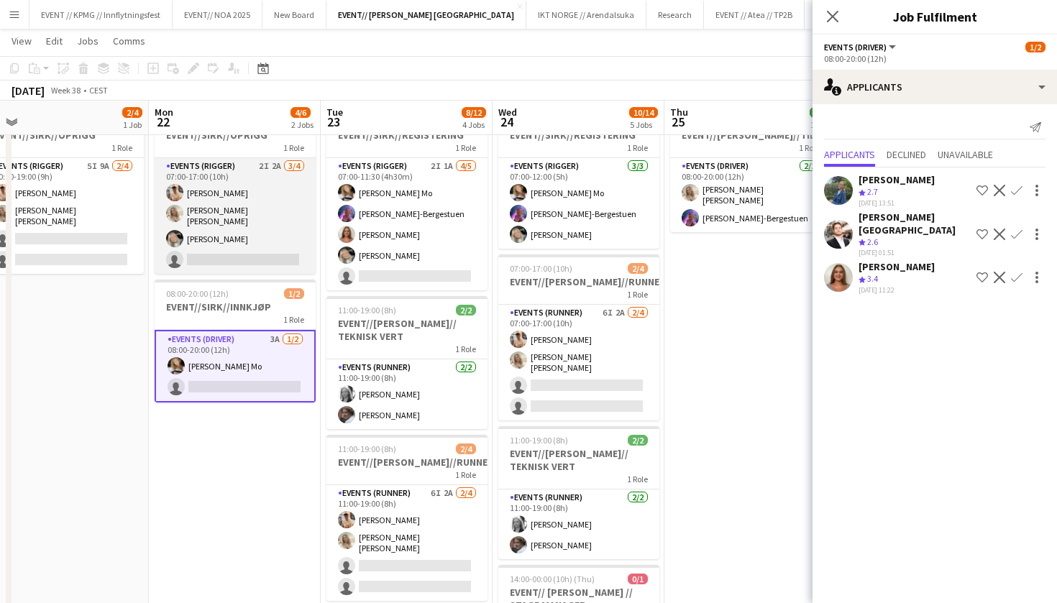
click at [249, 252] on app-card-role "Events (Rigger) 2I 2A 3/4 07:00-17:00 (10h) Alban Idrizi Vanessa Riise Naas Oda…" at bounding box center [235, 216] width 161 height 116
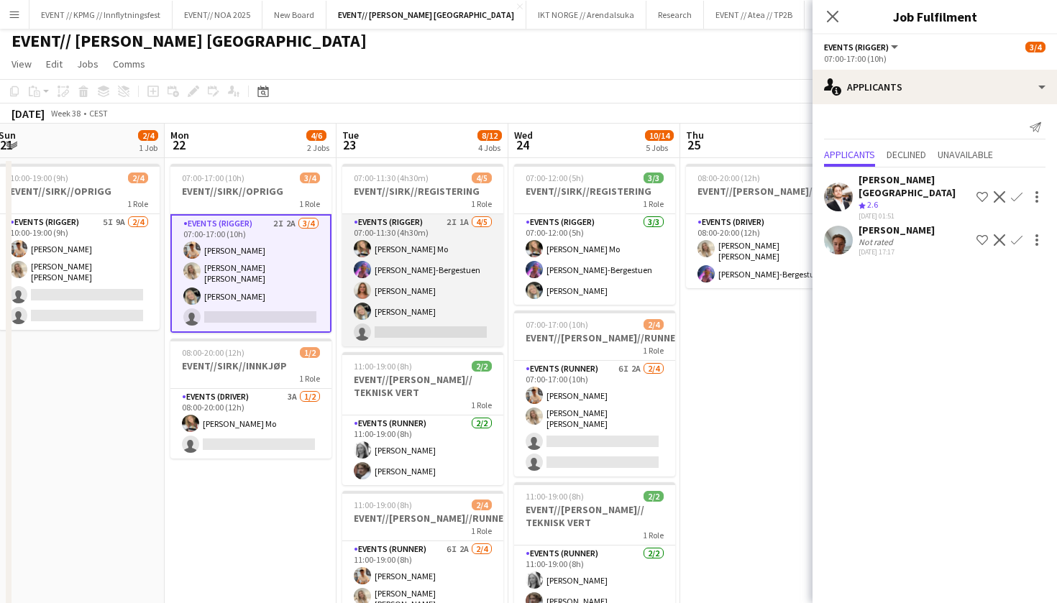
scroll to position [0, 334]
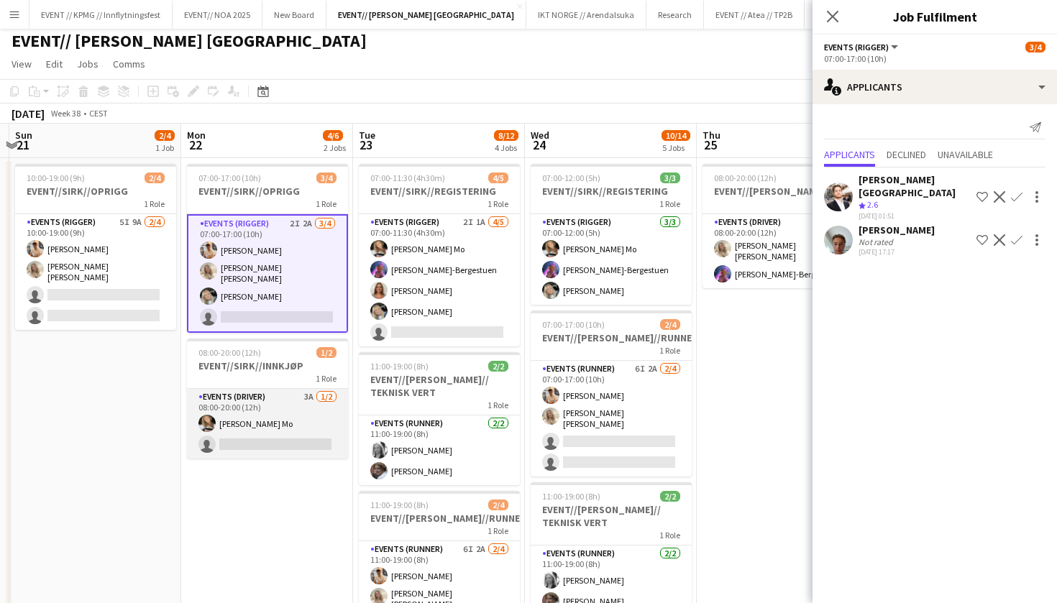
click at [288, 418] on app-card-role "Events (Driver) 3A 1/2 08:00-20:00 (12h) Marte Jensen Mo single-neutral-actions" at bounding box center [267, 424] width 161 height 70
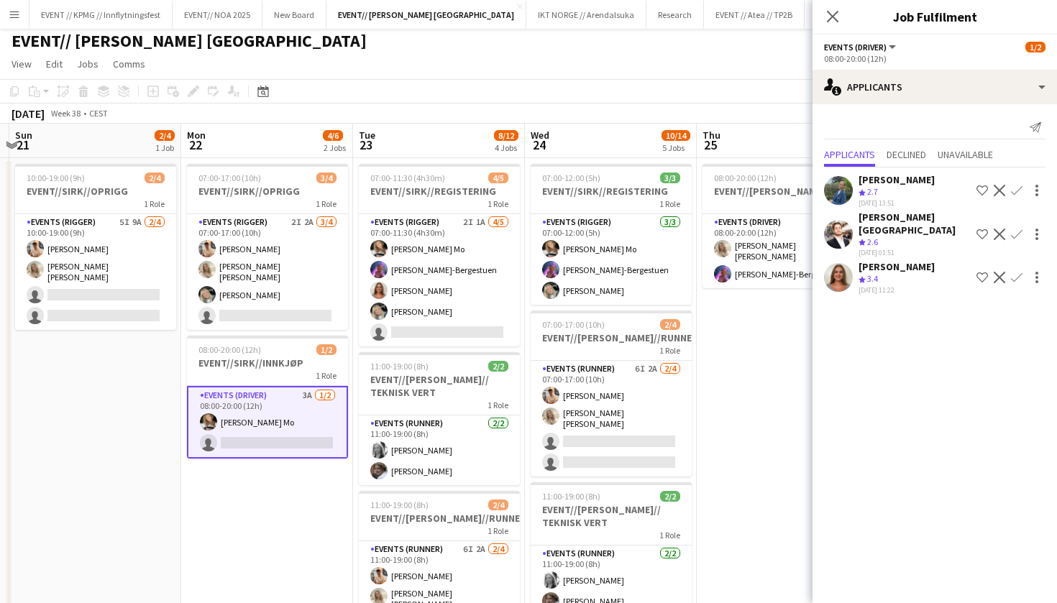
click at [833, 176] on app-user-avatar at bounding box center [838, 190] width 29 height 29
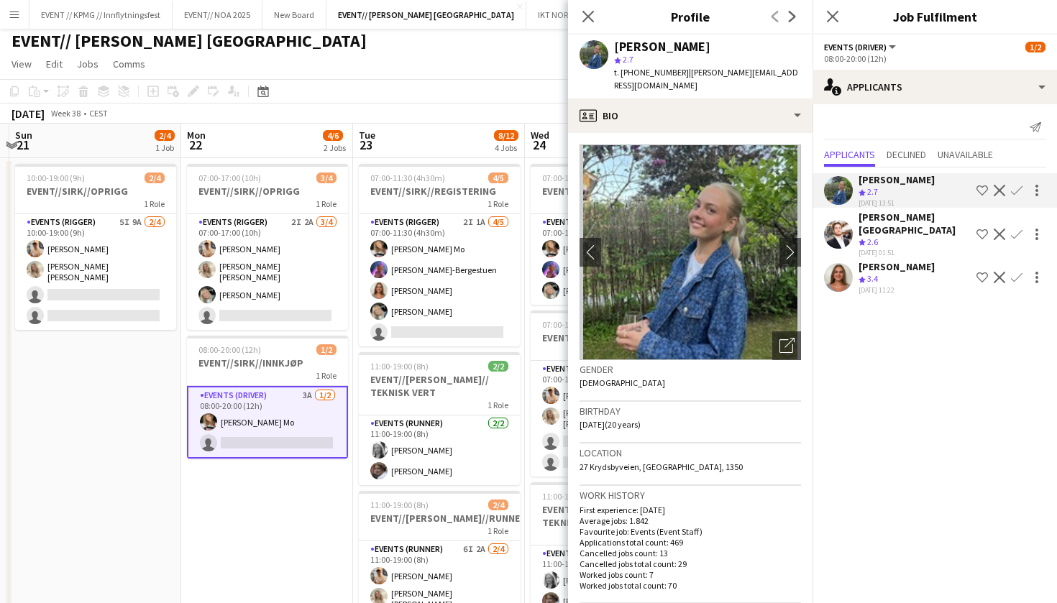
click at [171, 448] on app-date-cell "10:00-19:00 (9h) 2/4 EVENT//SIRK//OPRIGG 1 Role Events (Rigger) 5I 9A 2/4 10:00…" at bounding box center [95, 557] width 172 height 799
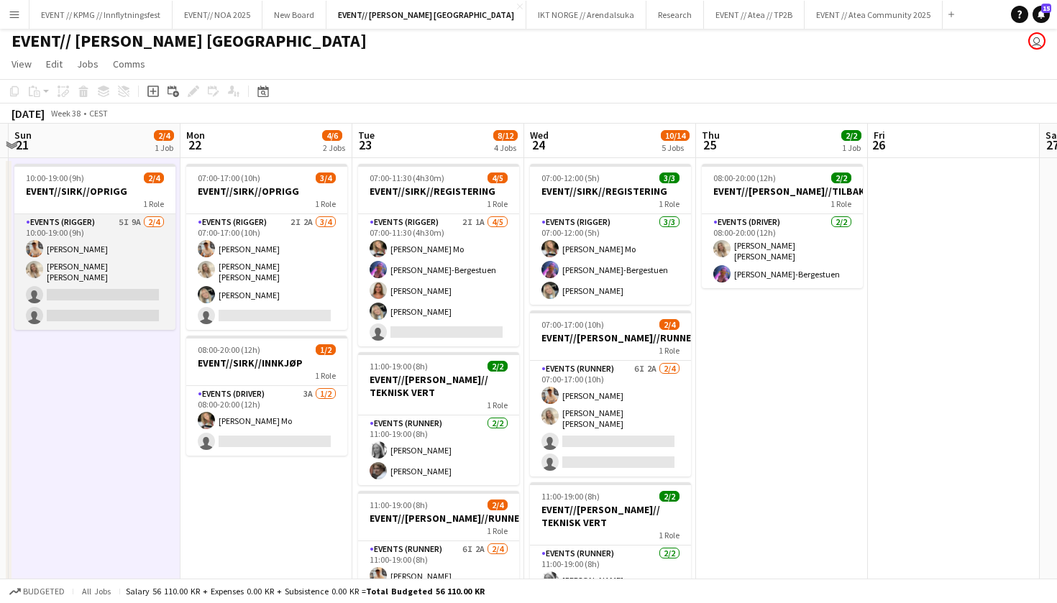
click at [109, 306] on app-card-role "Events (Rigger) 5I 9A 2/4 10:00-19:00 (9h) Alban Idrizi Vanessa Riise Naas sing…" at bounding box center [94, 272] width 161 height 116
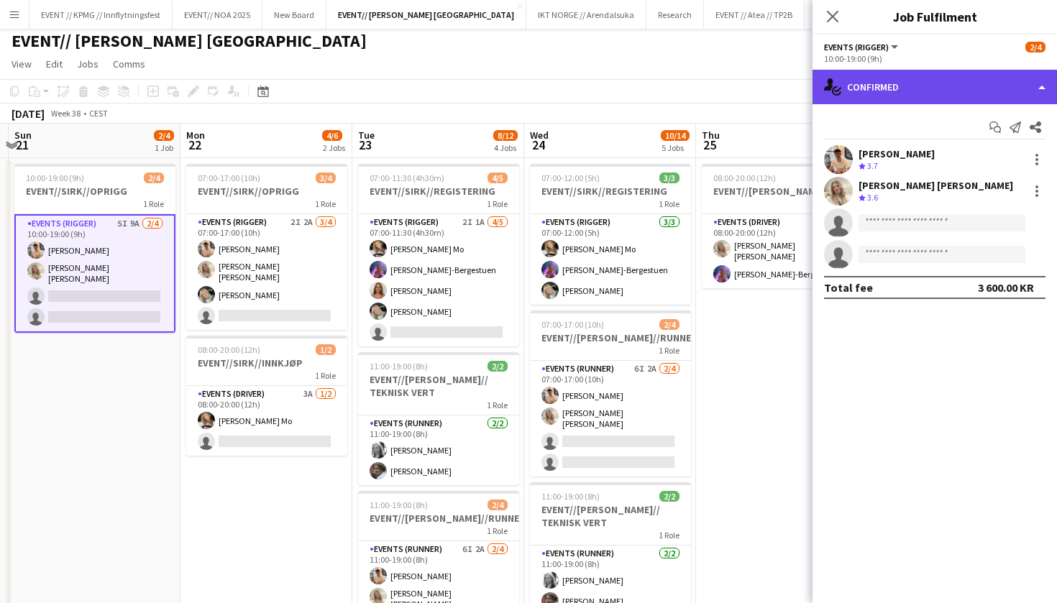
click at [886, 83] on div "single-neutral-actions-check-2 Confirmed" at bounding box center [934, 87] width 244 height 35
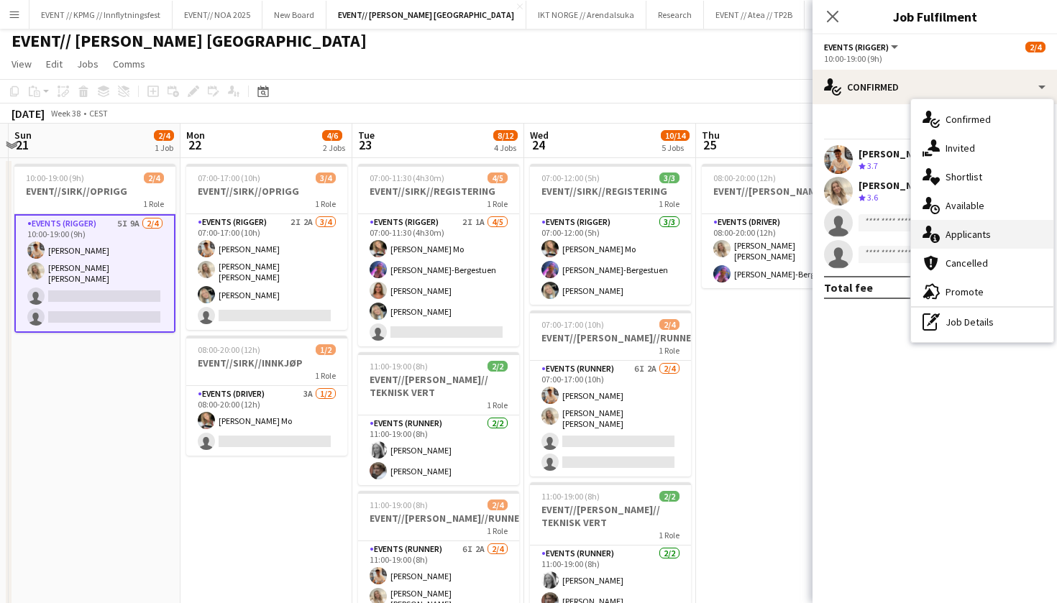
click at [996, 235] on div "single-neutral-actions-information Applicants" at bounding box center [982, 234] width 142 height 29
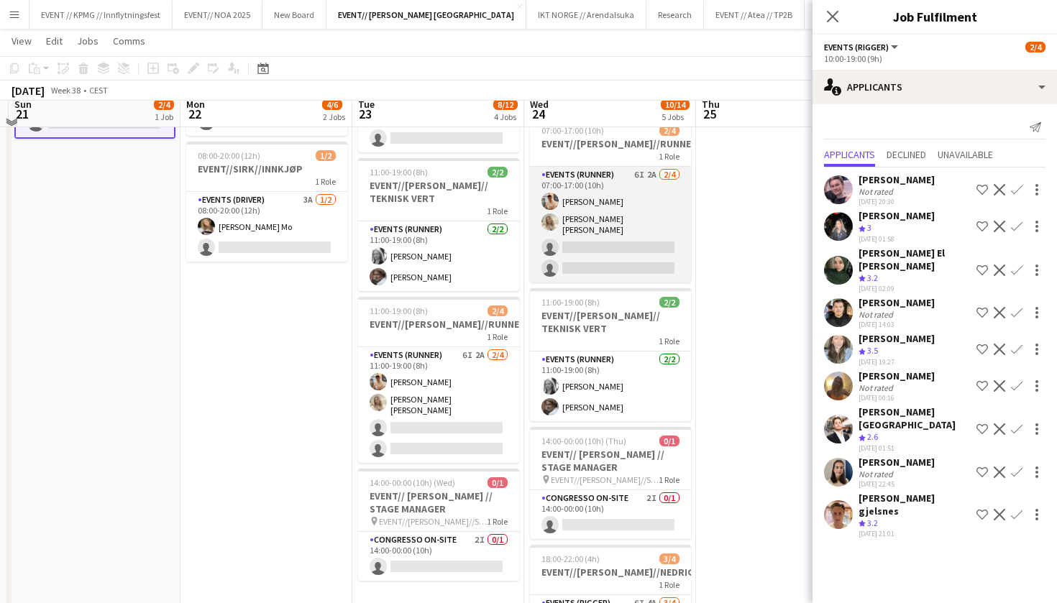
scroll to position [198, 0]
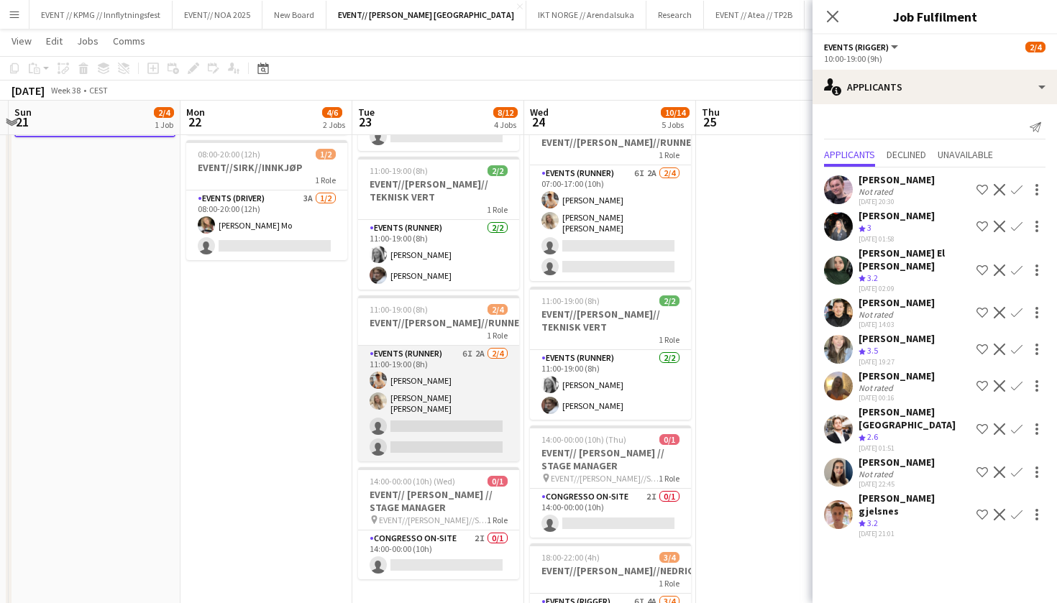
click at [458, 398] on app-card-role "Events (Runner) 6I 2A 2/4 11:00-19:00 (8h) Alban Idrizi Vanessa Riise Naas sing…" at bounding box center [438, 404] width 161 height 116
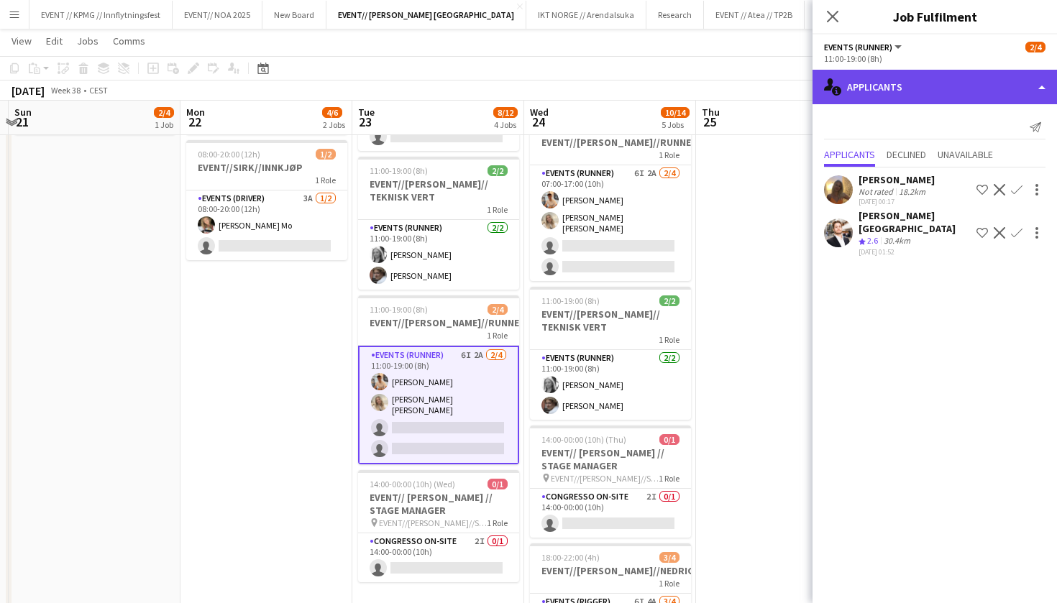
click at [919, 88] on div "single-neutral-actions-information Applicants" at bounding box center [934, 87] width 244 height 35
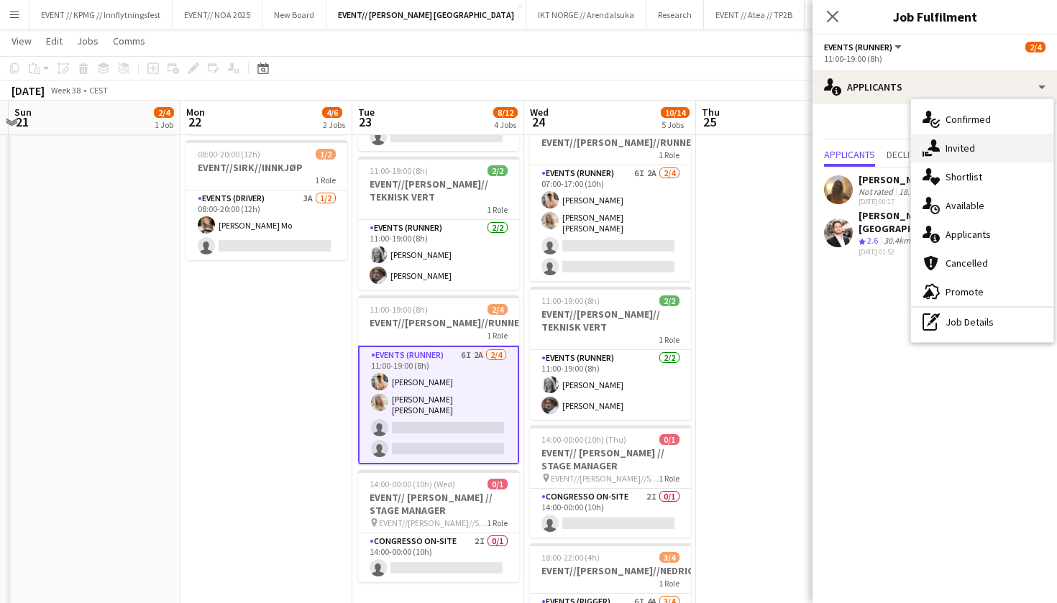
click at [969, 137] on div "single-neutral-actions-share-1 Invited" at bounding box center [982, 148] width 142 height 29
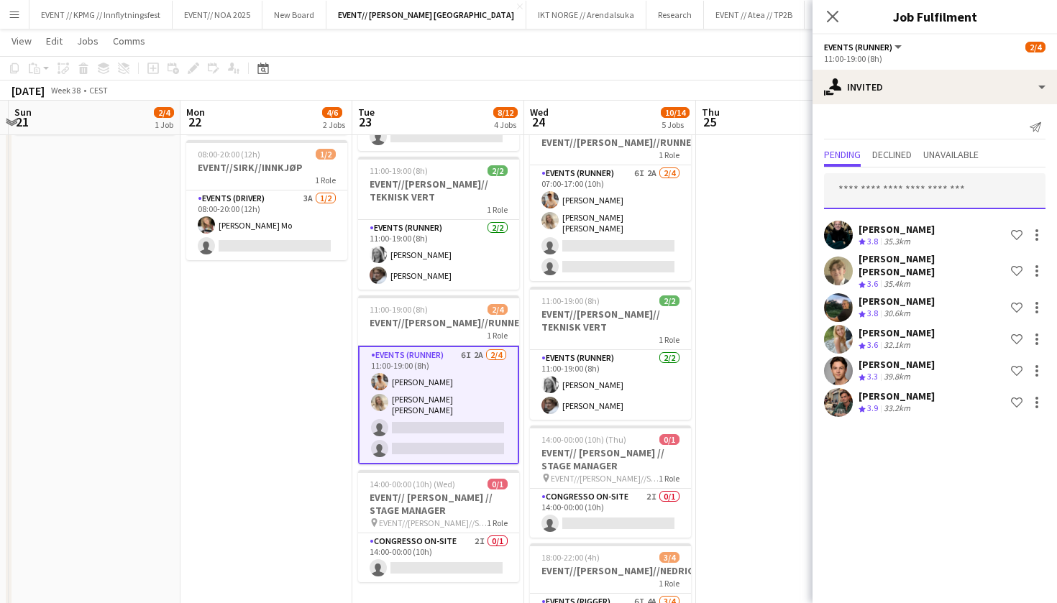
click at [891, 192] on input "text" at bounding box center [934, 191] width 221 height 36
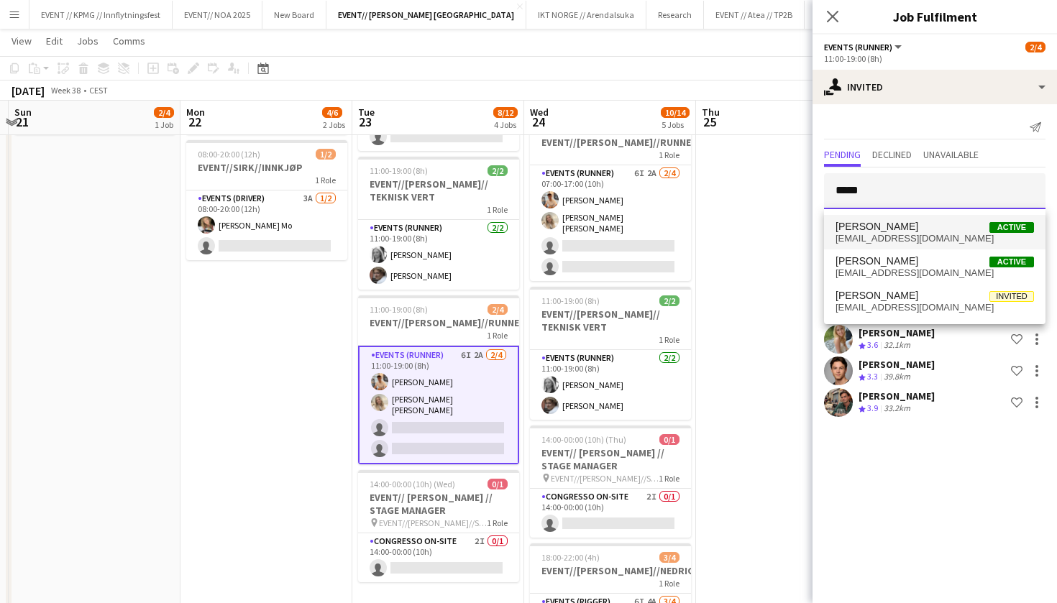
type input "*****"
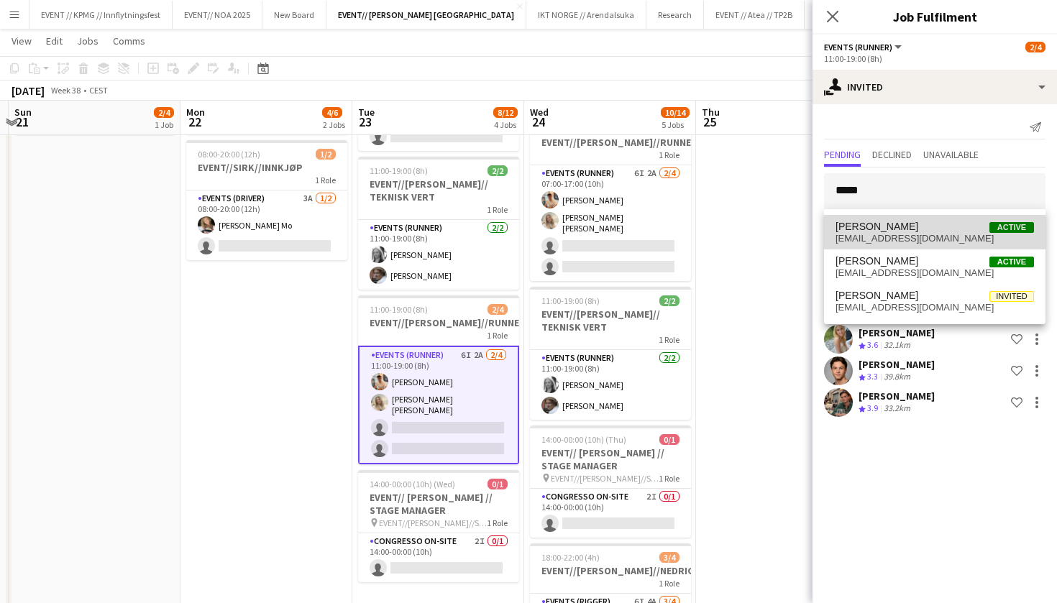
click at [903, 241] on span "lotteneteland@gmail.com" at bounding box center [934, 239] width 198 height 12
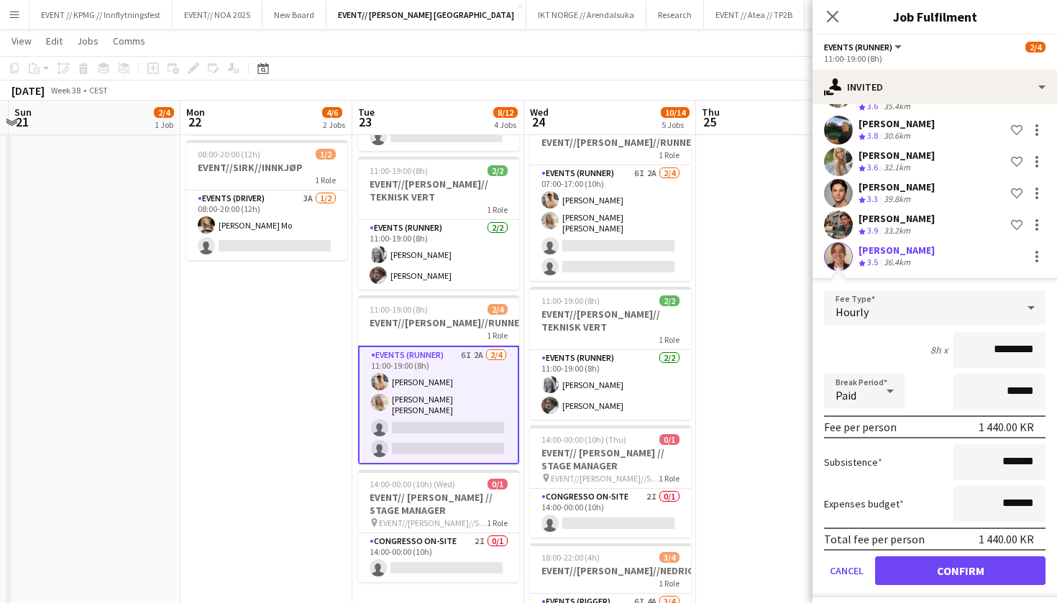
scroll to position [177, 0]
click at [922, 557] on button "Confirm" at bounding box center [960, 571] width 170 height 29
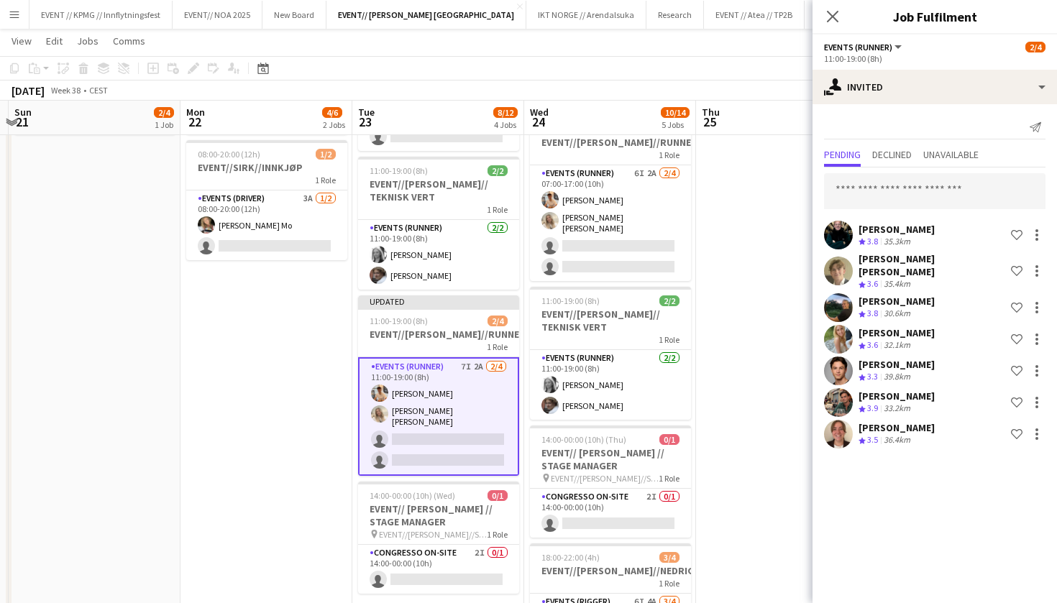
scroll to position [0, 0]
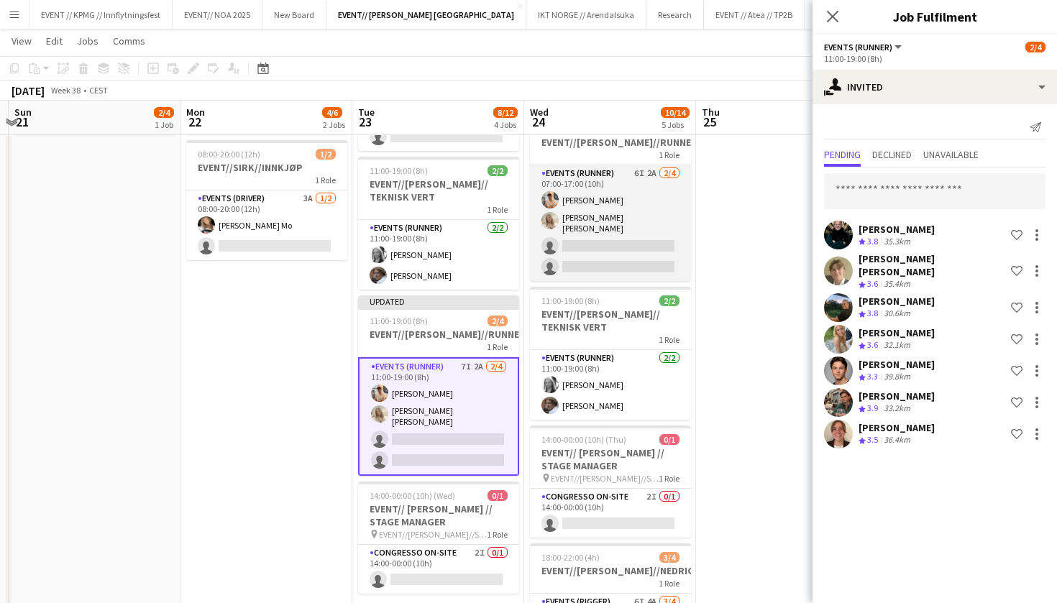
click at [620, 218] on app-card-role "Events (Runner) 6I 2A 2/4 07:00-17:00 (10h) Alban Idrizi Vanessa Riise Naas sin…" at bounding box center [610, 223] width 161 height 116
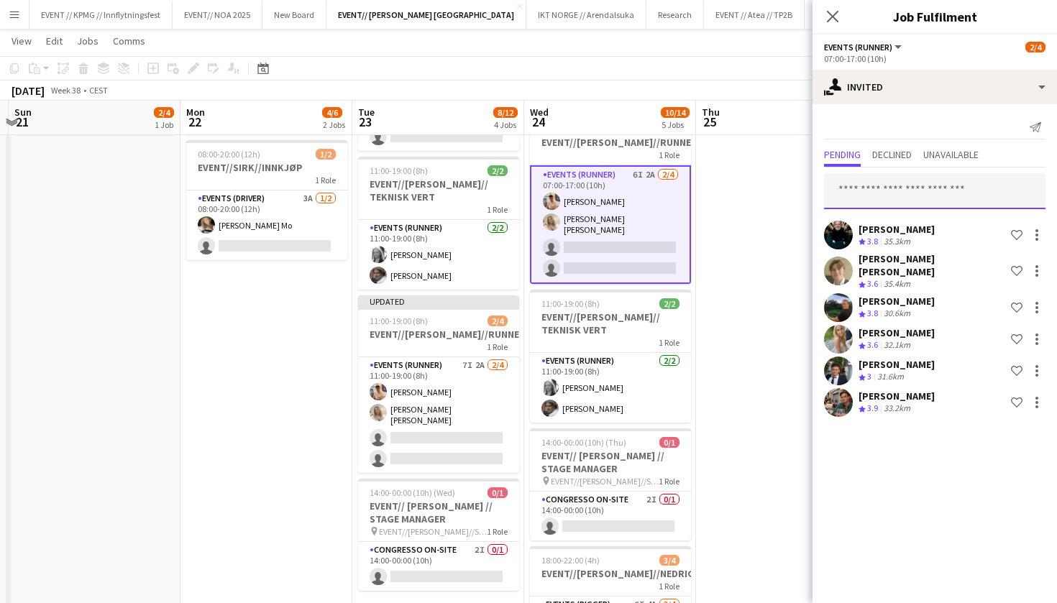
click at [843, 183] on input "text" at bounding box center [934, 191] width 221 height 36
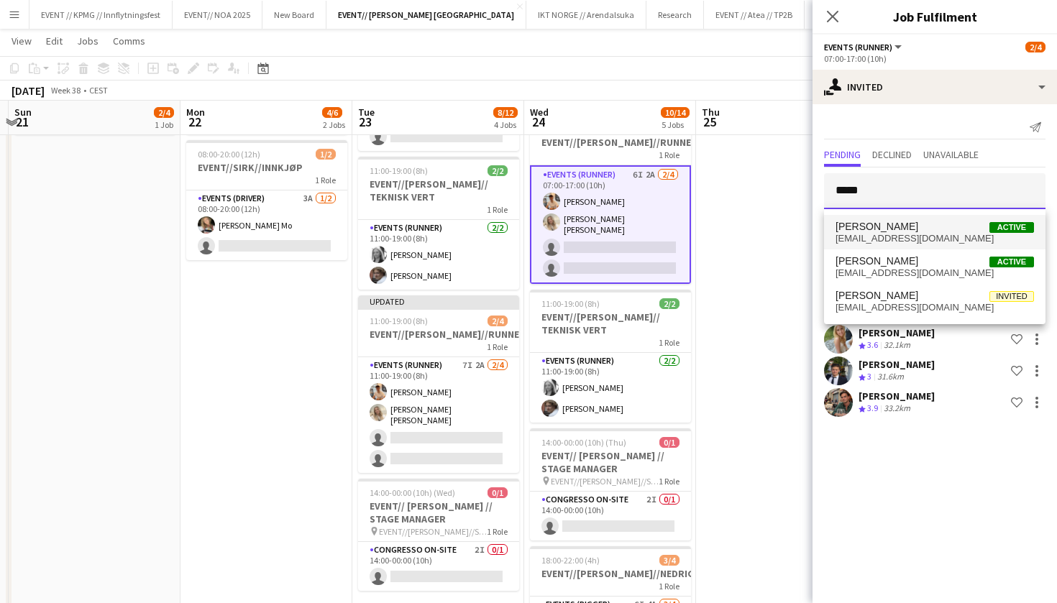
type input "*****"
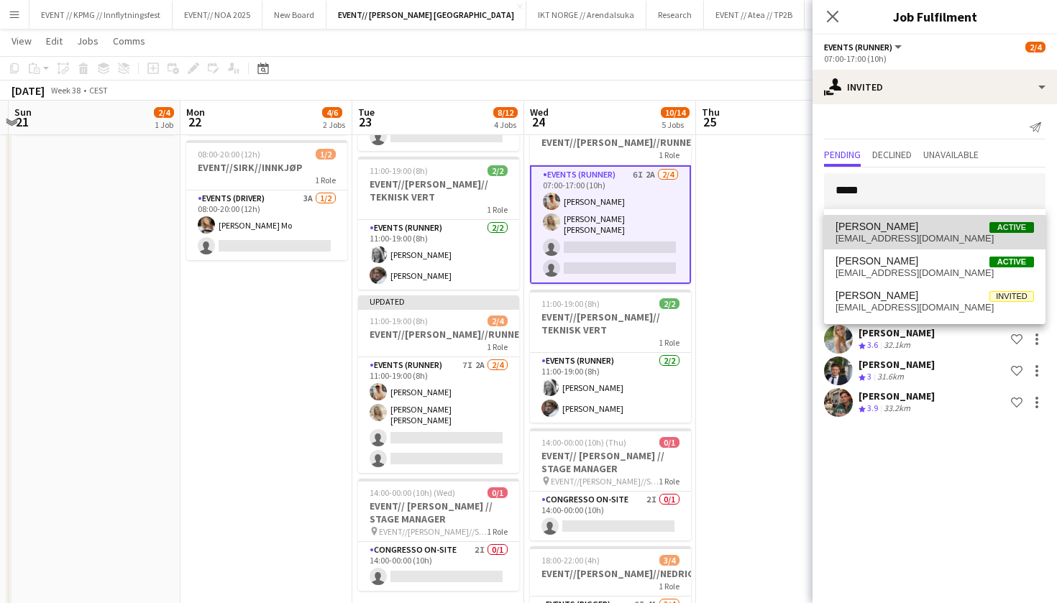
click at [914, 240] on span "lotteneteland@gmail.com" at bounding box center [934, 239] width 198 height 12
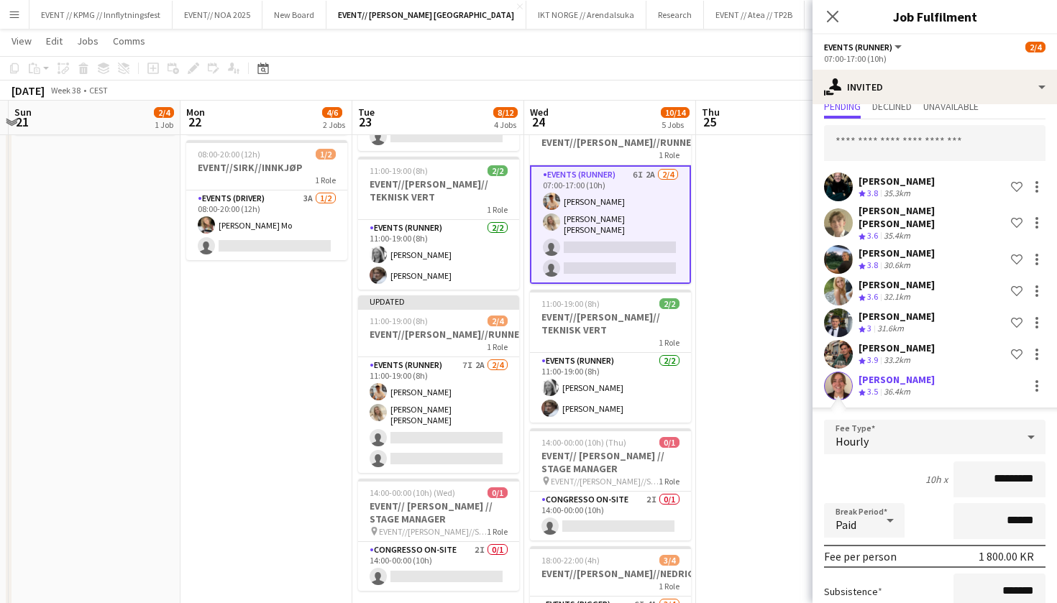
scroll to position [162, 0]
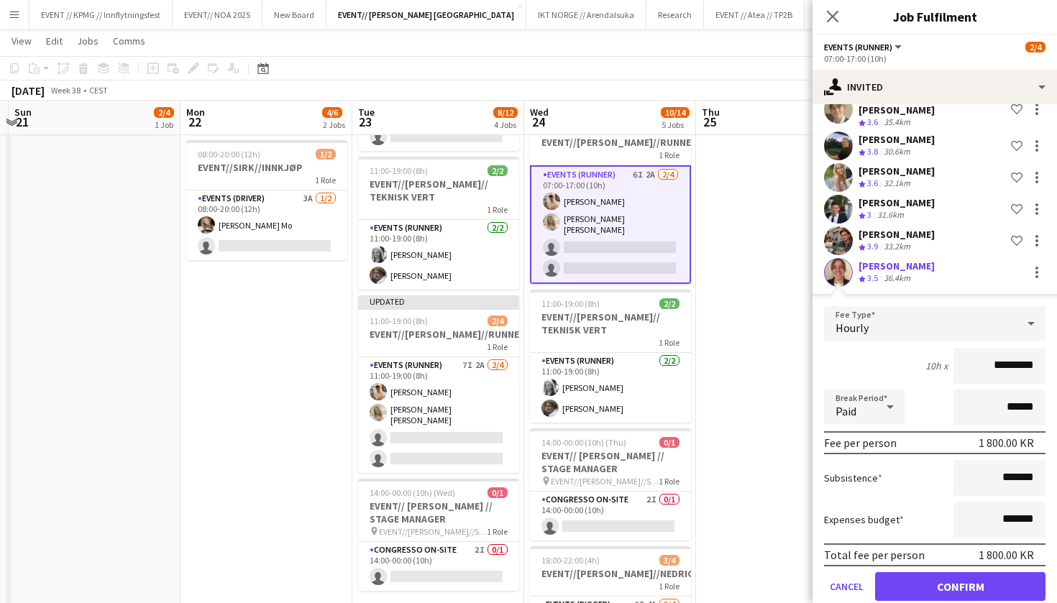
click at [941, 572] on button "Confirm" at bounding box center [960, 586] width 170 height 29
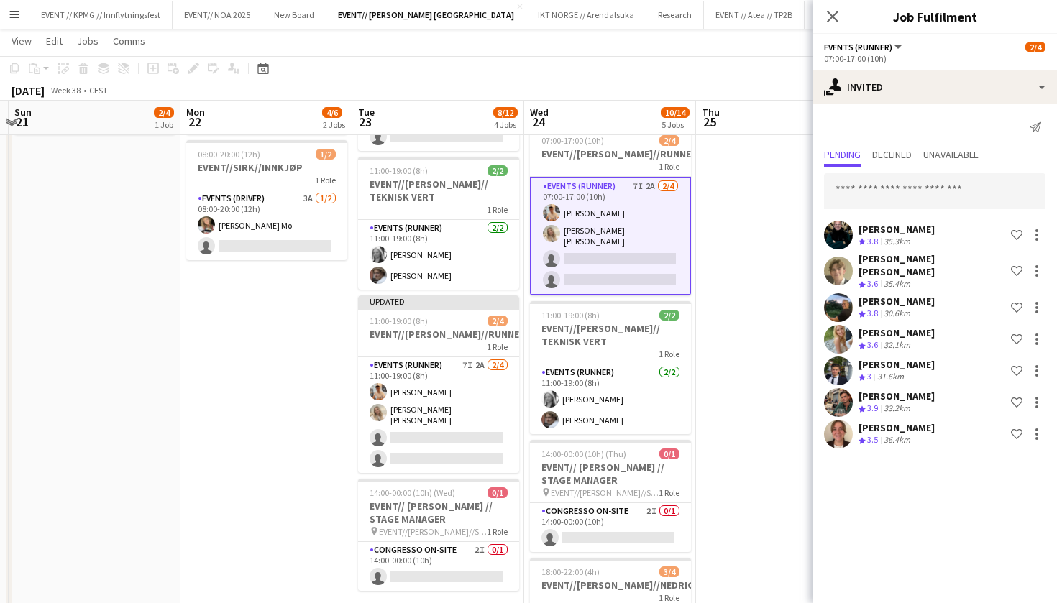
scroll to position [0, 0]
click at [706, 402] on app-date-cell "08:00-20:00 (12h) 2/2 EVENT//SIRK//TILBAKELVERING 1 Role Events (Driver) 2/2 08…" at bounding box center [782, 362] width 172 height 799
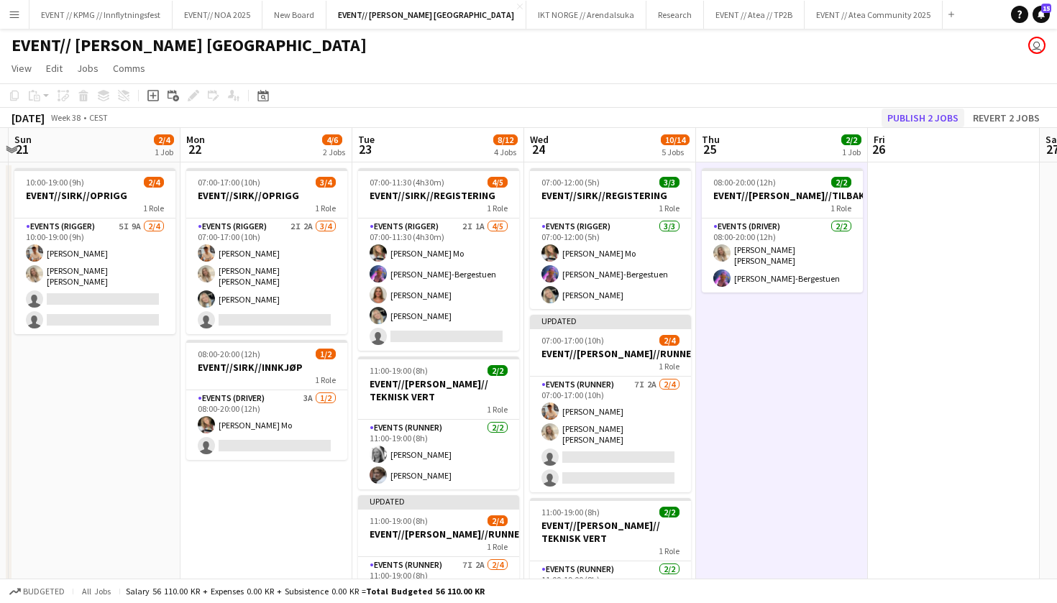
click at [925, 121] on button "Publish 2 jobs" at bounding box center [922, 118] width 83 height 19
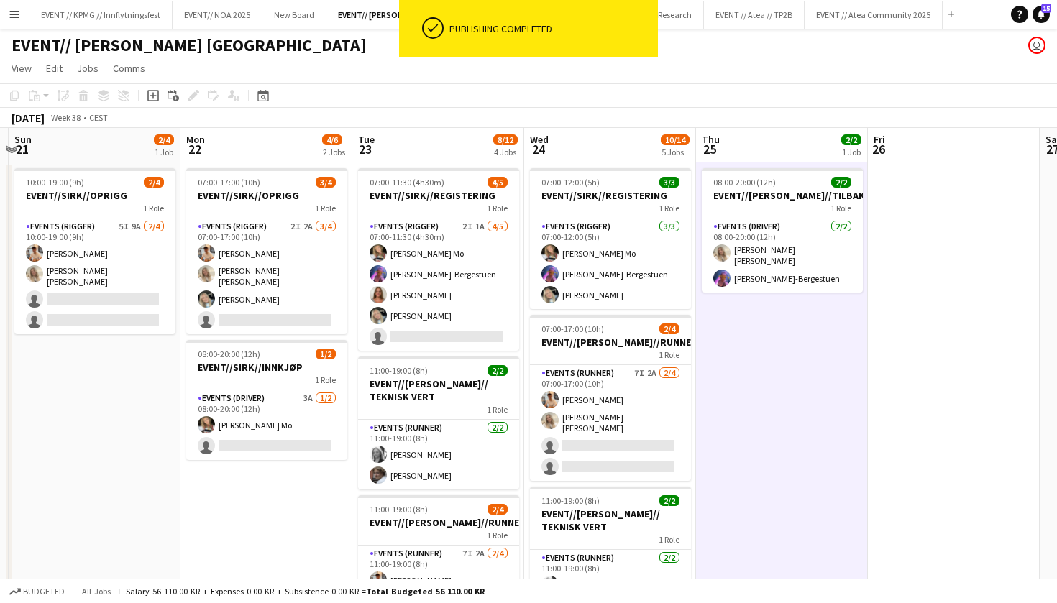
click at [853, 400] on app-date-cell "08:00-20:00 (12h) 2/2 EVENT//SIRK//TILBAKELVERING 1 Role Events (Driver) 2/2 08…" at bounding box center [782, 561] width 172 height 799
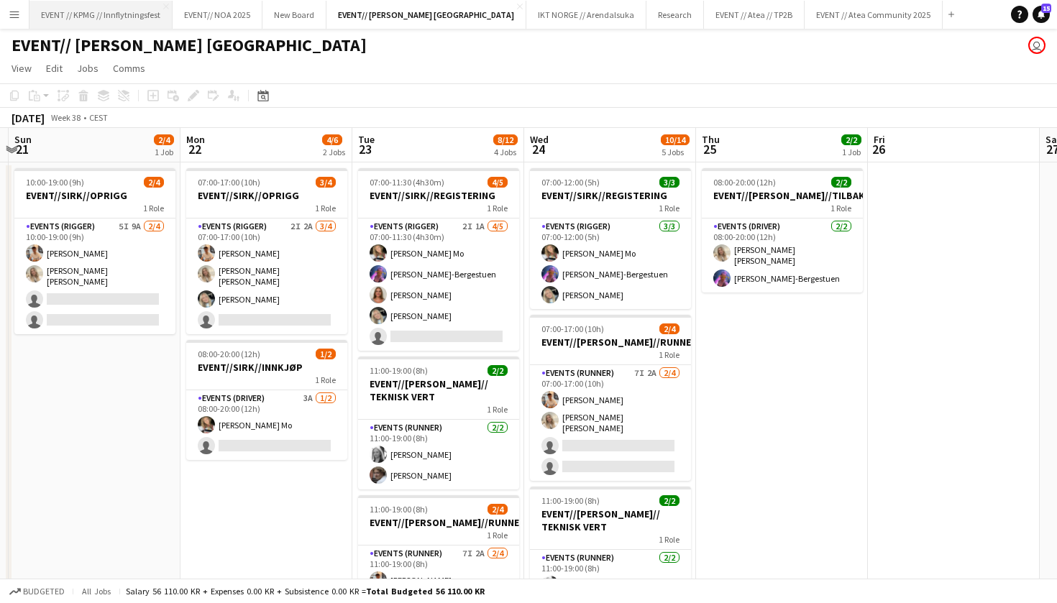
click at [137, 12] on button "EVENT // KPMG // Innflytningsfest Close" at bounding box center [100, 15] width 143 height 28
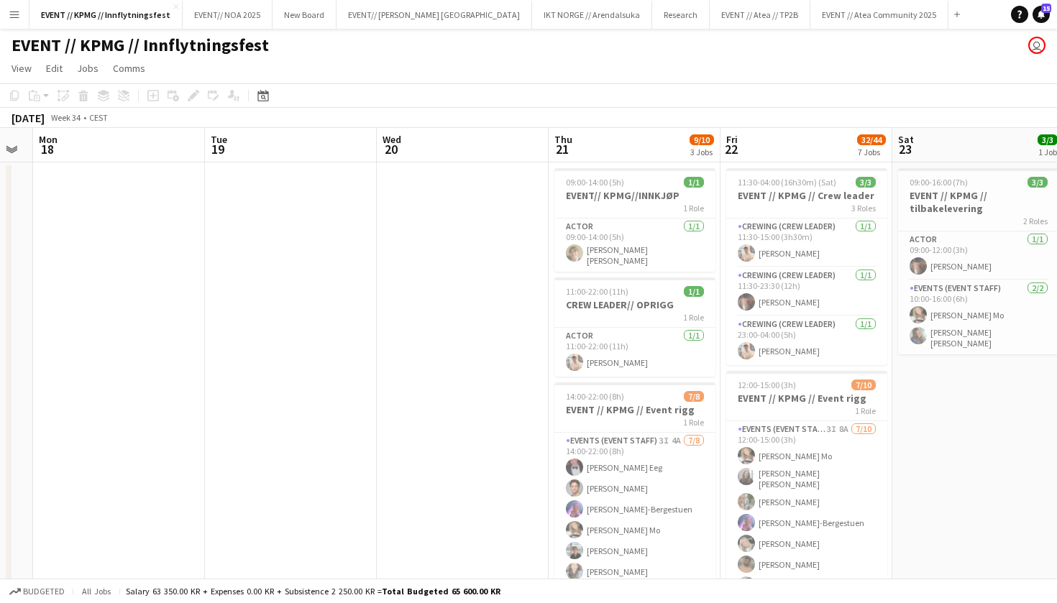
scroll to position [0, 297]
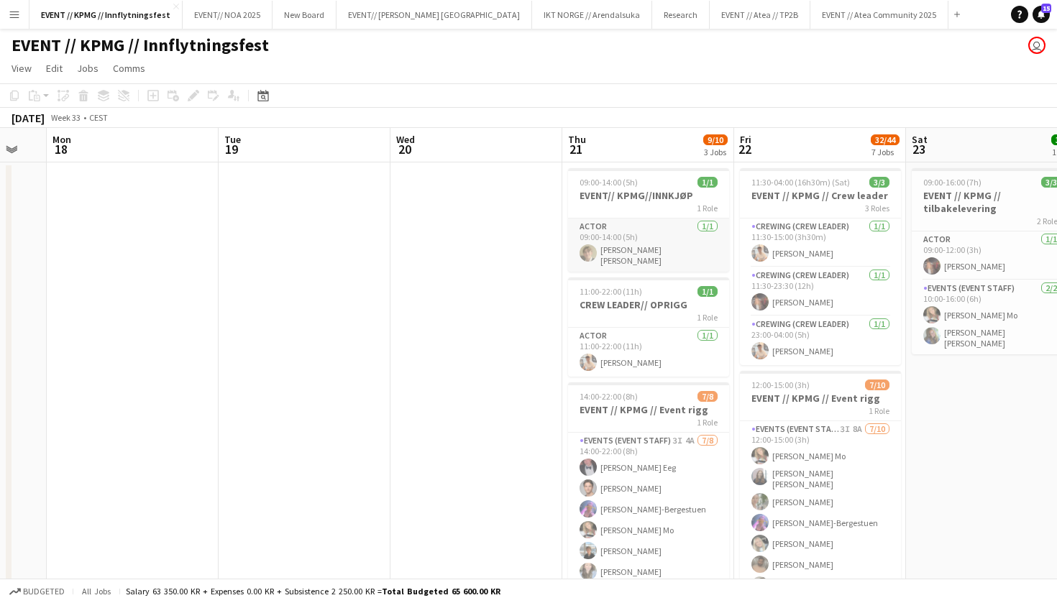
click at [616, 255] on app-card-role "Actor 1/1 09:00-14:00 (5h) Bastian Solem" at bounding box center [648, 245] width 161 height 53
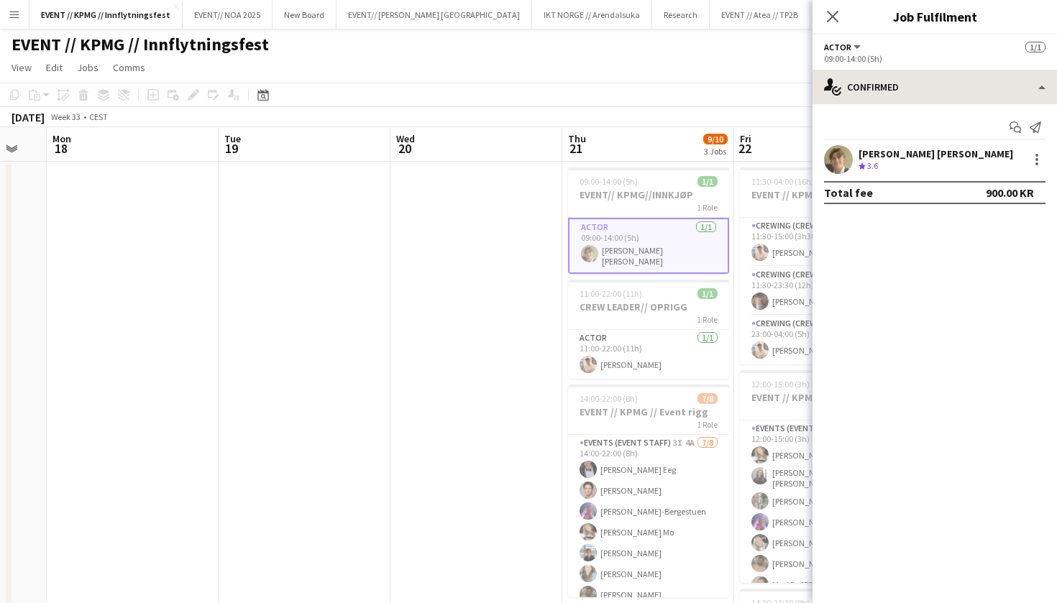
scroll to position [1, 0]
click at [632, 205] on div "1 Role" at bounding box center [648, 207] width 161 height 12
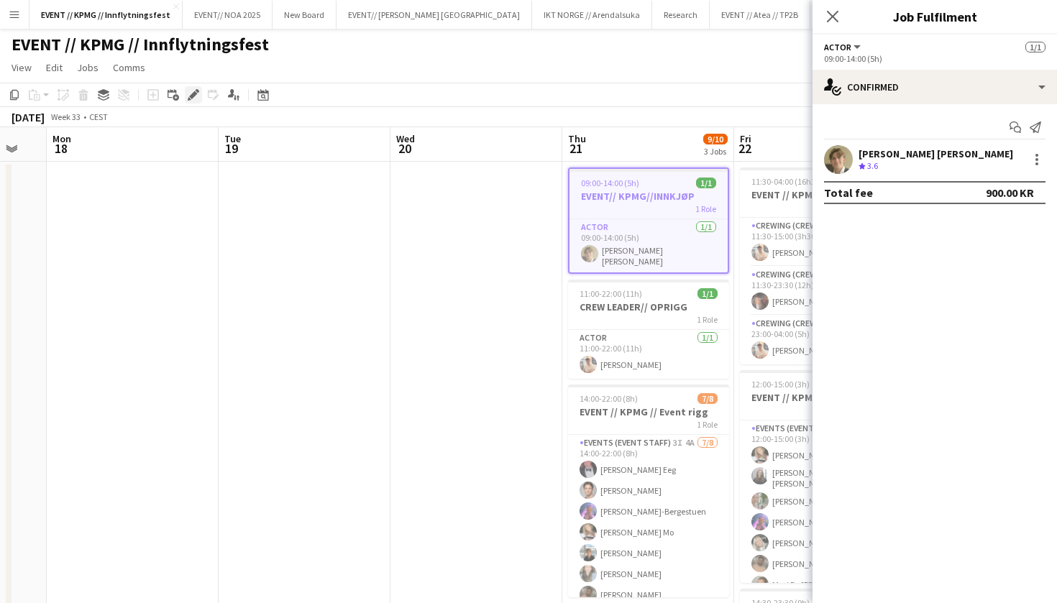
click at [198, 96] on icon "Edit" at bounding box center [194, 95] width 12 height 12
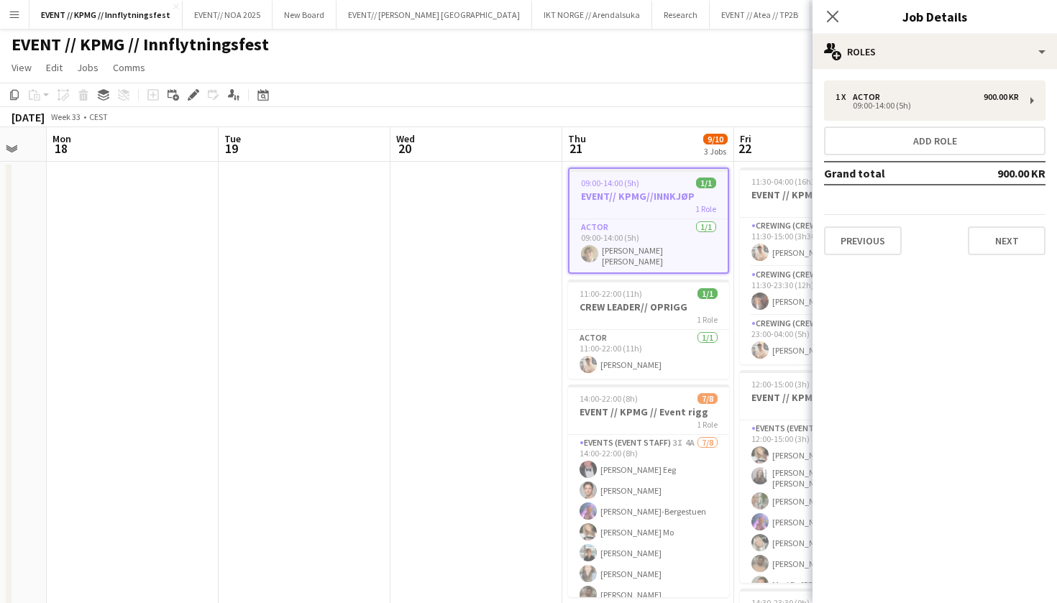
click at [1047, 242] on div "1 x Actor 900.00 KR 09:00-14:00 (5h) Add role Grand total 900.00 KR Previous Ne…" at bounding box center [934, 168] width 244 height 175
click at [1026, 242] on button "Next" at bounding box center [1006, 240] width 78 height 29
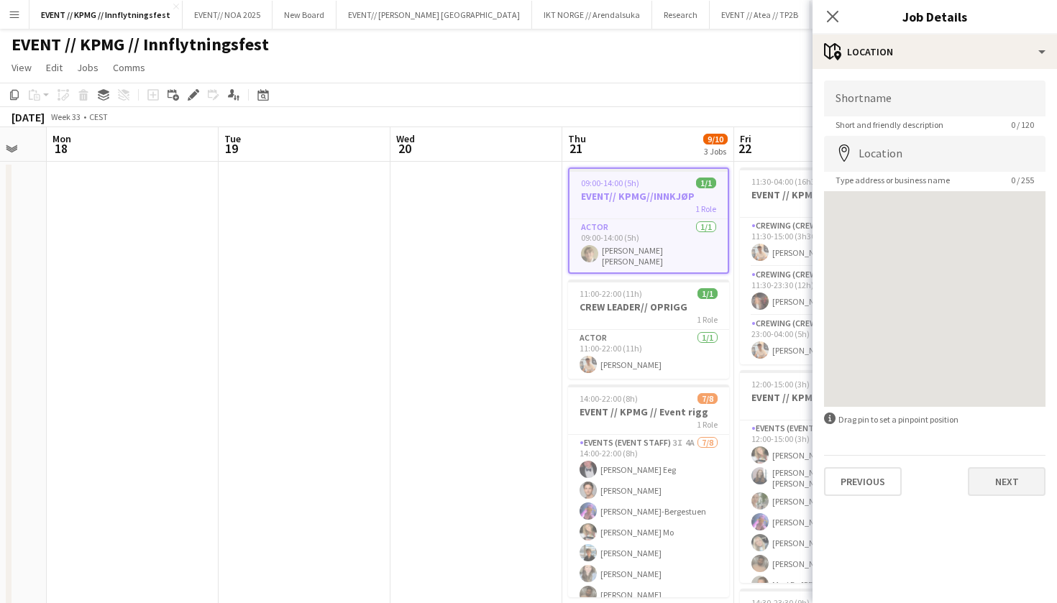
click at [993, 482] on button "Next" at bounding box center [1006, 481] width 78 height 29
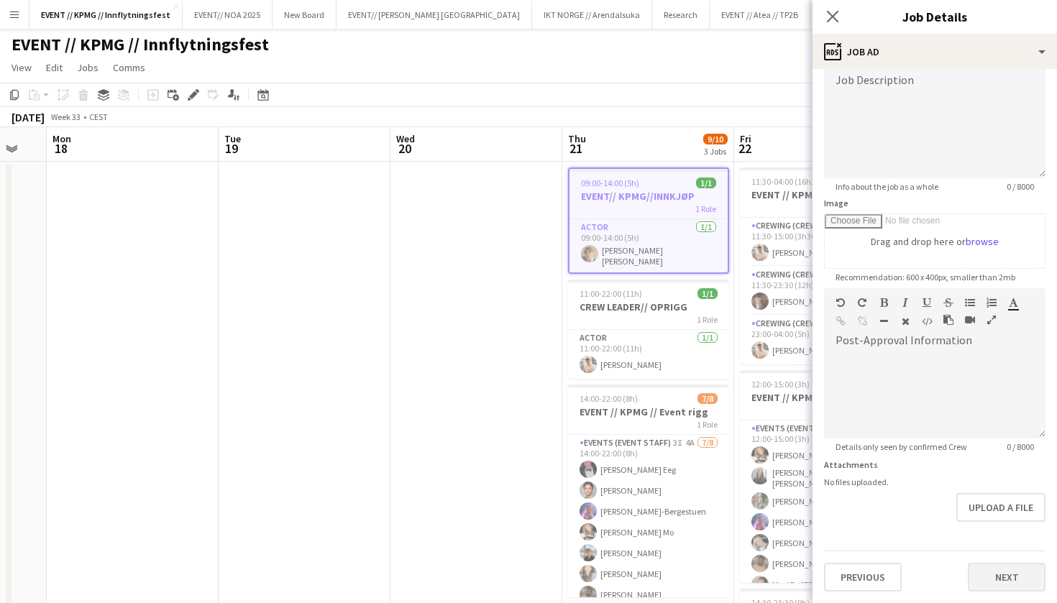
scroll to position [109, 0]
click at [991, 584] on button "Next" at bounding box center [1006, 577] width 78 height 29
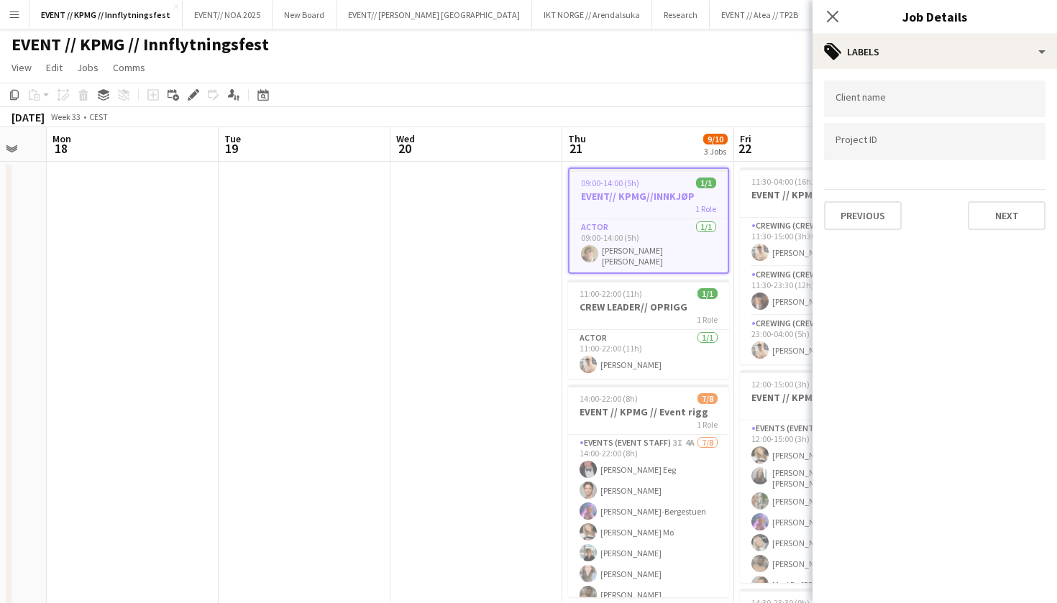
scroll to position [0, 0]
click at [932, 120] on div at bounding box center [934, 121] width 221 height 9
click at [921, 101] on input "Type to search client labels..." at bounding box center [934, 99] width 198 height 13
type input "****"
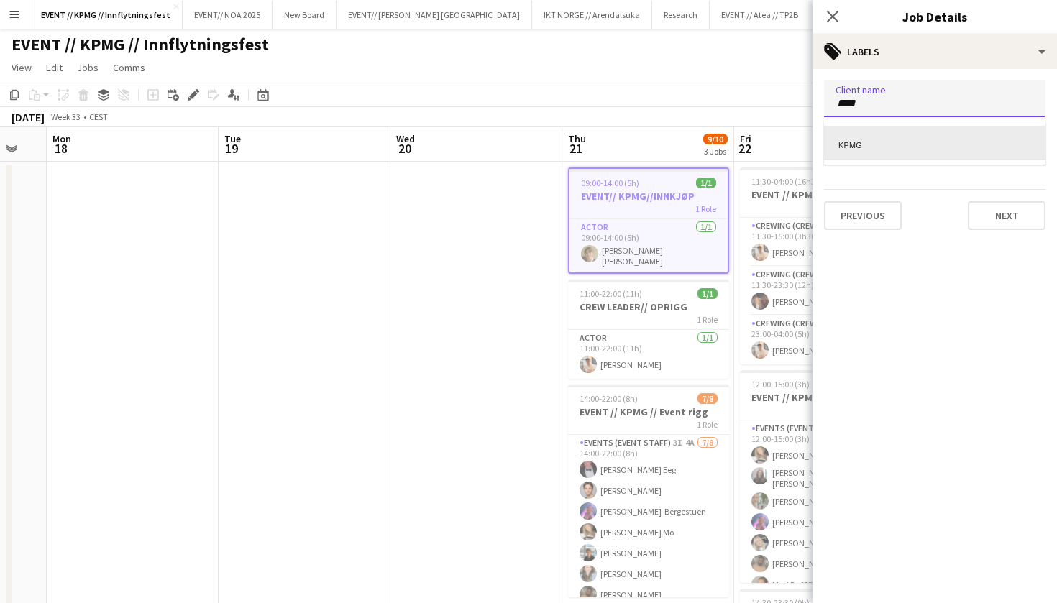
click at [901, 144] on div "KPMG" at bounding box center [934, 143] width 221 height 35
click at [893, 147] on input "Type to search project ID labels..." at bounding box center [934, 142] width 198 height 13
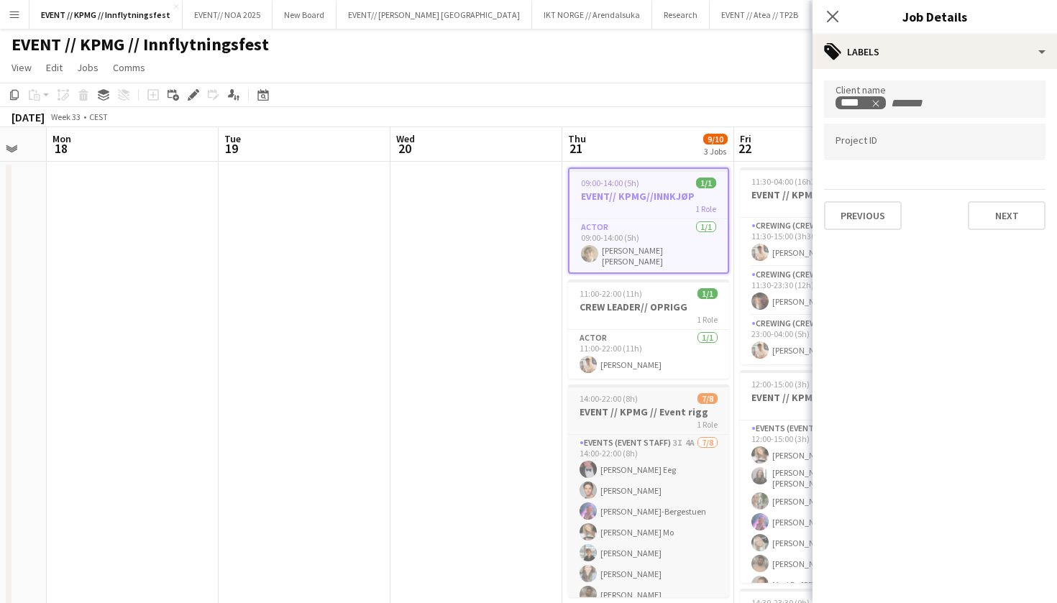
click at [656, 418] on div "1 Role" at bounding box center [648, 424] width 161 height 12
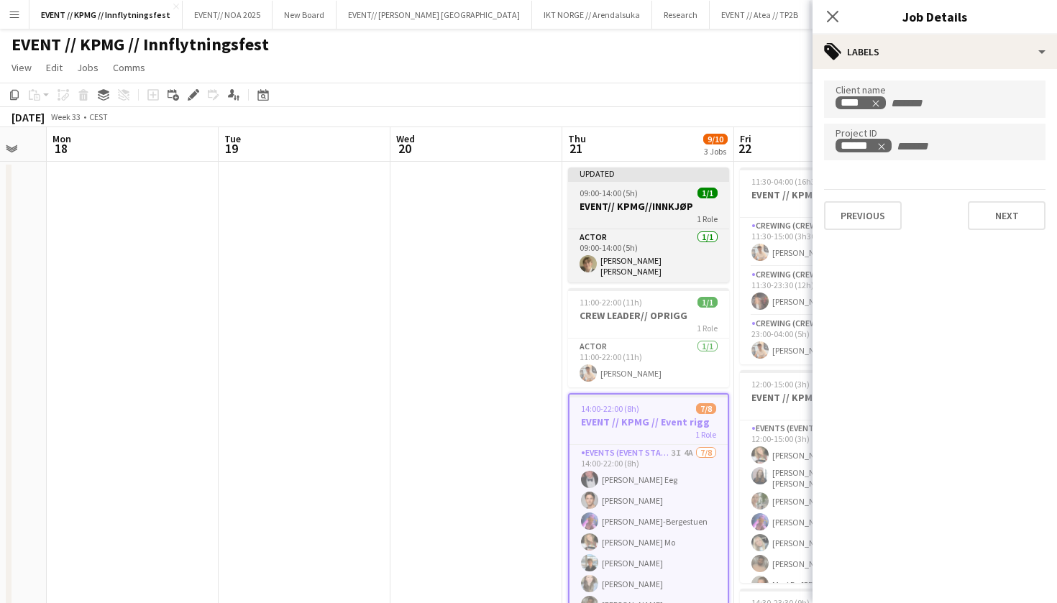
click at [689, 206] on h3 "EVENT// KPMG//INNKJØP" at bounding box center [648, 206] width 161 height 13
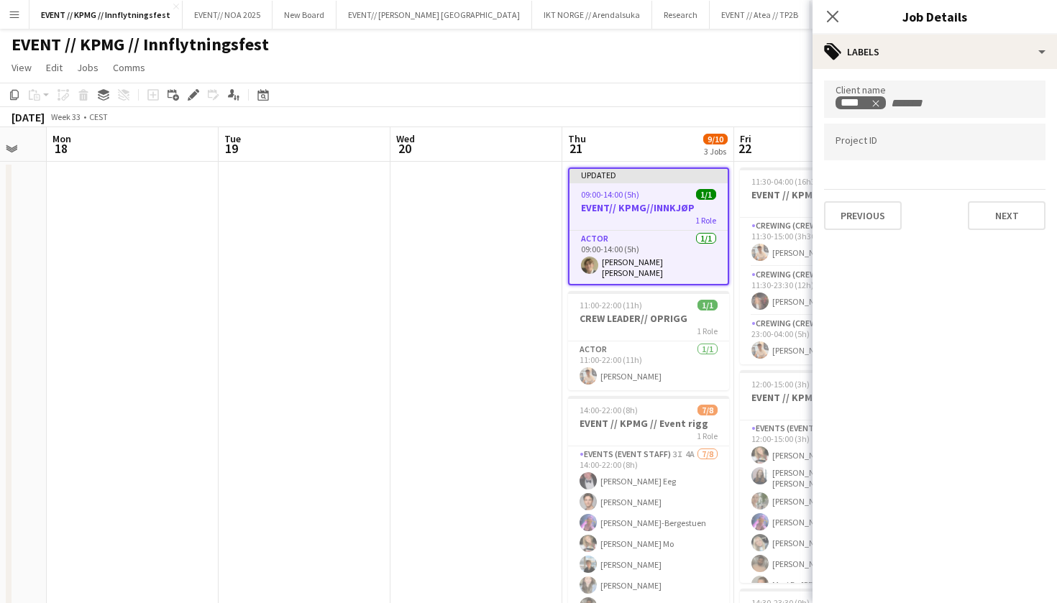
click at [918, 128] on div at bounding box center [934, 125] width 221 height 9
click at [885, 140] on input "Type to search project ID labels..." at bounding box center [934, 146] width 198 height 13
type input "******"
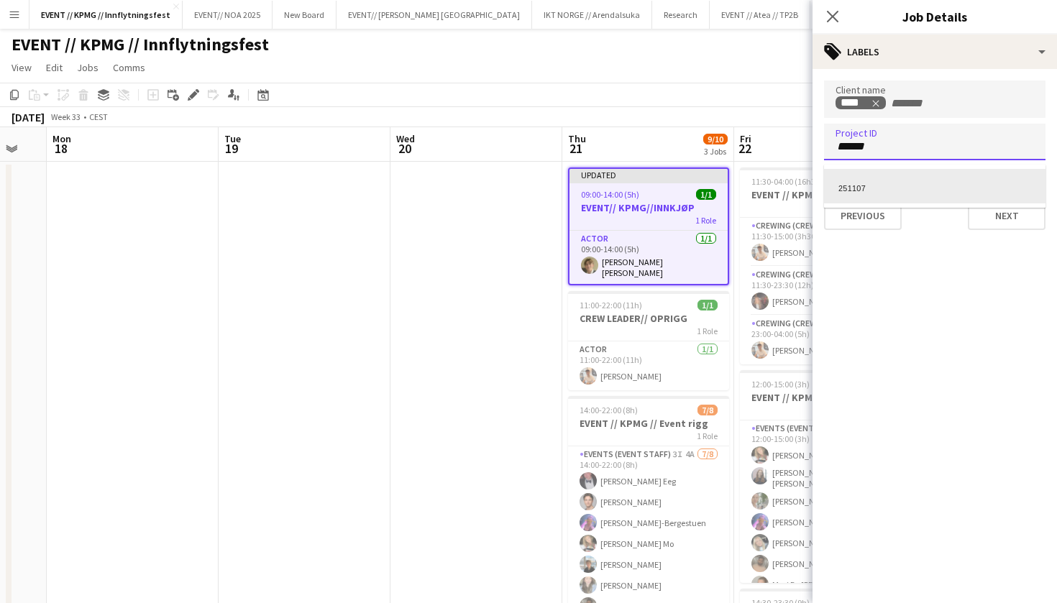
click at [910, 181] on div "251107" at bounding box center [934, 186] width 221 height 35
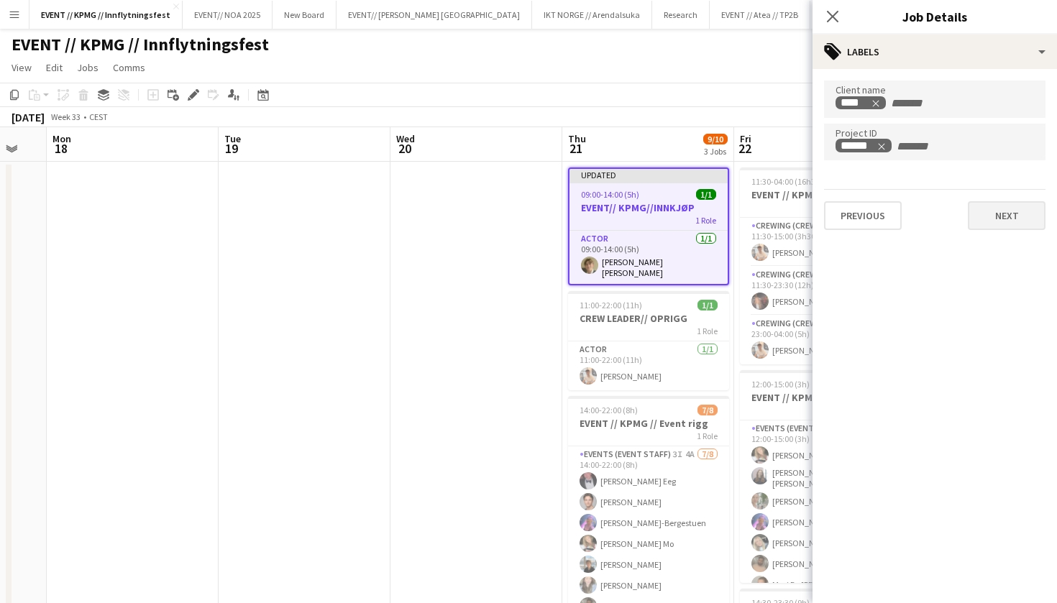
click at [1022, 224] on button "Next" at bounding box center [1006, 215] width 78 height 29
type input "*******"
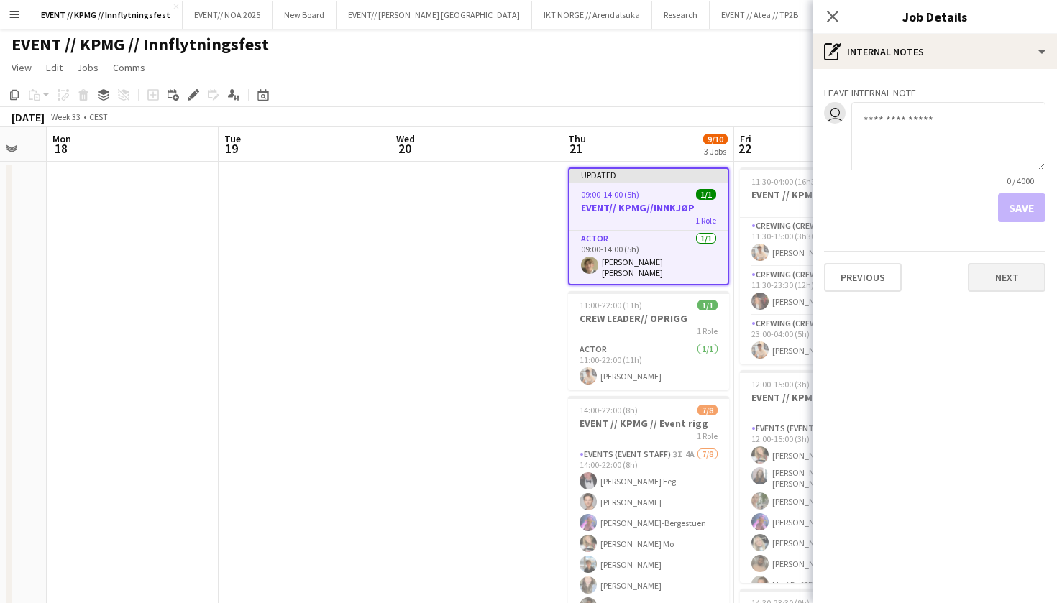
click at [1003, 280] on button "Next" at bounding box center [1006, 277] width 78 height 29
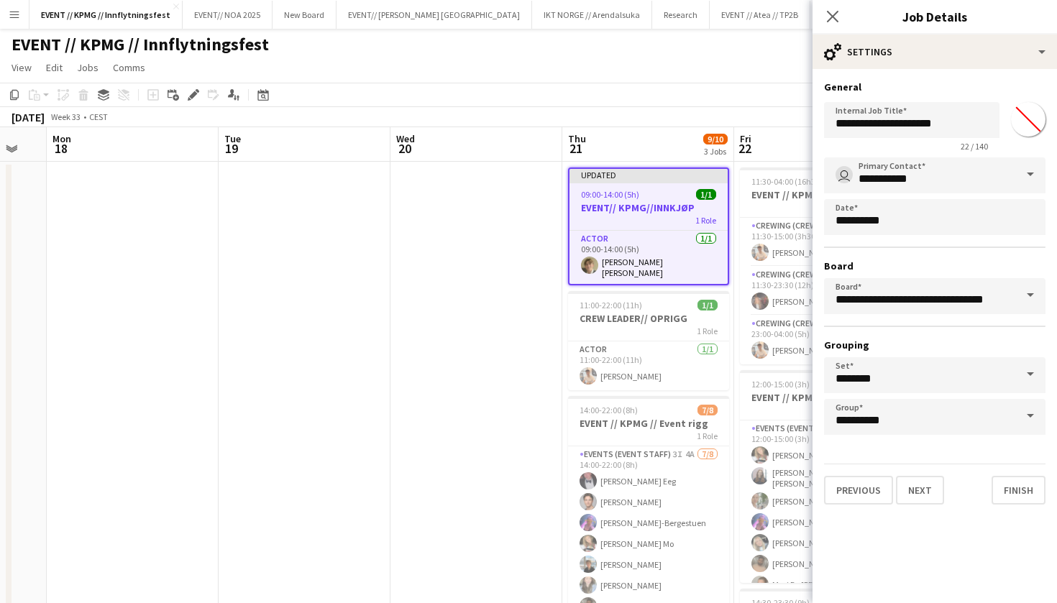
click at [1010, 506] on div "**********" at bounding box center [934, 292] width 244 height 447
click at [1016, 489] on button "Finish" at bounding box center [1018, 490] width 54 height 29
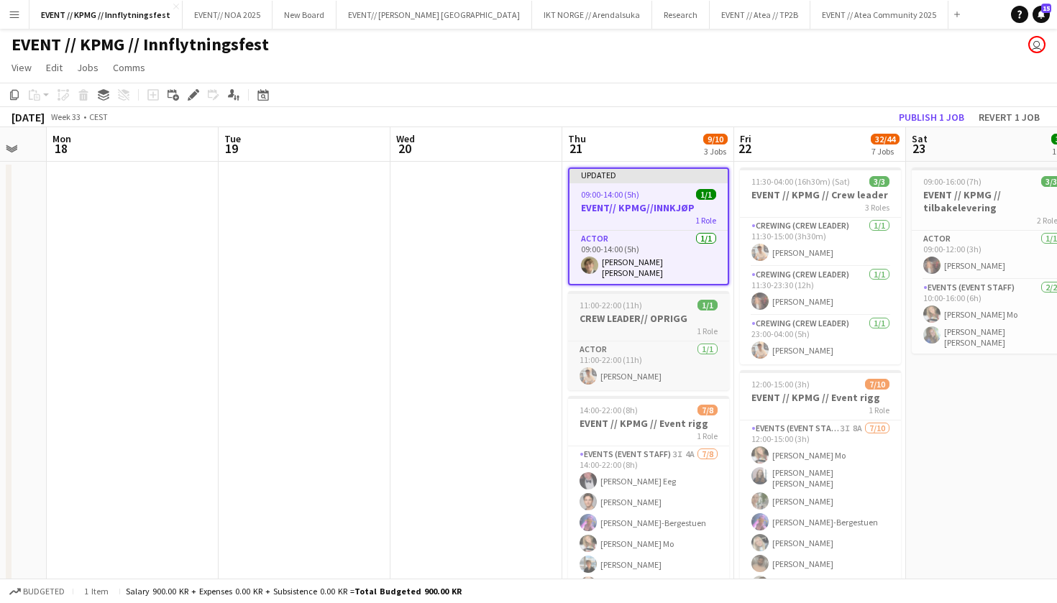
click at [648, 291] on app-job-card "11:00-22:00 (11h) 1/1 CREW LEADER// OPRIGG 1 Role Actor 1/1 11:00-22:00 (11h) A…" at bounding box center [648, 340] width 161 height 99
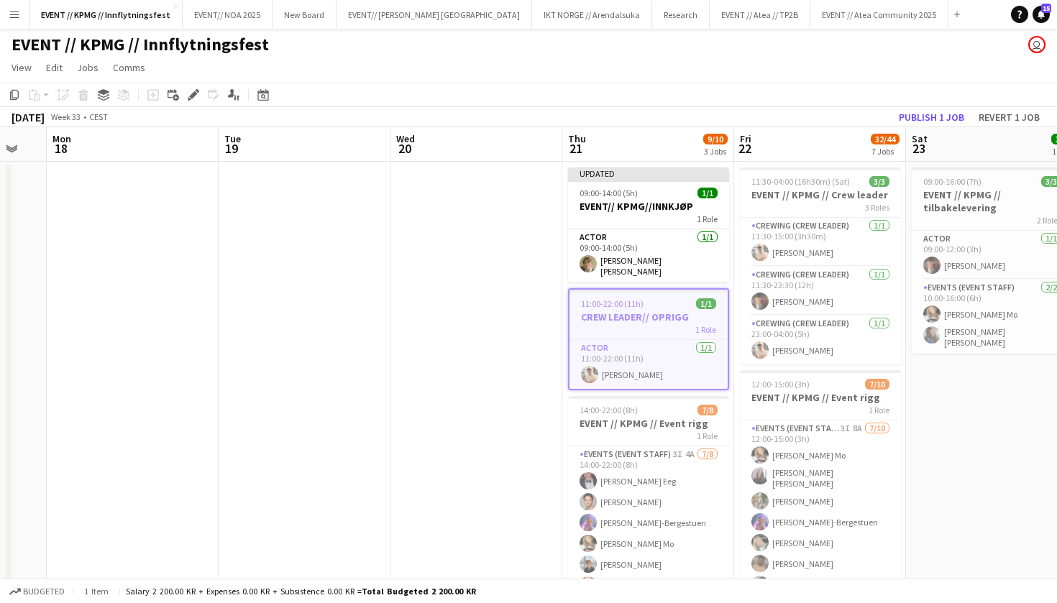
click at [647, 312] on h3 "CREW LEADER// OPRIGG" at bounding box center [648, 317] width 158 height 13
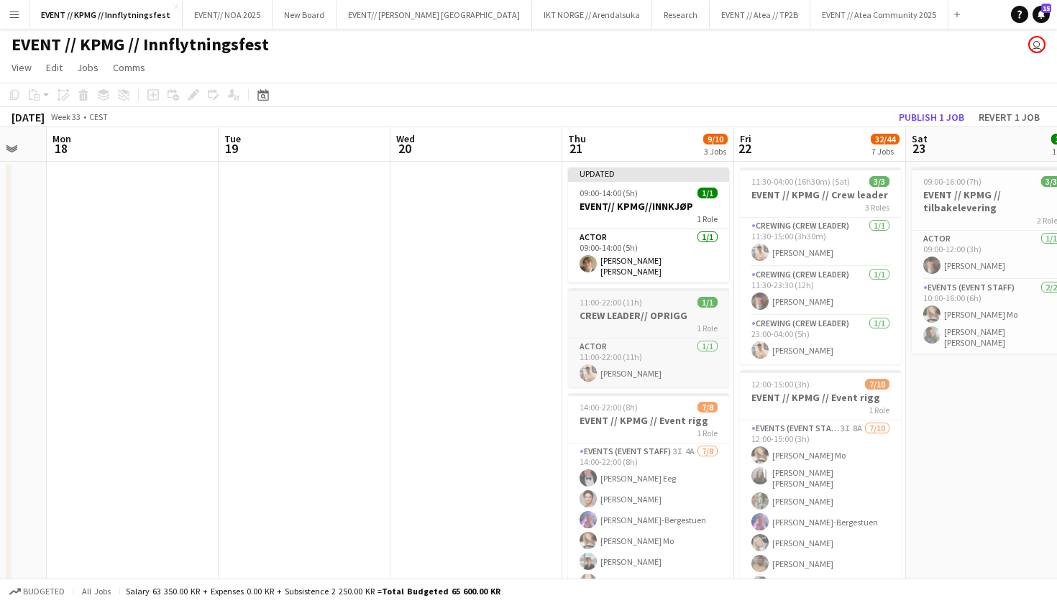
click at [644, 313] on h3 "CREW LEADER// OPRIGG" at bounding box center [648, 315] width 161 height 13
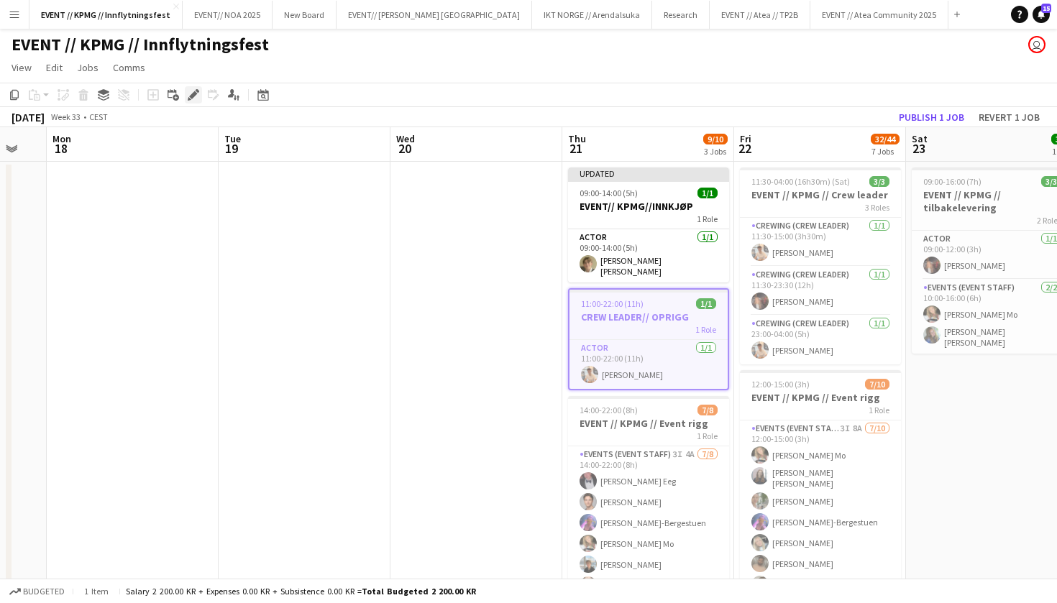
click at [198, 91] on icon at bounding box center [198, 91] width 4 height 4
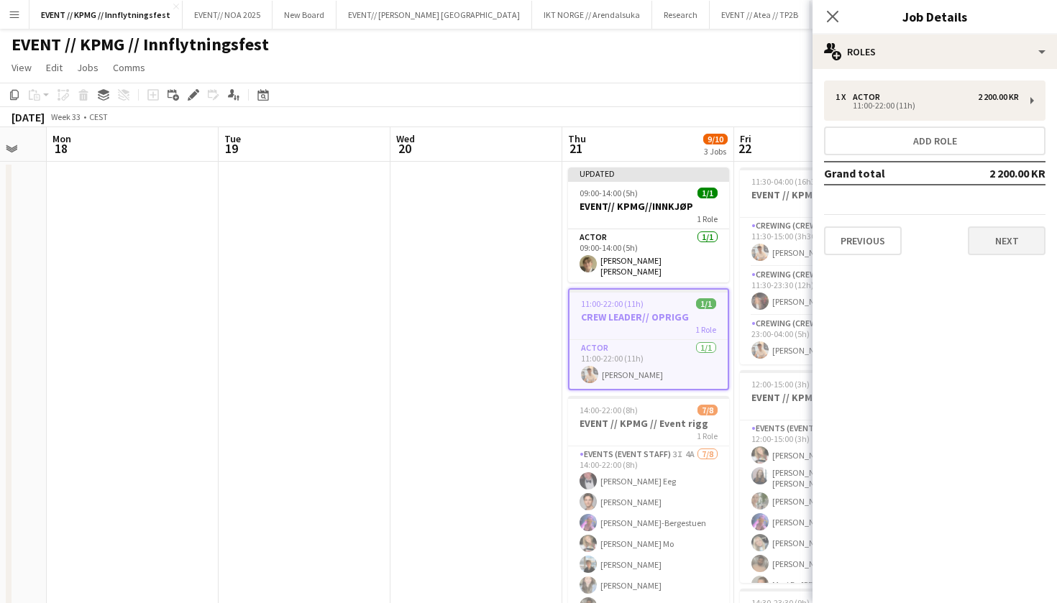
click at [982, 239] on button "Next" at bounding box center [1006, 240] width 78 height 29
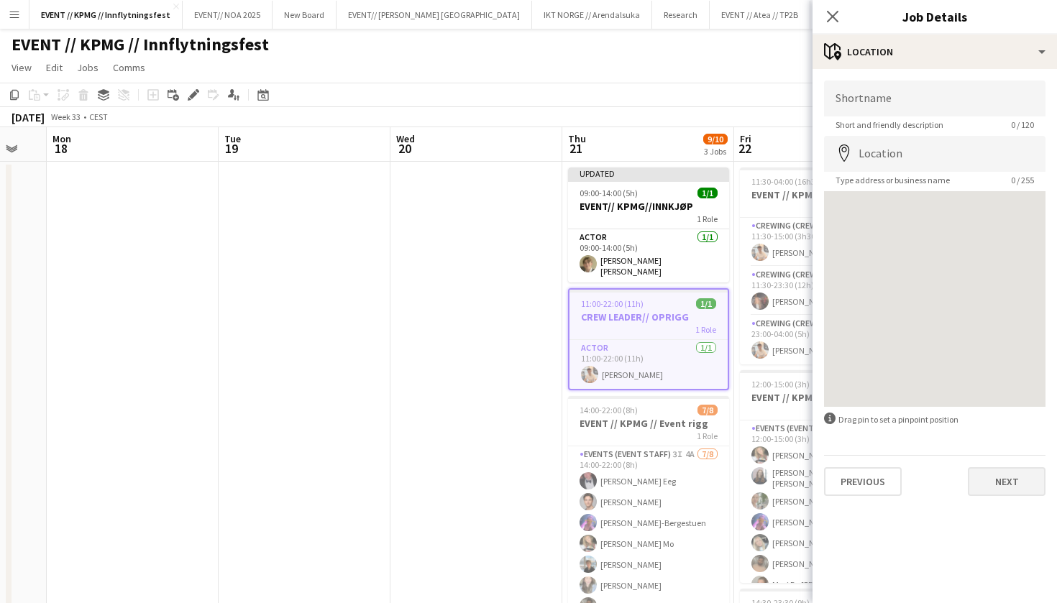
click at [1017, 495] on button "Next" at bounding box center [1006, 481] width 78 height 29
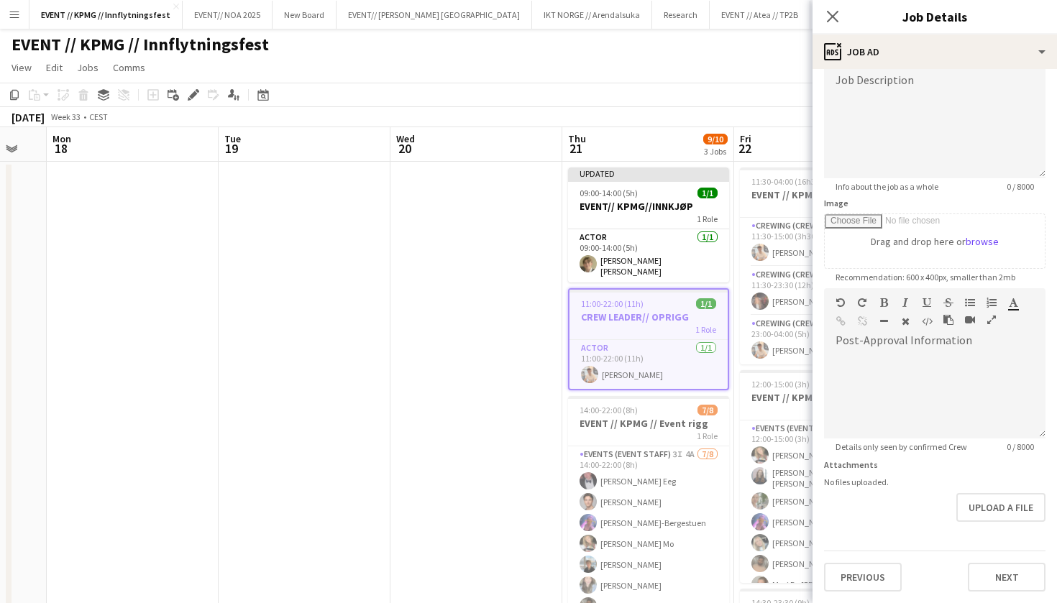
click at [1013, 557] on div "Previous Next" at bounding box center [934, 571] width 221 height 41
click at [1013, 587] on button "Next" at bounding box center [1006, 577] width 78 height 29
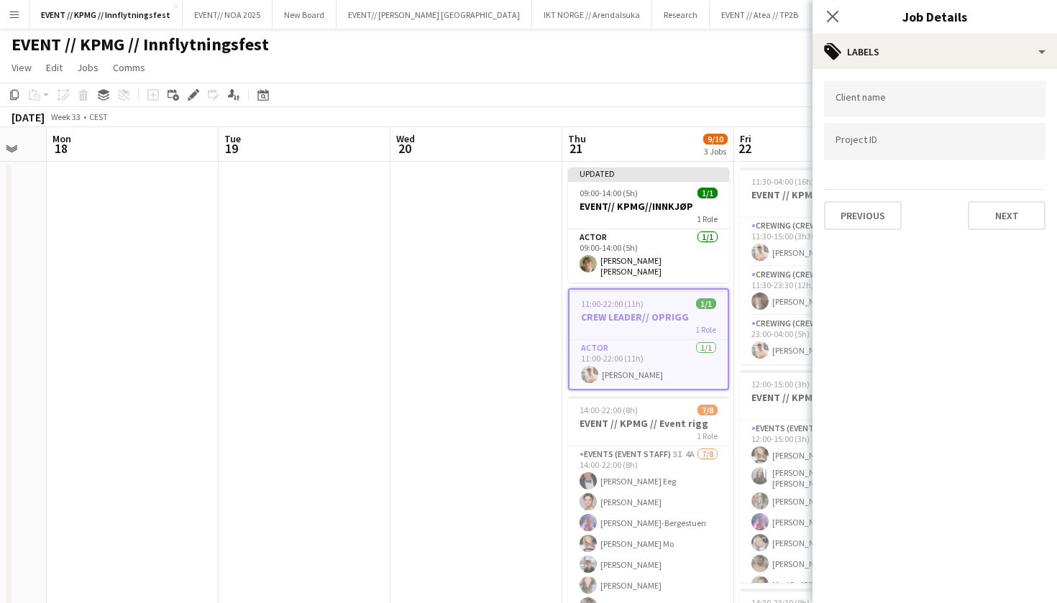
click at [980, 116] on div at bounding box center [934, 99] width 221 height 37
type input "****"
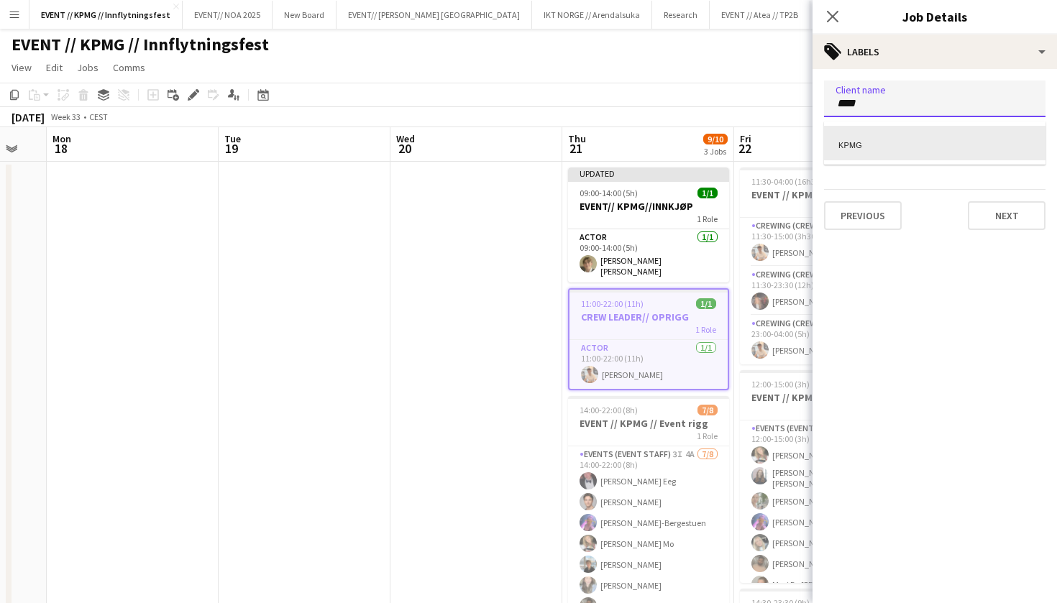
click at [935, 136] on div "KPMG" at bounding box center [934, 143] width 221 height 35
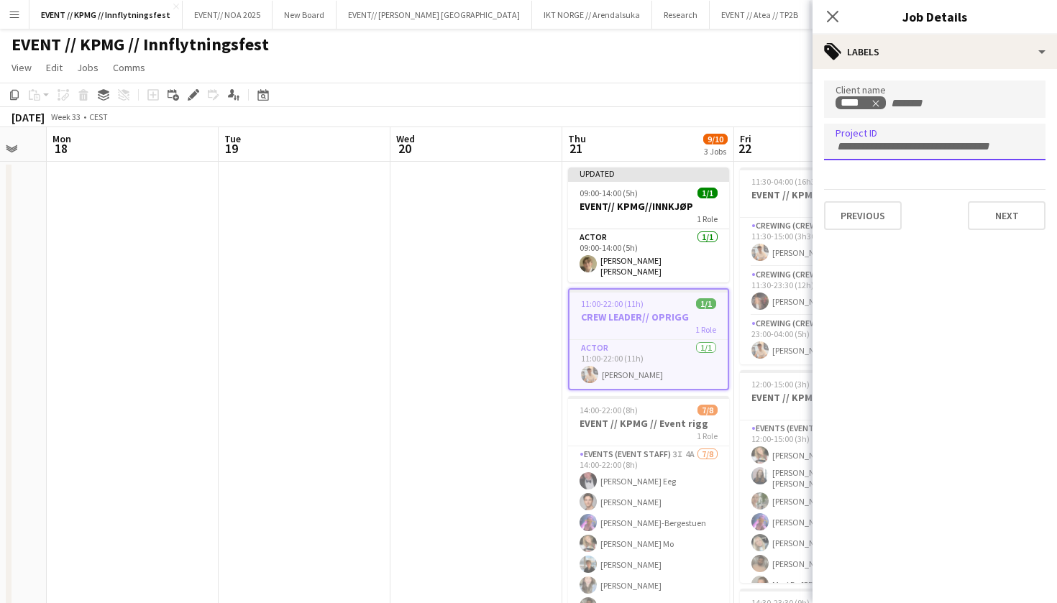
click at [901, 152] on div at bounding box center [934, 142] width 221 height 37
click at [650, 242] on app-card-role "Actor 1/1 09:00-14:00 (5h) Bastian Solem" at bounding box center [648, 255] width 161 height 53
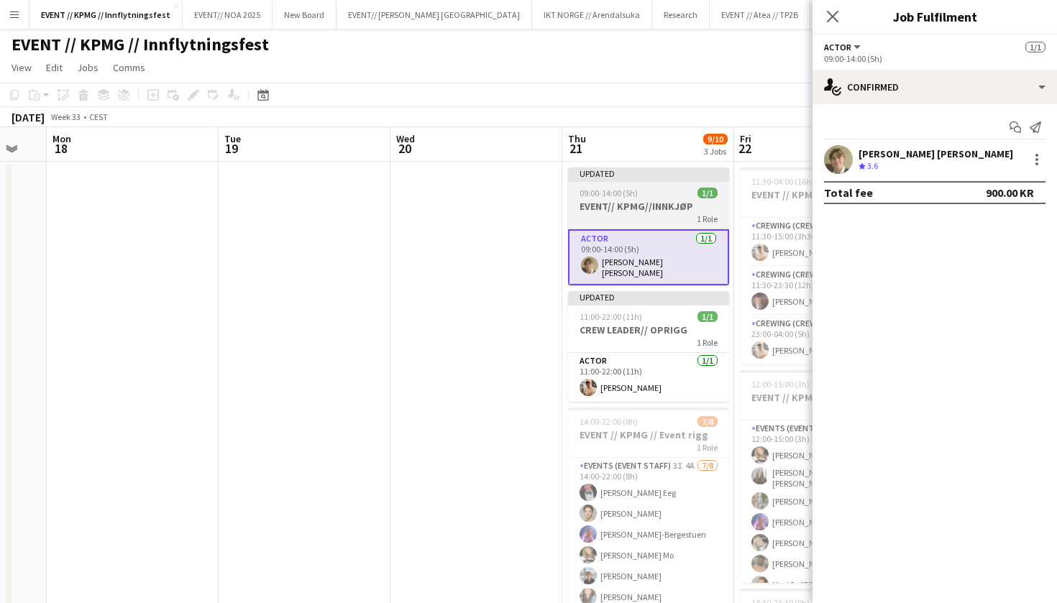
click at [658, 210] on h3 "EVENT// KPMG//INNKJØP" at bounding box center [648, 206] width 161 height 13
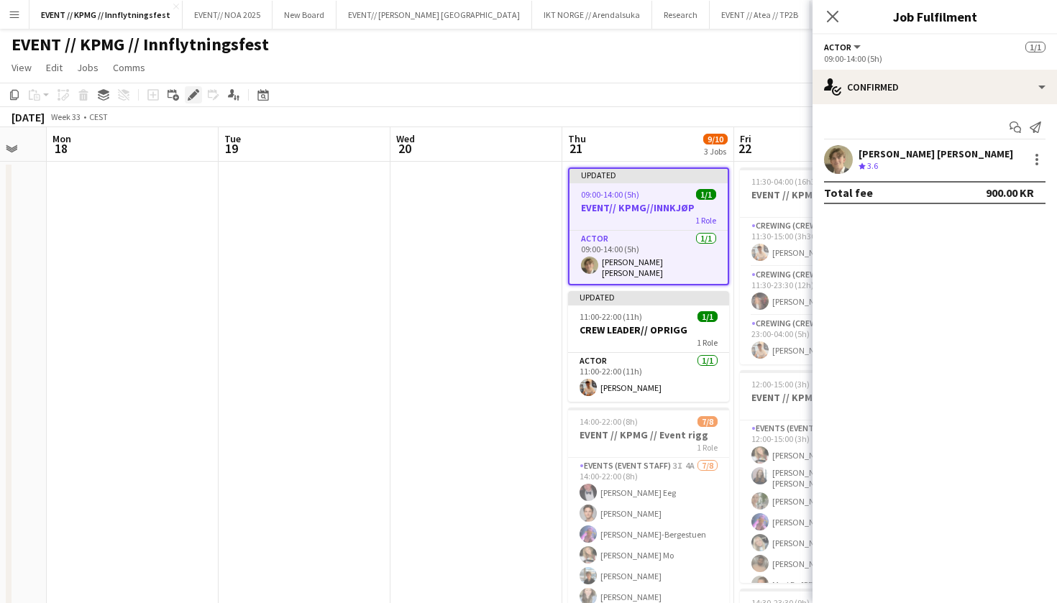
click at [190, 95] on icon "Edit" at bounding box center [194, 95] width 12 height 12
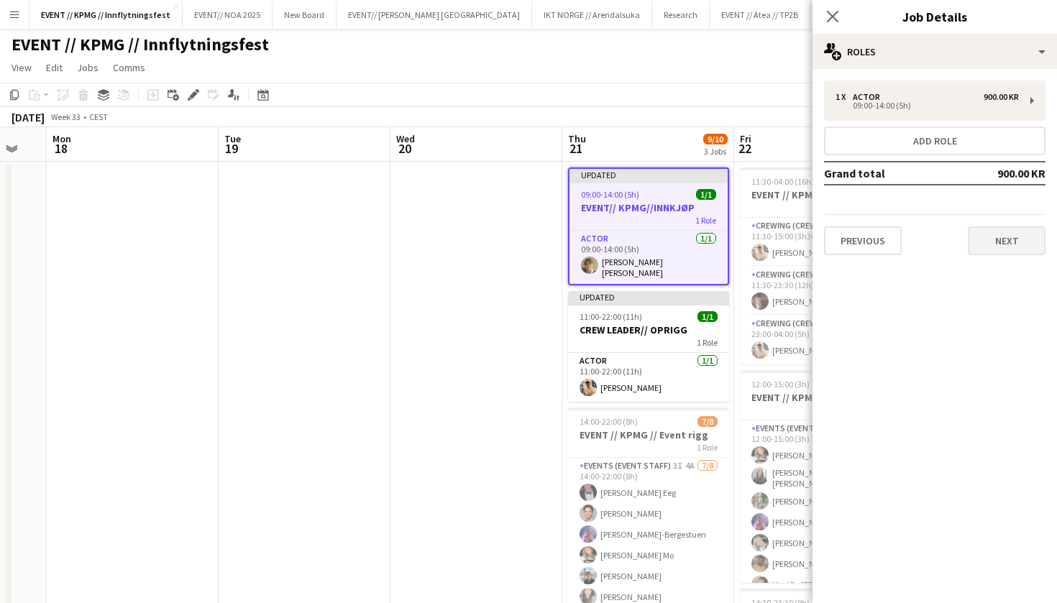
click at [1013, 230] on button "Next" at bounding box center [1006, 240] width 78 height 29
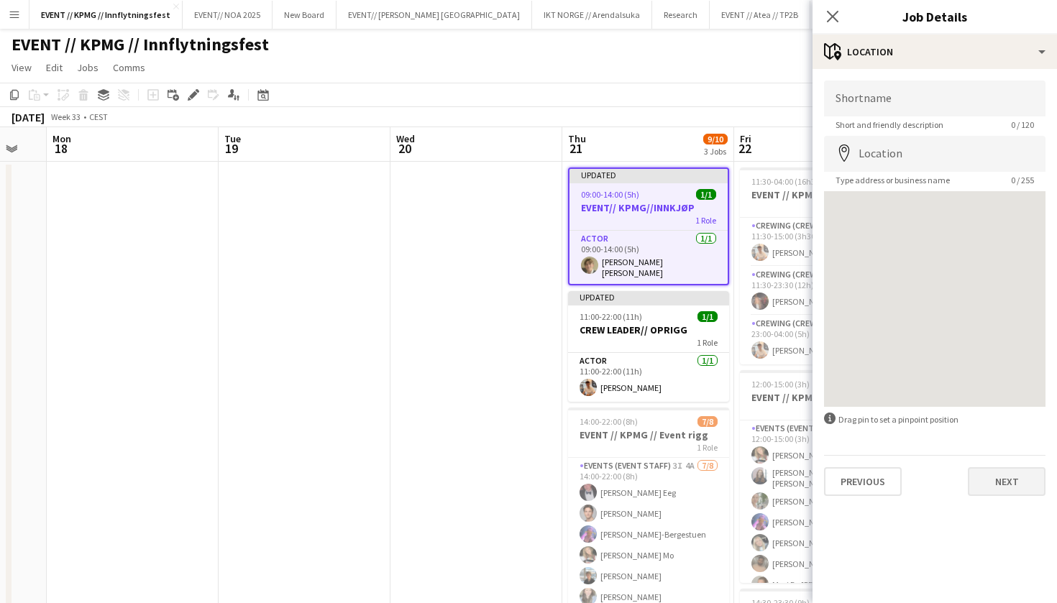
click at [1006, 481] on button "Next" at bounding box center [1006, 481] width 78 height 29
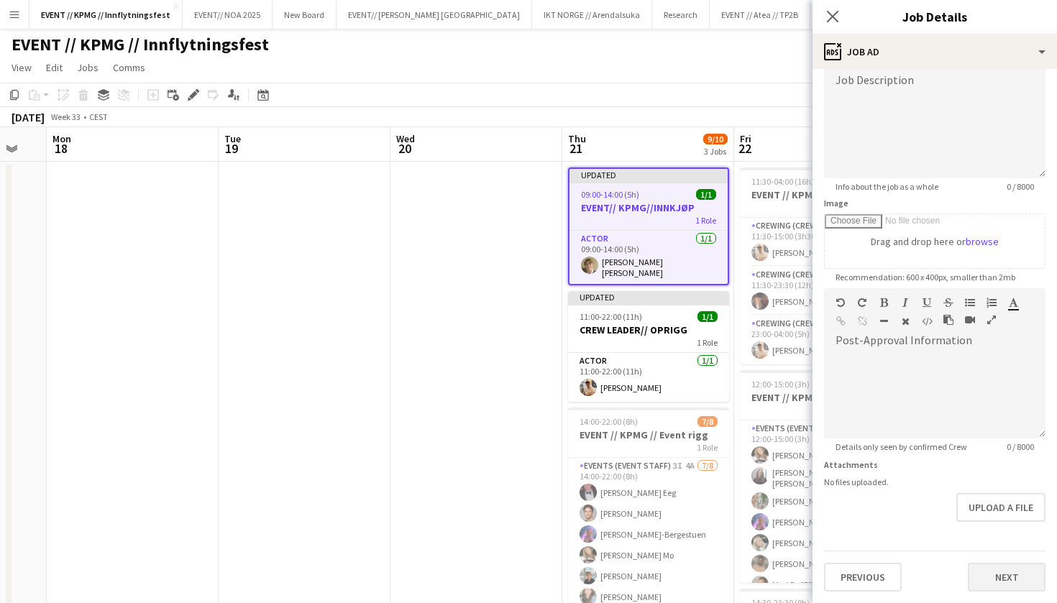
scroll to position [109, 0]
click at [993, 572] on button "Next" at bounding box center [1006, 577] width 78 height 29
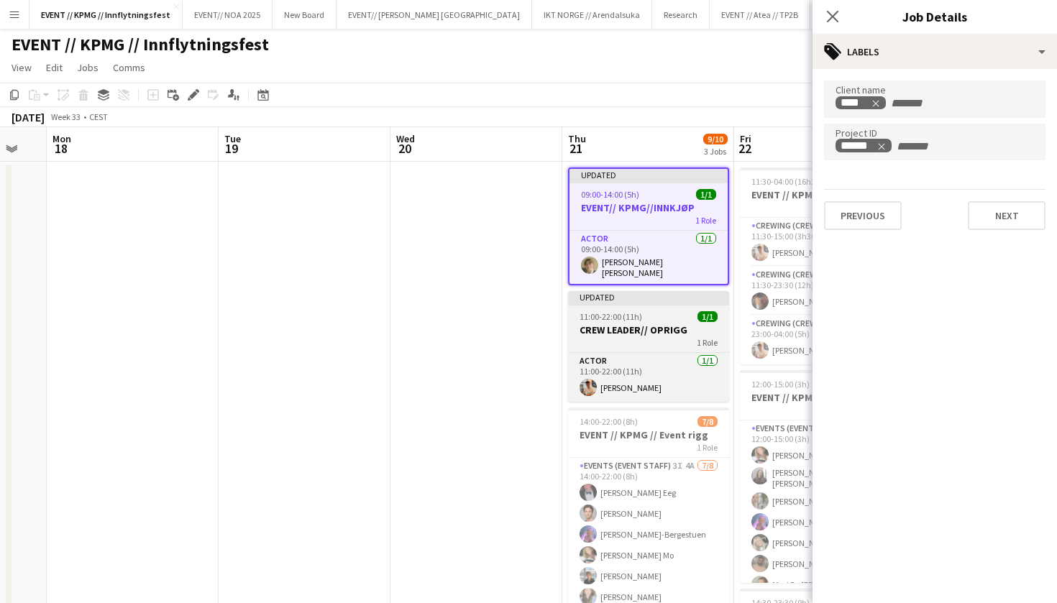
click at [635, 330] on h3 "CREW LEADER// OPRIGG" at bounding box center [648, 329] width 161 height 13
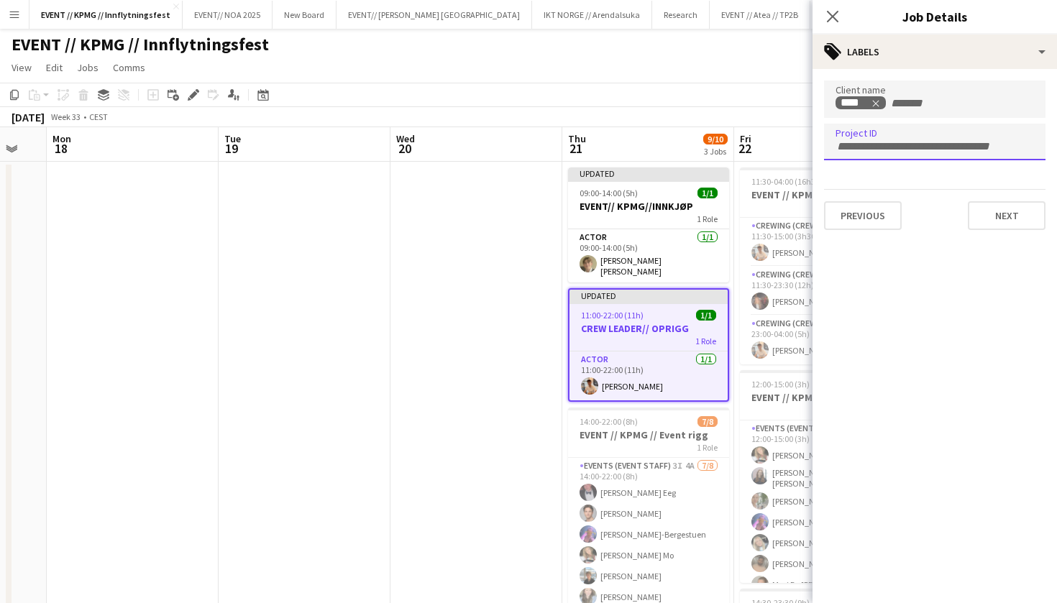
click at [924, 137] on div at bounding box center [934, 142] width 221 height 37
type input "******"
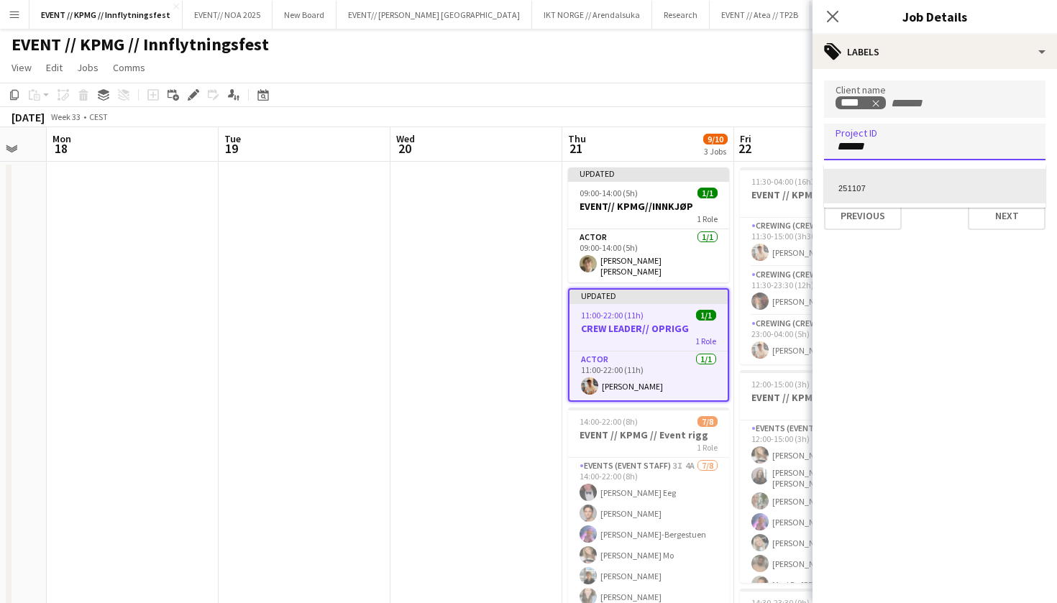
click at [919, 181] on div "251107" at bounding box center [934, 186] width 221 height 35
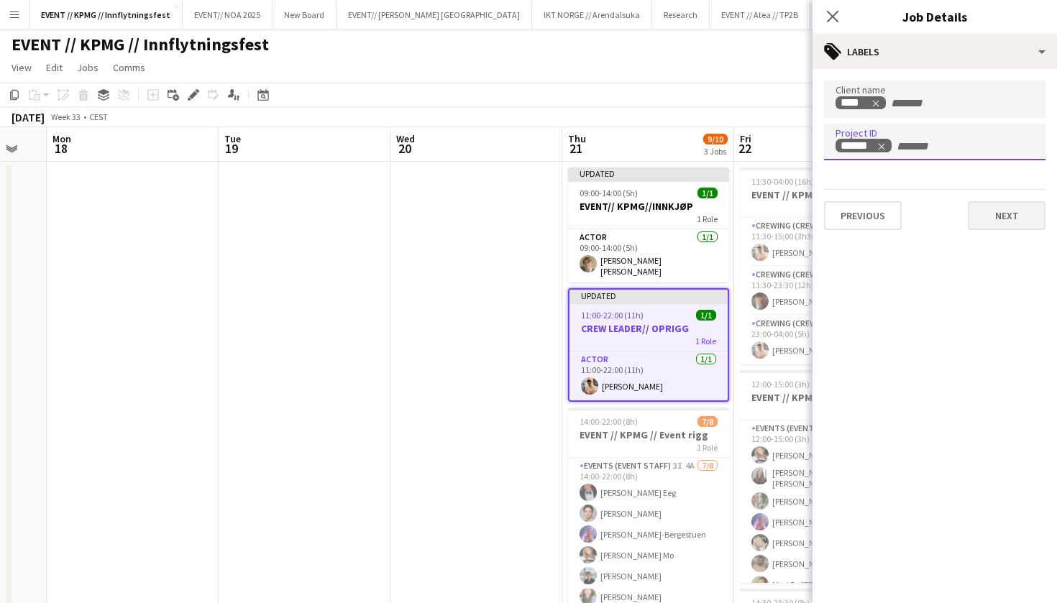
click at [1017, 221] on button "Next" at bounding box center [1006, 215] width 78 height 29
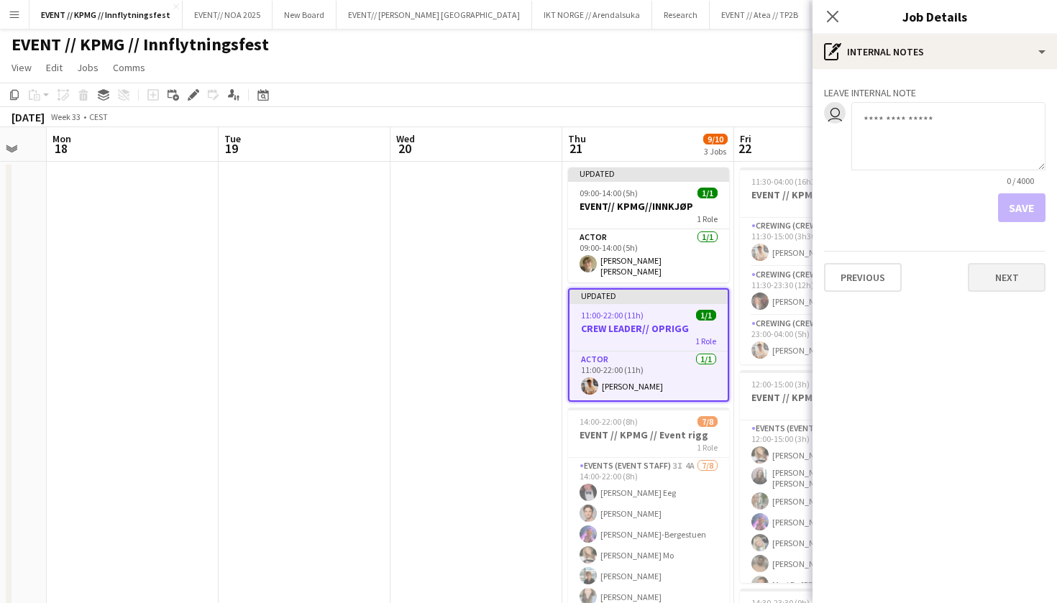
click at [1022, 274] on button "Next" at bounding box center [1006, 277] width 78 height 29
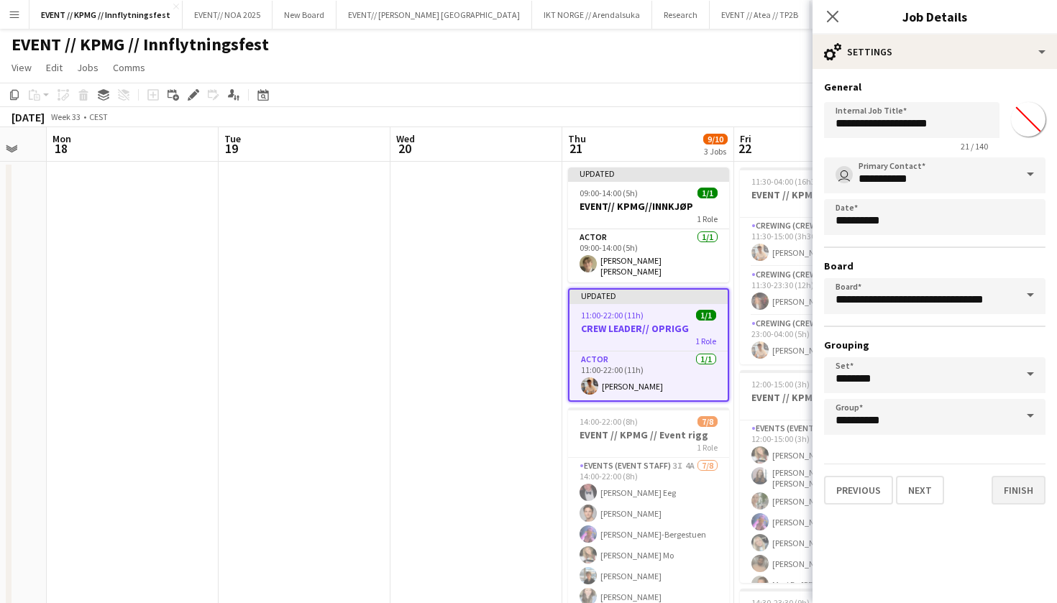
click at [1034, 495] on button "Finish" at bounding box center [1018, 490] width 54 height 29
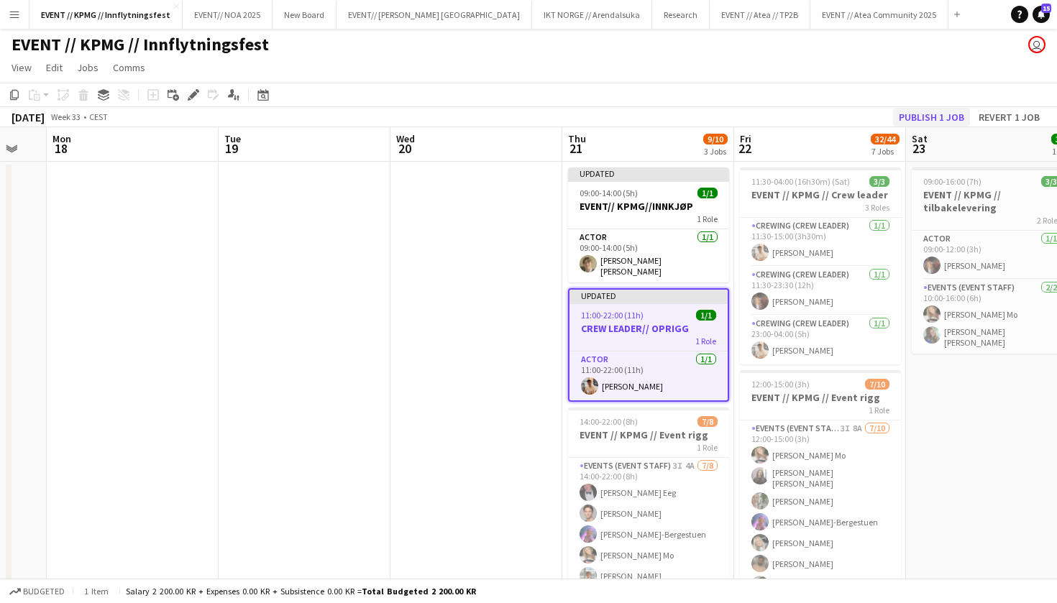
click at [939, 115] on button "Publish 1 job" at bounding box center [931, 117] width 77 height 19
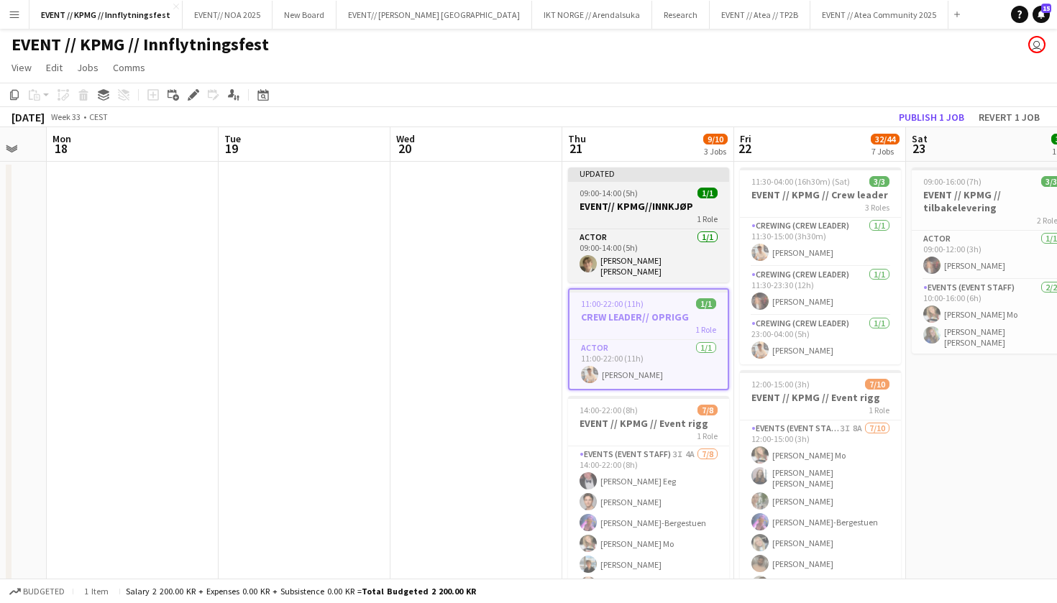
click at [654, 199] on app-job-card "Updated 09:00-14:00 (5h) 1/1 EVENT// KPMG//INNKJØP 1 Role Actor 1/1 09:00-14:00…" at bounding box center [648, 224] width 161 height 115
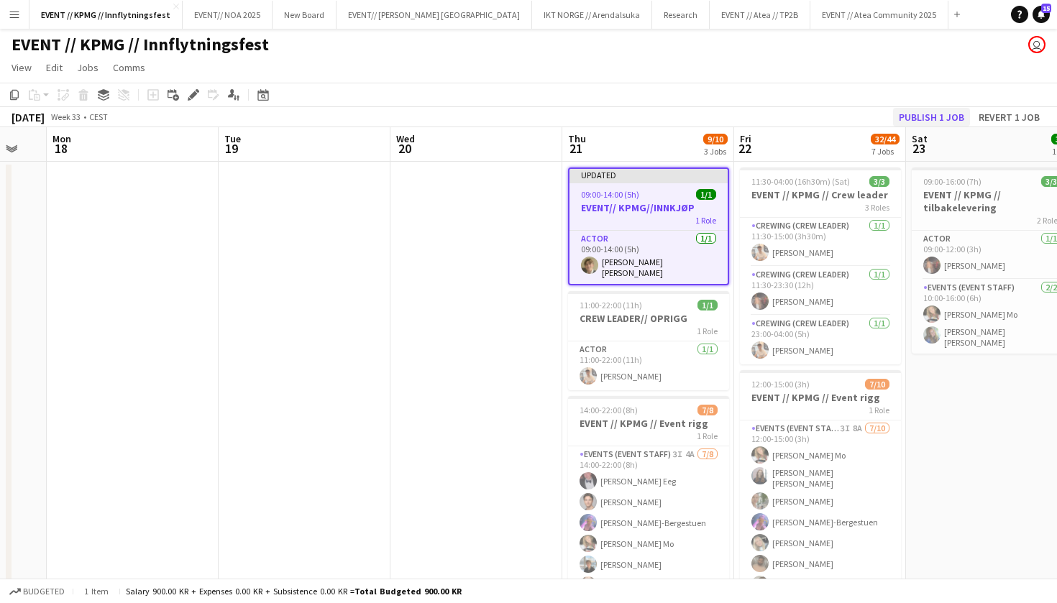
click at [935, 120] on button "Publish 1 job" at bounding box center [931, 117] width 77 height 19
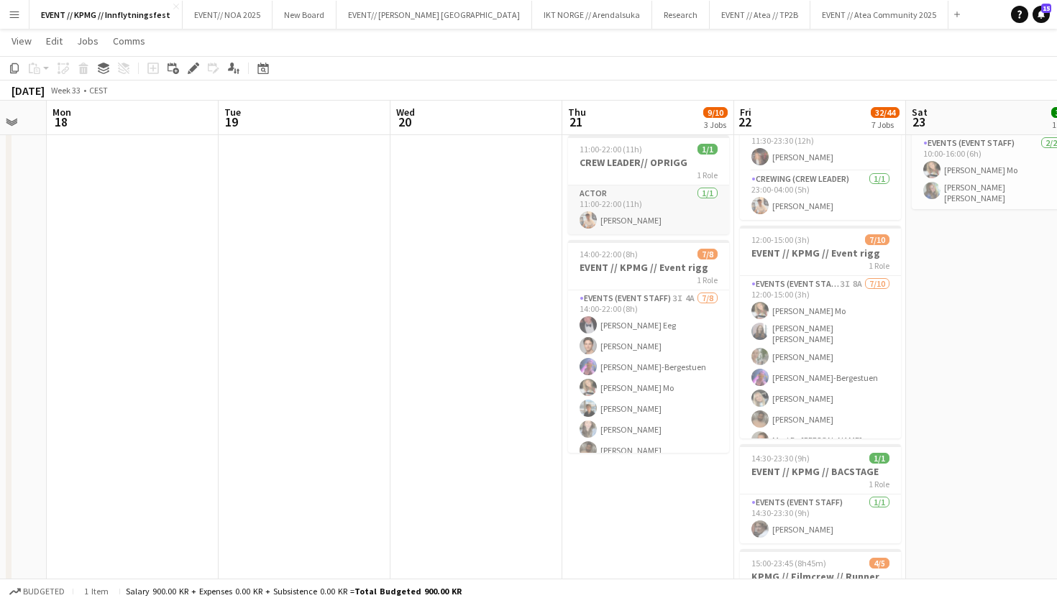
scroll to position [198, 0]
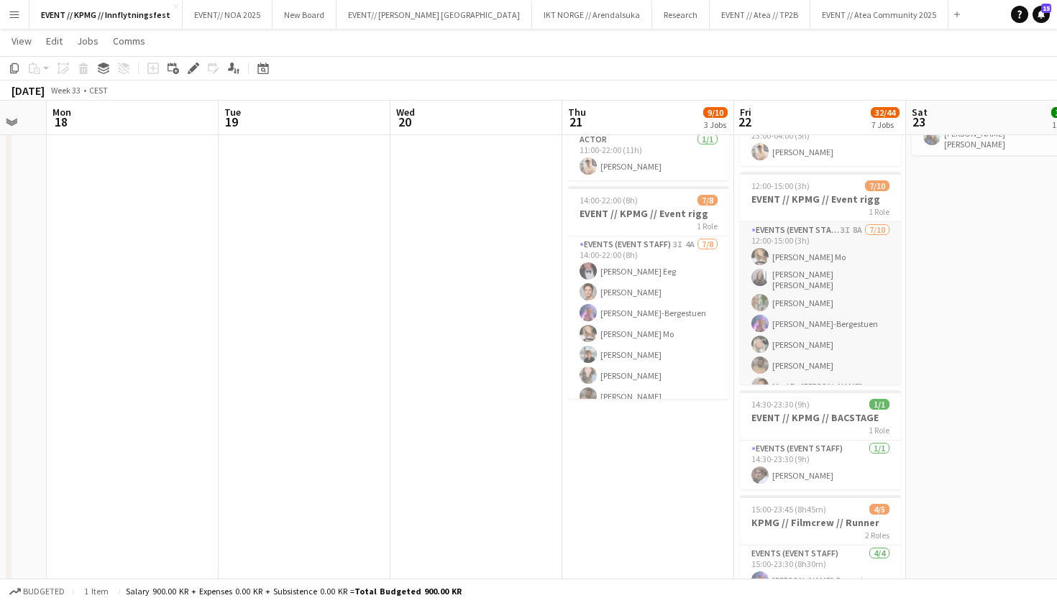
click at [814, 305] on app-card-role "Events (Event Staff) 3I 8A 7/10 12:00-15:00 (3h) Marte Jensen Mo Helene Sofie B…" at bounding box center [820, 342] width 161 height 241
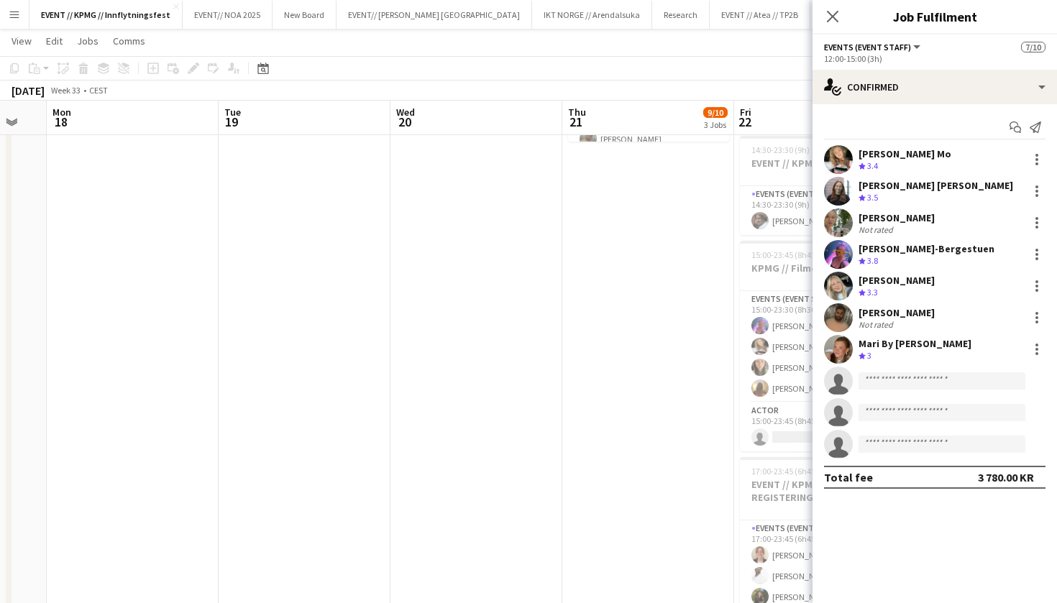
click at [638, 487] on app-date-cell "09:00-14:00 (5h) 1/1 EVENT// KPMG//INNKJØP 1 Role Actor 1/1 09:00-14:00 (5h) Ba…" at bounding box center [648, 437] width 172 height 1457
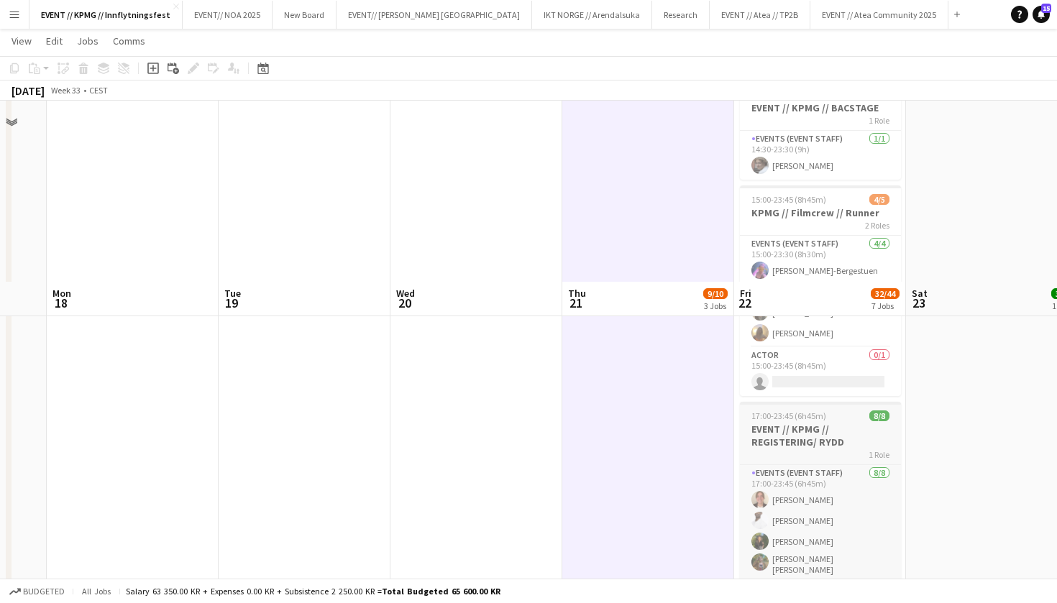
scroll to position [705, 0]
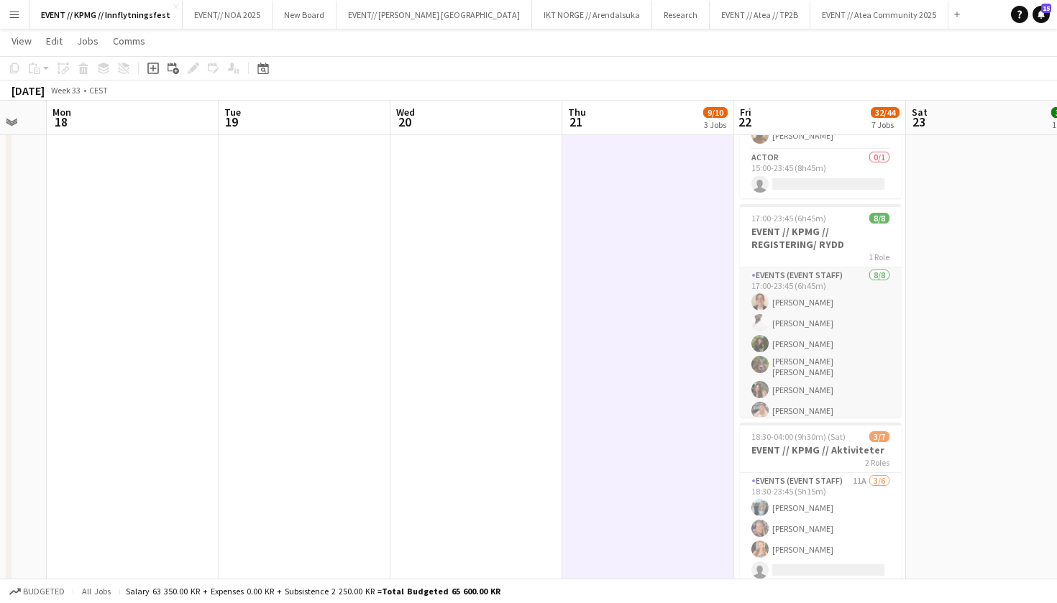
click at [795, 375] on app-card-role "Events (Event Staff) 8/8 17:00-23:45 (6h45m) Lotte Haugan Elias Stenvadet Glori…" at bounding box center [820, 366] width 161 height 199
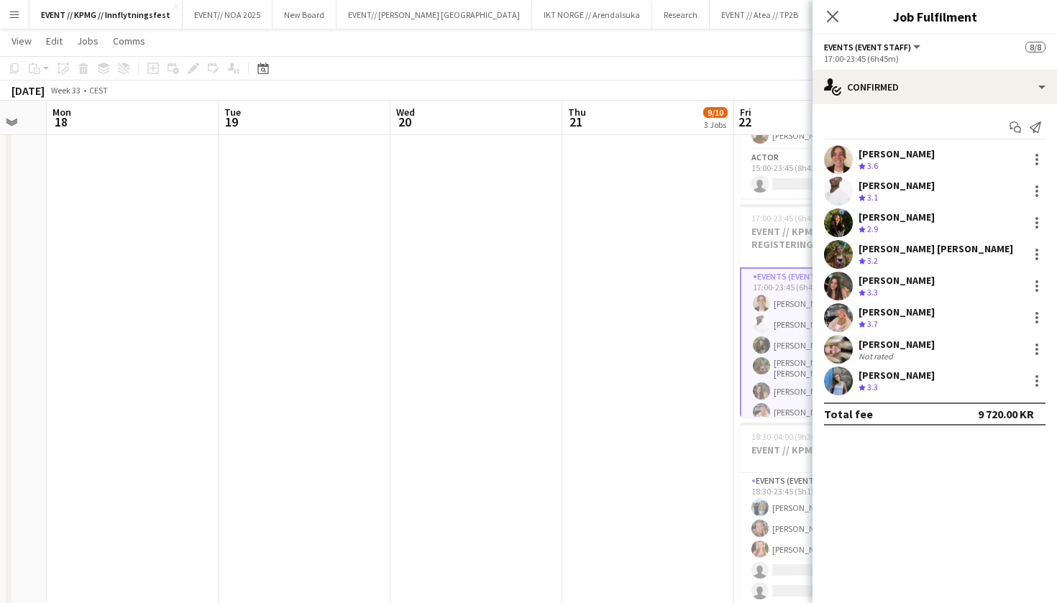
click at [841, 355] on app-user-avatar at bounding box center [838, 349] width 29 height 29
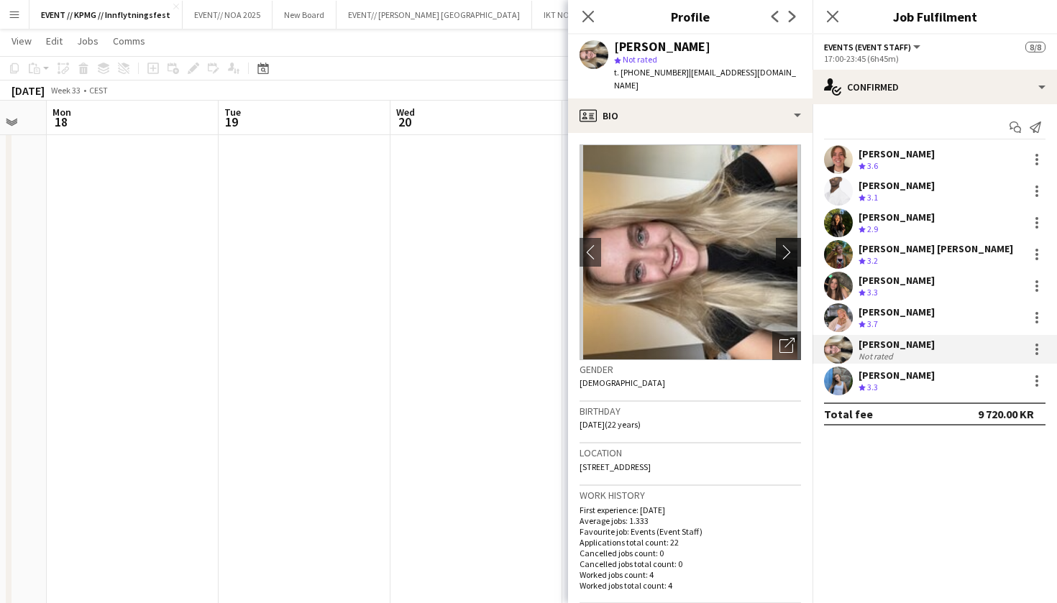
click at [792, 244] on app-icon "chevron-right" at bounding box center [790, 251] width 22 height 15
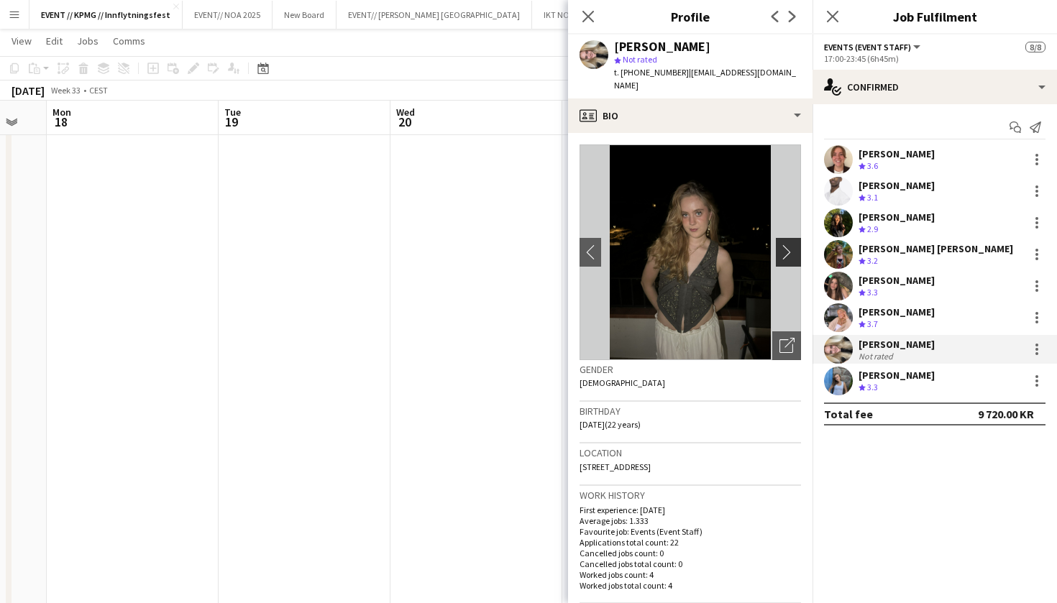
click at [792, 244] on app-icon "chevron-right" at bounding box center [790, 251] width 22 height 15
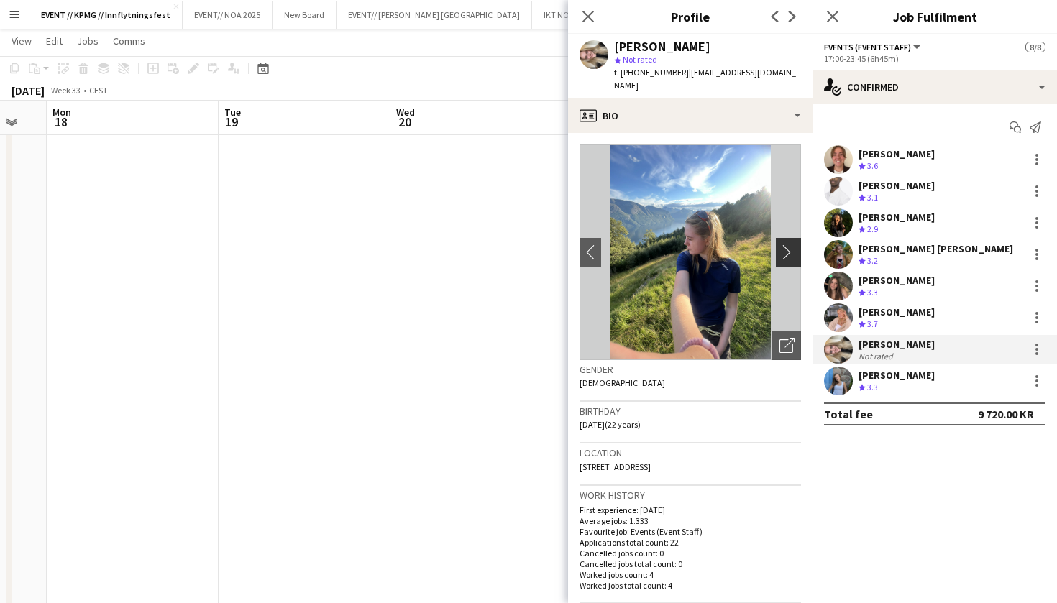
click at [792, 244] on app-icon "chevron-right" at bounding box center [790, 251] width 22 height 15
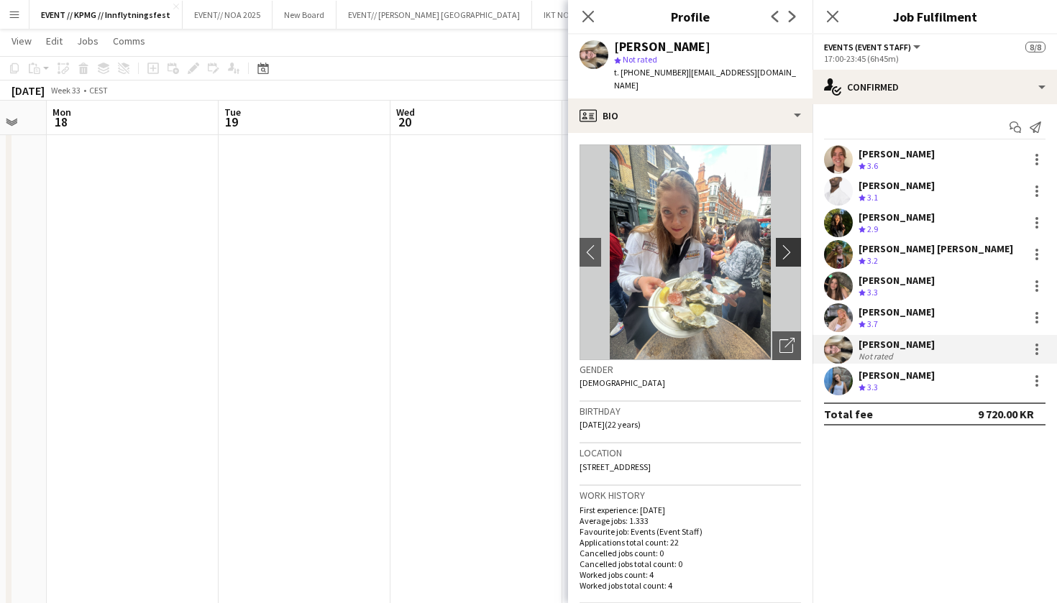
click at [792, 244] on app-icon "chevron-right" at bounding box center [790, 251] width 22 height 15
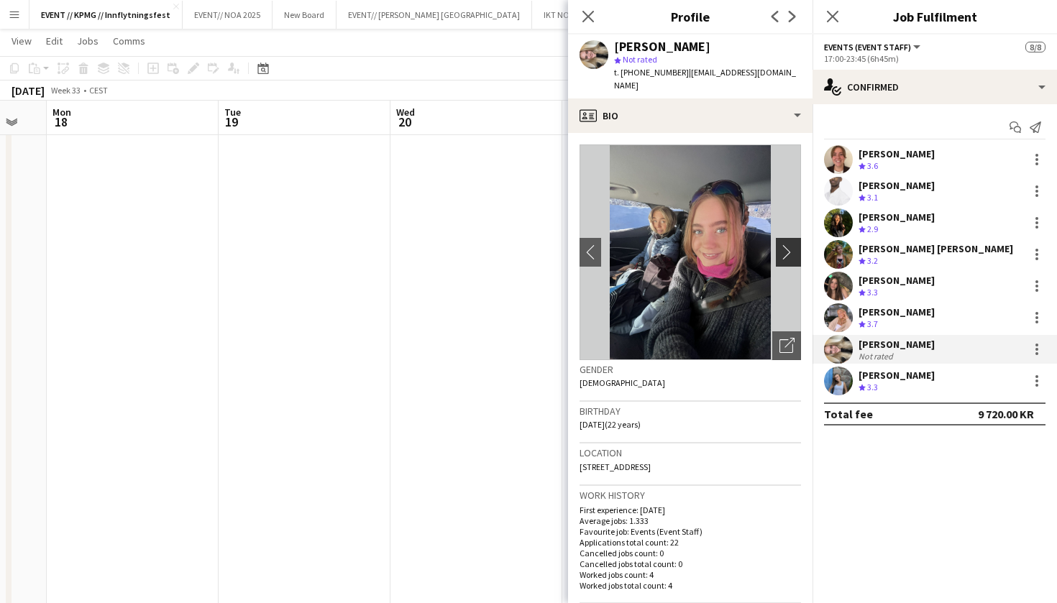
click at [792, 244] on app-icon "chevron-right" at bounding box center [790, 251] width 22 height 15
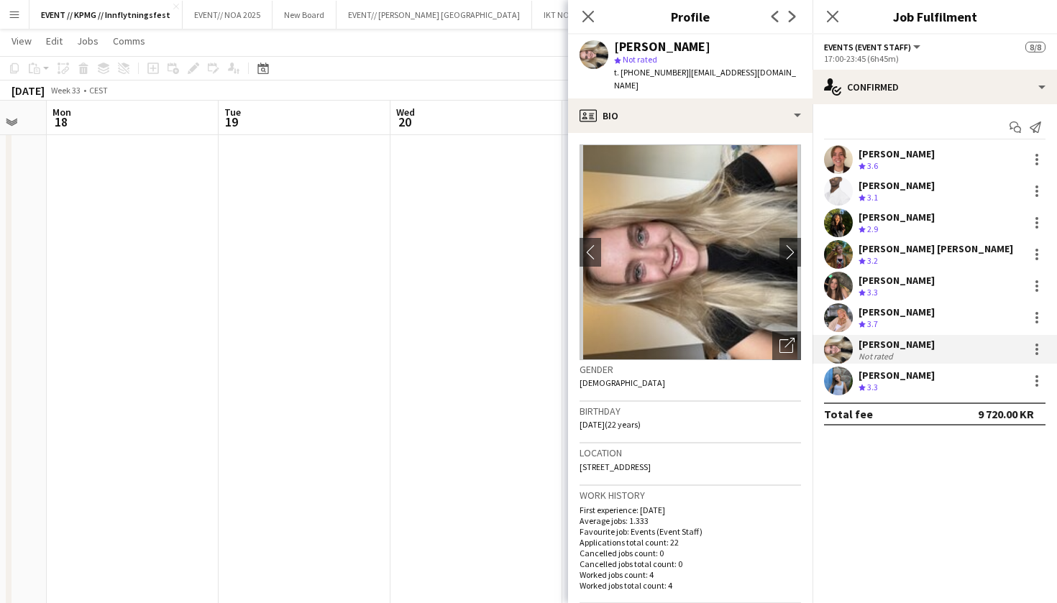
click at [390, 379] on app-date-cell at bounding box center [305, 184] width 172 height 1457
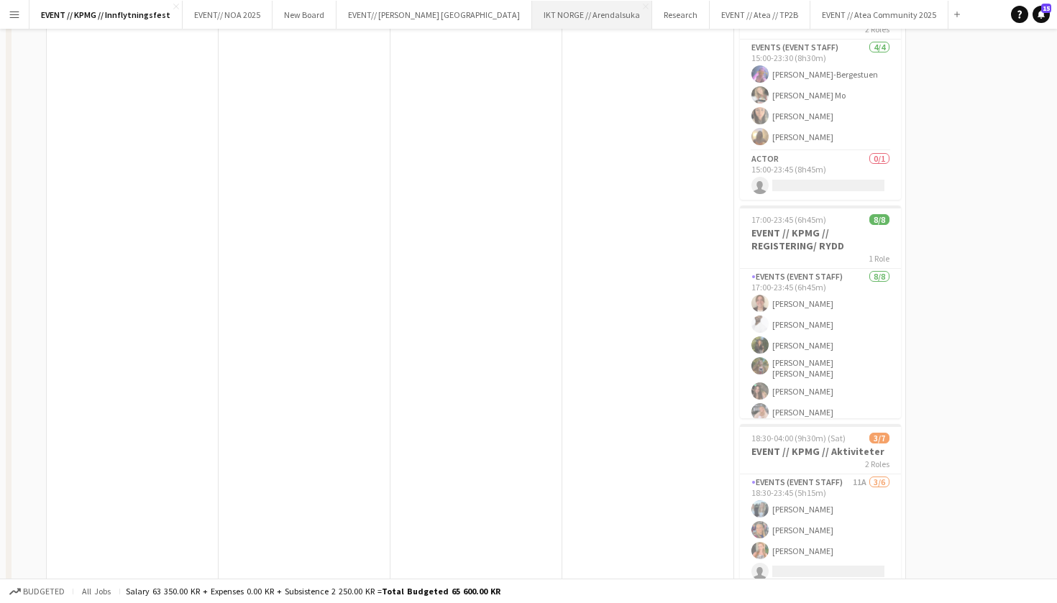
scroll to position [0, 0]
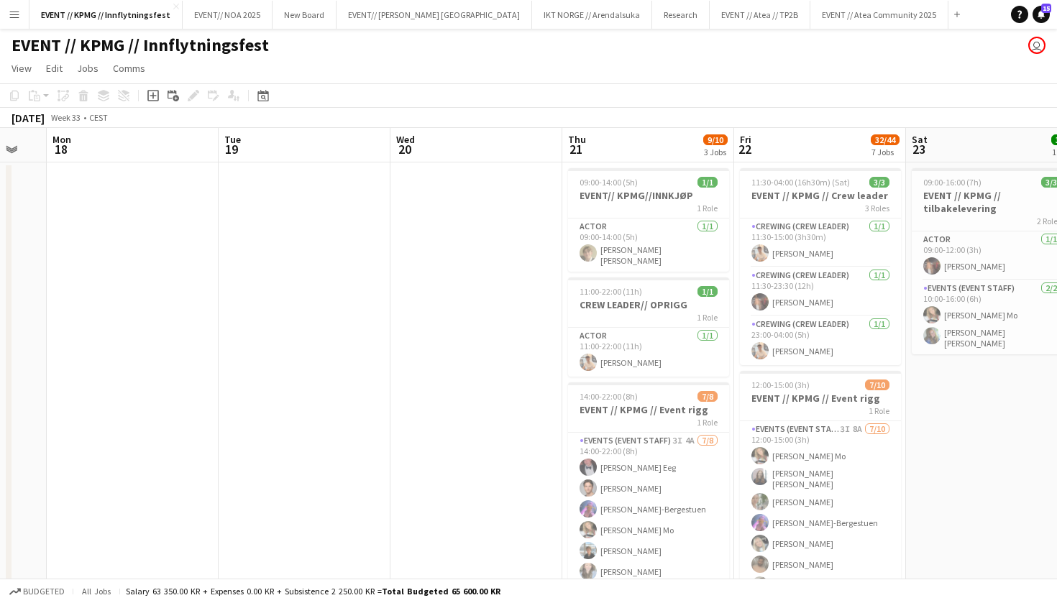
click at [26, 10] on button "Menu" at bounding box center [14, 14] width 29 height 29
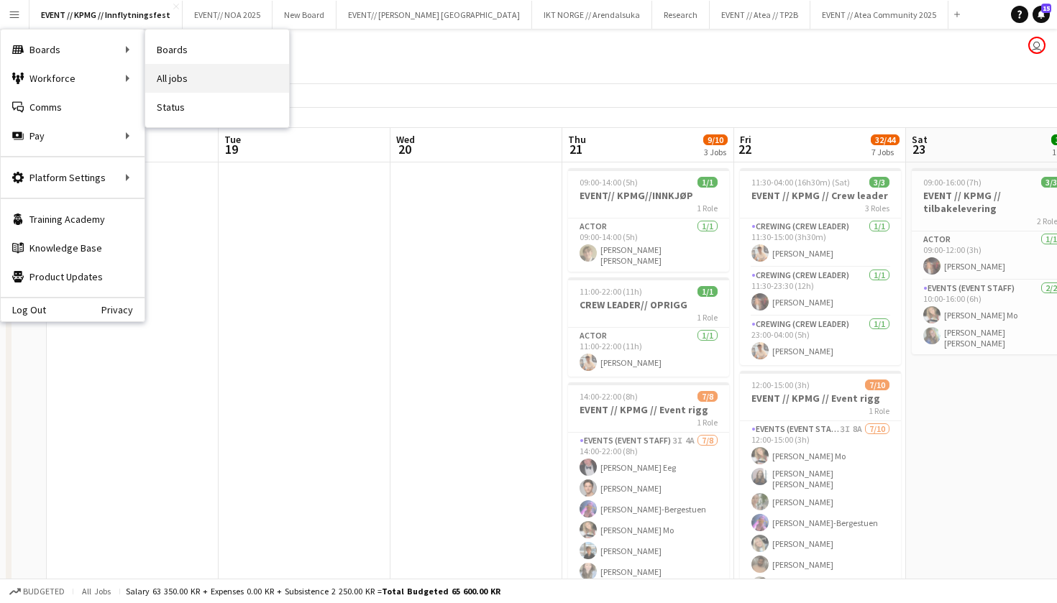
click at [152, 70] on link "All jobs" at bounding box center [217, 78] width 144 height 29
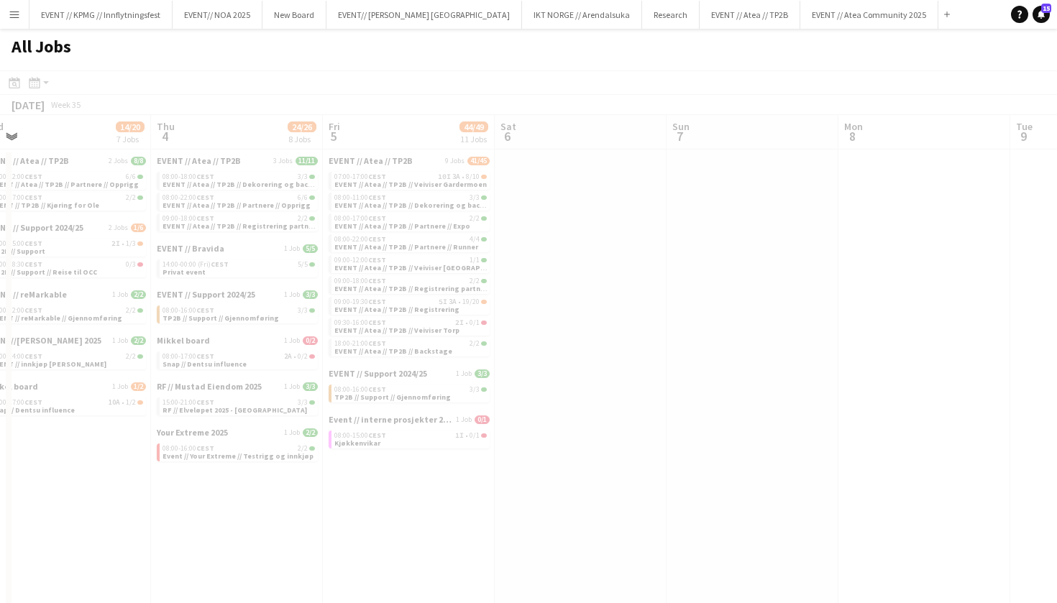
scroll to position [0, 590]
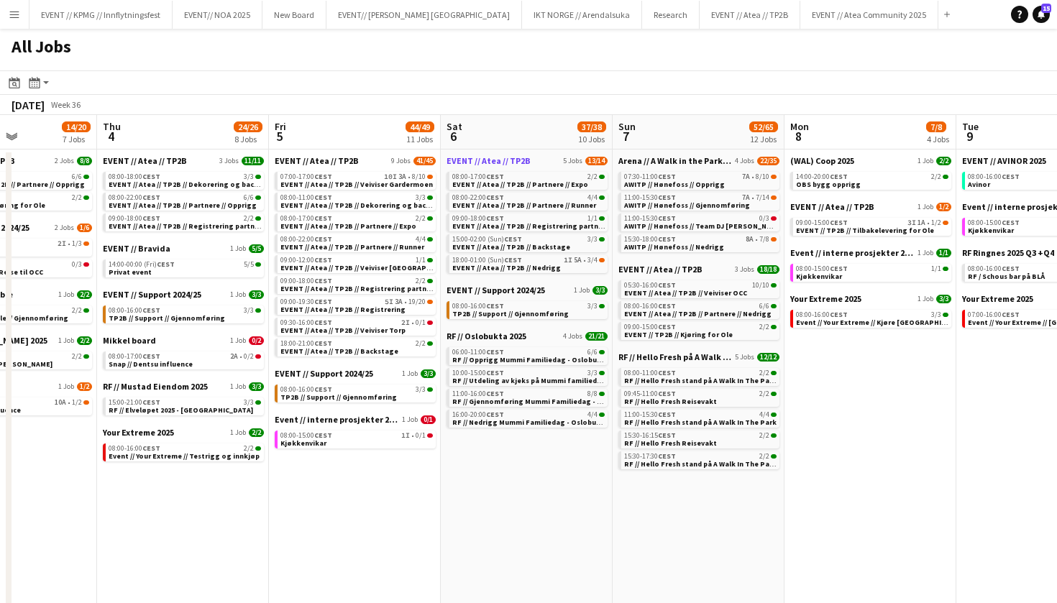
click at [491, 164] on span "EVENT // Atea // TP2B" at bounding box center [488, 160] width 84 height 11
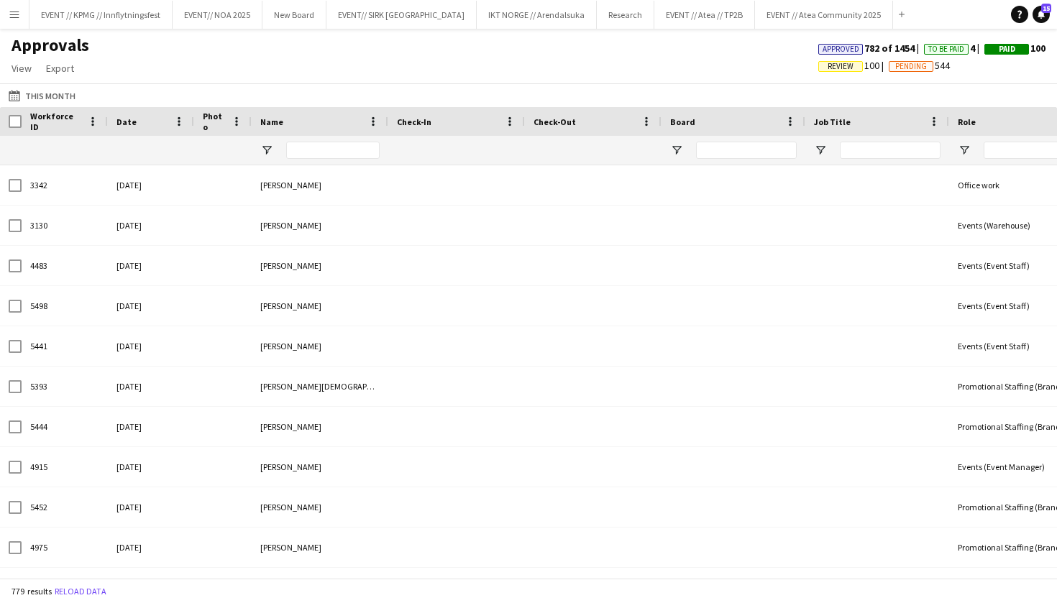
type input "****"
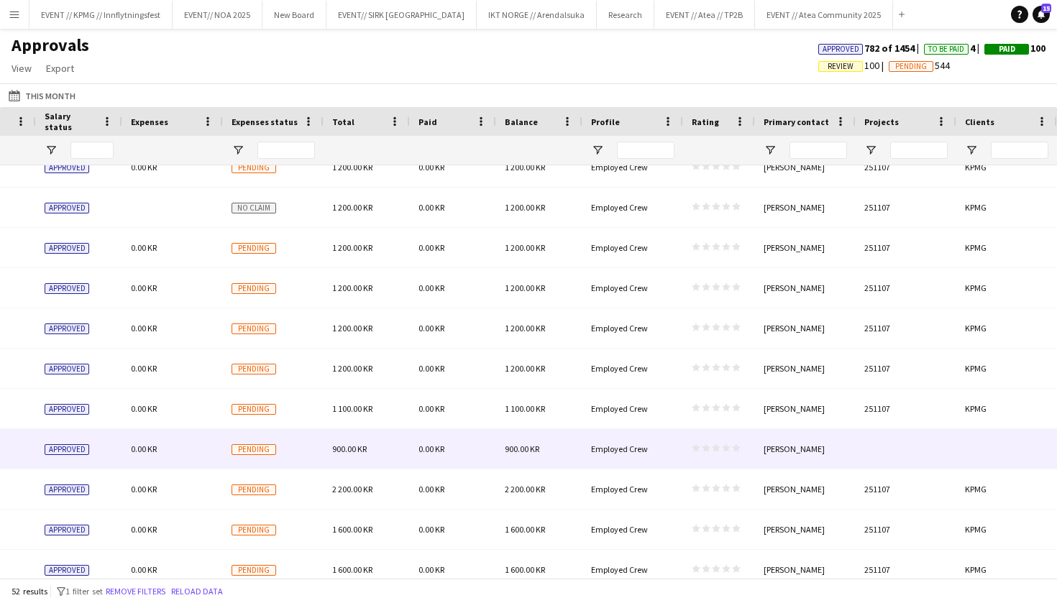
click at [833, 451] on div "Ylva Barane" at bounding box center [805, 449] width 101 height 40
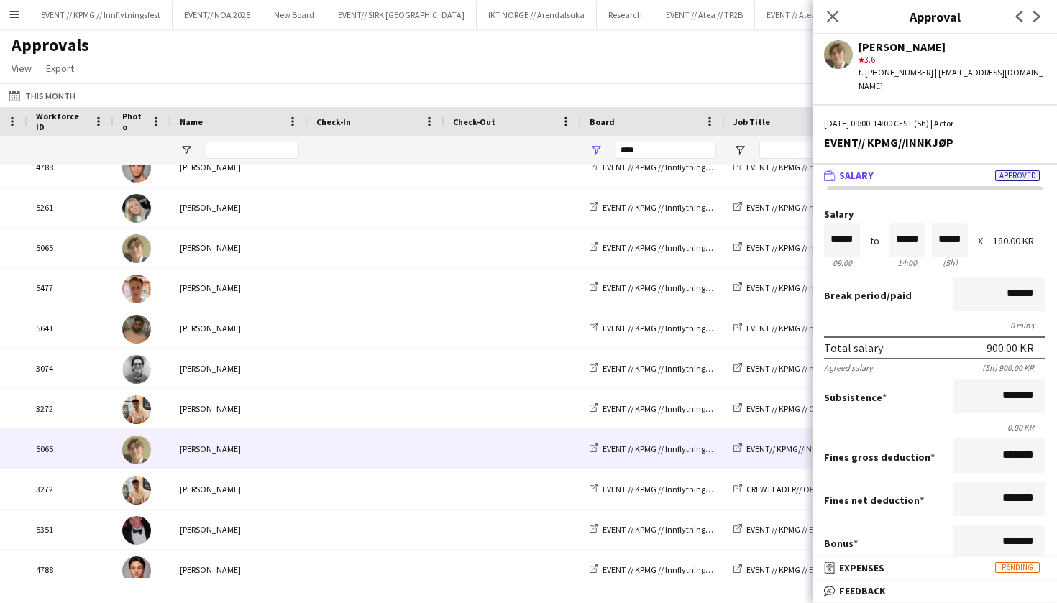
click at [630, 39] on div "Approvals View Customise view Customise filters Reset Filters Reset View Reset …" at bounding box center [528, 59] width 1057 height 49
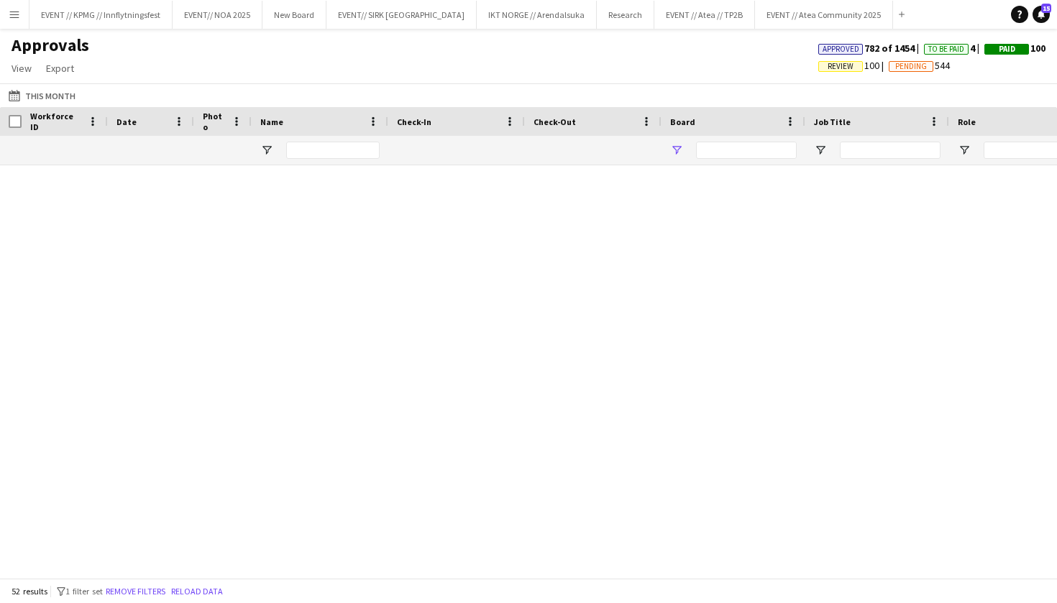
type input "****"
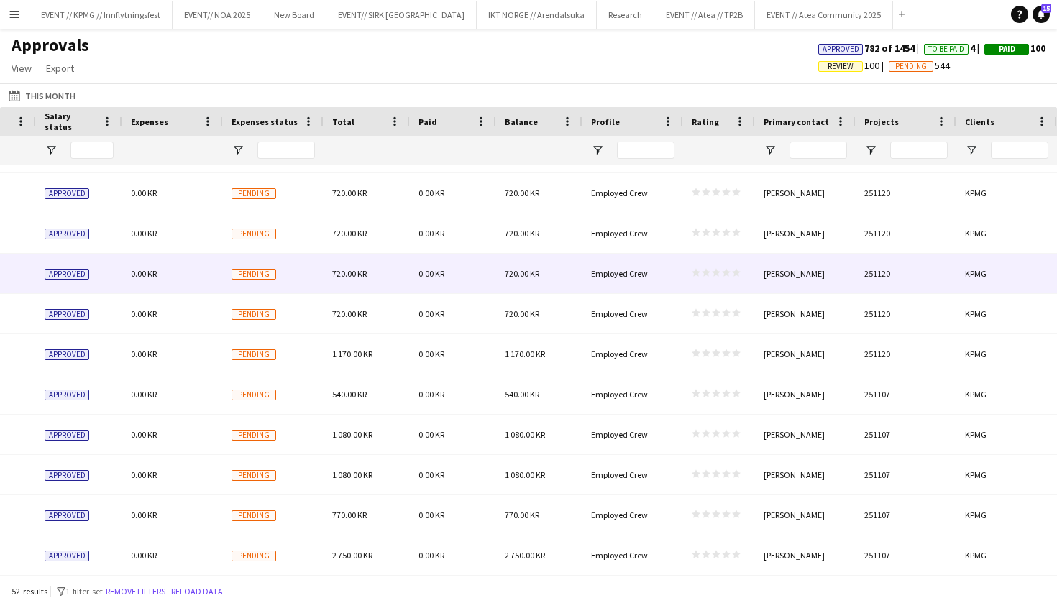
scroll to position [341, 0]
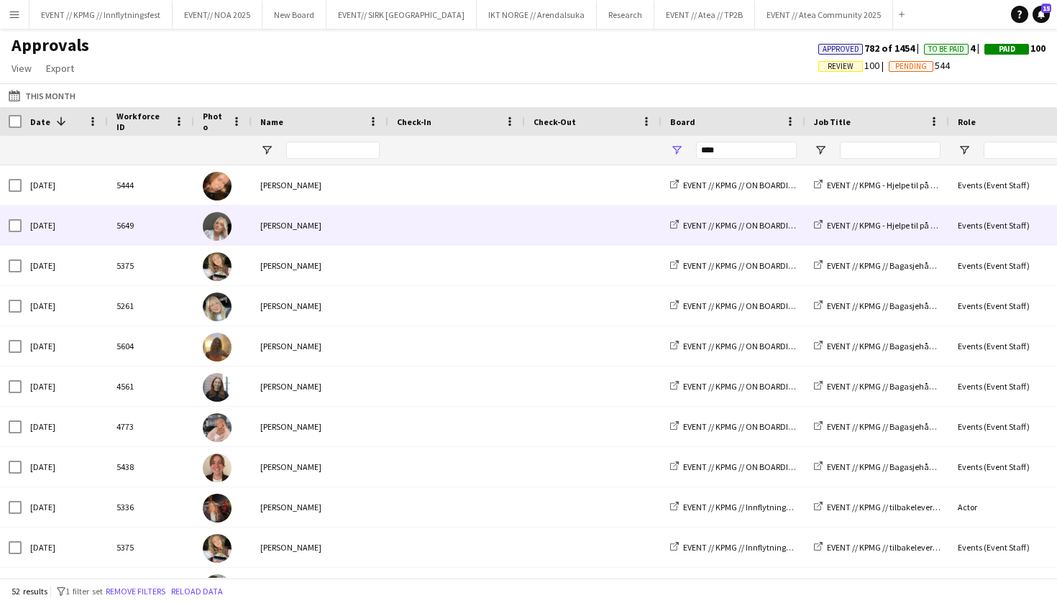
click at [487, 235] on span at bounding box center [456, 226] width 119 height 40
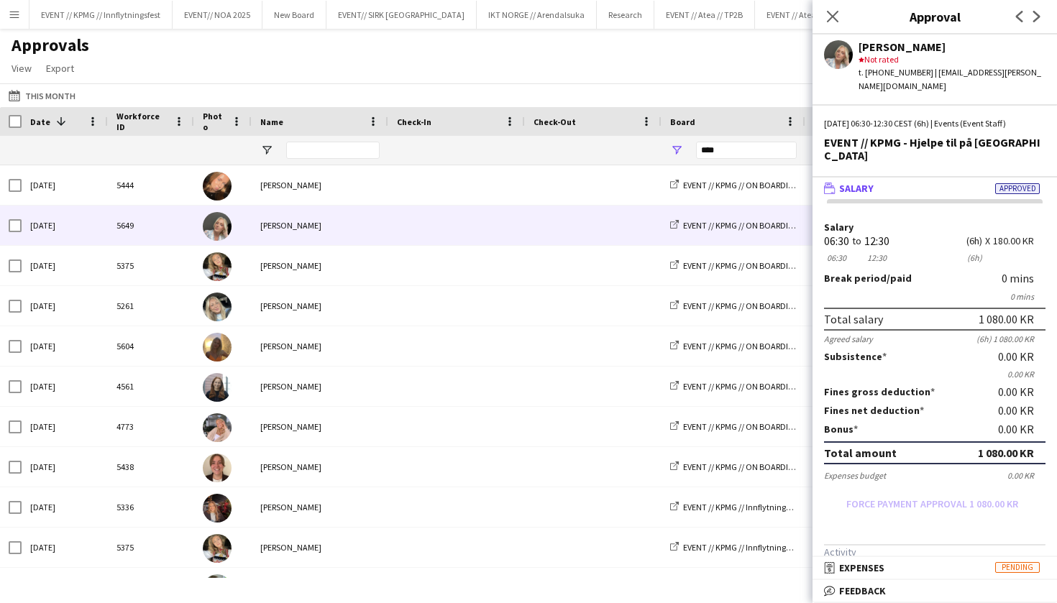
click at [615, 68] on div "Approvals View Customise view Customise filters Reset Filters Reset View Reset …" at bounding box center [528, 59] width 1057 height 49
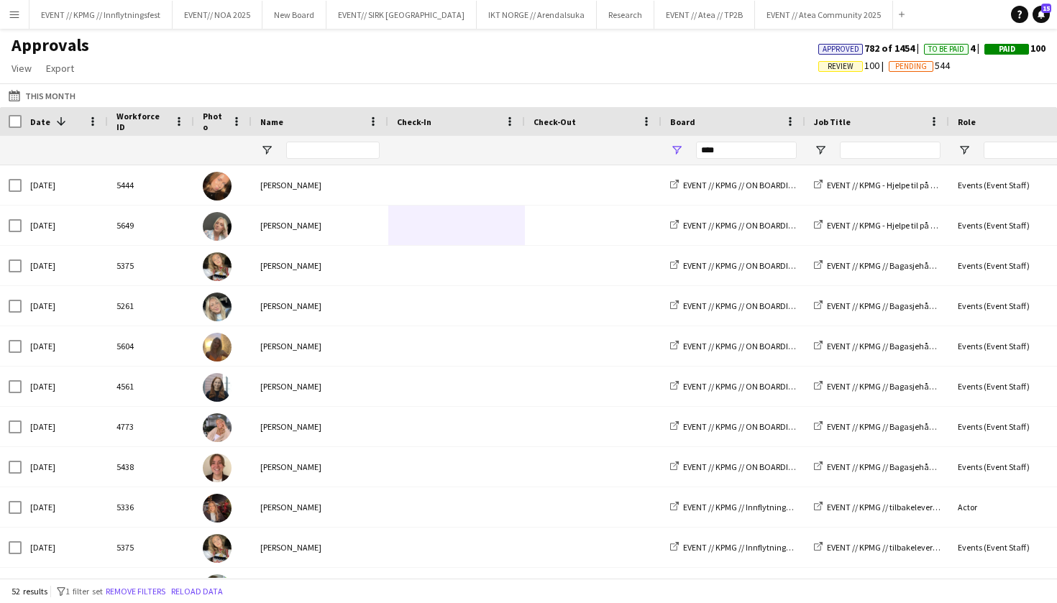
click at [188, 65] on div "Approvals View Customise view Customise filters Reset Filters Reset View Reset …" at bounding box center [528, 59] width 1057 height 49
click at [13, 17] on app-icon "Menu" at bounding box center [15, 15] width 12 height 12
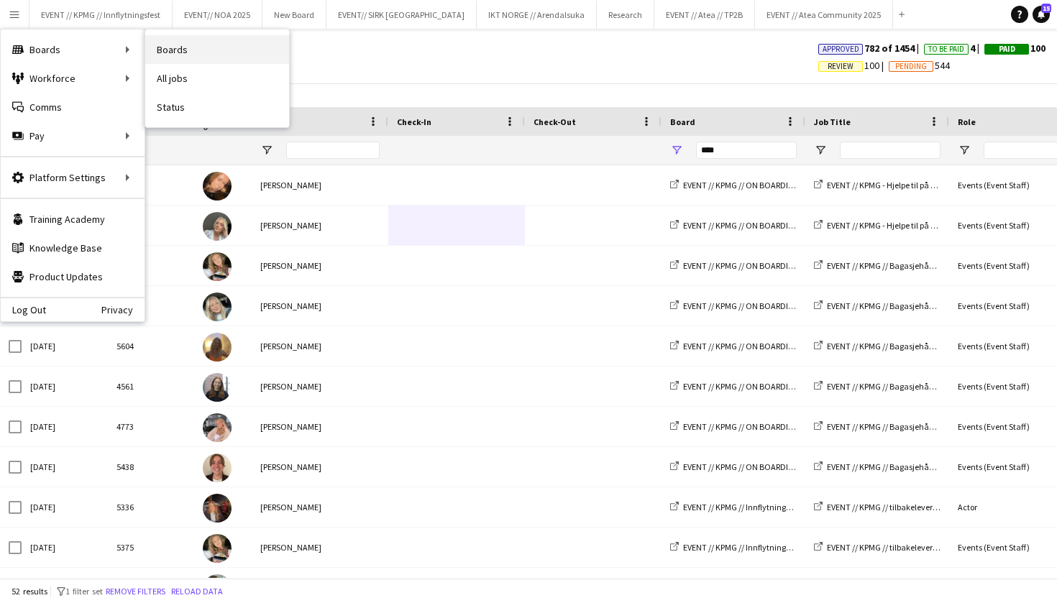
click at [156, 53] on link "Boards" at bounding box center [217, 49] width 144 height 29
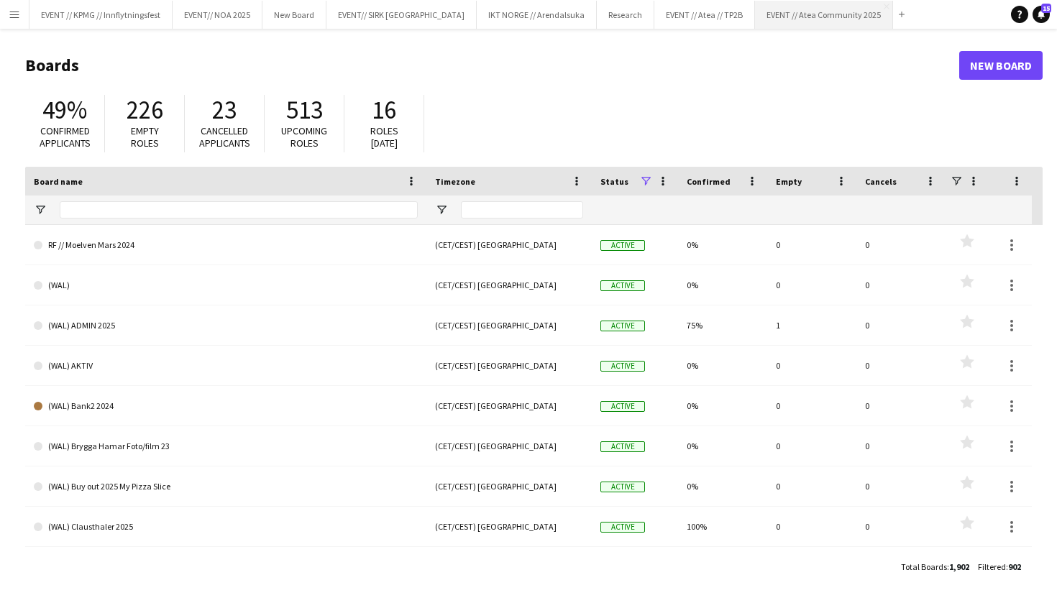
click at [759, 23] on button "EVENT // Atea Community 2025 Close" at bounding box center [824, 15] width 138 height 28
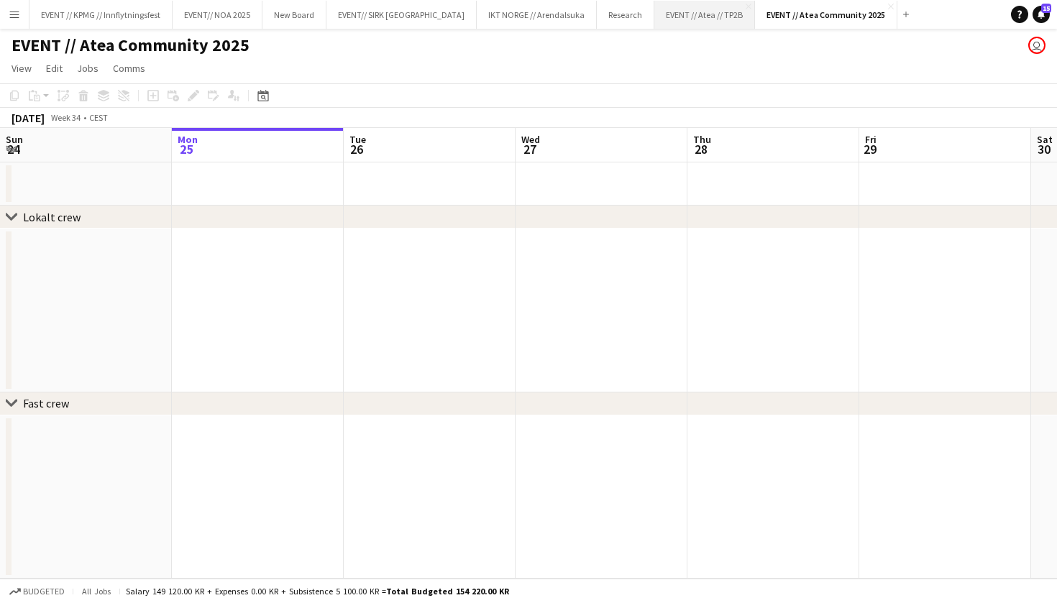
click at [672, 24] on button "EVENT // Atea // TP2B Close" at bounding box center [704, 15] width 101 height 28
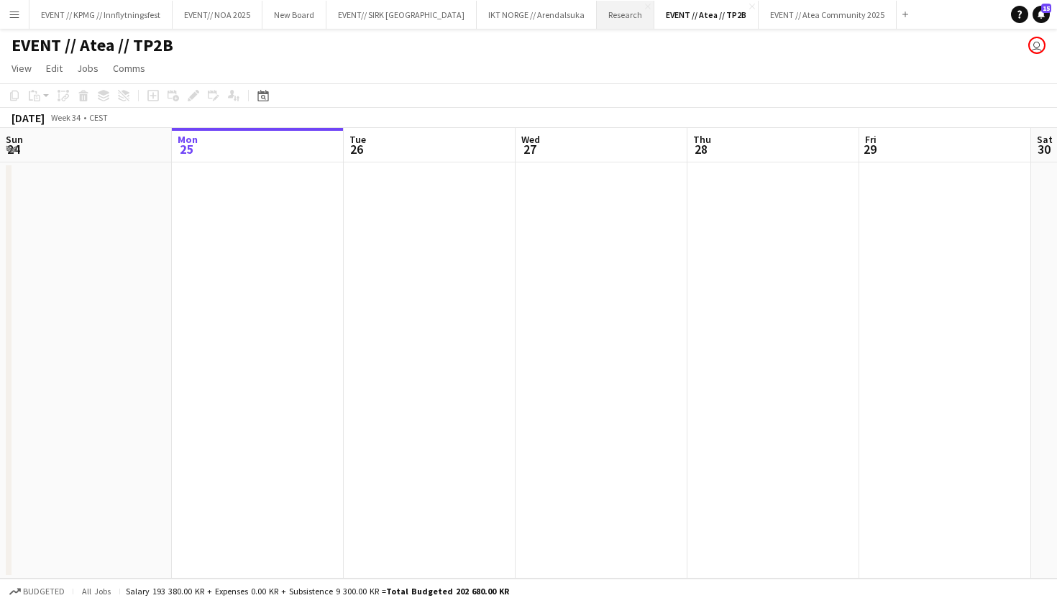
click at [597, 21] on button "Research Close" at bounding box center [626, 15] width 58 height 28
click at [477, 24] on button "IKT NORGE // Arendalsuka Close" at bounding box center [537, 15] width 120 height 28
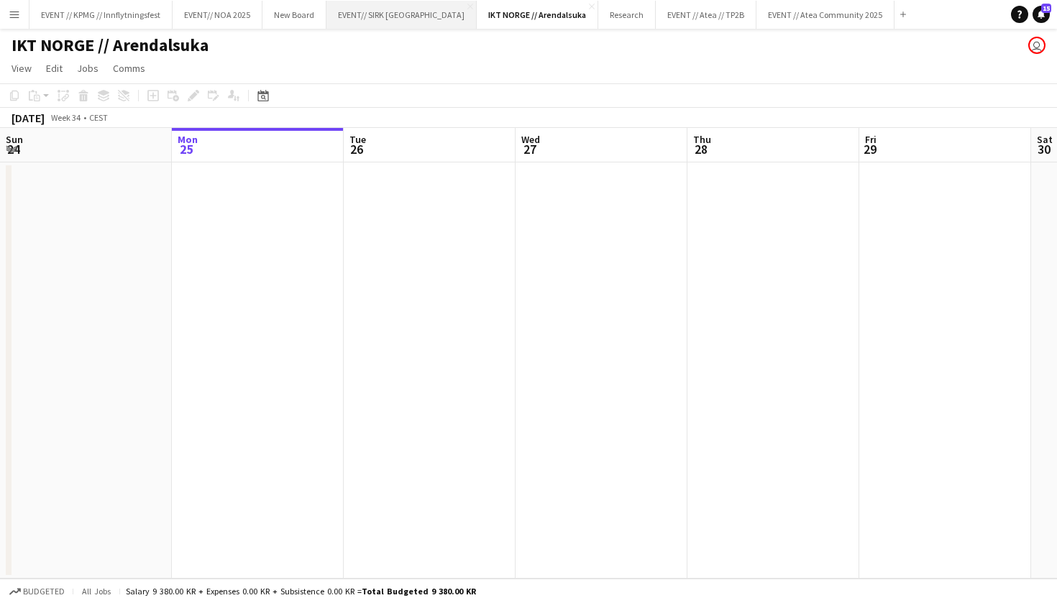
click at [376, 26] on button "EVENT// SIRK NORGE Close" at bounding box center [401, 15] width 150 height 28
click at [10, 19] on app-icon "Menu" at bounding box center [15, 15] width 12 height 12
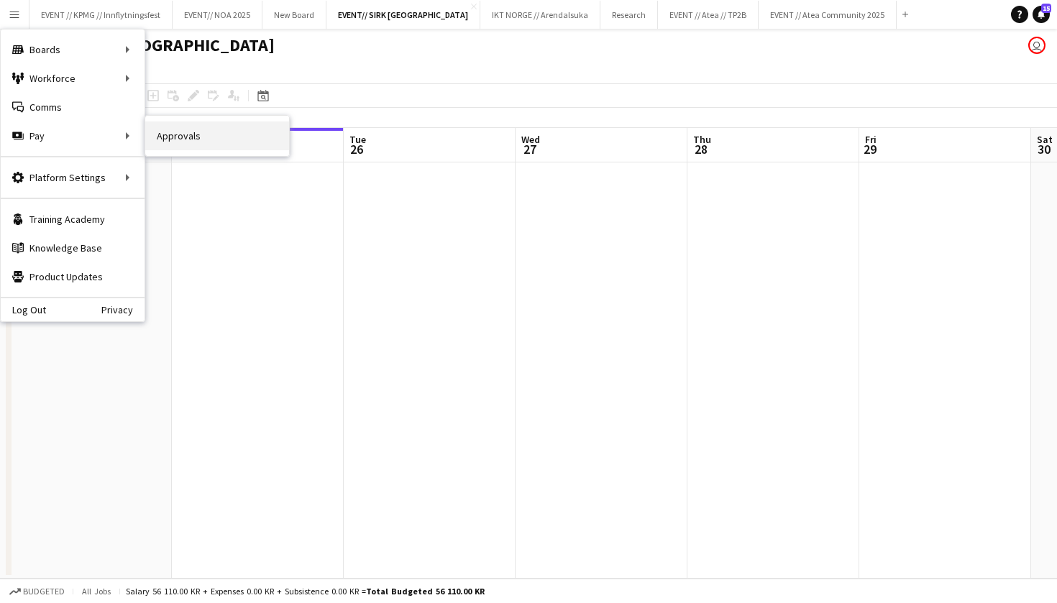
click at [242, 121] on link "Approvals" at bounding box center [217, 135] width 144 height 29
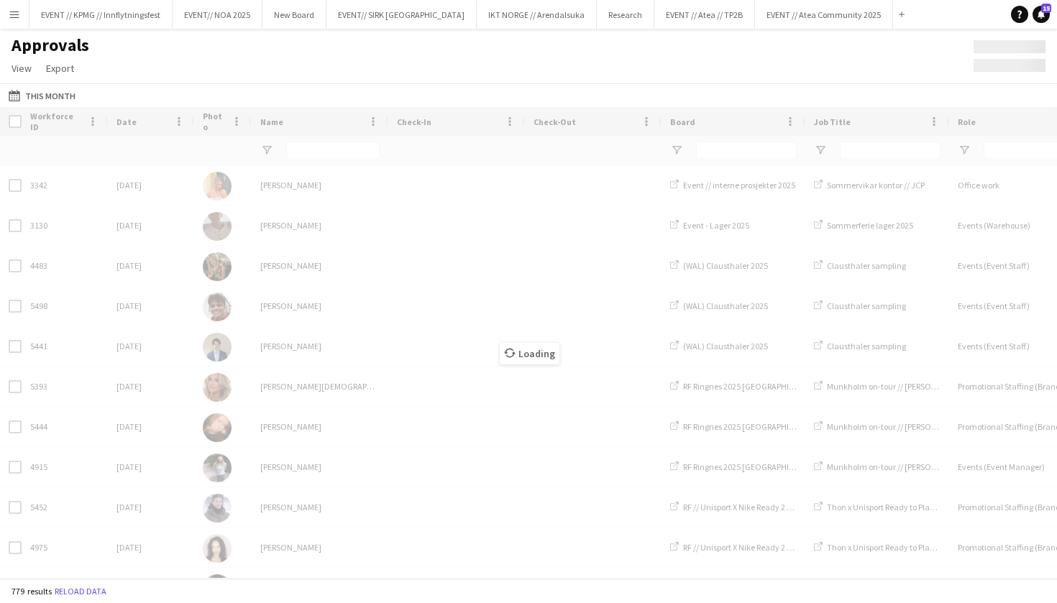
type input "****"
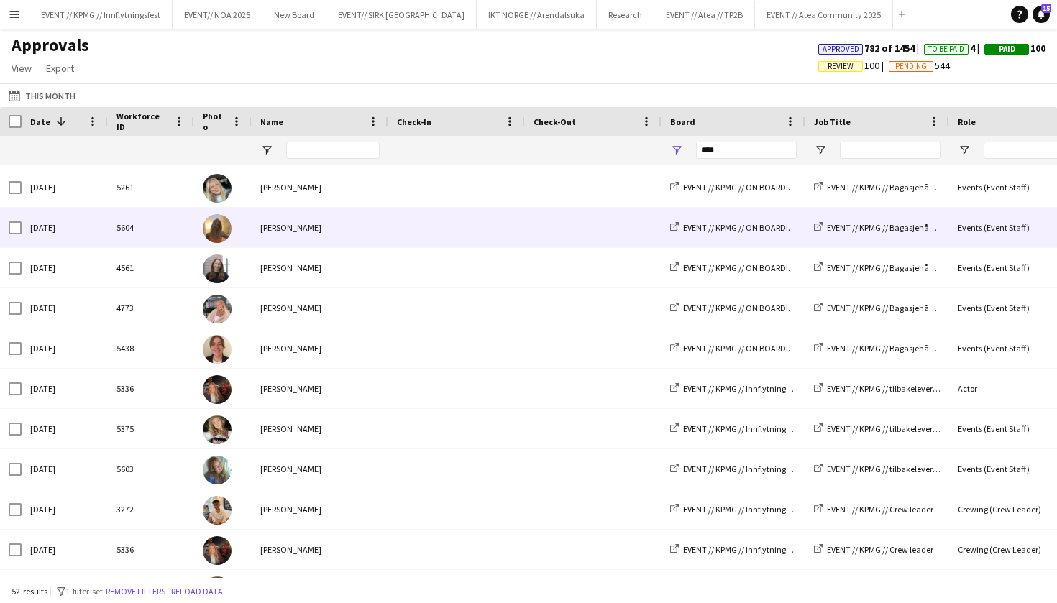
click at [374, 229] on div "[PERSON_NAME]" at bounding box center [320, 228] width 137 height 40
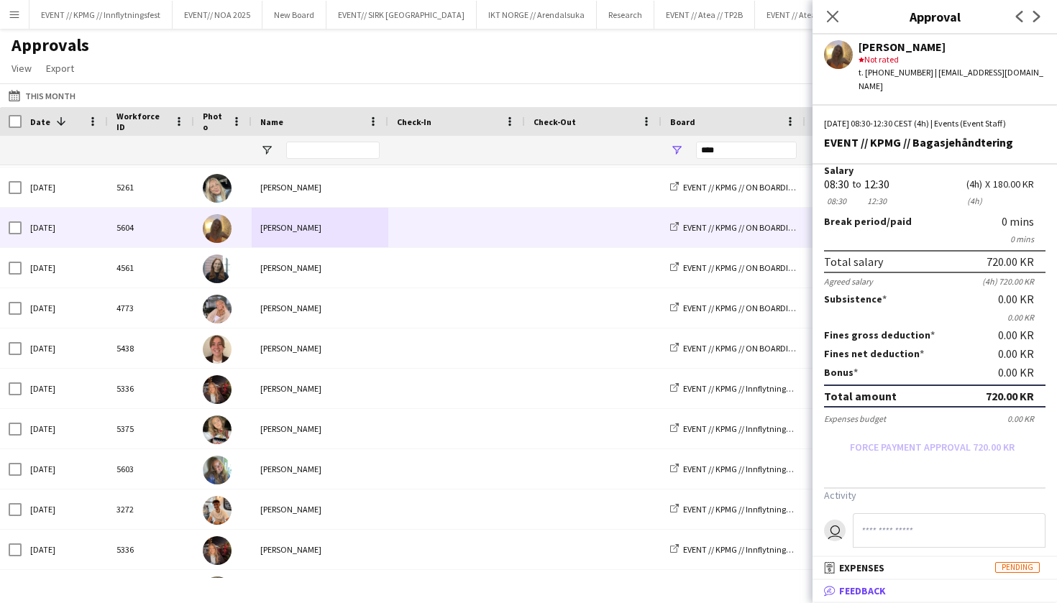
click at [876, 597] on span "Feedback" at bounding box center [862, 590] width 47 height 13
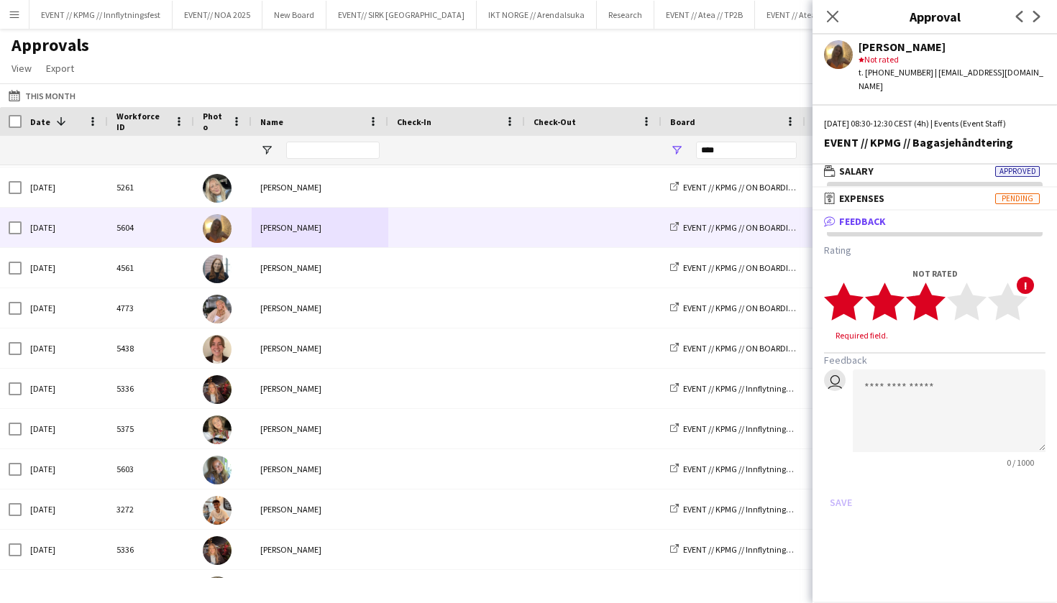
click at [936, 290] on polygon at bounding box center [926, 301] width 40 height 37
click at [914, 367] on textarea at bounding box center [948, 397] width 193 height 83
type textarea "*"
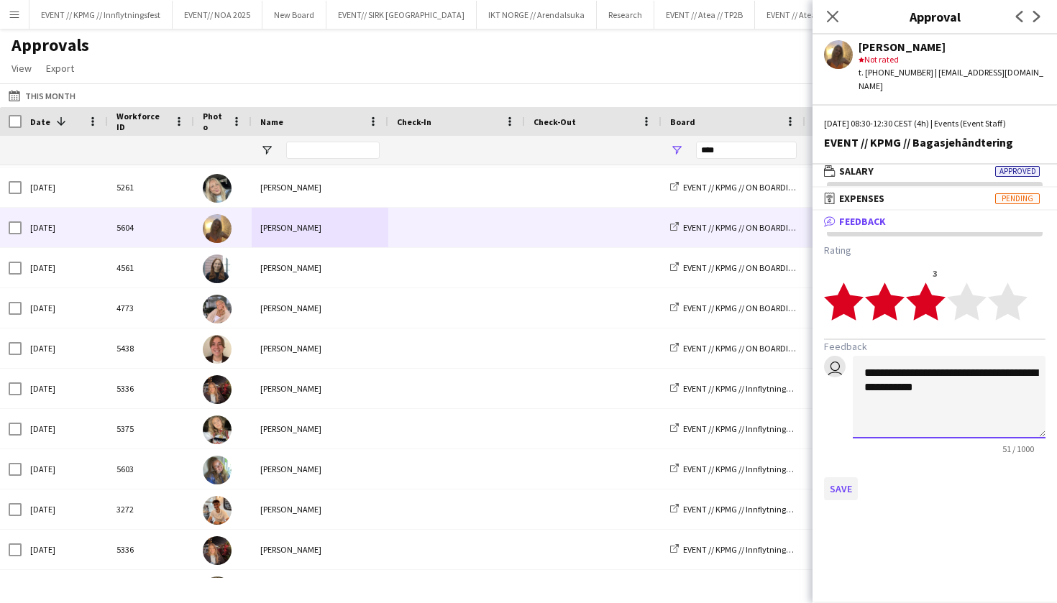
type textarea "**********"
click at [832, 477] on button "Save" at bounding box center [841, 488] width 34 height 23
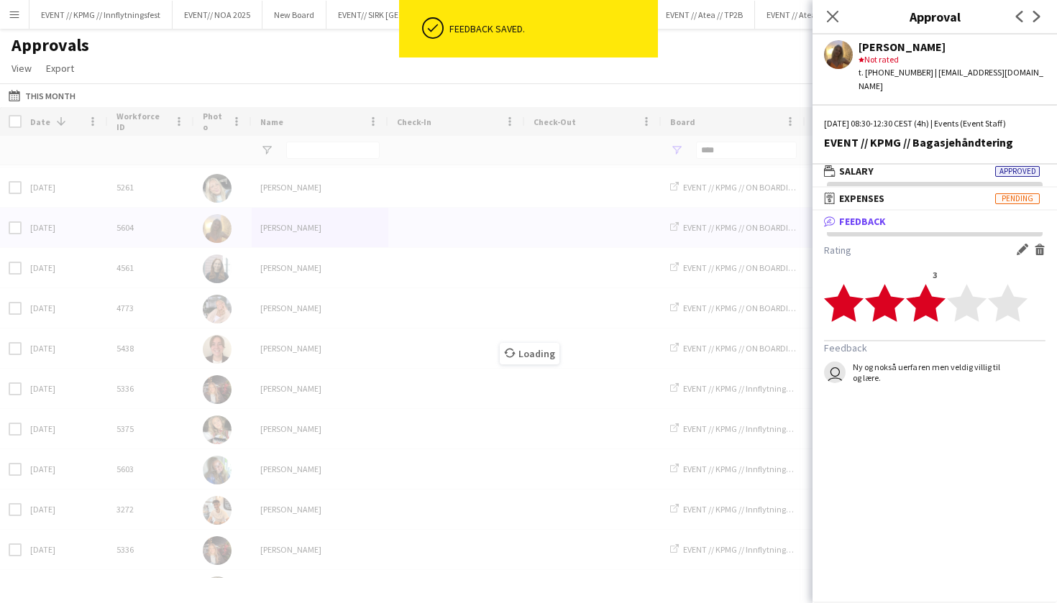
click at [309, 362] on div "Loading" at bounding box center [528, 342] width 1057 height 471
click at [282, 356] on div "Loading" at bounding box center [528, 342] width 1057 height 471
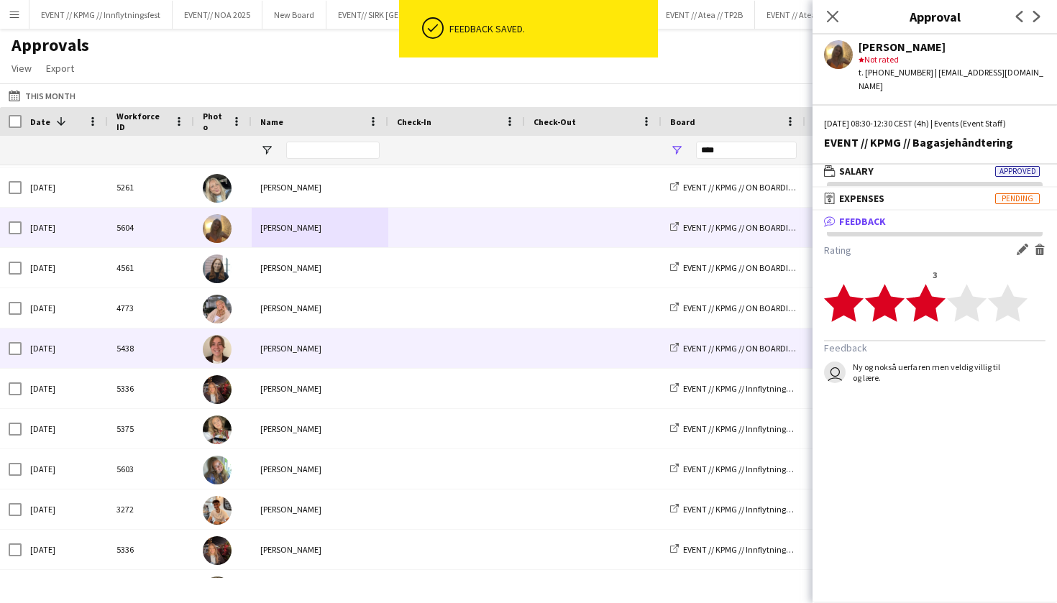
click at [295, 352] on div "[PERSON_NAME]" at bounding box center [320, 348] width 137 height 40
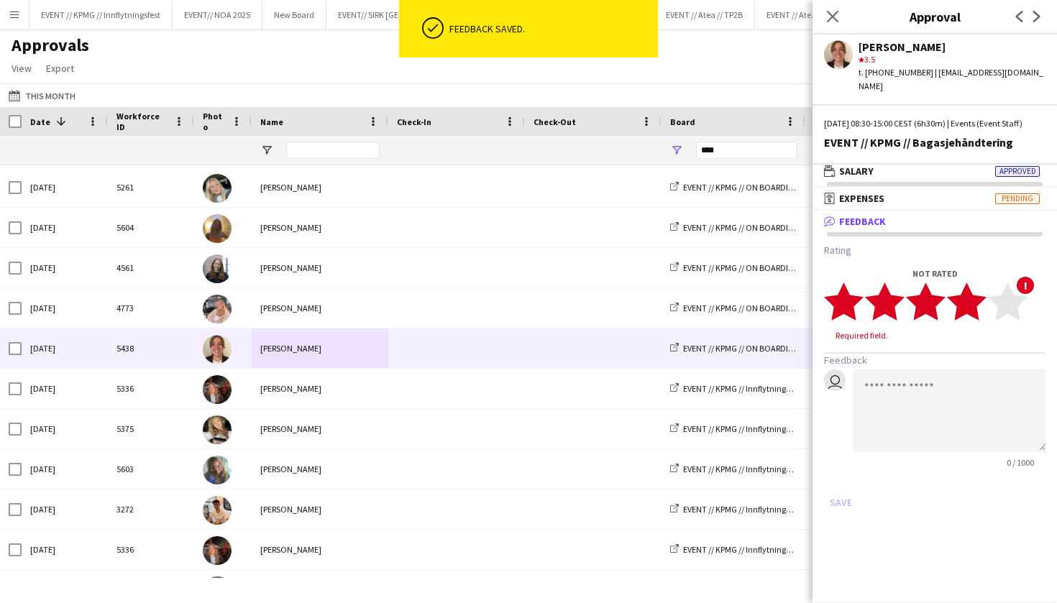
click at [978, 303] on polygon at bounding box center [967, 301] width 40 height 37
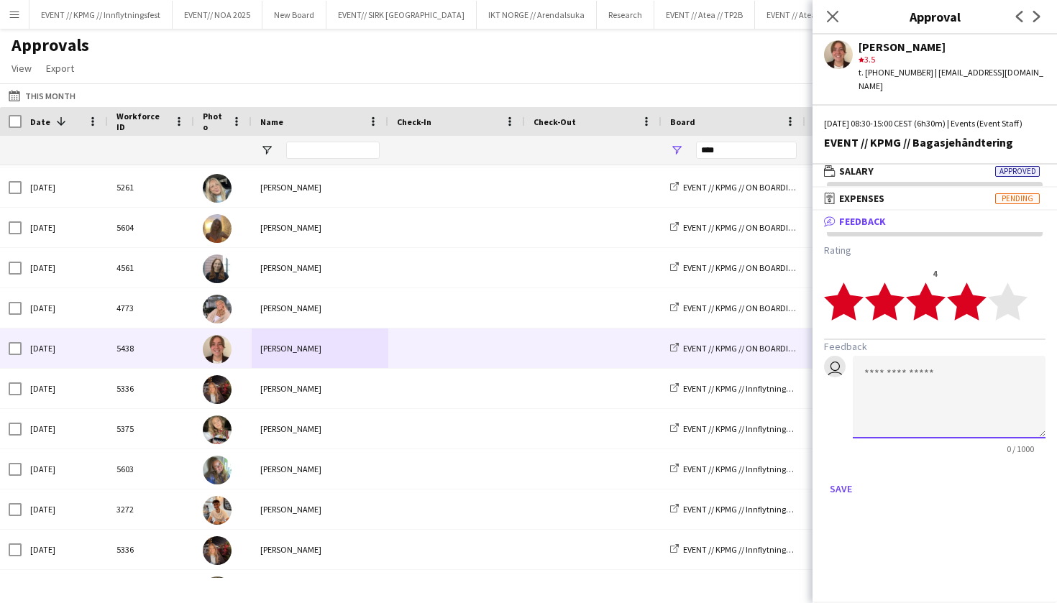
click at [929, 419] on textarea at bounding box center [948, 397] width 193 height 83
type textarea "**********"
drag, startPoint x: 950, startPoint y: 400, endPoint x: 829, endPoint y: 378, distance: 122.0
click at [829, 378] on div "**********" at bounding box center [934, 405] width 221 height 98
paste textarea "**********"
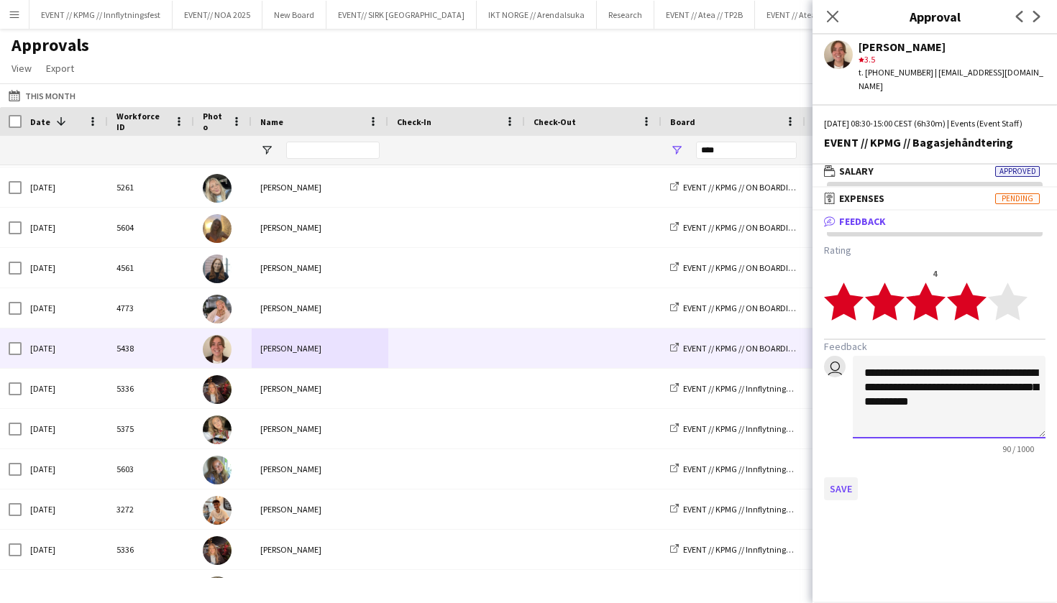
type textarea "**********"
click at [840, 487] on button "Save" at bounding box center [841, 488] width 34 height 23
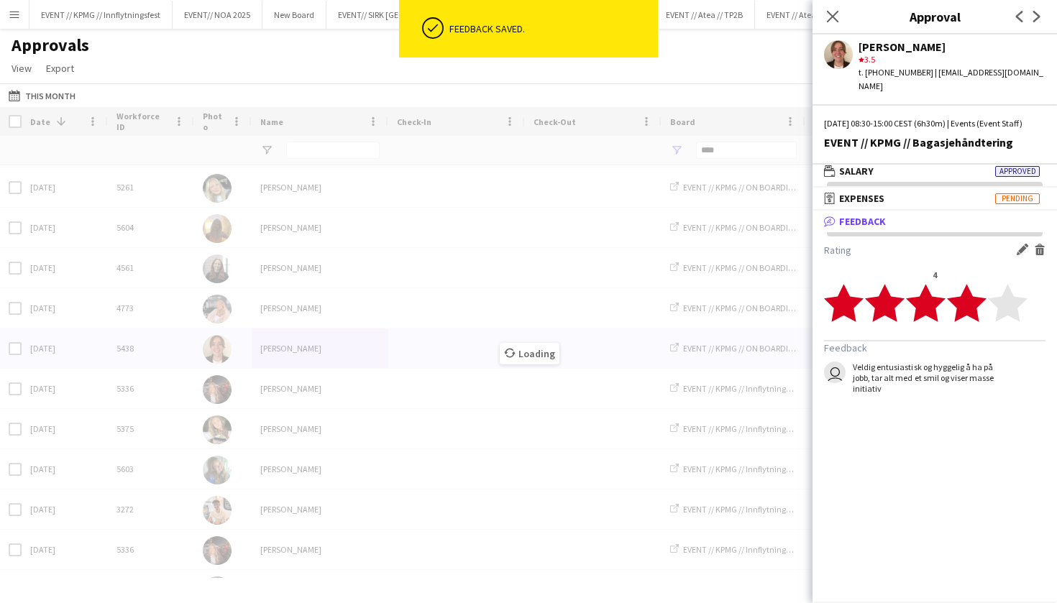
click at [408, 389] on div "Loading" at bounding box center [528, 342] width 1057 height 471
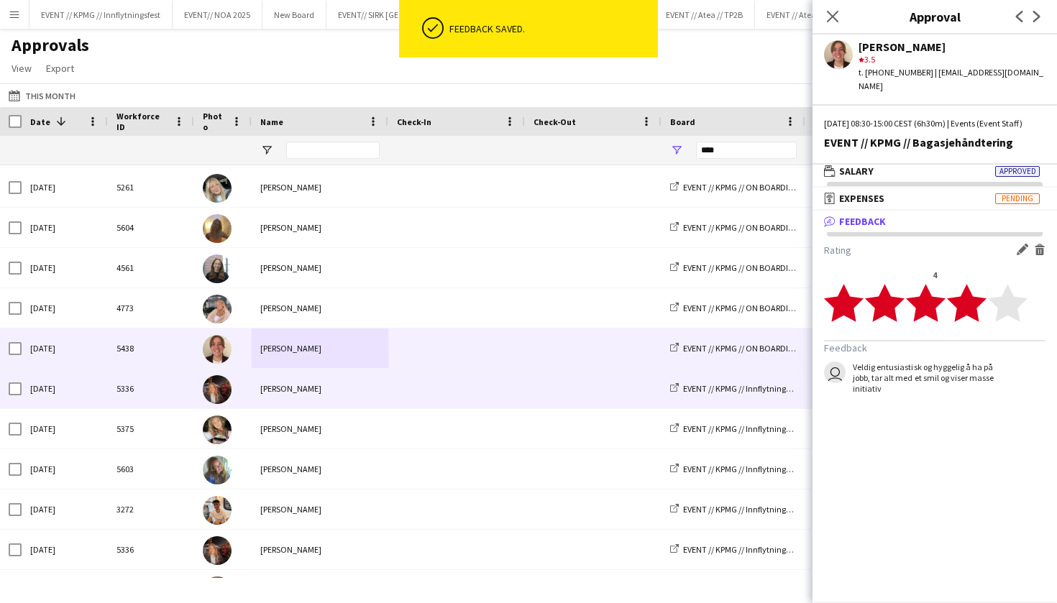
click at [408, 389] on span at bounding box center [456, 389] width 119 height 40
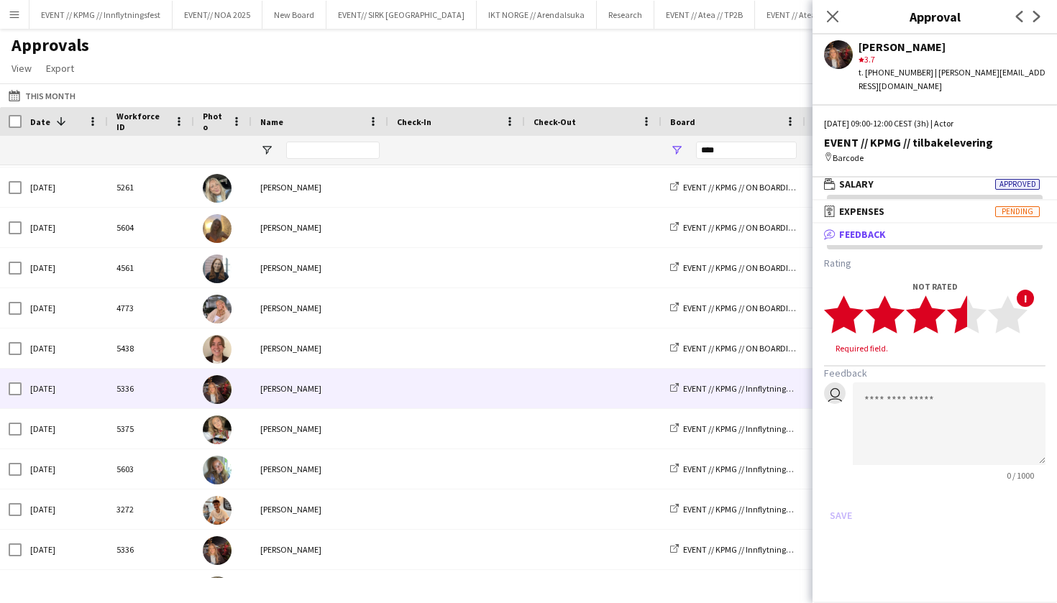
click at [963, 309] on polygon at bounding box center [967, 314] width 40 height 37
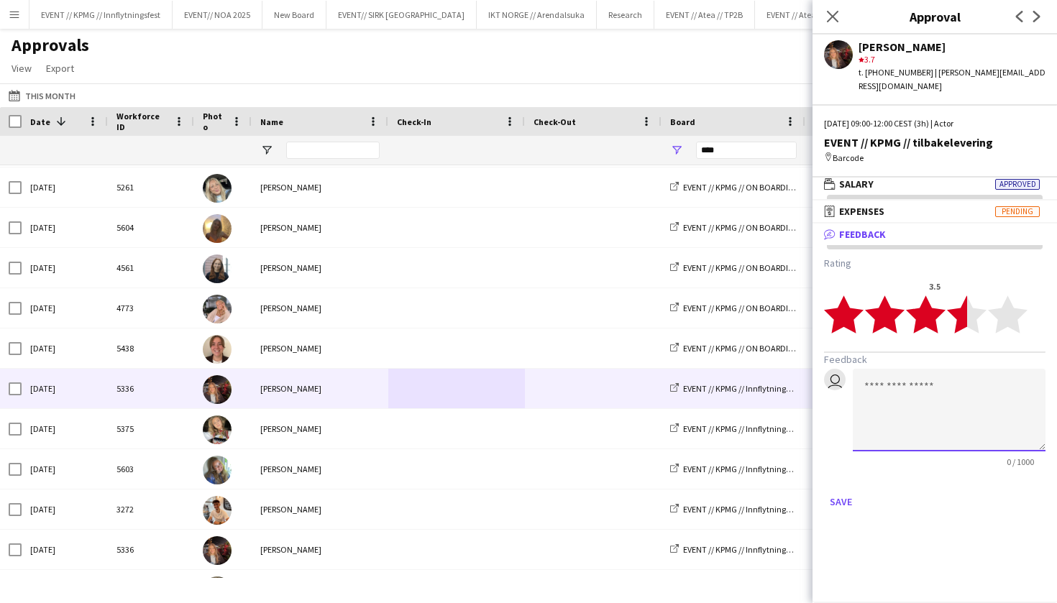
click at [946, 408] on textarea at bounding box center [948, 410] width 193 height 83
type textarea "*"
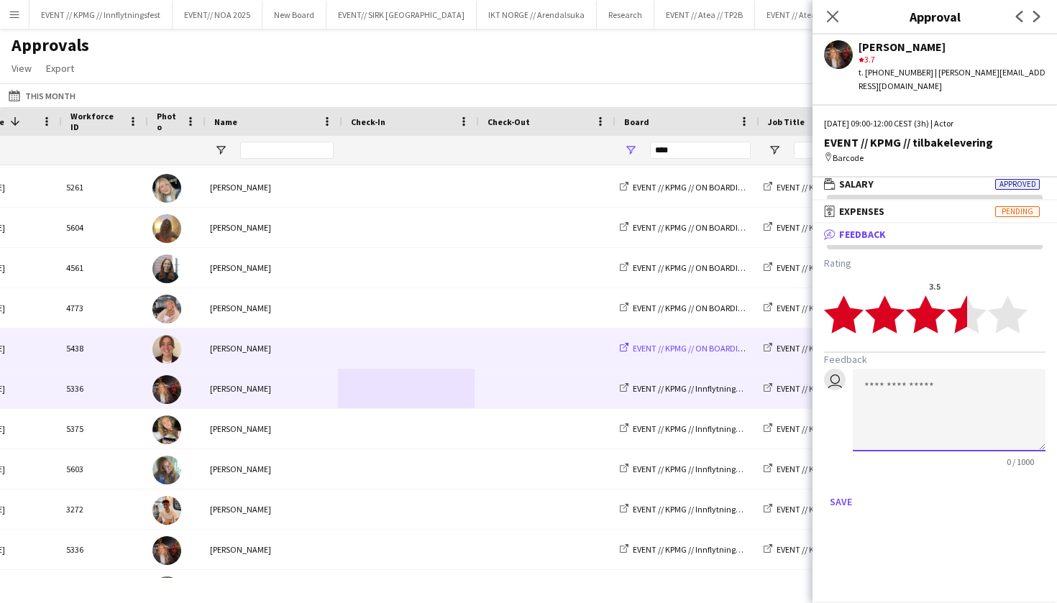
scroll to position [0, 128]
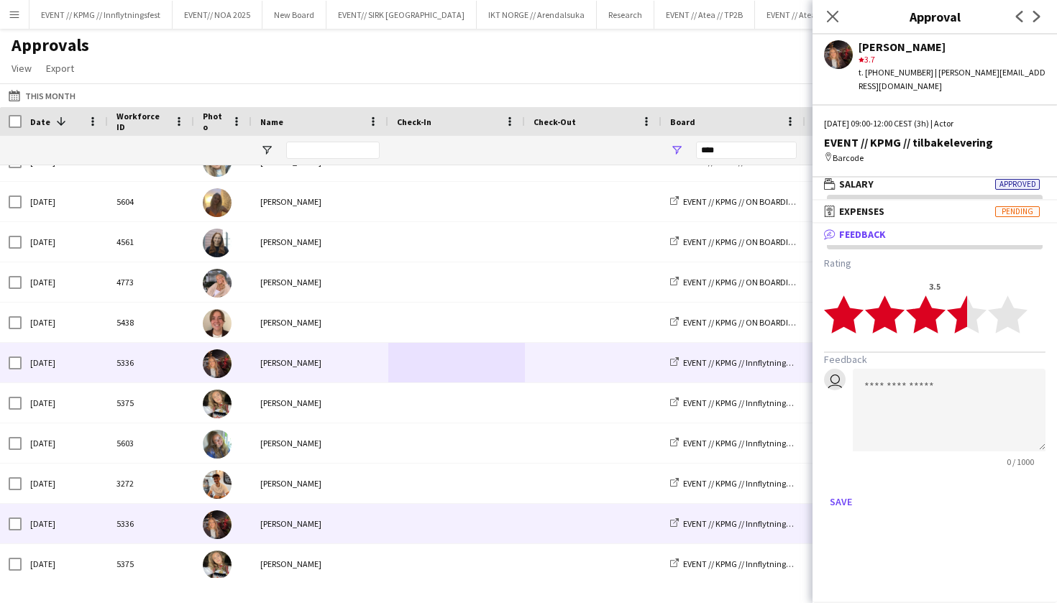
click at [576, 520] on span at bounding box center [592, 524] width 119 height 40
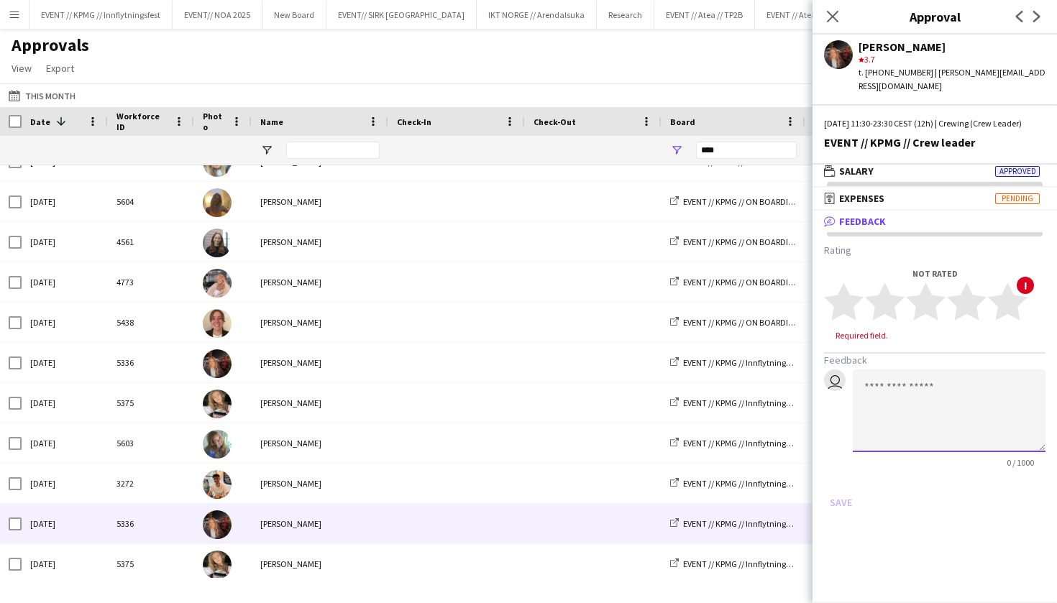
click at [960, 381] on textarea at bounding box center [948, 410] width 193 height 83
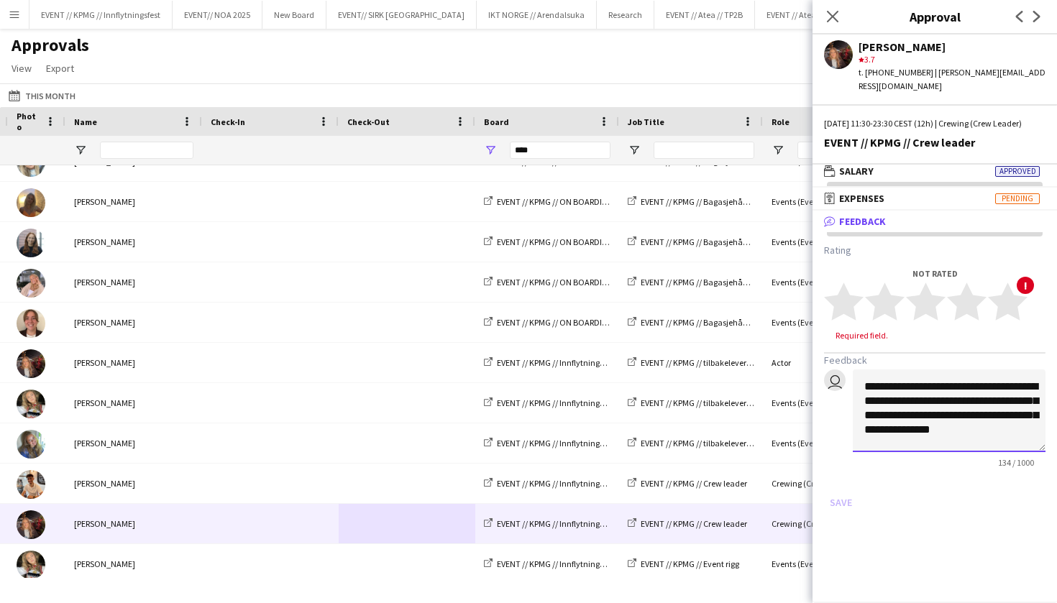
scroll to position [1, 0]
type textarea "**********"
click at [840, 505] on div "Save" at bounding box center [934, 502] width 221 height 23
click at [921, 477] on form "**********" at bounding box center [934, 379] width 221 height 270
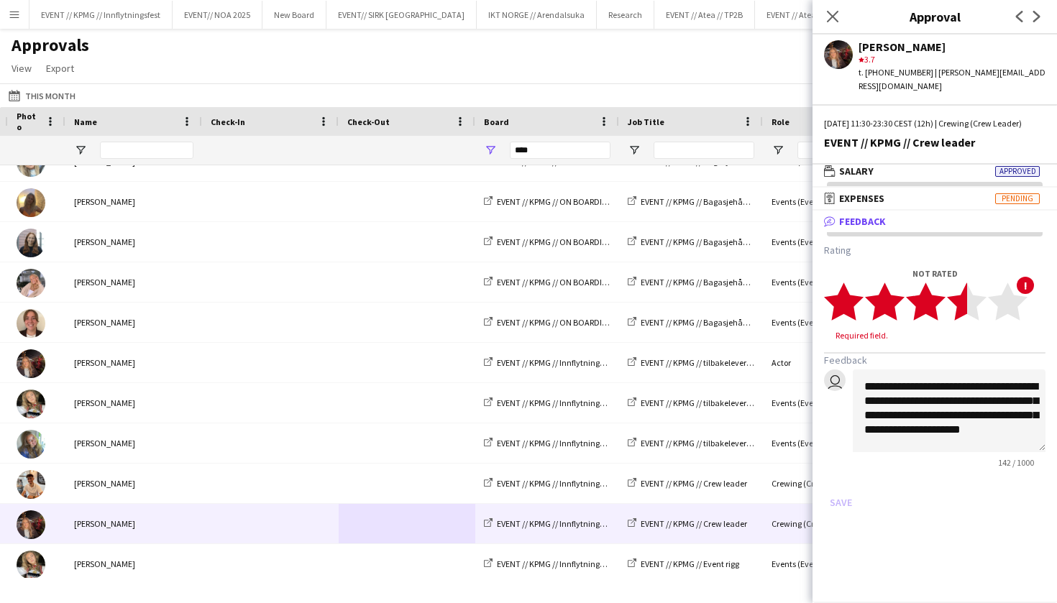
click at [964, 306] on polygon at bounding box center [967, 301] width 40 height 37
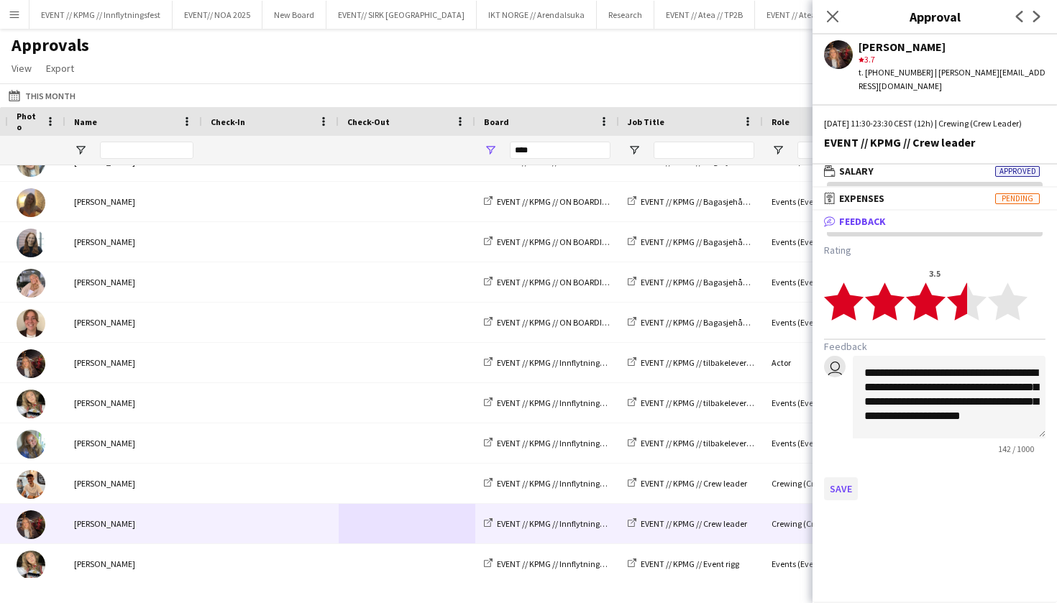
click at [845, 482] on button "Save" at bounding box center [841, 488] width 34 height 23
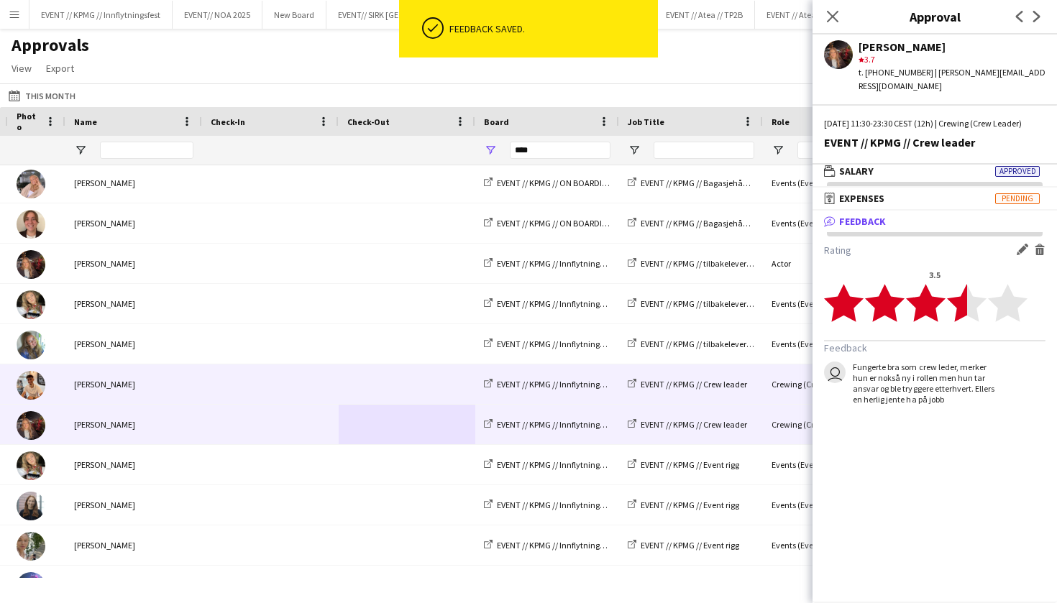
scroll to position [247, 0]
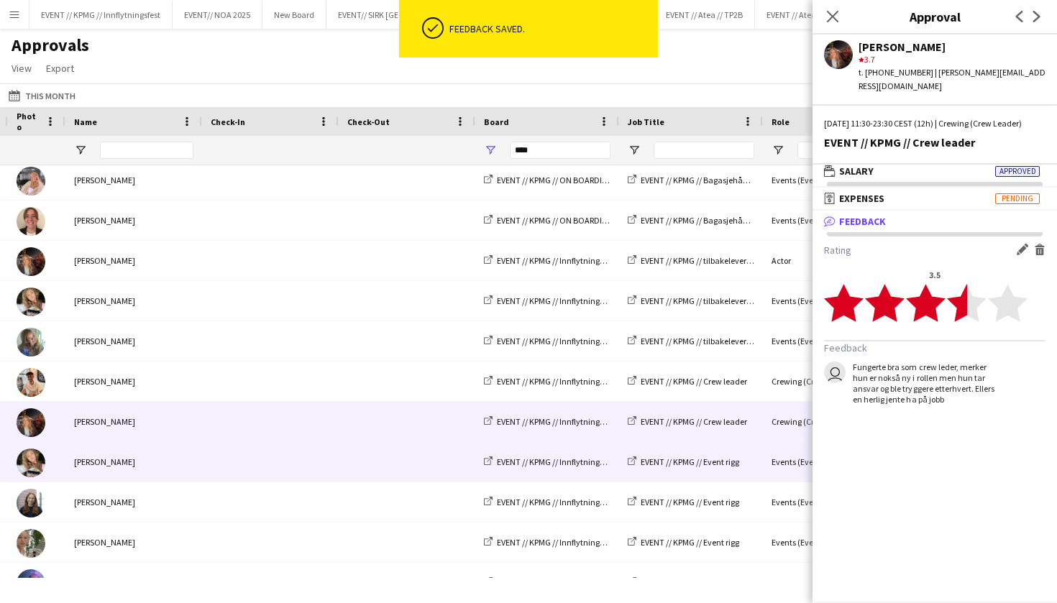
click at [338, 463] on div at bounding box center [270, 462] width 137 height 40
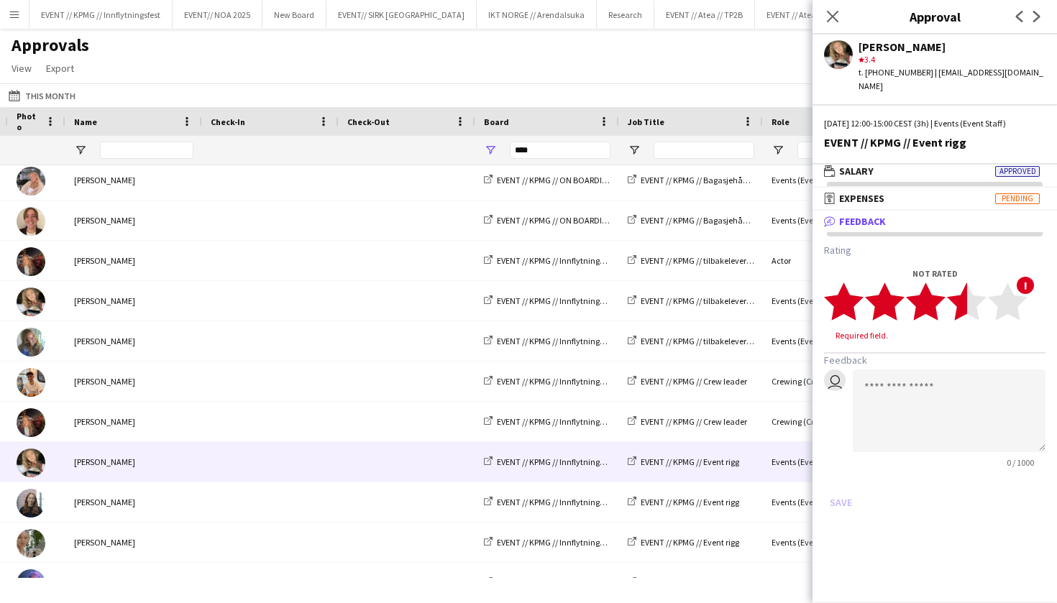
click at [958, 292] on polygon at bounding box center [967, 301] width 40 height 37
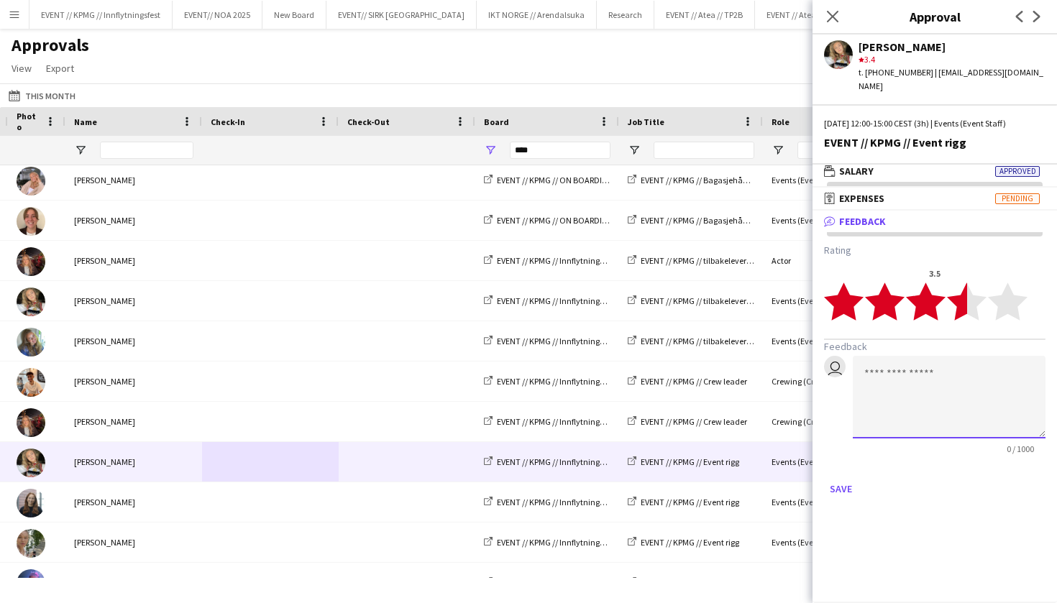
click at [903, 374] on textarea at bounding box center [948, 397] width 193 height 83
type textarea "*"
type textarea "**********"
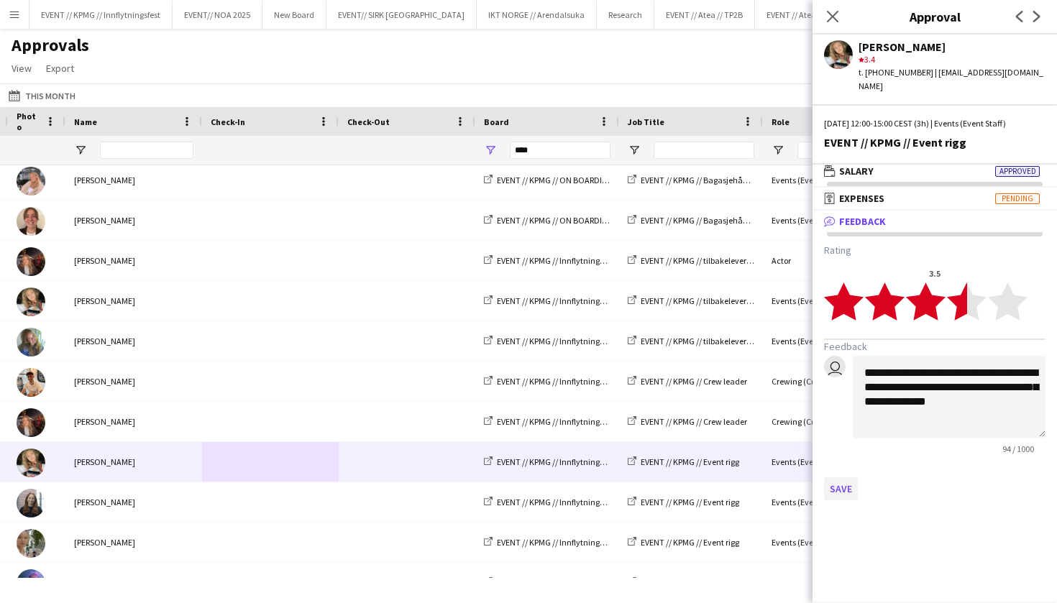
click at [838, 477] on button "Save" at bounding box center [841, 488] width 34 height 23
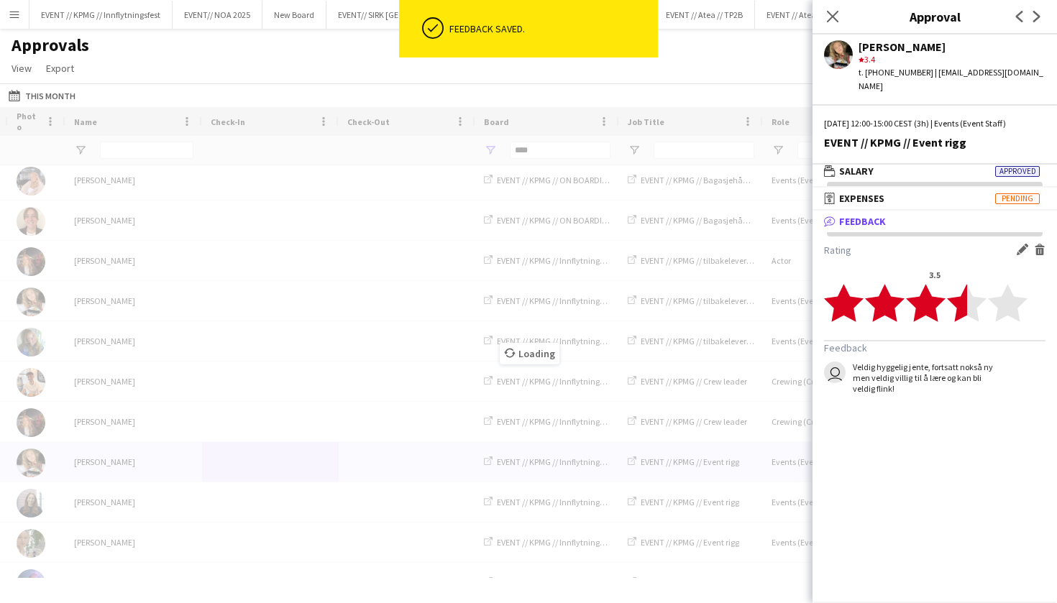
click at [244, 363] on div "Loading" at bounding box center [528, 342] width 1057 height 471
click at [233, 520] on div "Loading" at bounding box center [528, 342] width 1057 height 471
click at [231, 518] on div "Loading" at bounding box center [528, 342] width 1057 height 471
click at [205, 513] on div at bounding box center [270, 502] width 137 height 40
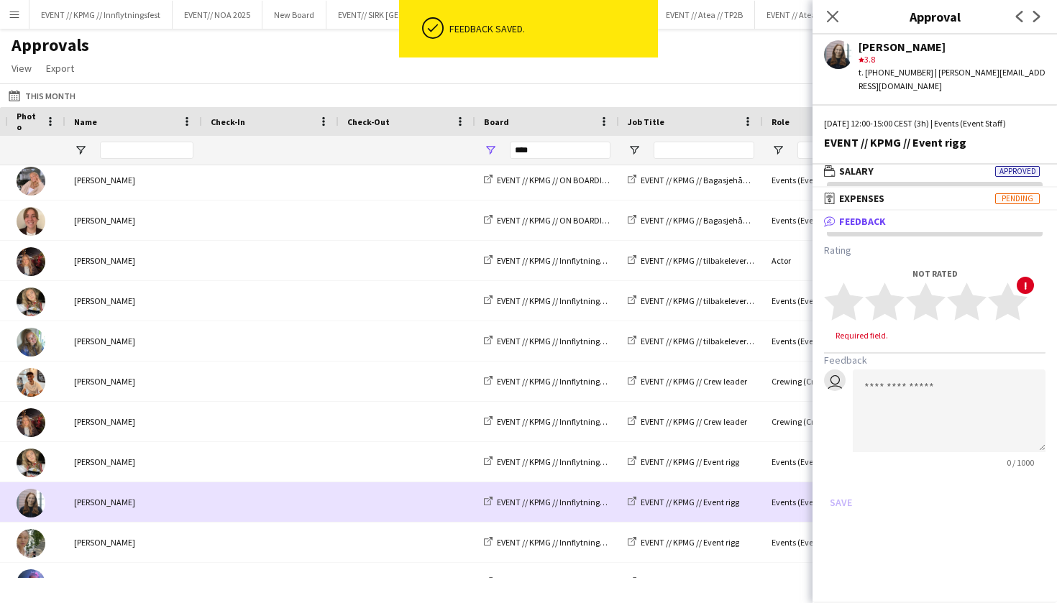
click at [205, 513] on div at bounding box center [270, 502] width 137 height 40
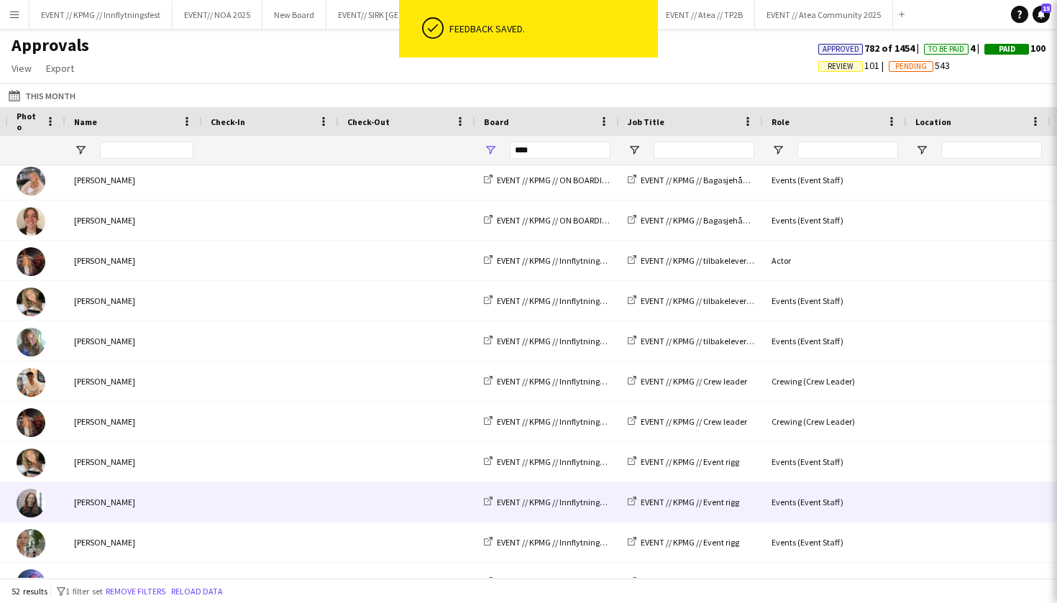
click at [205, 513] on div at bounding box center [270, 502] width 137 height 40
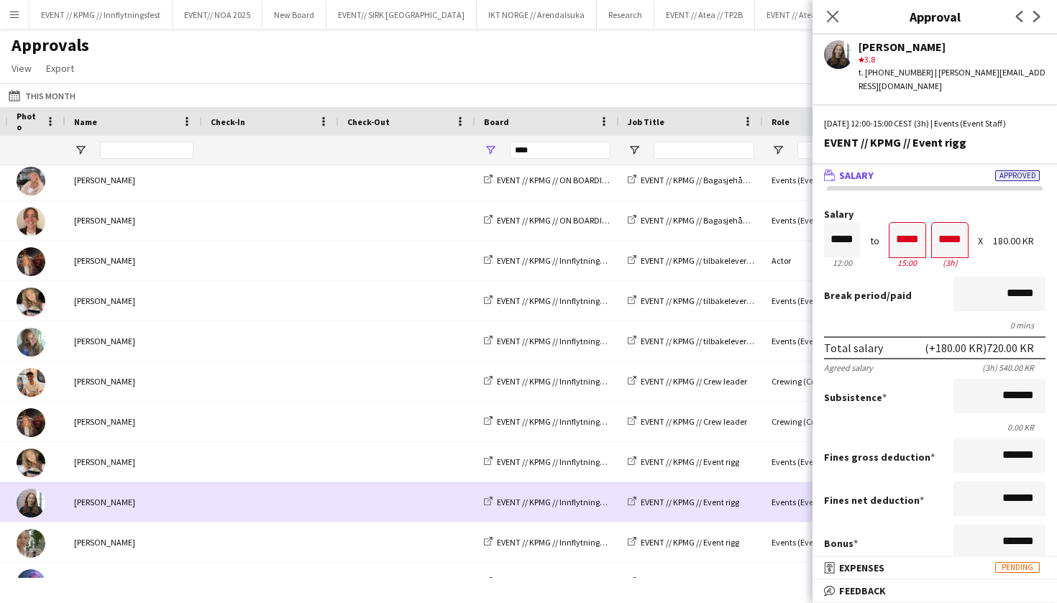
click at [131, 500] on div "[PERSON_NAME]" at bounding box center [133, 502] width 137 height 40
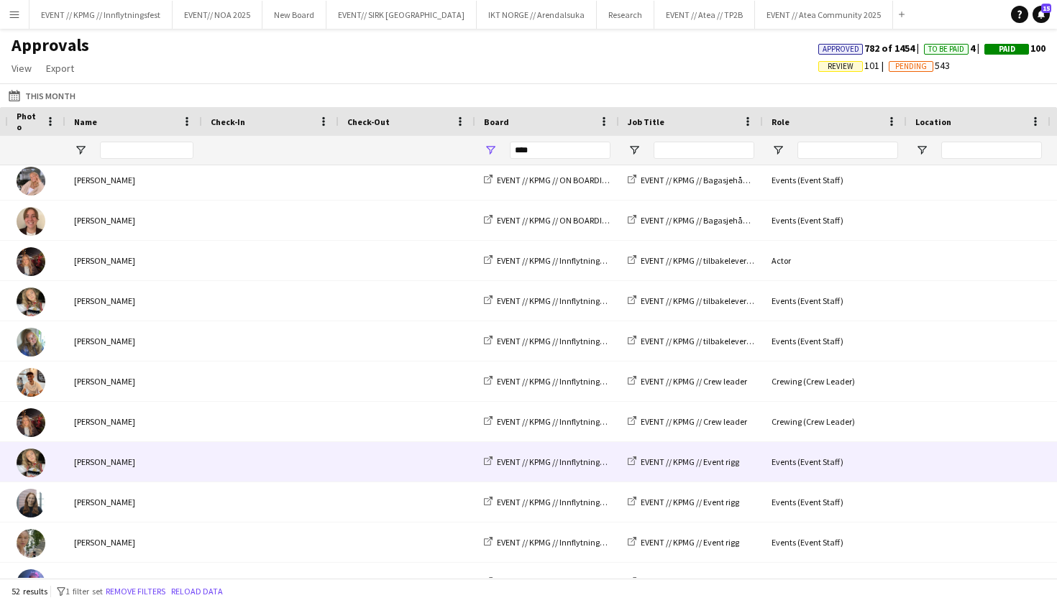
click at [166, 492] on div "[PERSON_NAME]" at bounding box center [133, 502] width 137 height 40
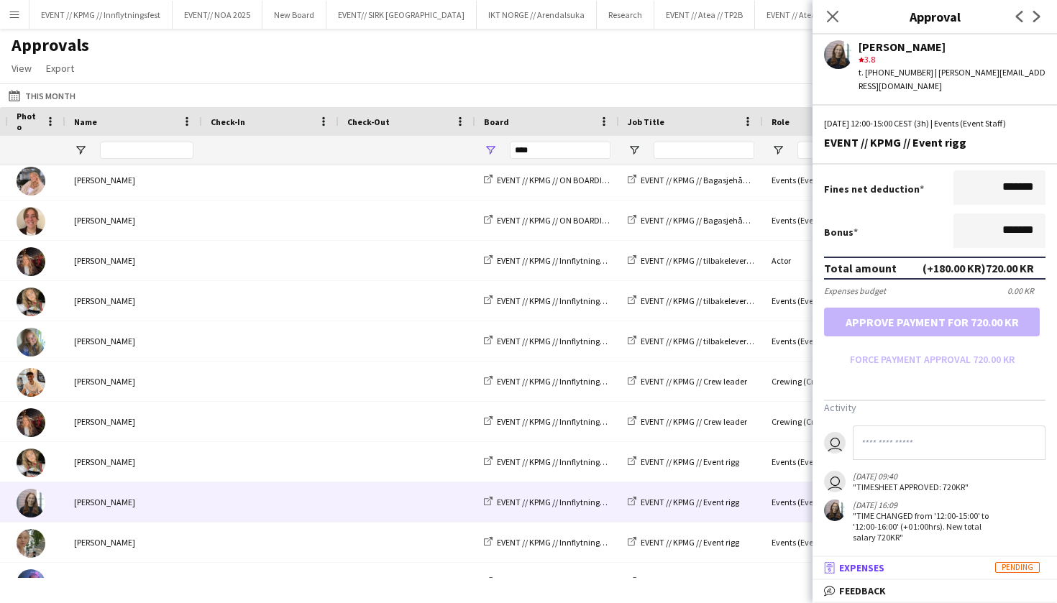
click at [864, 571] on span "Expenses" at bounding box center [861, 567] width 45 height 13
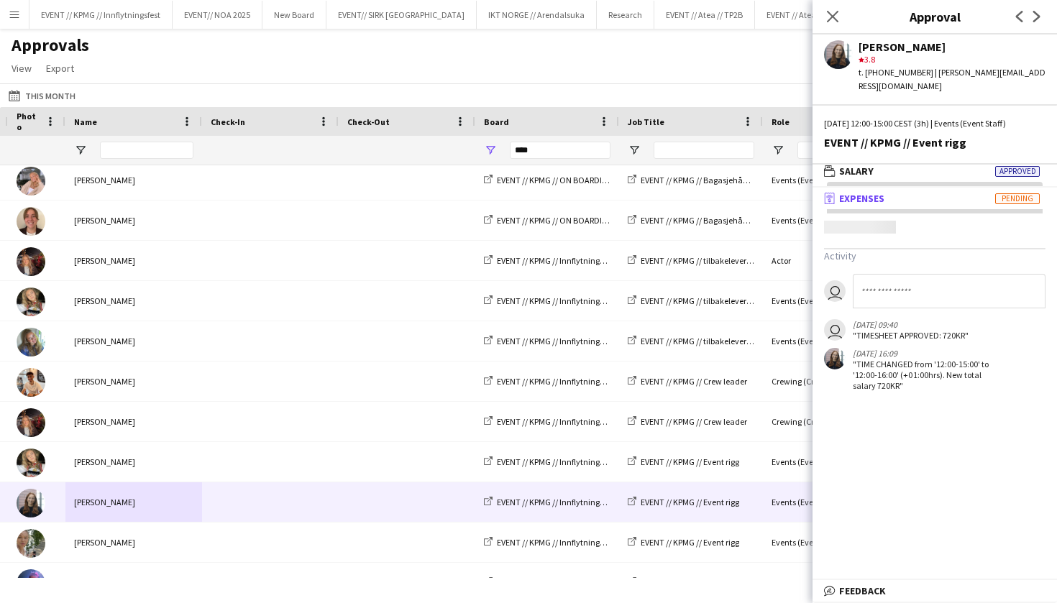
scroll to position [4, 0]
click at [868, 589] on span "Feedback" at bounding box center [862, 590] width 47 height 13
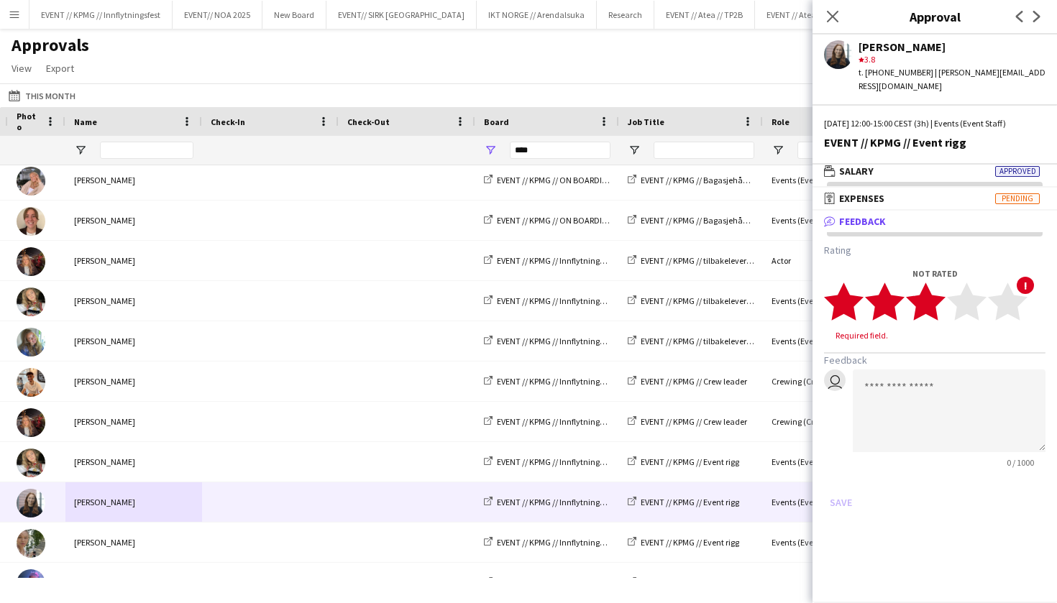
click at [936, 285] on polygon at bounding box center [926, 301] width 40 height 37
click at [837, 479] on button "Save" at bounding box center [841, 488] width 34 height 23
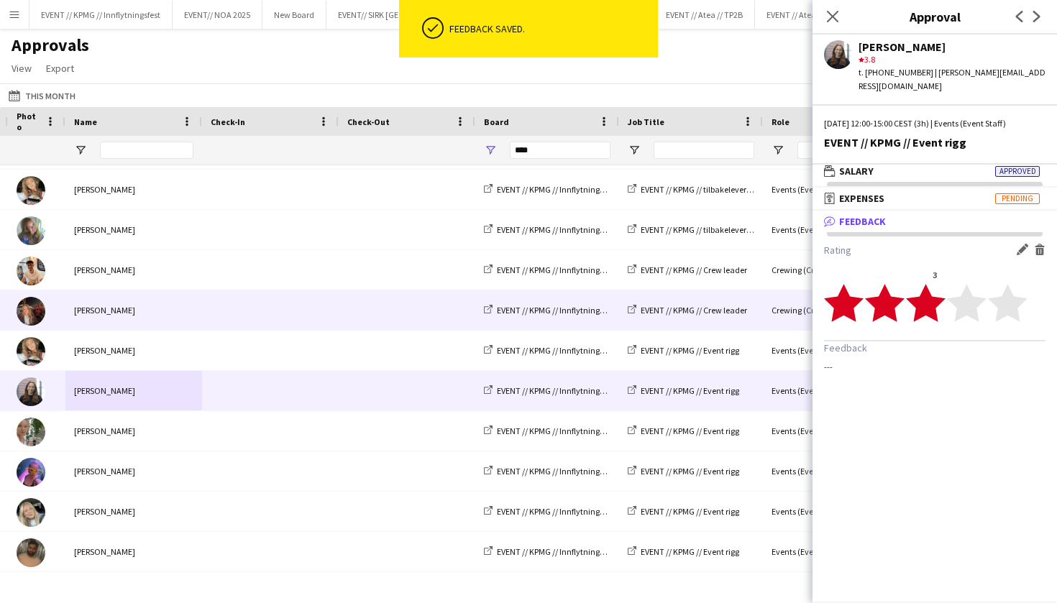
scroll to position [358, 0]
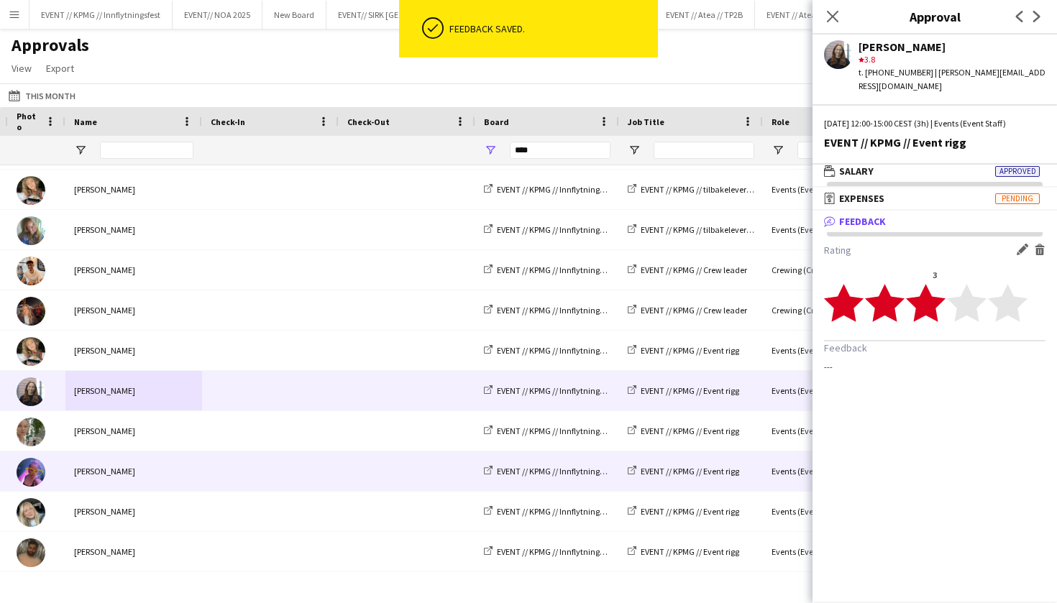
click at [198, 464] on div "[PERSON_NAME]" at bounding box center [133, 471] width 137 height 40
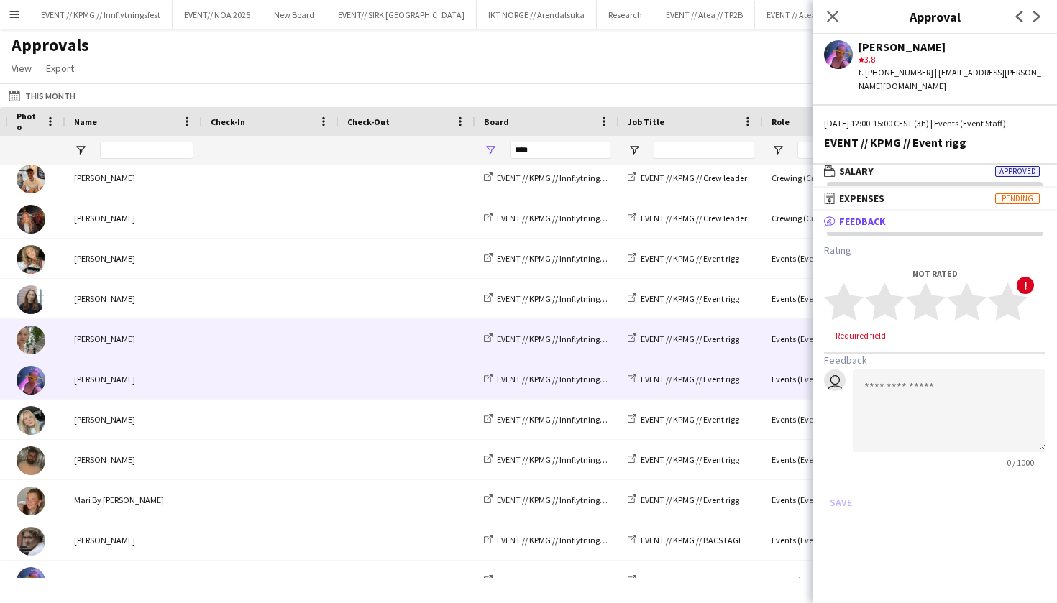
scroll to position [471, 0]
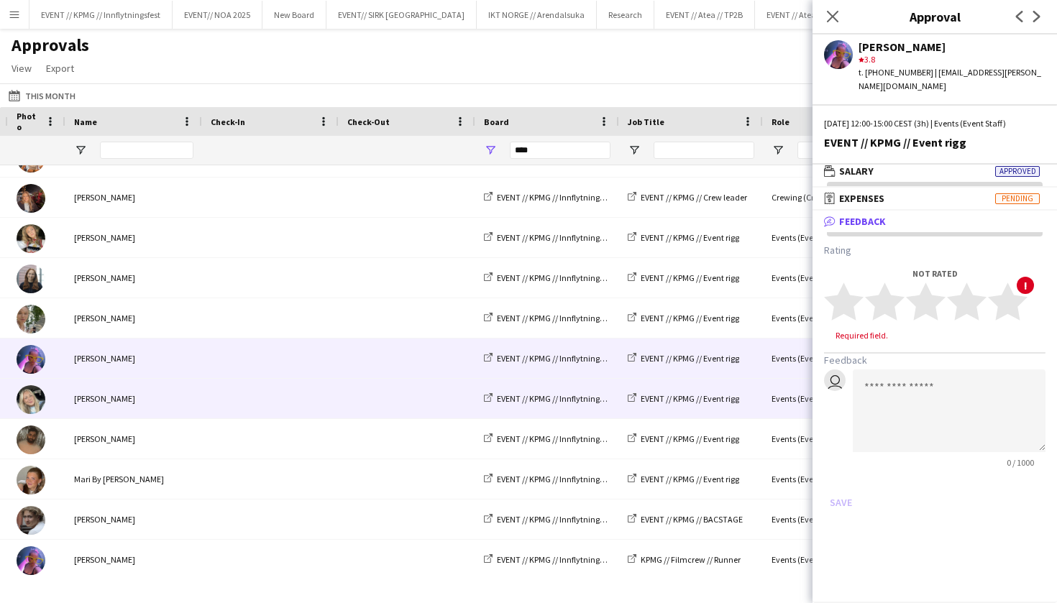
click at [400, 396] on span at bounding box center [406, 399] width 119 height 40
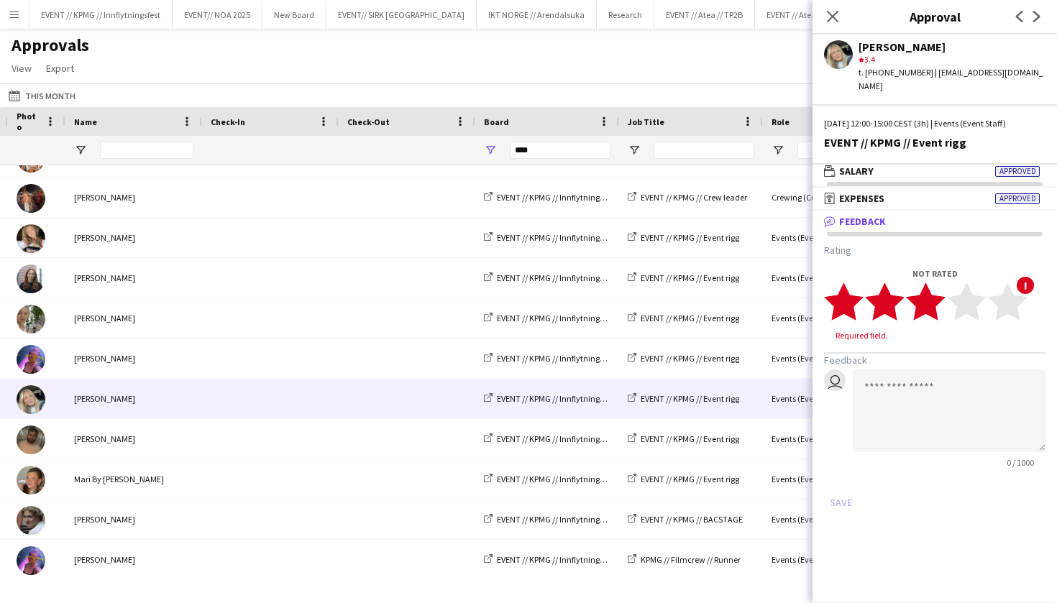
click at [931, 298] on polygon at bounding box center [926, 301] width 40 height 37
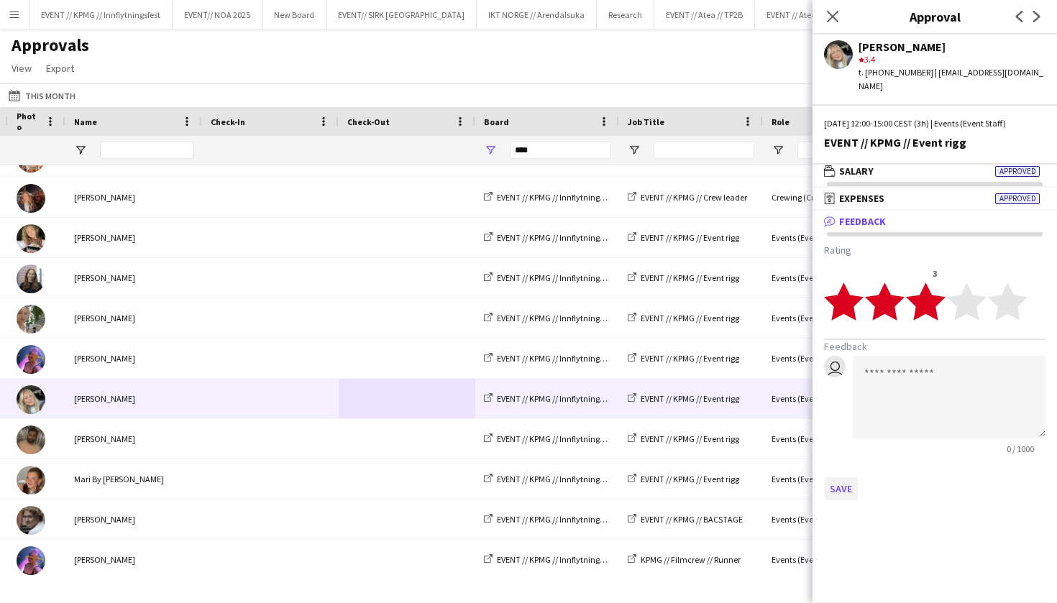
click at [844, 481] on button "Save" at bounding box center [841, 488] width 34 height 23
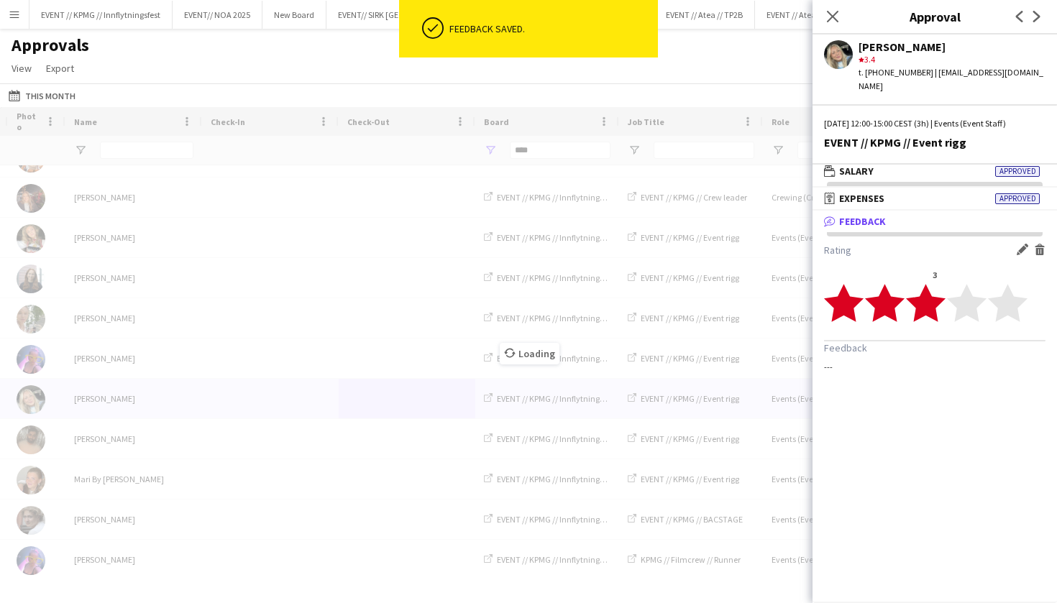
click at [190, 484] on div "Loading" at bounding box center [528, 342] width 1057 height 471
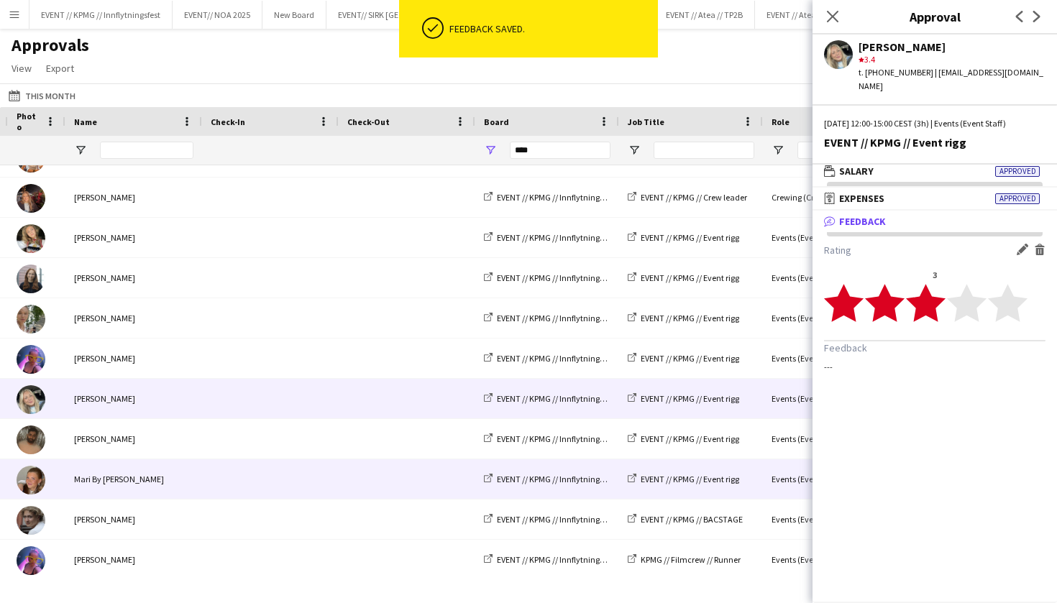
click at [177, 474] on div "Mari By [PERSON_NAME]" at bounding box center [133, 479] width 137 height 40
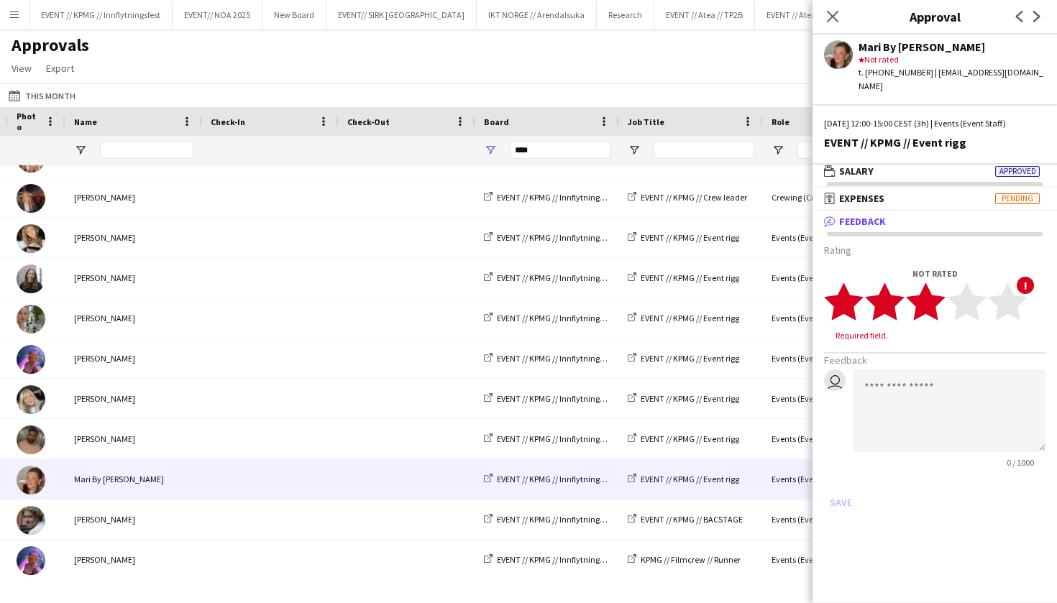
click at [937, 288] on polygon at bounding box center [926, 301] width 40 height 37
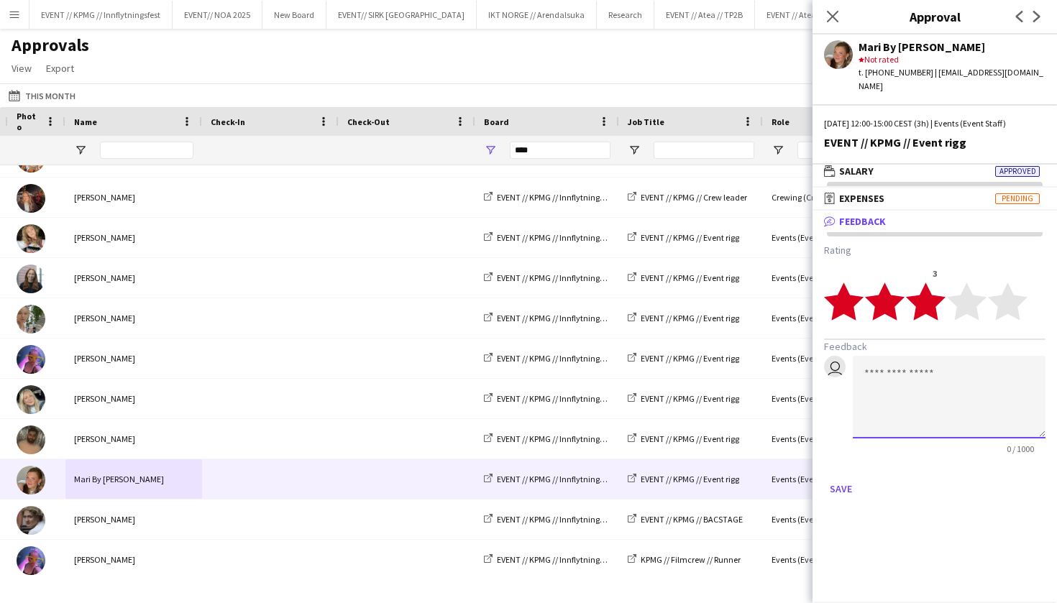
click at [925, 387] on textarea at bounding box center [948, 397] width 193 height 83
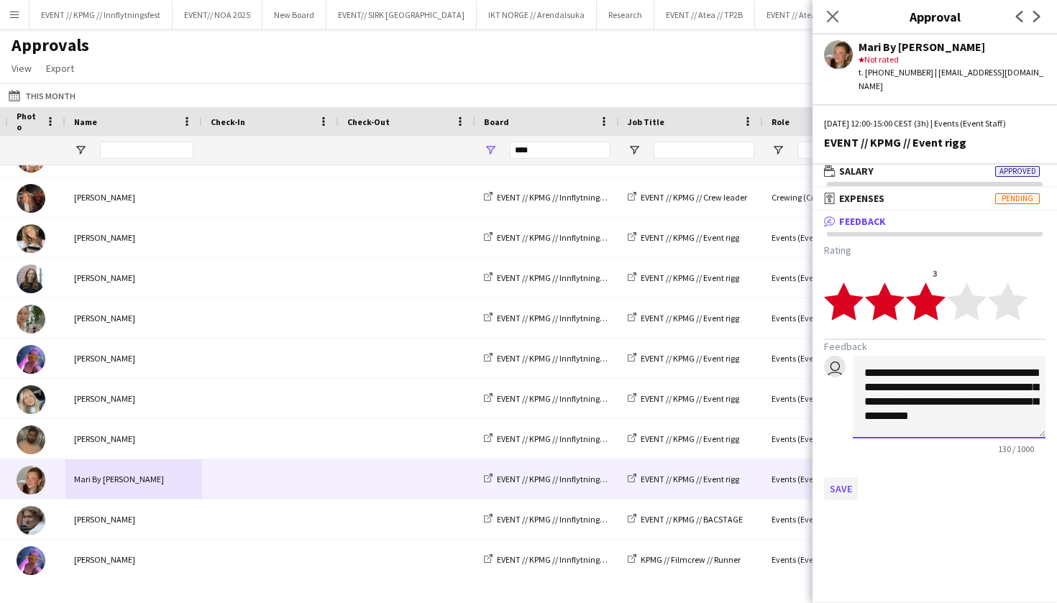
type textarea "**********"
click at [845, 477] on button "Save" at bounding box center [841, 488] width 34 height 23
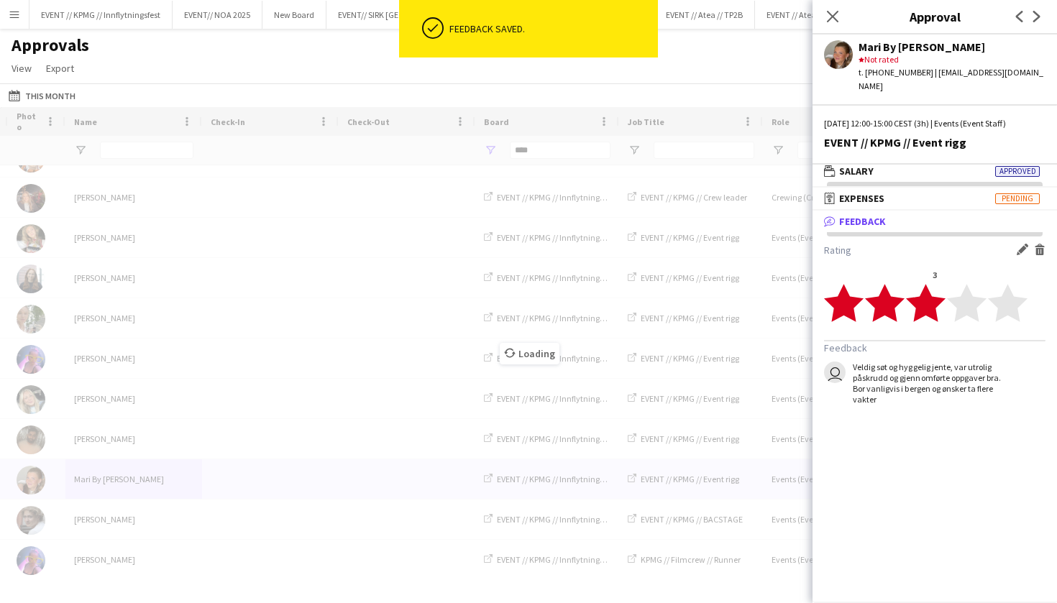
click at [372, 386] on div "Loading" at bounding box center [528, 342] width 1057 height 471
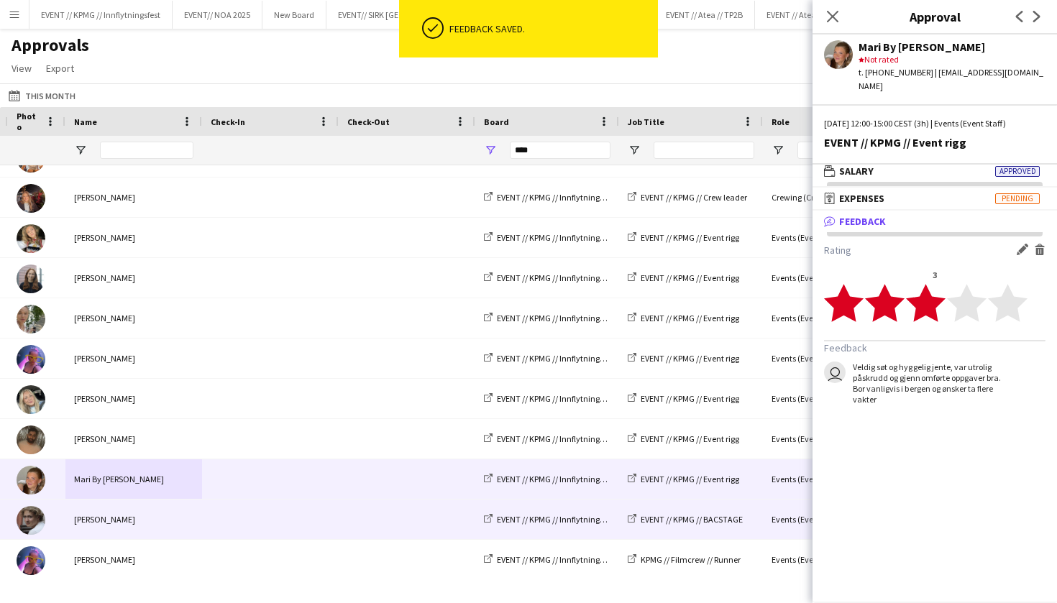
click at [236, 516] on span at bounding box center [270, 520] width 119 height 40
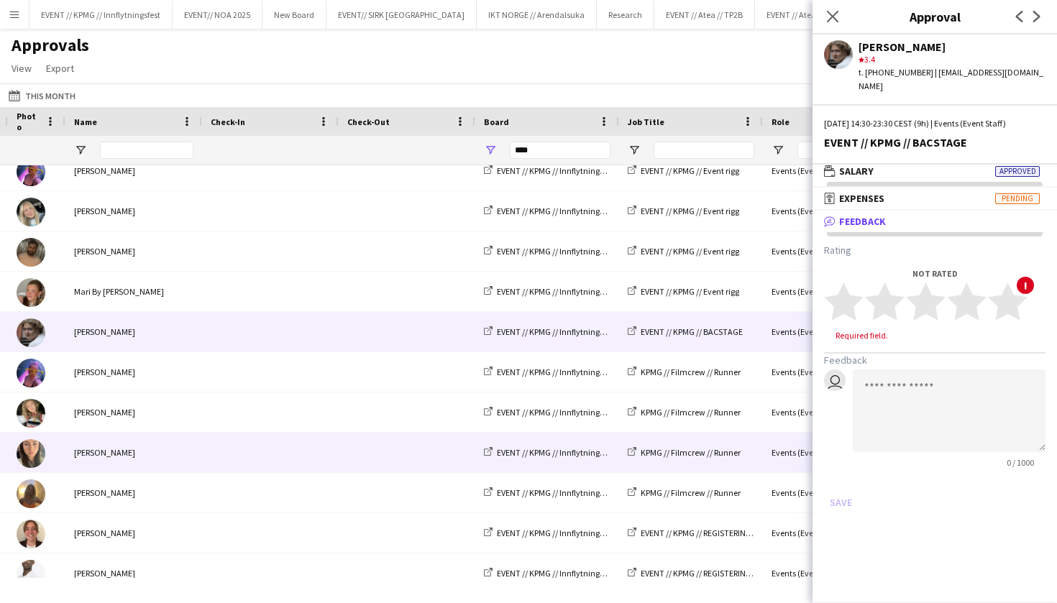
scroll to position [0, 185]
click at [303, 441] on span at bounding box center [270, 453] width 119 height 40
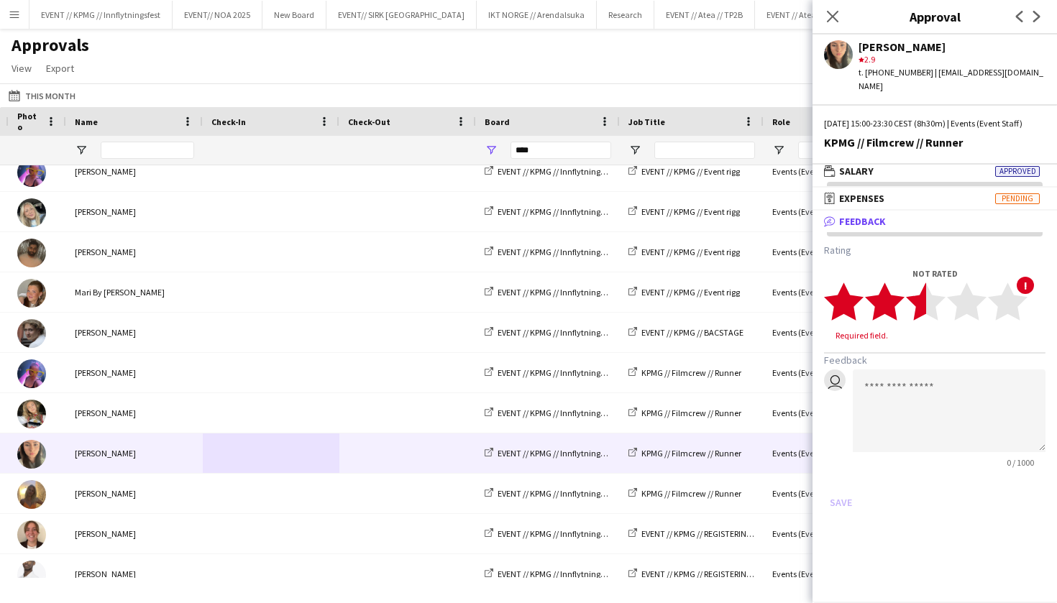
click at [921, 309] on polygon at bounding box center [926, 301] width 40 height 37
click at [959, 382] on textarea at bounding box center [948, 397] width 193 height 83
type textarea "*"
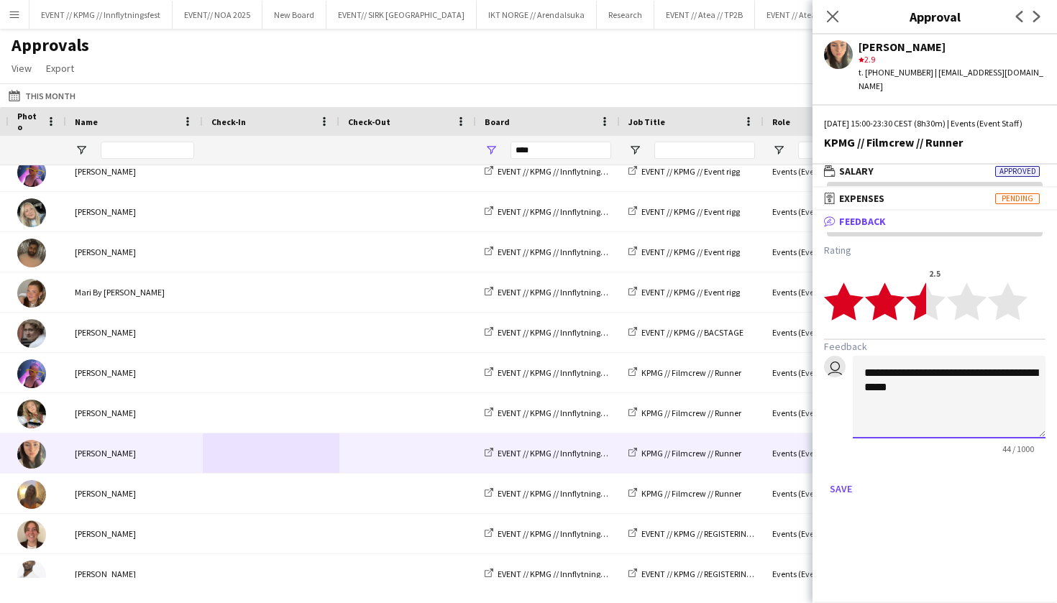
type textarea "**********"
drag, startPoint x: 957, startPoint y: 390, endPoint x: 850, endPoint y: 364, distance: 110.4
click at [850, 364] on div "**********" at bounding box center [934, 405] width 221 height 98
click at [847, 493] on button "Save" at bounding box center [841, 488] width 34 height 23
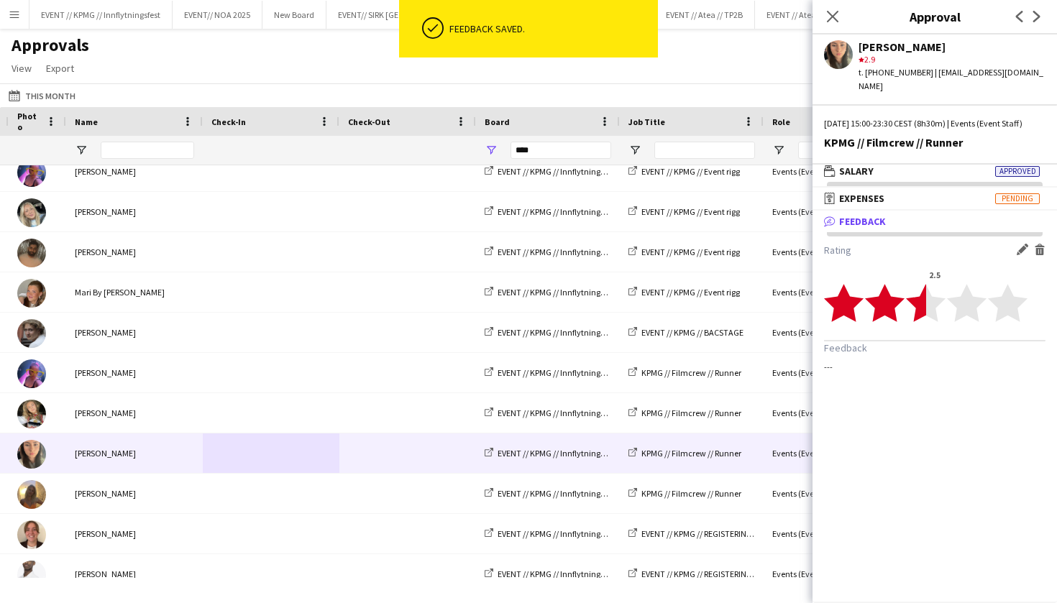
click at [836, 47] on app-user-avatar at bounding box center [838, 54] width 29 height 29
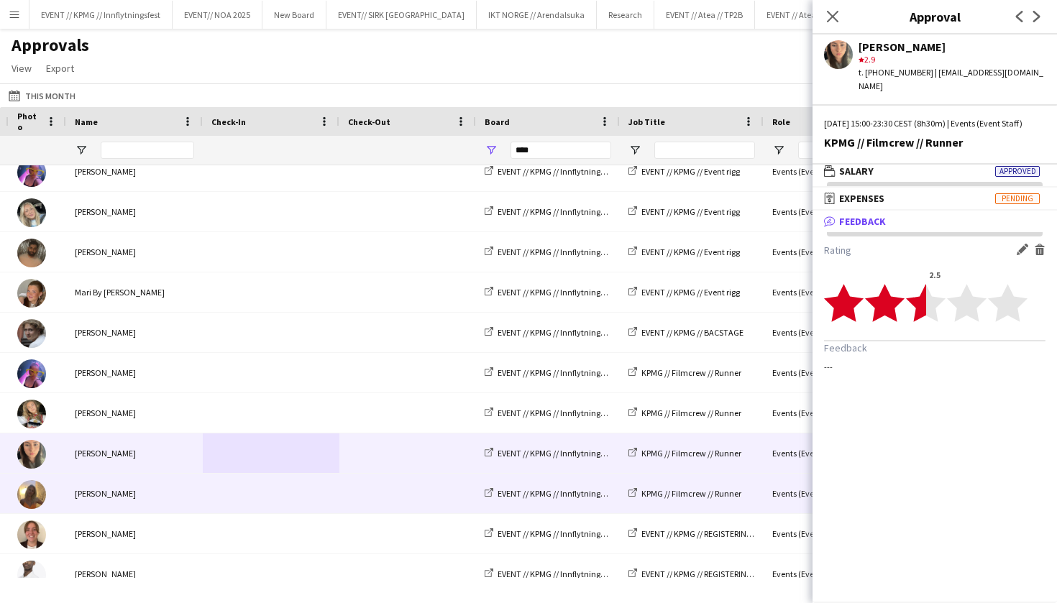
click at [243, 486] on span at bounding box center [270, 494] width 119 height 40
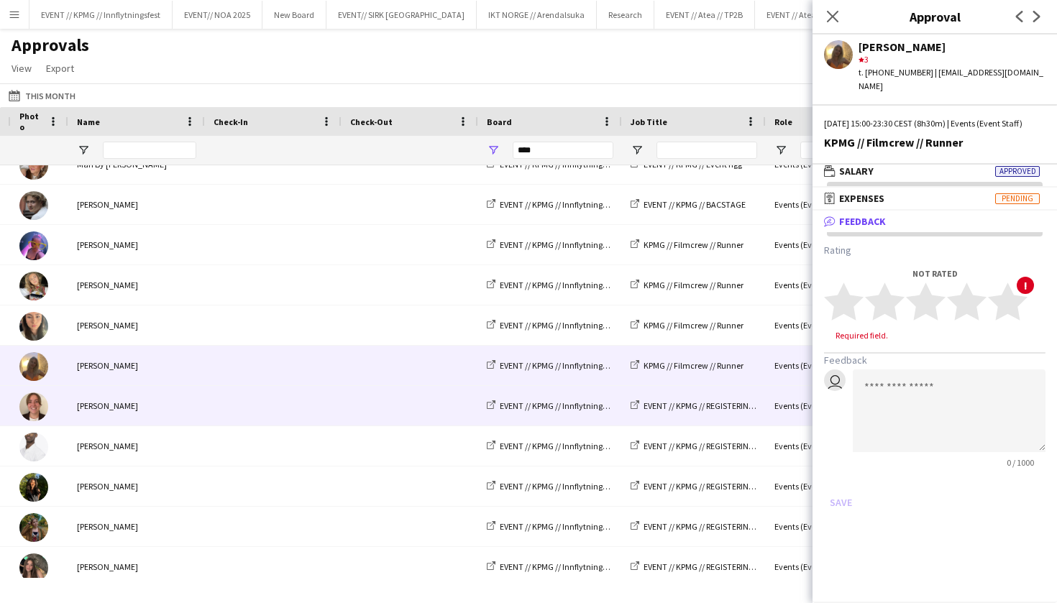
scroll to position [793, 0]
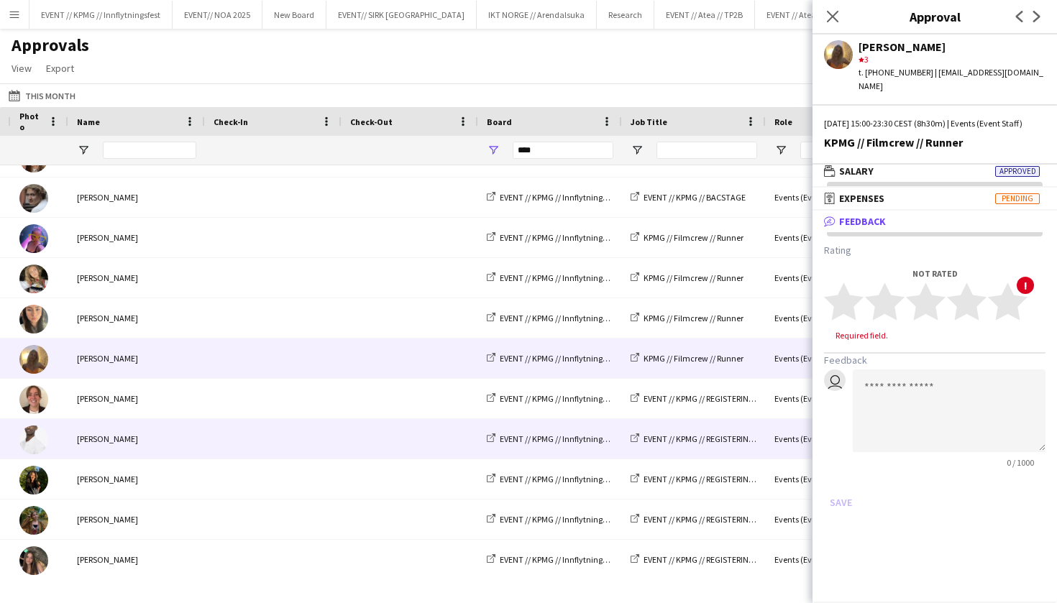
click at [250, 449] on span at bounding box center [272, 439] width 119 height 40
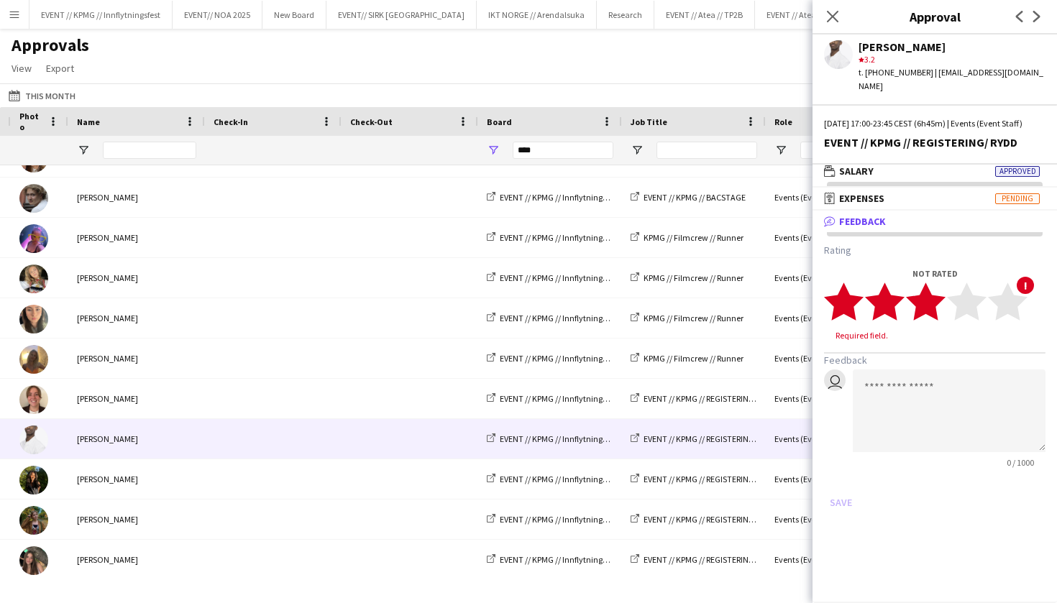
click at [937, 311] on icon "star" at bounding box center [926, 302] width 40 height 40
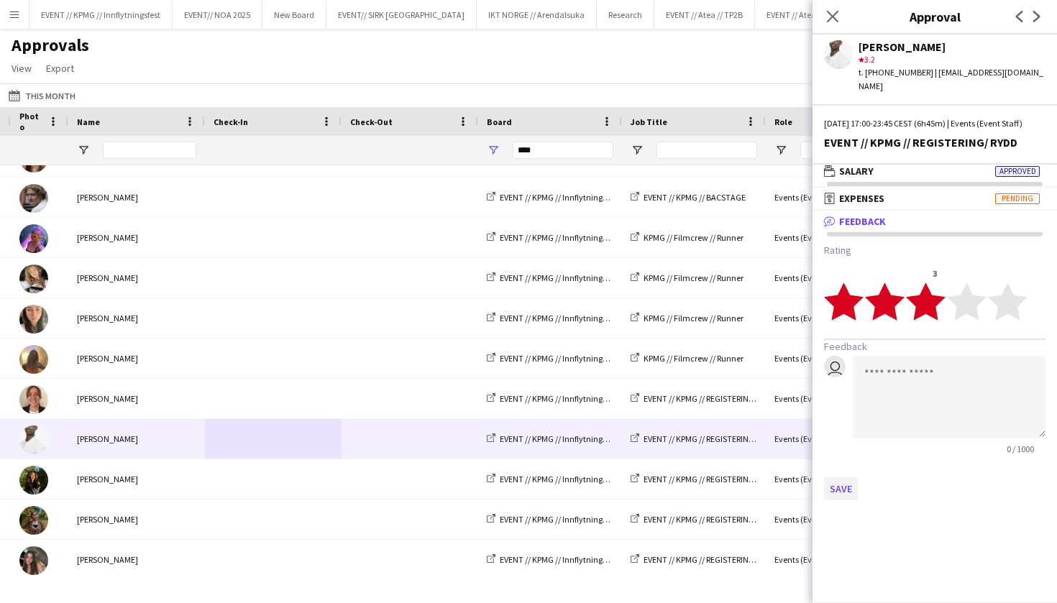
click at [848, 483] on button "Save" at bounding box center [841, 488] width 34 height 23
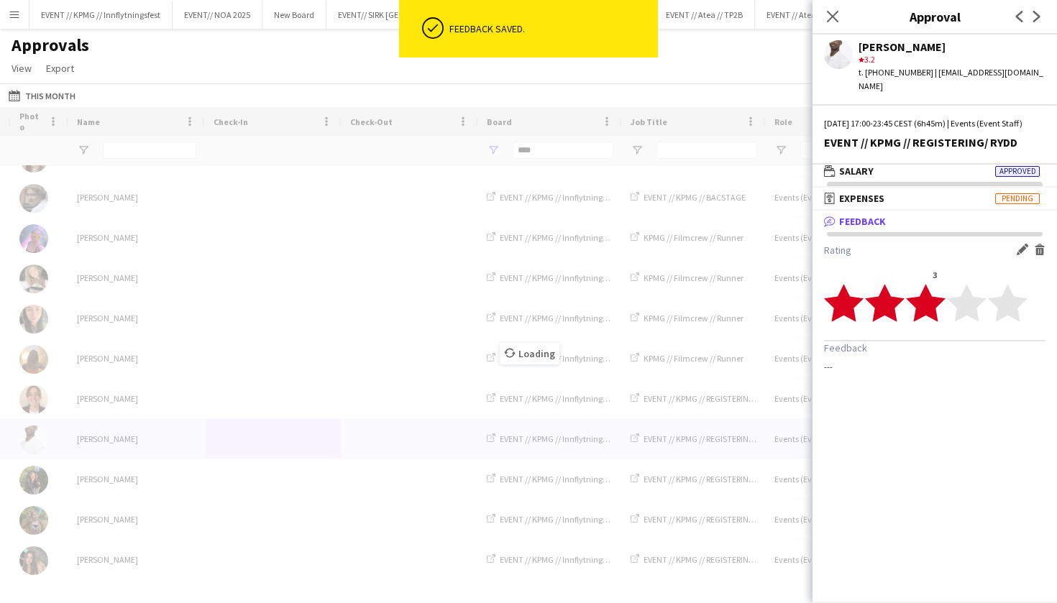
click at [253, 462] on div "Loading" at bounding box center [528, 342] width 1057 height 471
click at [253, 480] on div "Loading" at bounding box center [528, 342] width 1057 height 471
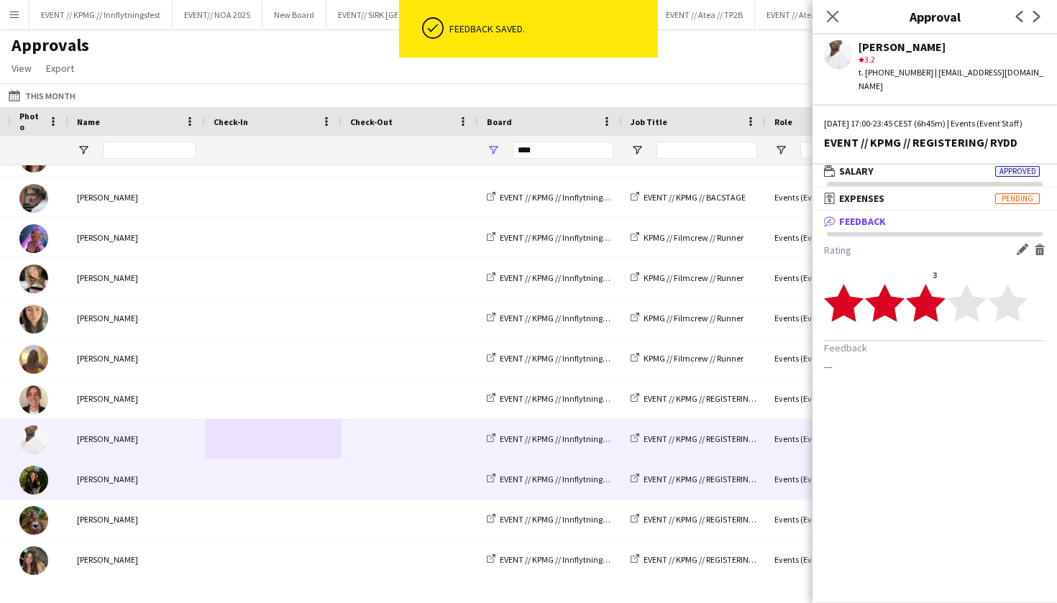
click at [256, 482] on span at bounding box center [272, 479] width 119 height 40
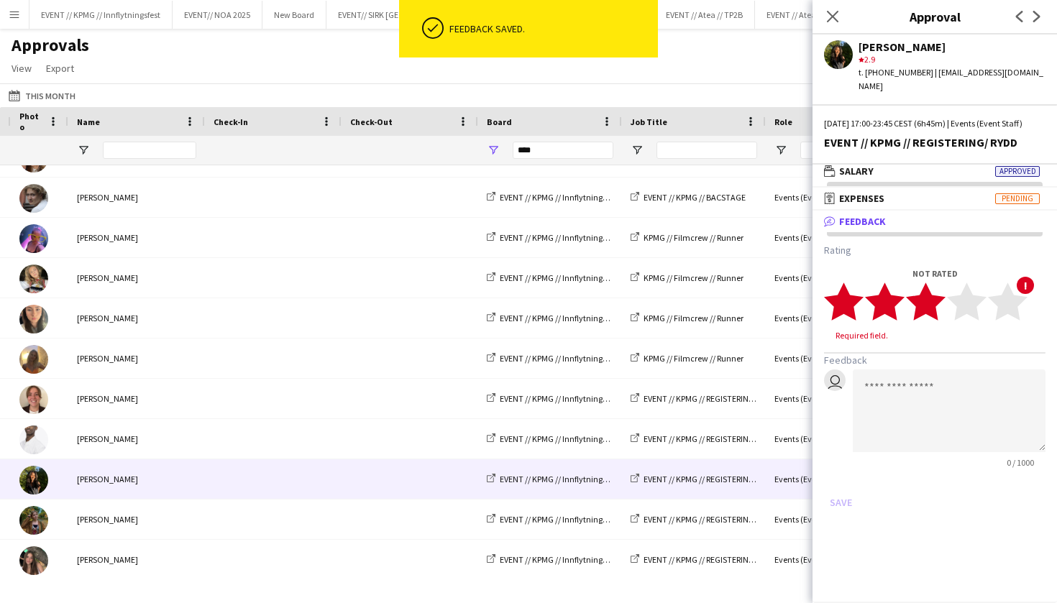
click at [929, 303] on polygon at bounding box center [926, 301] width 40 height 37
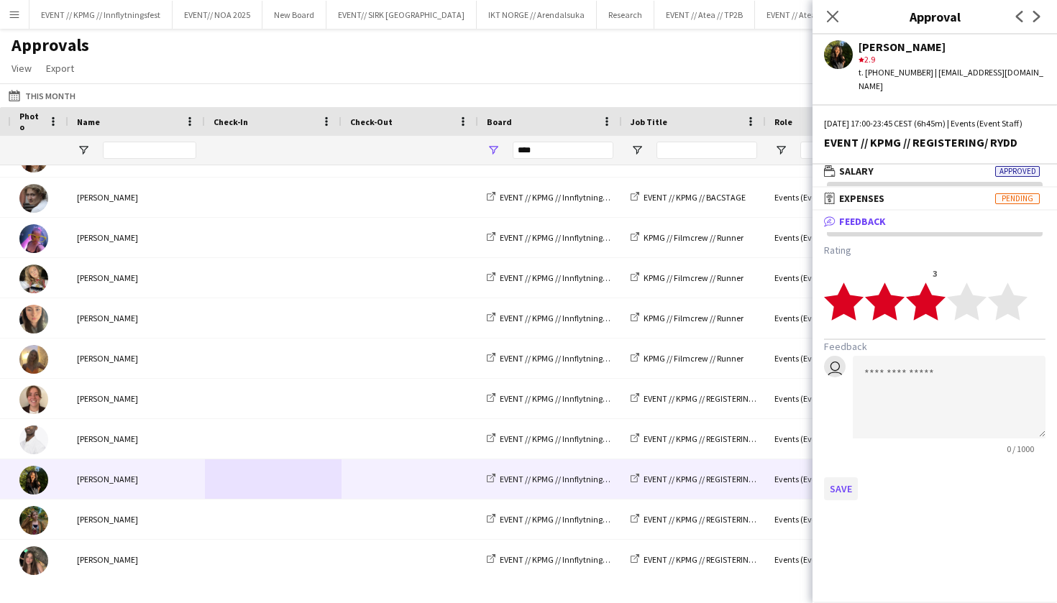
click at [834, 485] on button "Save" at bounding box center [841, 488] width 34 height 23
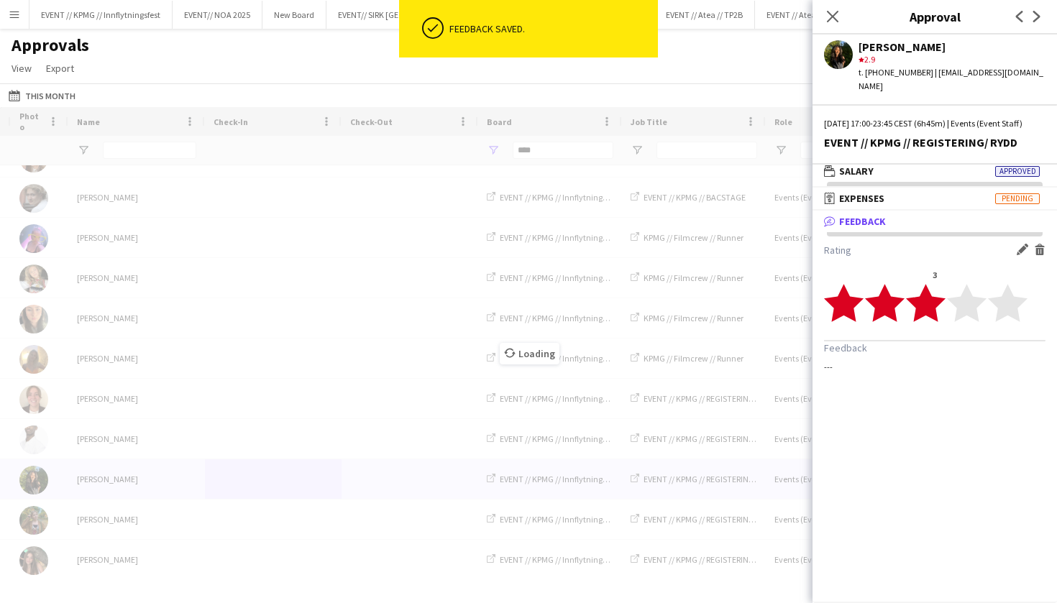
click at [181, 520] on div "Loading" at bounding box center [528, 342] width 1057 height 471
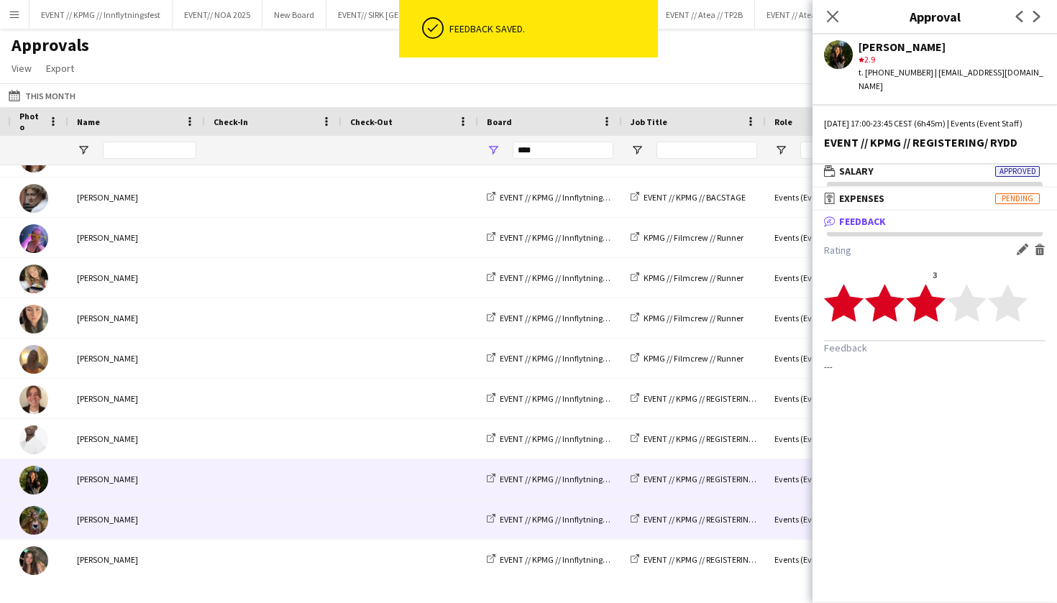
click at [182, 518] on div "[PERSON_NAME]" at bounding box center [136, 520] width 137 height 40
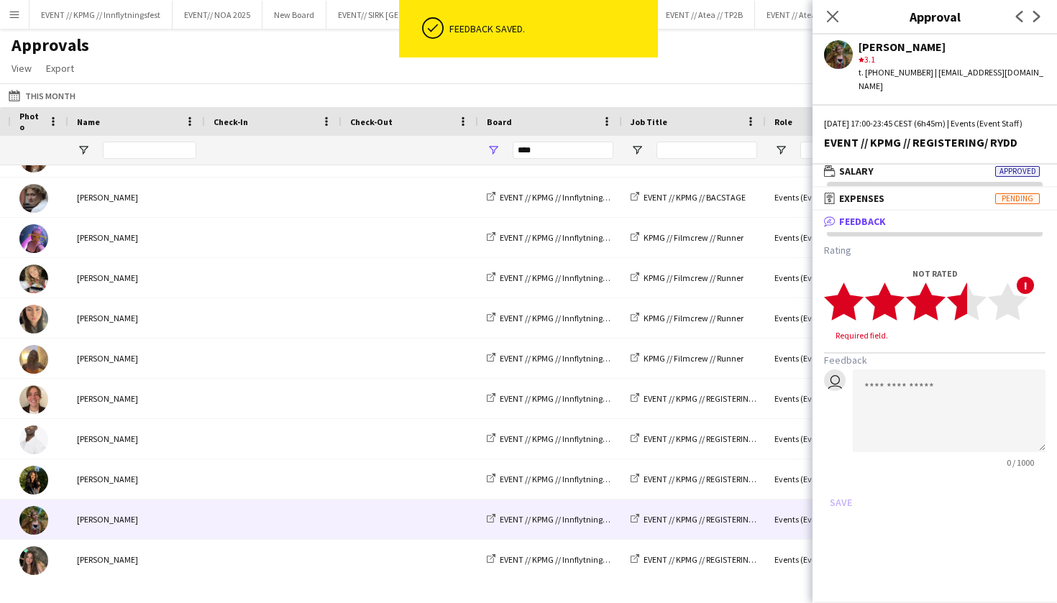
click at [962, 306] on polygon at bounding box center [967, 301] width 40 height 37
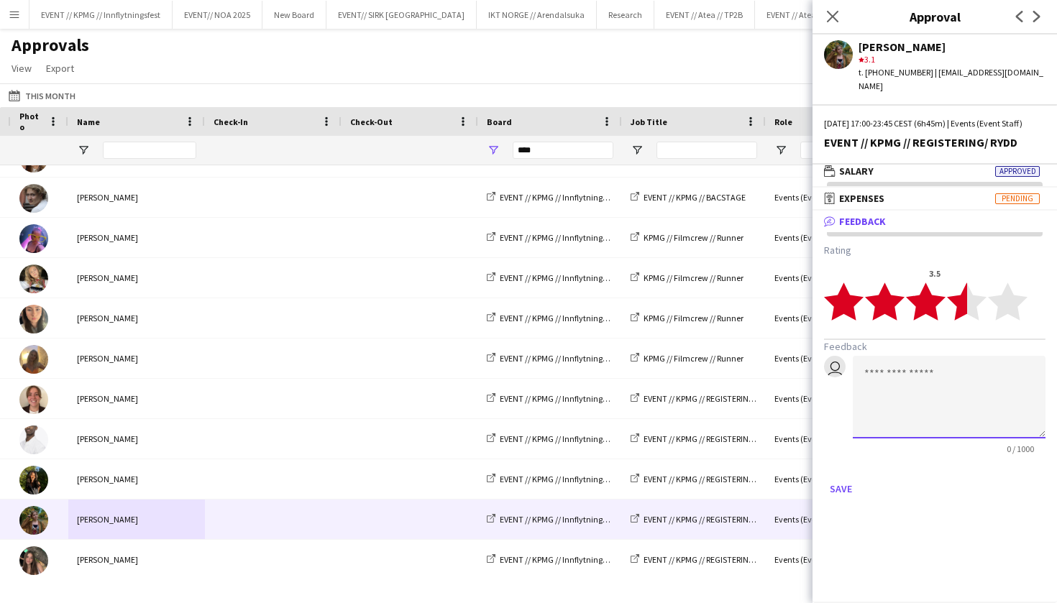
click at [939, 392] on textarea at bounding box center [948, 397] width 193 height 83
type textarea "*"
type textarea "**********"
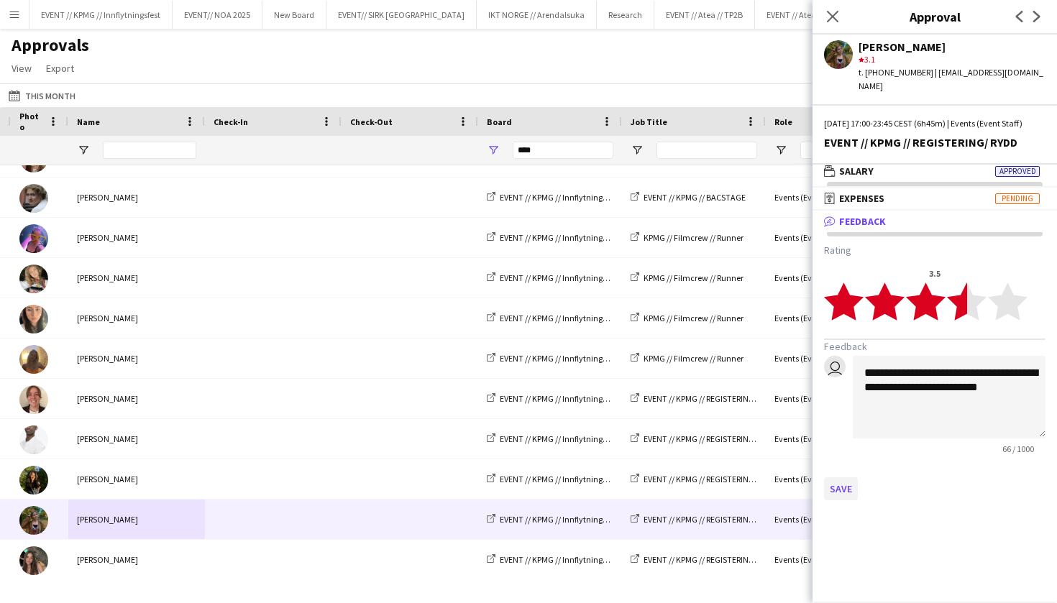
click at [846, 477] on button "Save" at bounding box center [841, 488] width 34 height 23
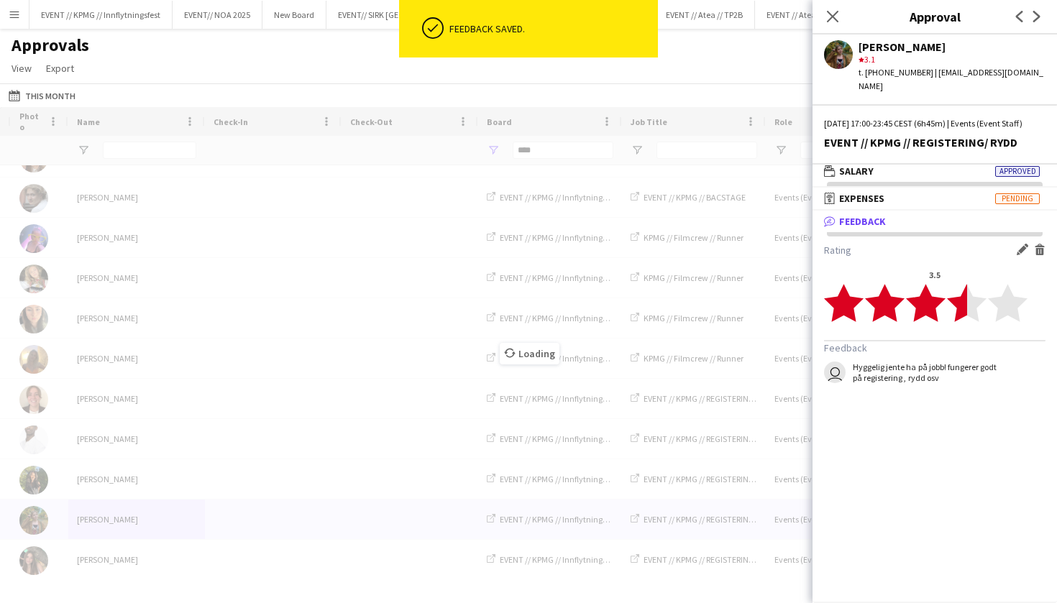
click at [203, 551] on div "Loading" at bounding box center [528, 342] width 1057 height 471
click at [133, 566] on div "[PERSON_NAME]" at bounding box center [136, 560] width 137 height 40
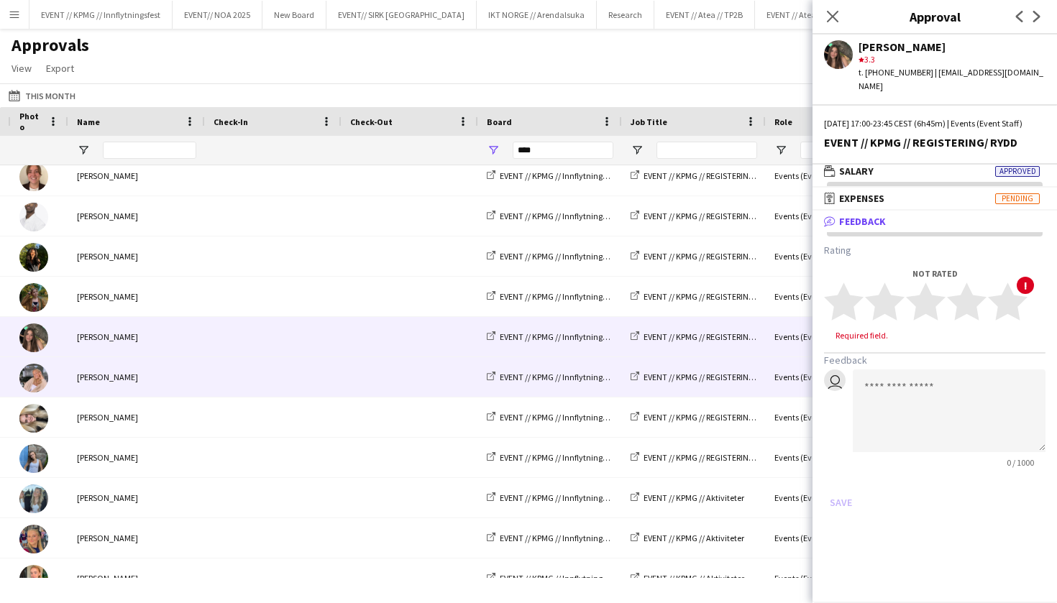
scroll to position [1018, 0]
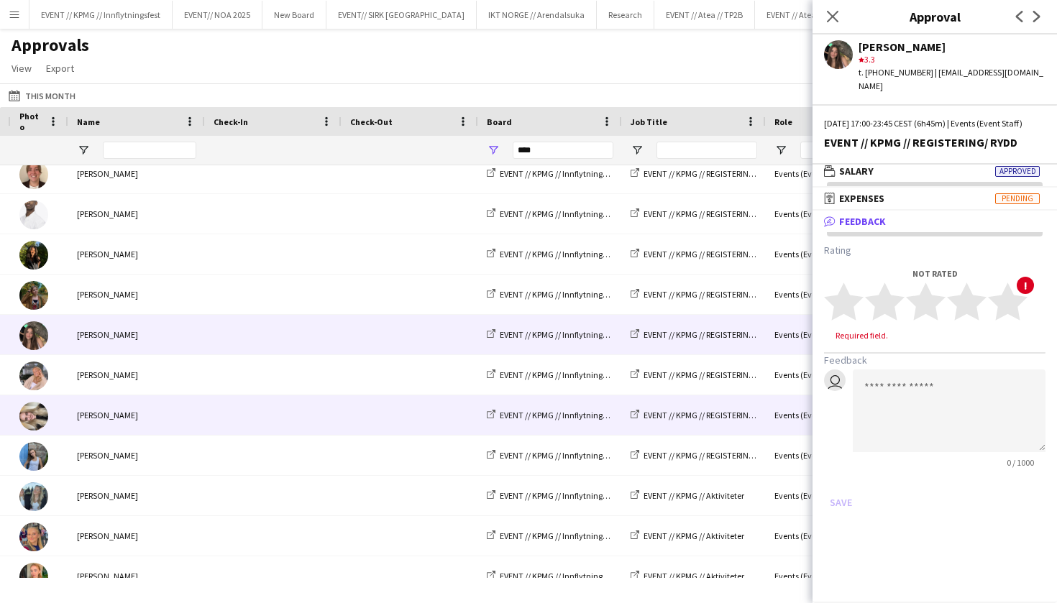
click at [290, 410] on span at bounding box center [272, 415] width 119 height 40
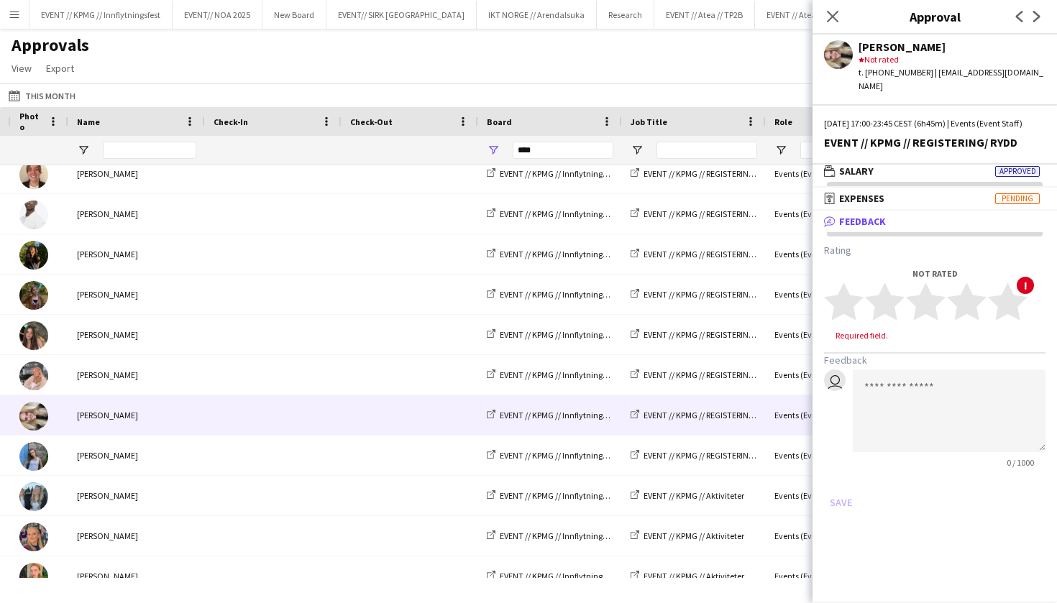
click at [836, 67] on app-user-avatar at bounding box center [838, 54] width 29 height 29
click at [836, 63] on app-user-avatar at bounding box center [838, 54] width 29 height 29
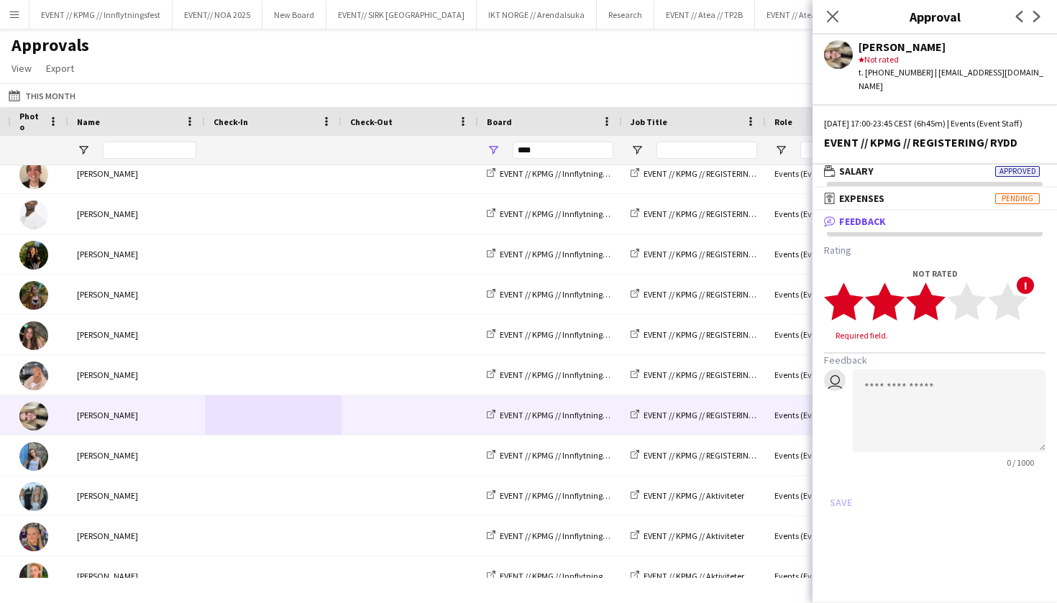
click at [936, 306] on icon "star" at bounding box center [926, 302] width 40 height 40
click at [931, 377] on textarea at bounding box center [948, 397] width 193 height 83
click at [842, 489] on button "Save" at bounding box center [841, 488] width 34 height 23
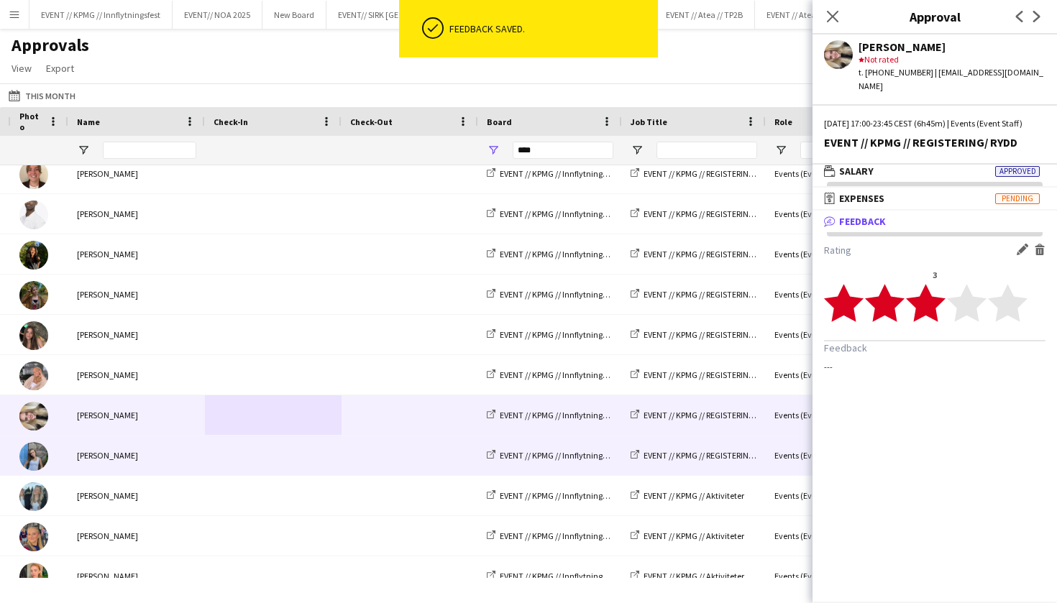
click at [148, 463] on div "[PERSON_NAME]" at bounding box center [136, 456] width 137 height 40
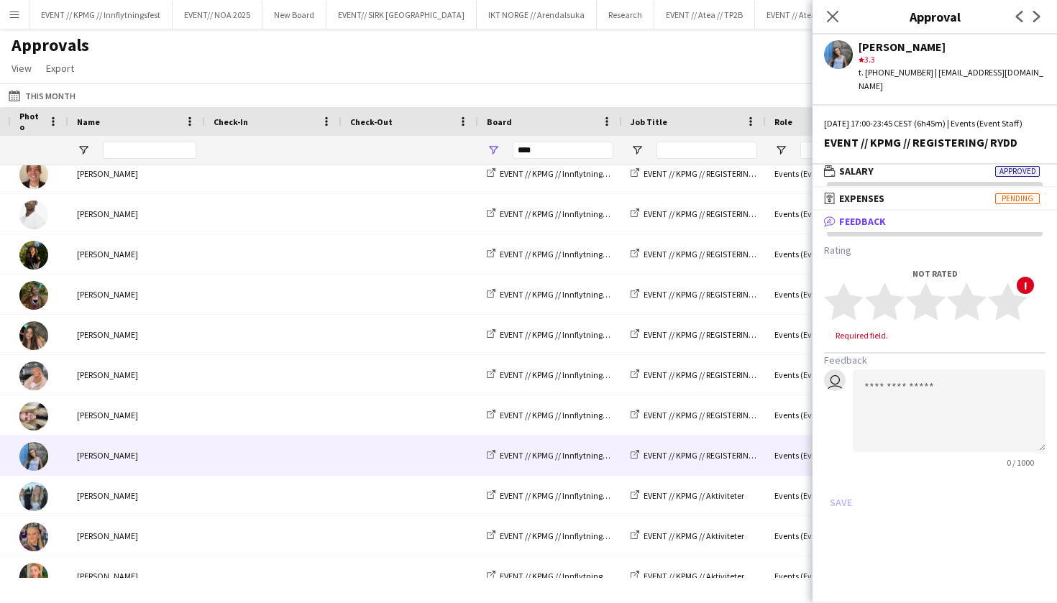
click at [836, 63] on app-user-avatar at bounding box center [838, 54] width 29 height 29
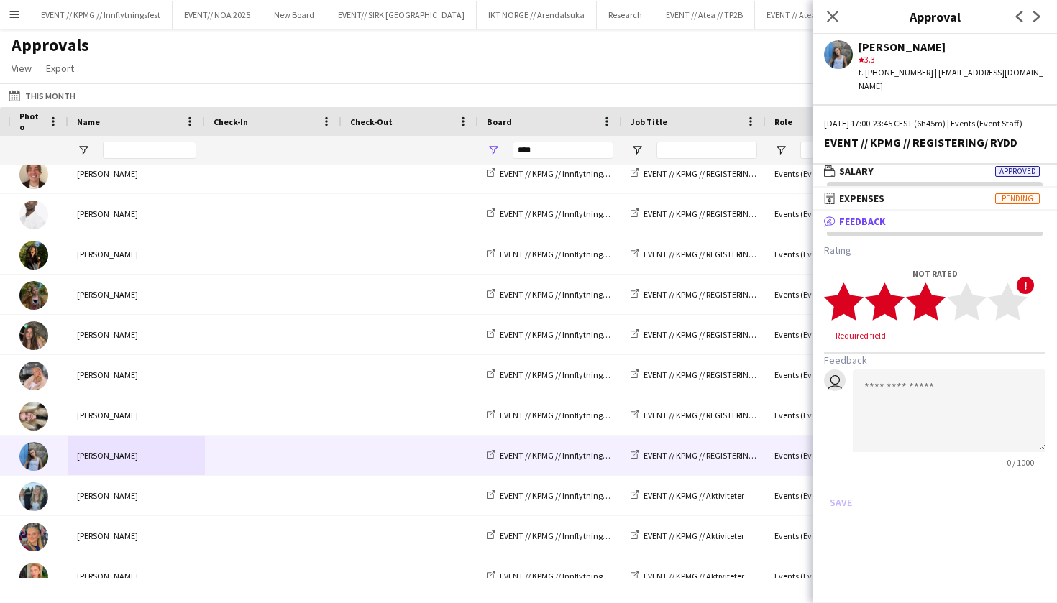
click at [932, 295] on polygon at bounding box center [926, 301] width 40 height 37
click at [848, 485] on button "Save" at bounding box center [841, 488] width 34 height 23
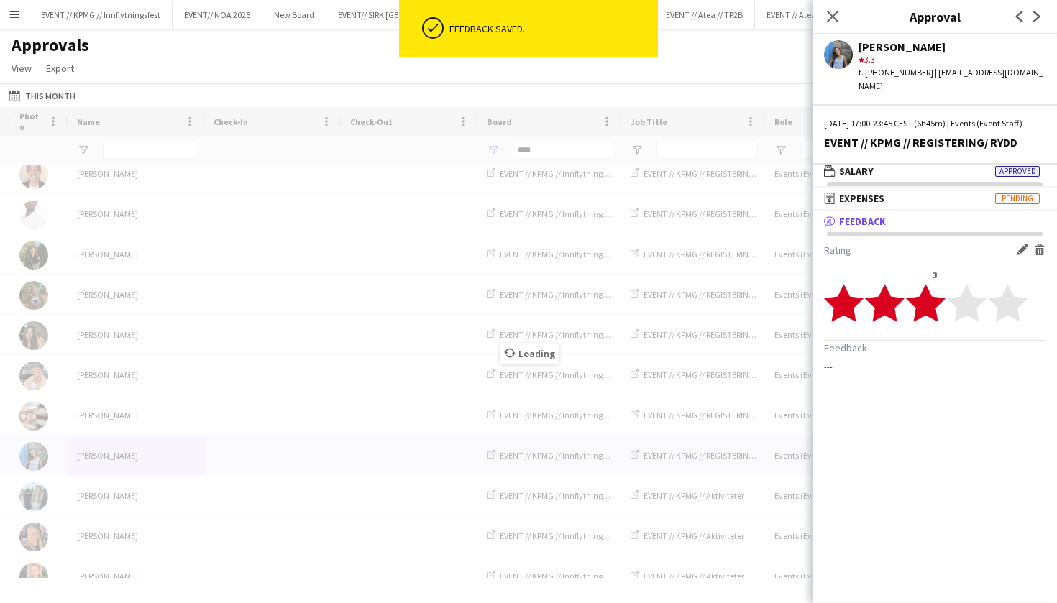
click at [150, 496] on div "Loading" at bounding box center [528, 342] width 1057 height 471
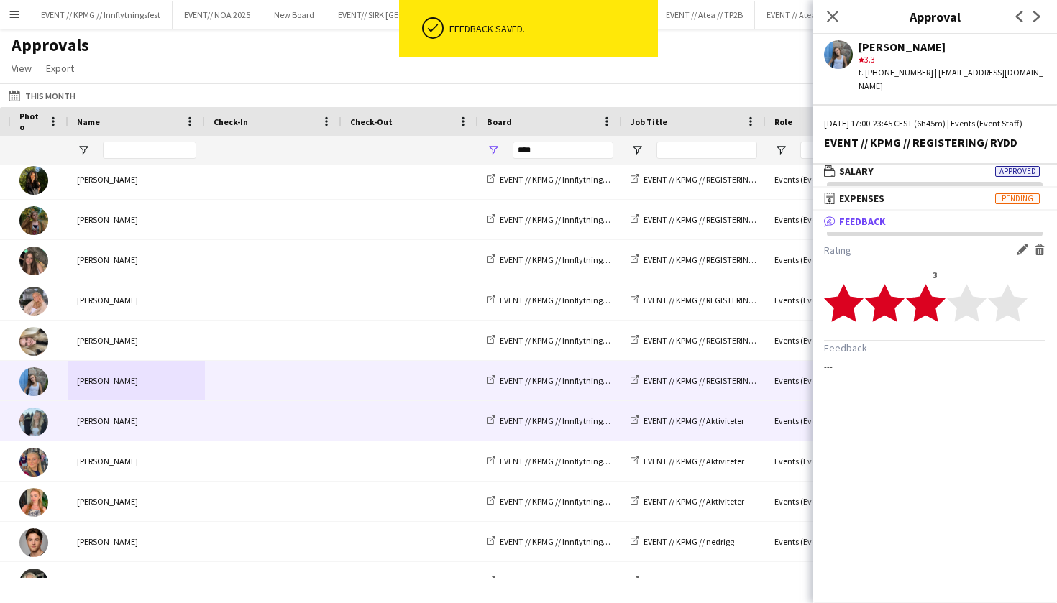
scroll to position [1100, 0]
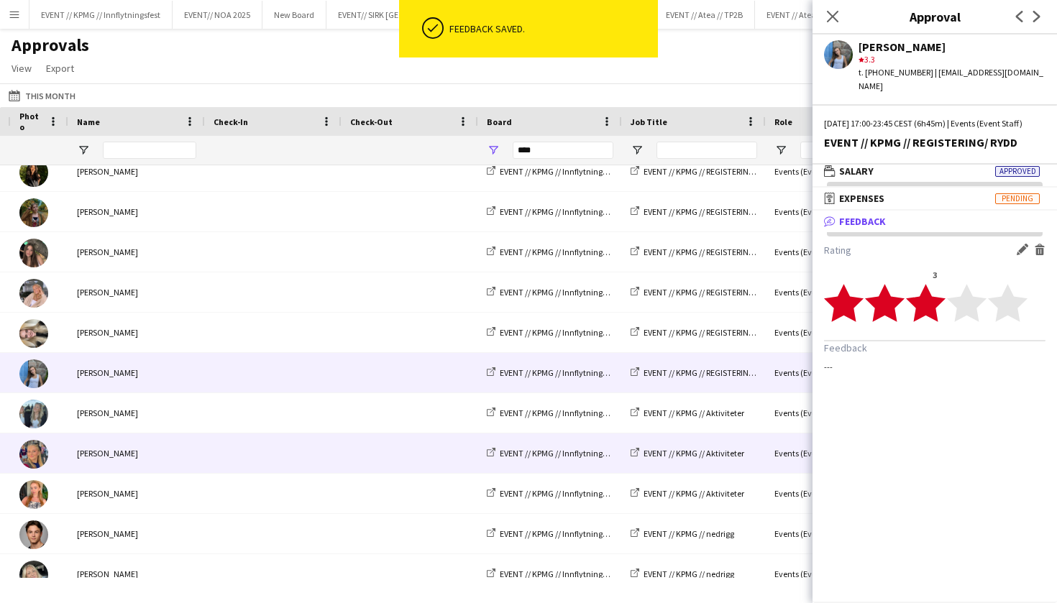
click at [165, 447] on div "[PERSON_NAME]" at bounding box center [136, 453] width 137 height 40
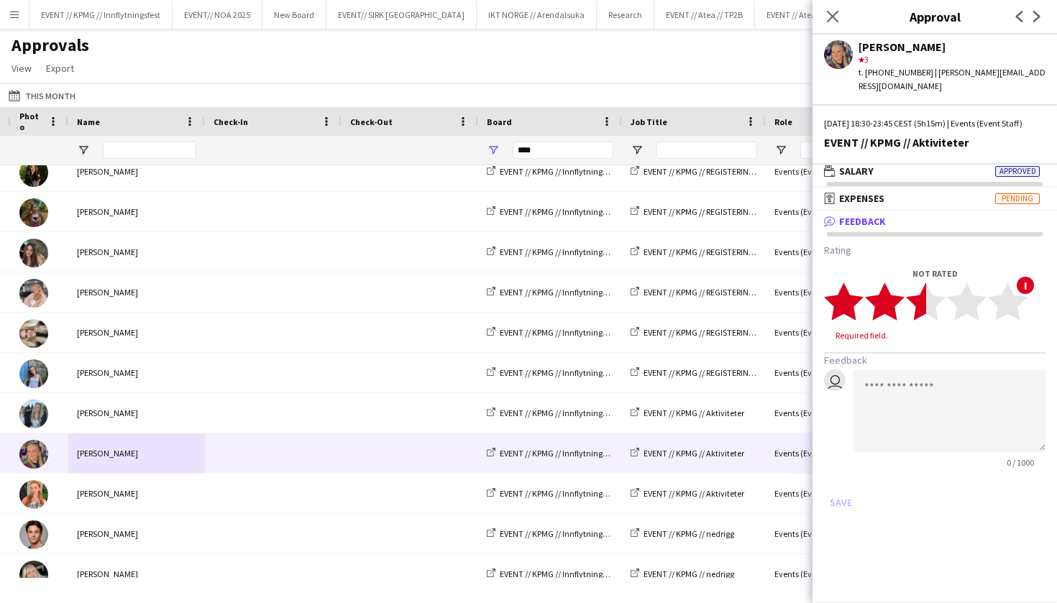
click at [923, 308] on polygon at bounding box center [926, 301] width 40 height 37
click at [847, 484] on button "Save" at bounding box center [841, 488] width 34 height 23
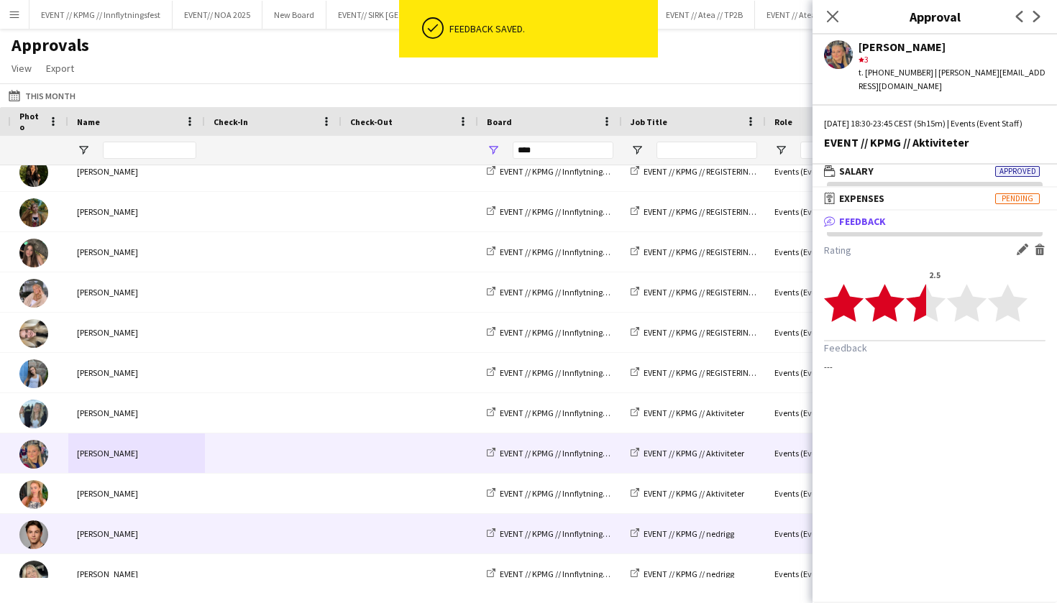
click at [163, 528] on div "[PERSON_NAME]" at bounding box center [136, 534] width 137 height 40
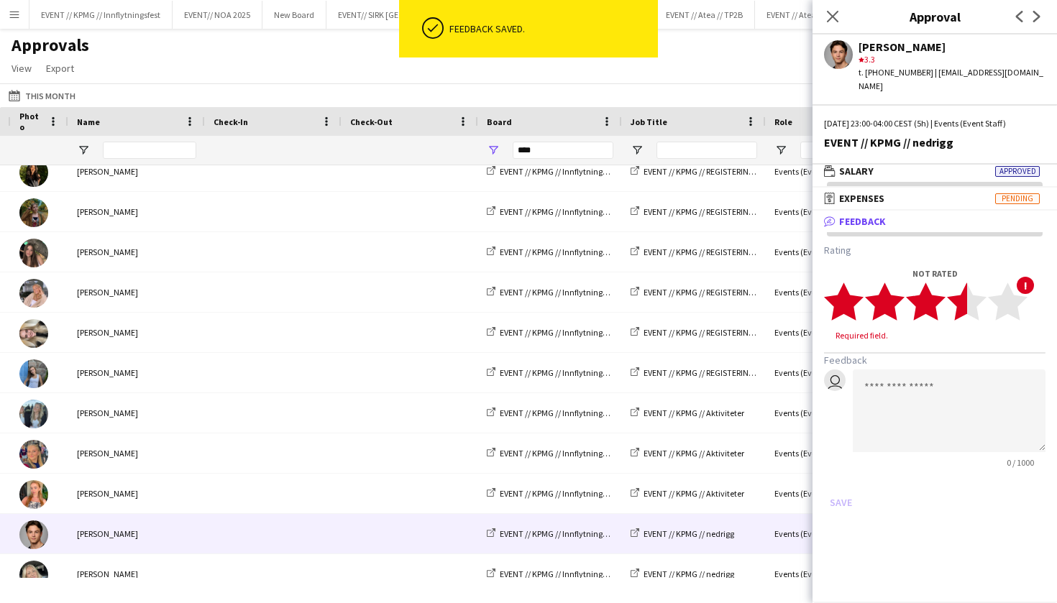
click at [957, 285] on polygon at bounding box center [967, 301] width 40 height 37
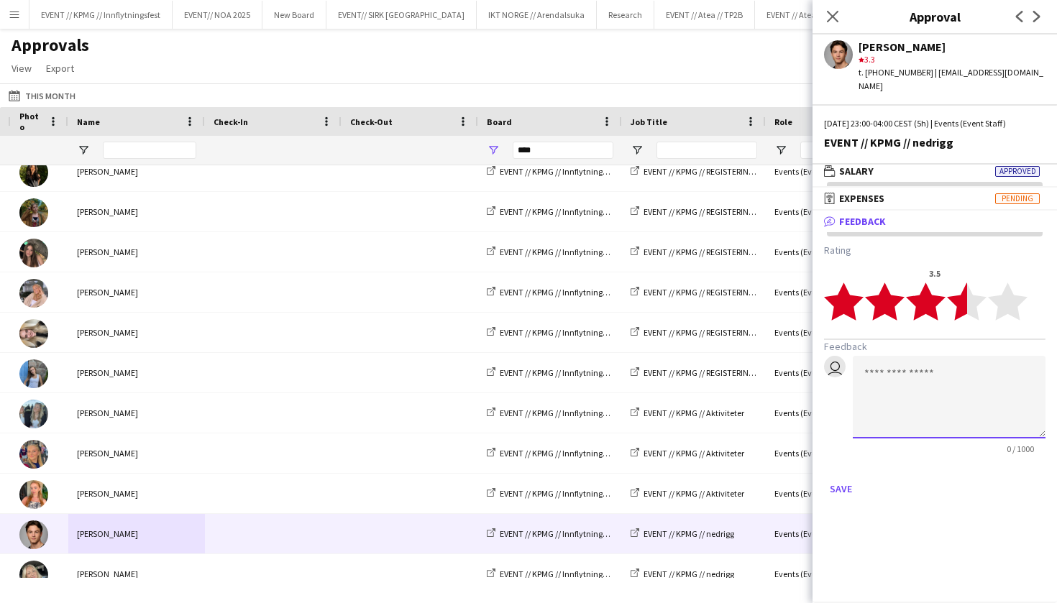
click at [926, 393] on textarea at bounding box center [948, 397] width 193 height 83
type textarea "*"
type textarea "**********"
click at [835, 477] on button "Save" at bounding box center [841, 488] width 34 height 23
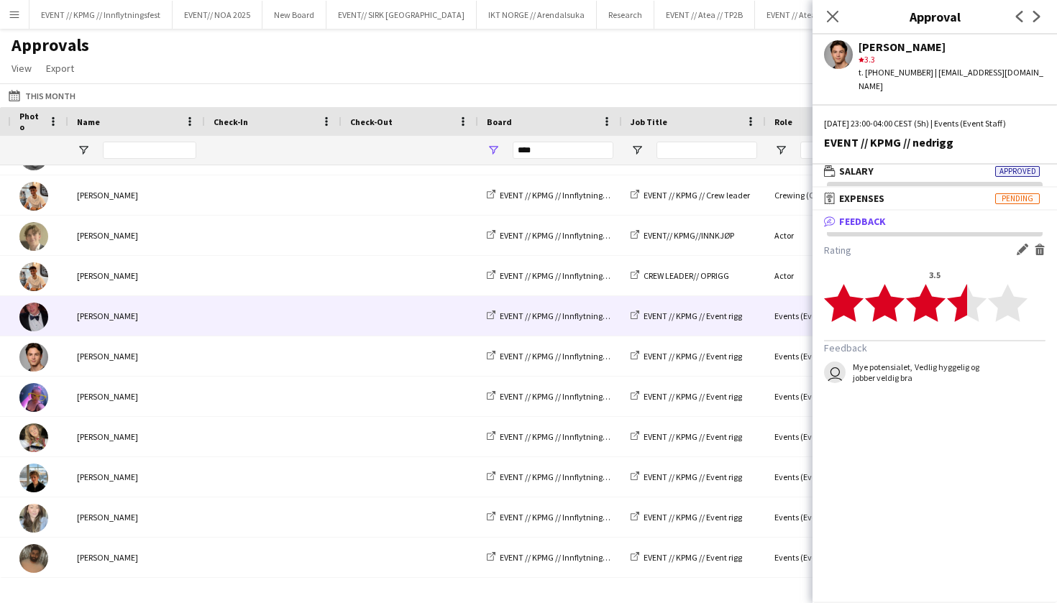
scroll to position [1681, 0]
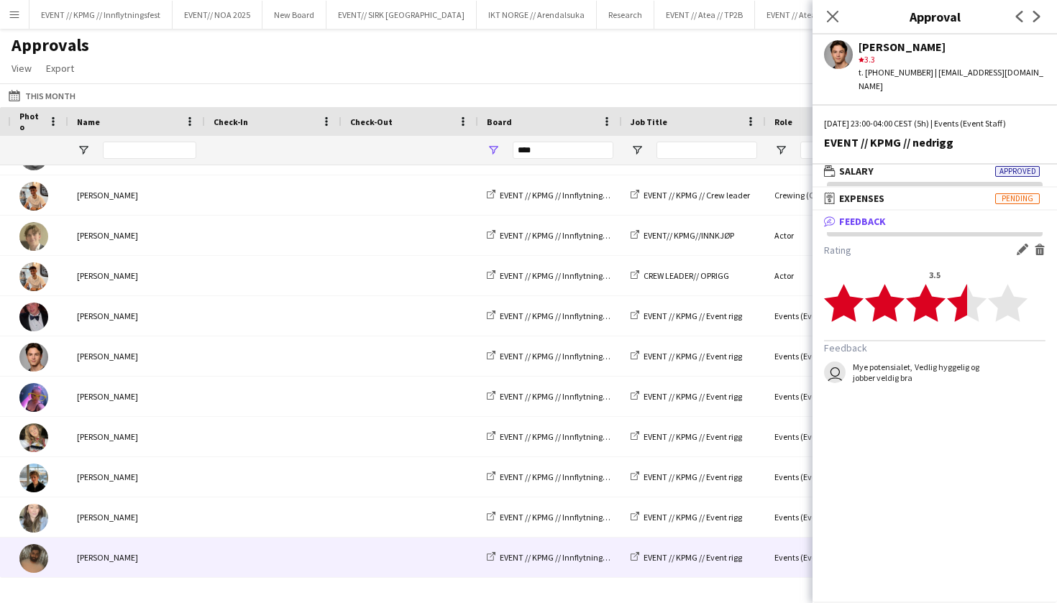
click at [112, 548] on div "[PERSON_NAME]" at bounding box center [136, 558] width 137 height 40
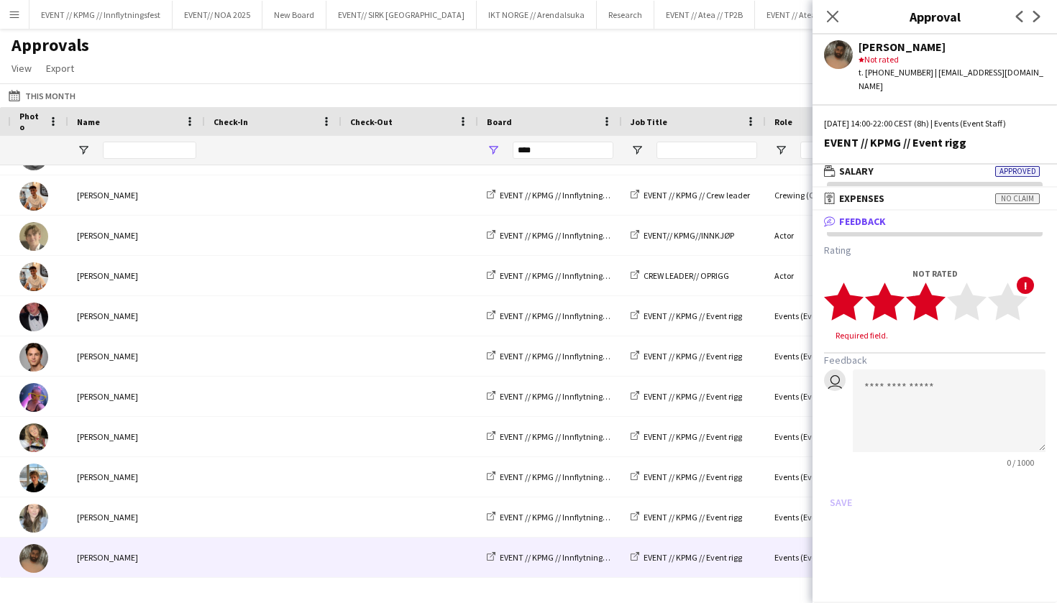
click at [929, 298] on polygon at bounding box center [926, 301] width 40 height 37
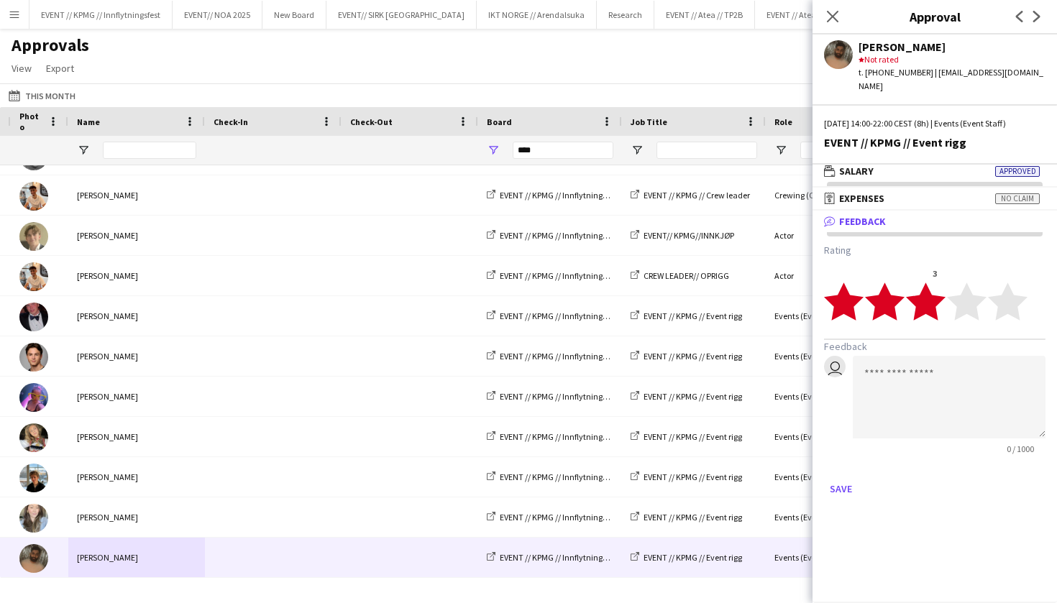
click at [535, 80] on div "Approvals View Customise view Customise filters Reset Filters Reset View Reset …" at bounding box center [528, 59] width 1057 height 49
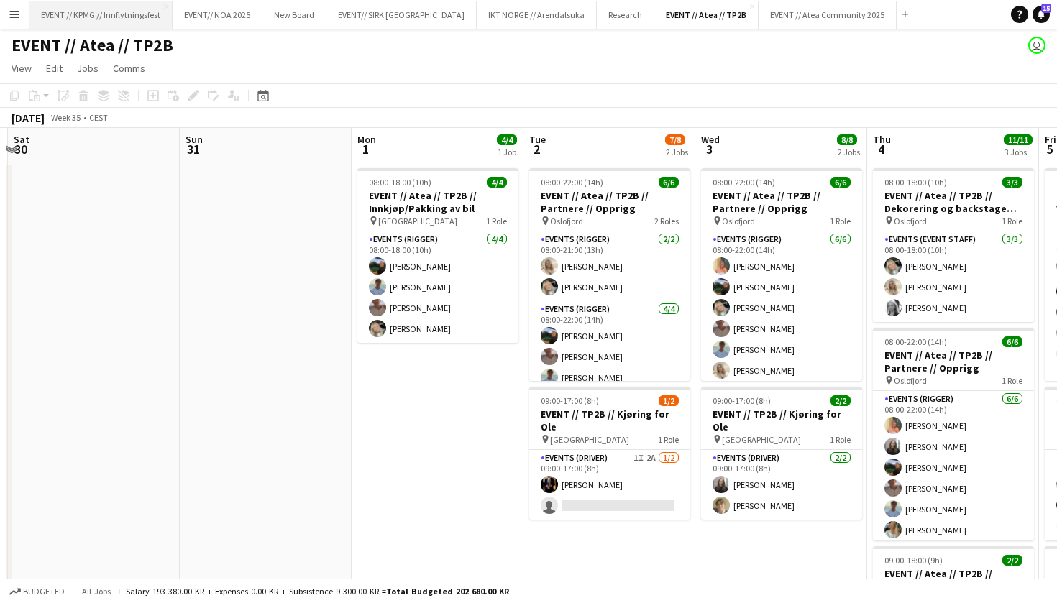
click at [139, 19] on button "EVENT // KPMG // Innflytningsfest Close" at bounding box center [100, 15] width 143 height 28
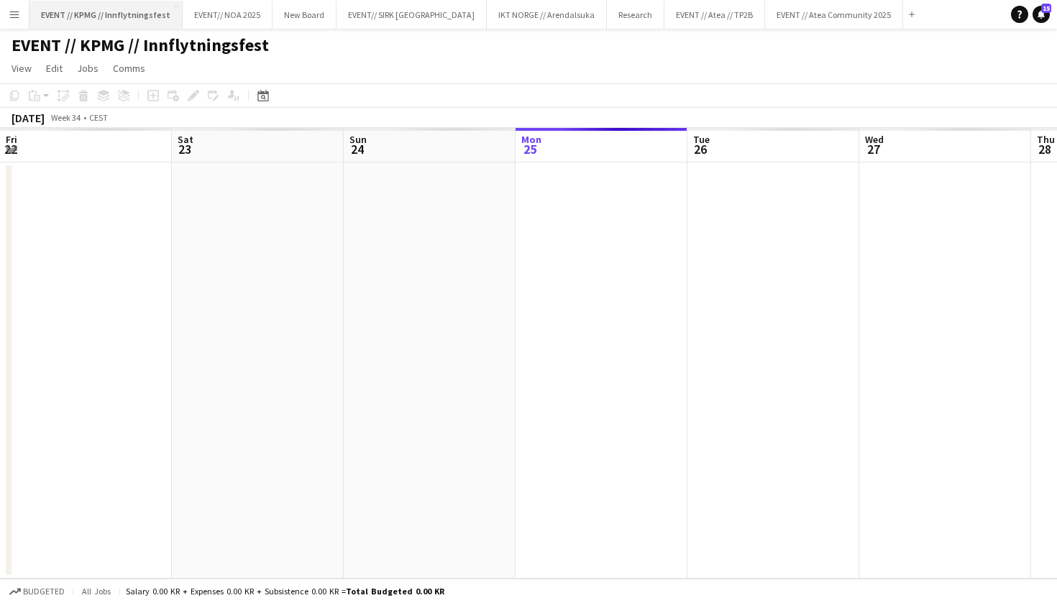
scroll to position [0, 344]
